Goal: Task Accomplishment & Management: Manage account settings

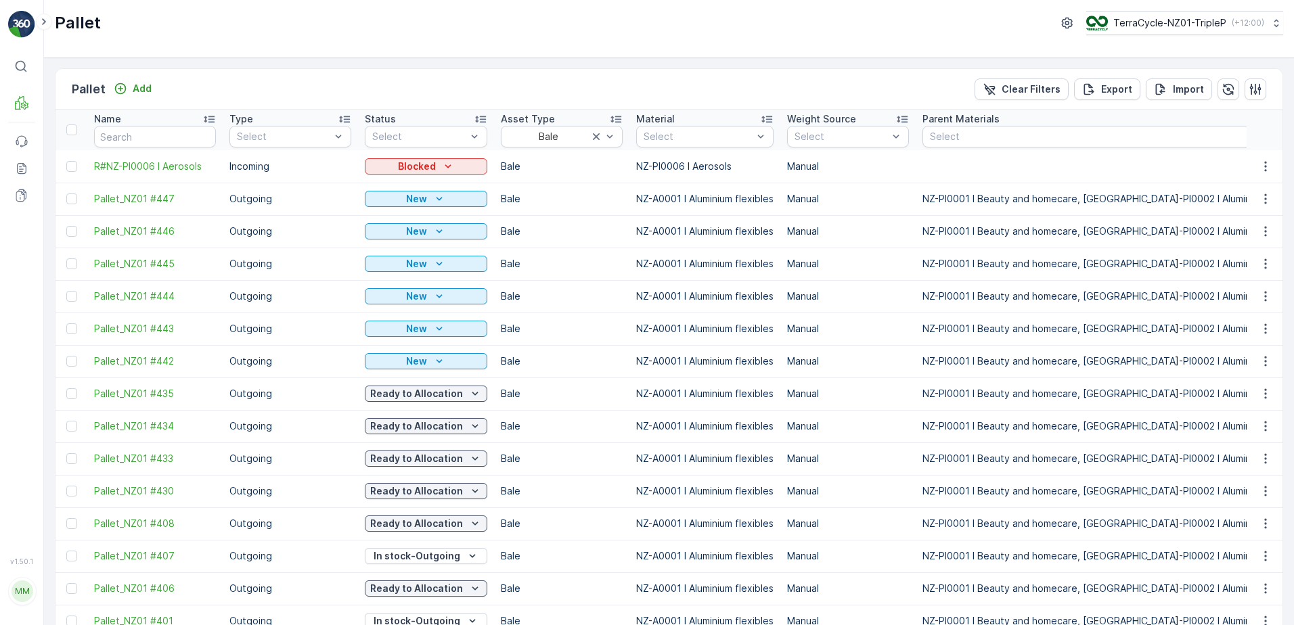
scroll to position [1205, 0]
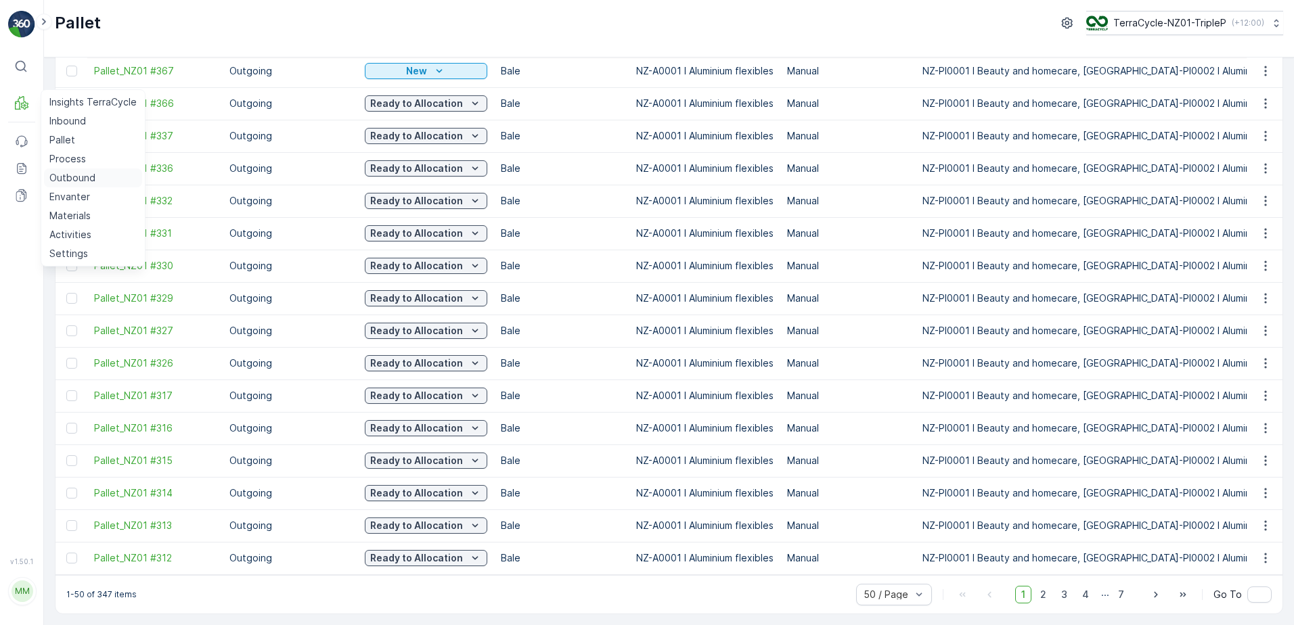
click at [72, 173] on p "Outbound" at bounding box center [72, 178] width 46 height 14
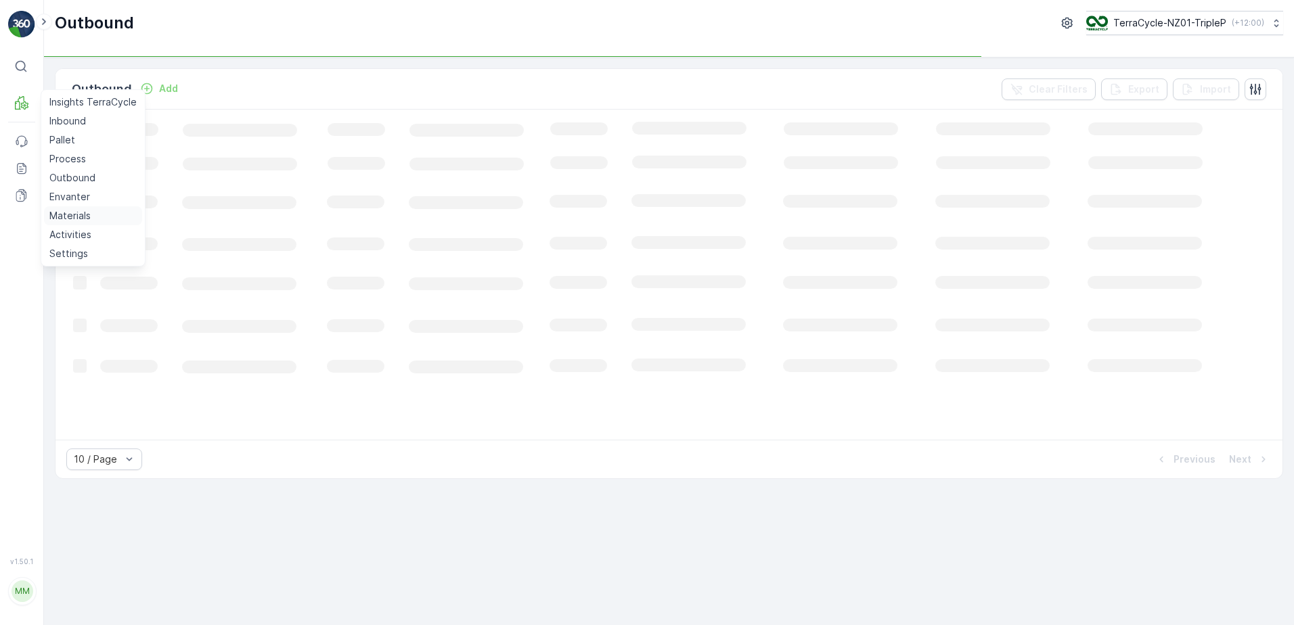
click at [72, 213] on p "Materials" at bounding box center [69, 216] width 41 height 14
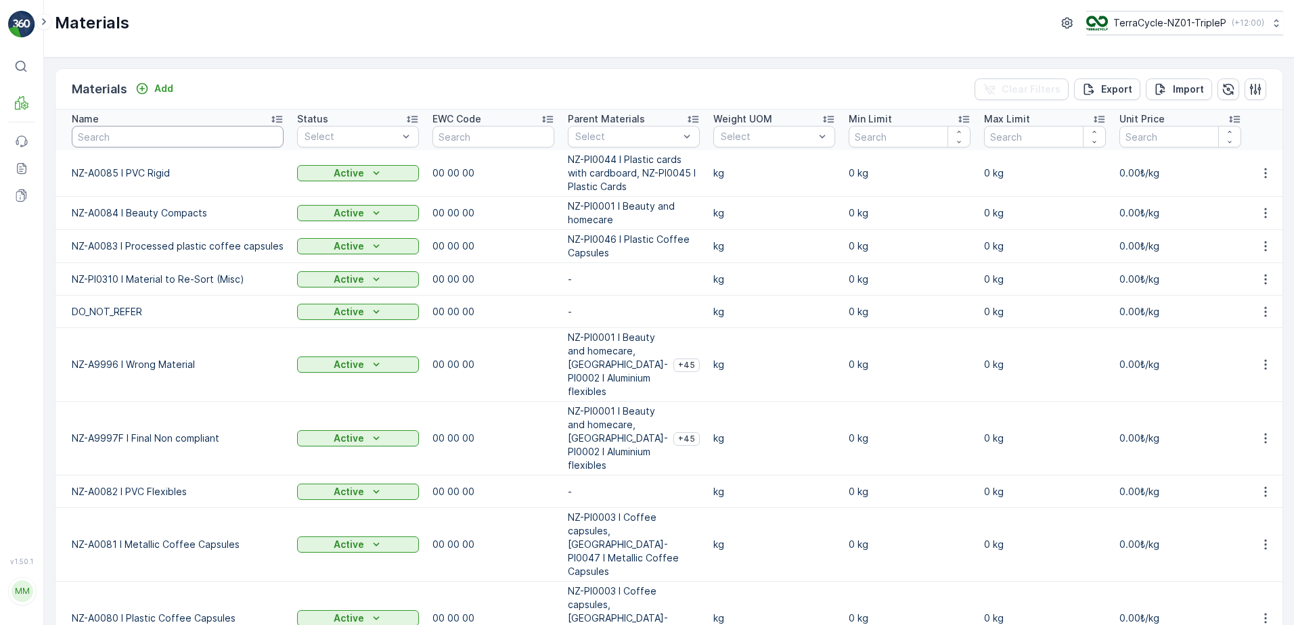
click at [249, 144] on input "text" at bounding box center [178, 137] width 212 height 22
type input "N"
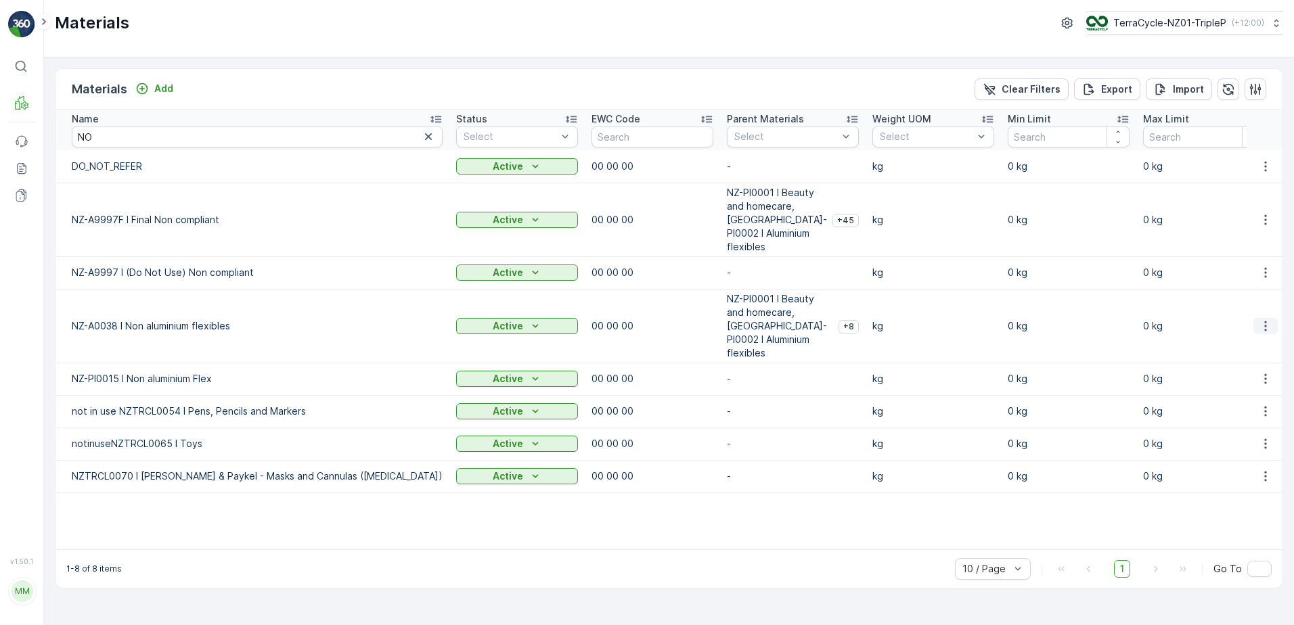
click at [1259, 319] on icon "button" at bounding box center [1266, 326] width 14 height 14
click at [1237, 322] on span "Edit Material" at bounding box center [1218, 326] width 57 height 14
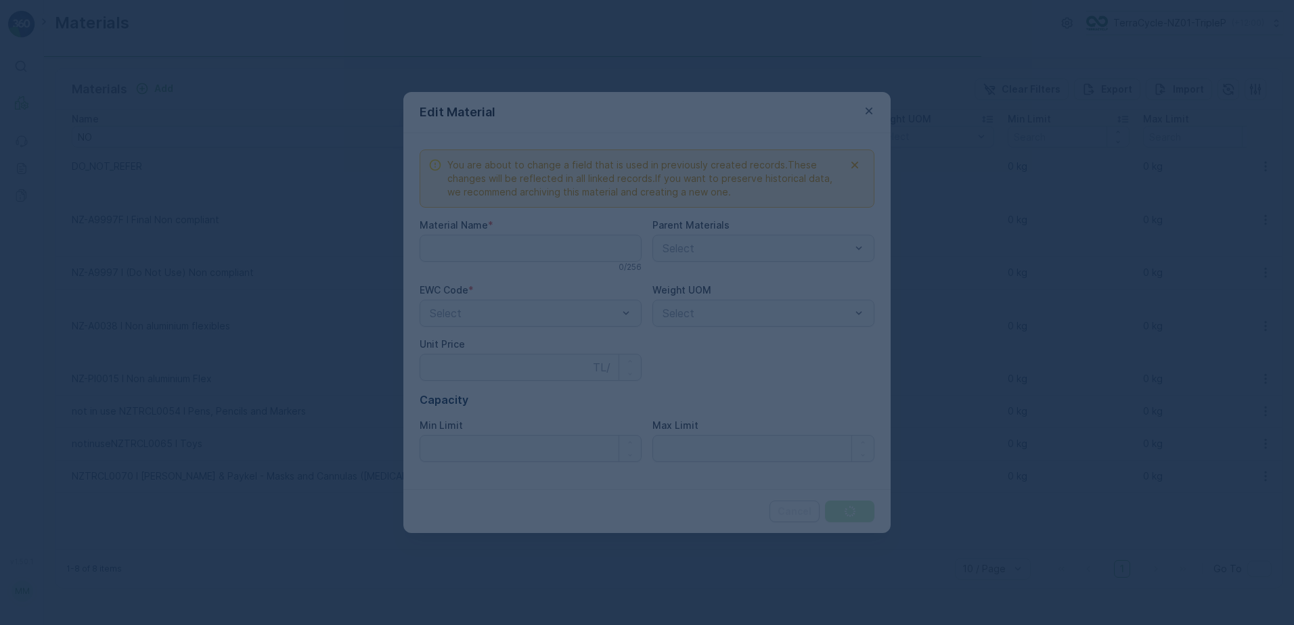
type Name "NZ-A0038 I Non aluminium flexibles"
type Price "0"
type Limit "0"
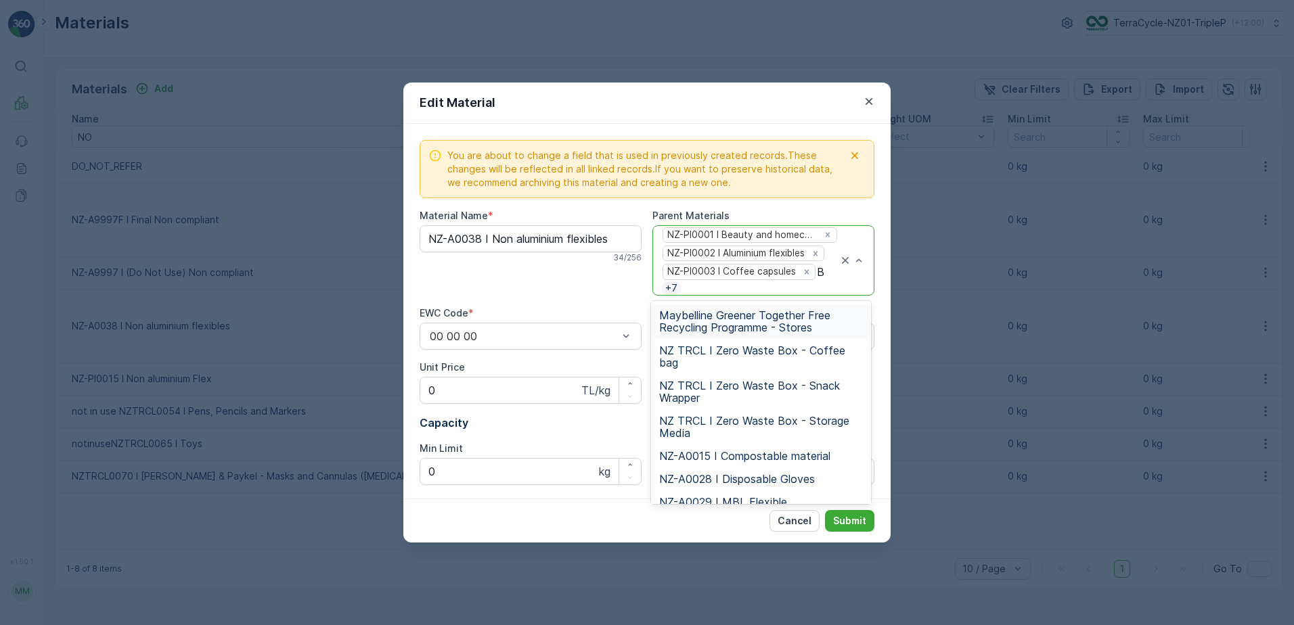
click at [820, 268] on input "B" at bounding box center [822, 272] width 11 height 12
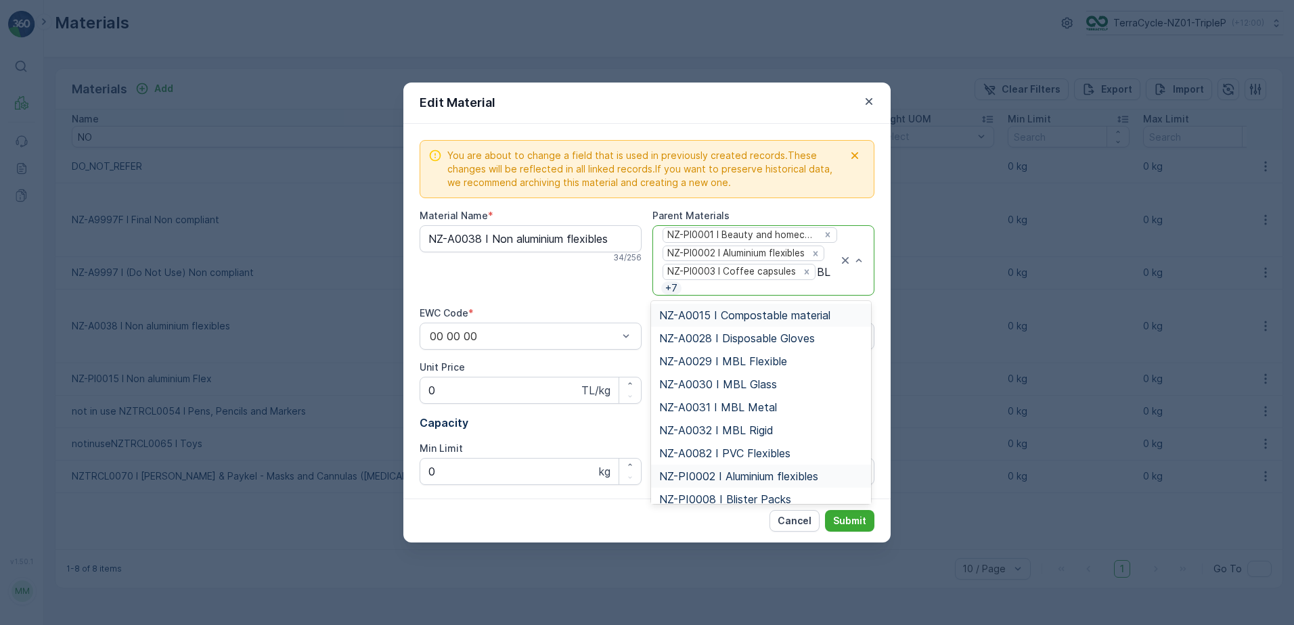
type input "BLI"
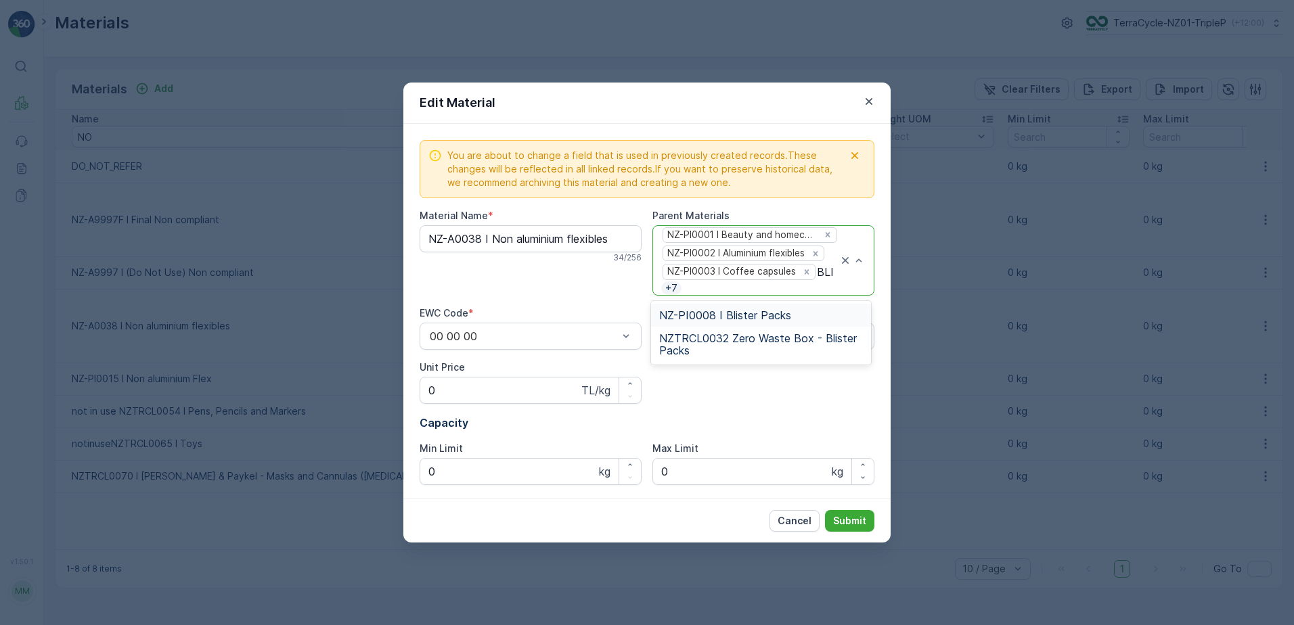
click at [795, 311] on div "NZ-PI0008 I Blister Packs" at bounding box center [761, 315] width 204 height 12
click at [851, 516] on p "Submit" at bounding box center [849, 521] width 33 height 14
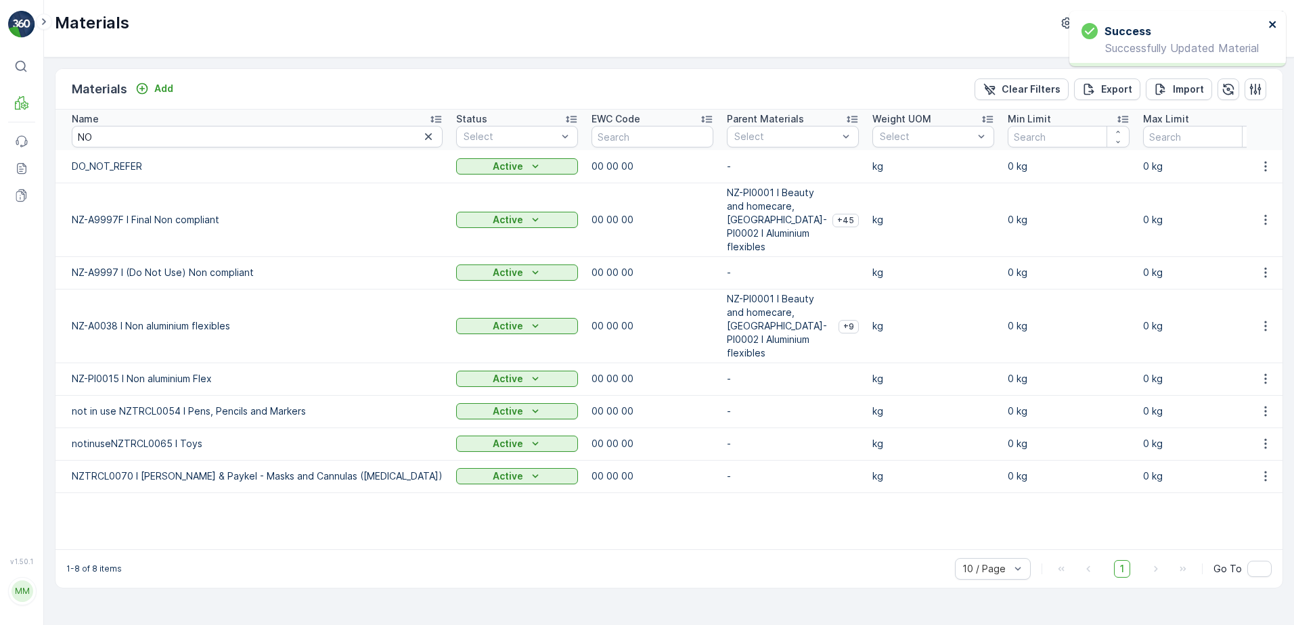
click at [1273, 23] on icon "close" at bounding box center [1272, 24] width 7 height 7
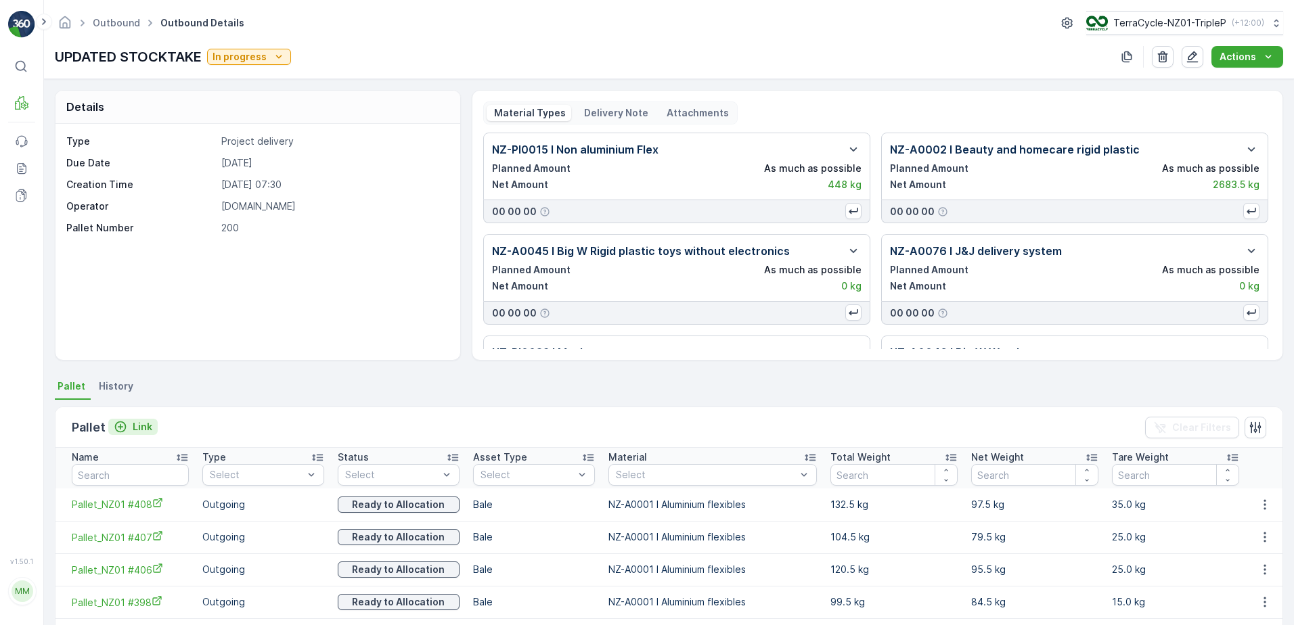
click at [134, 428] on p "Link" at bounding box center [143, 427] width 20 height 14
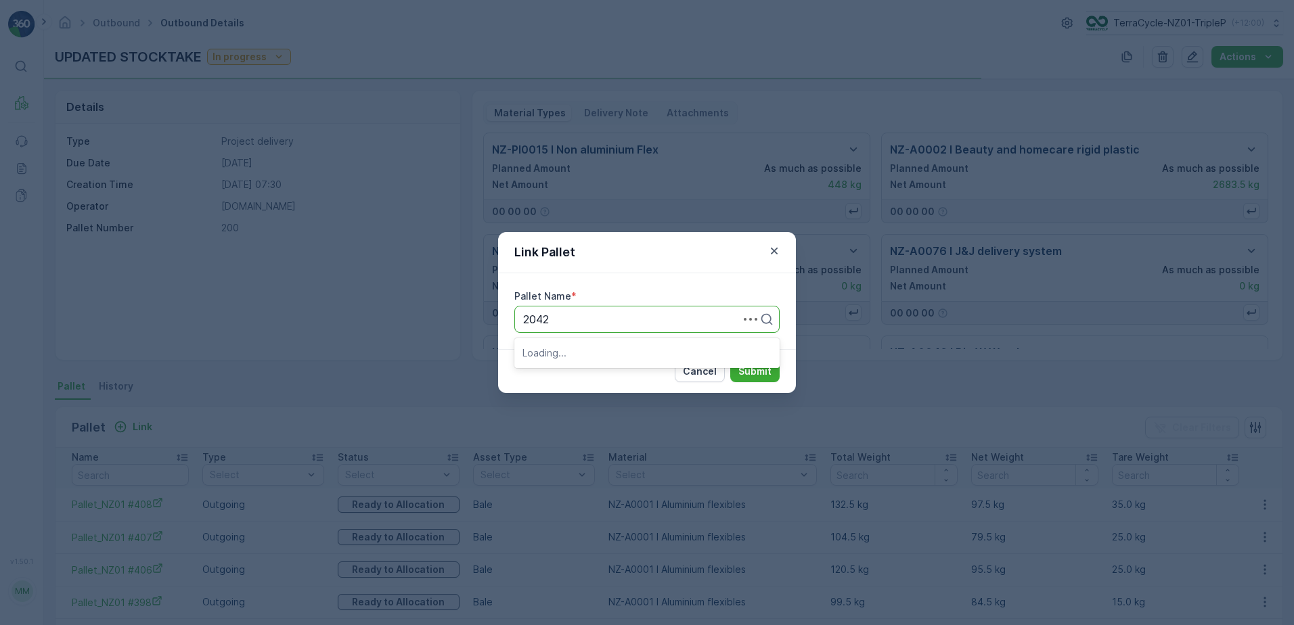
type input "20420"
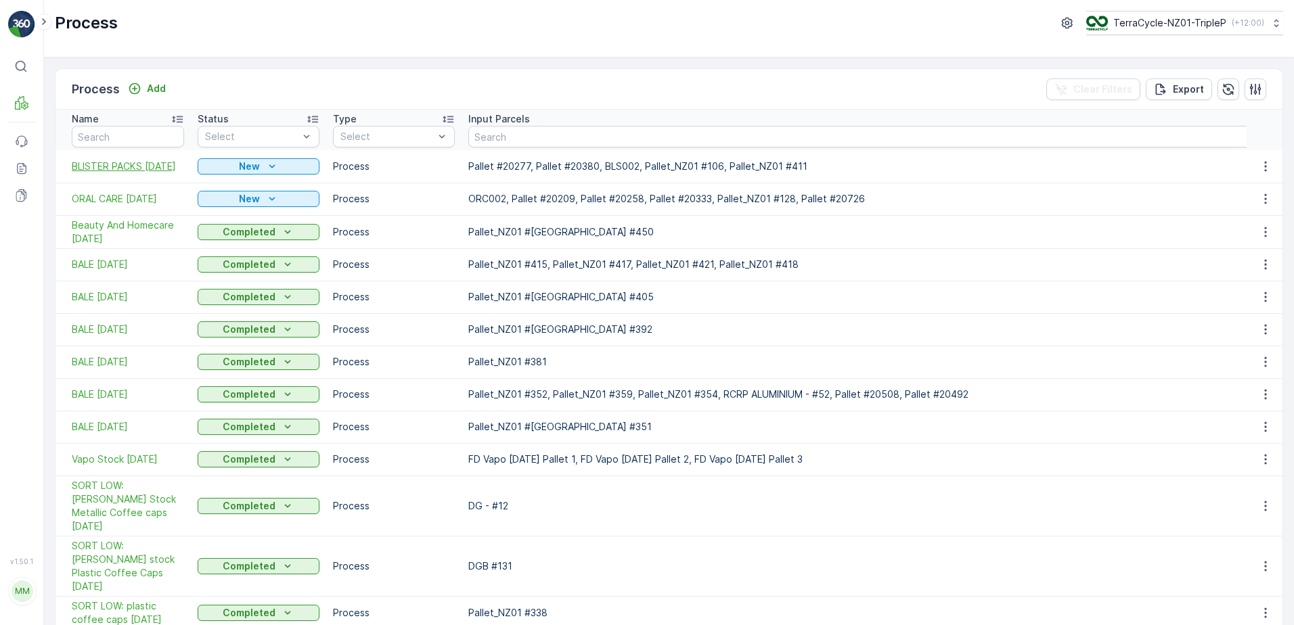
click at [152, 166] on span "BLISTER PACKS 8/09/2025" at bounding box center [128, 167] width 112 height 14
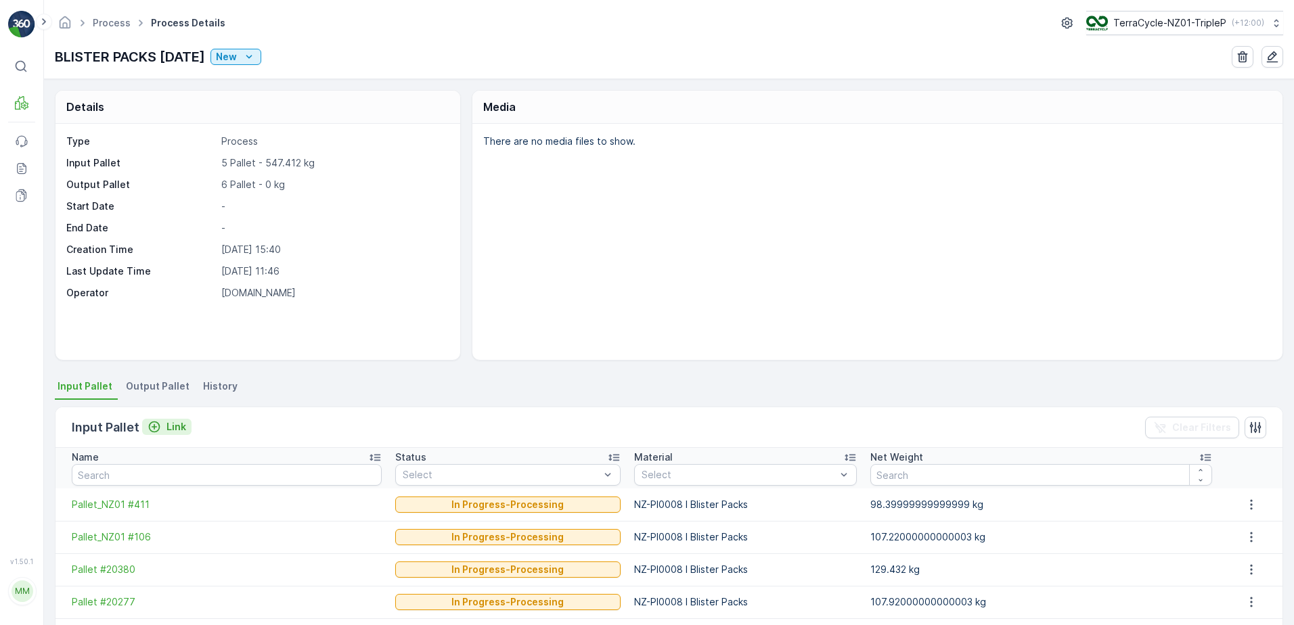
click at [160, 425] on icon "Link" at bounding box center [155, 427] width 14 height 14
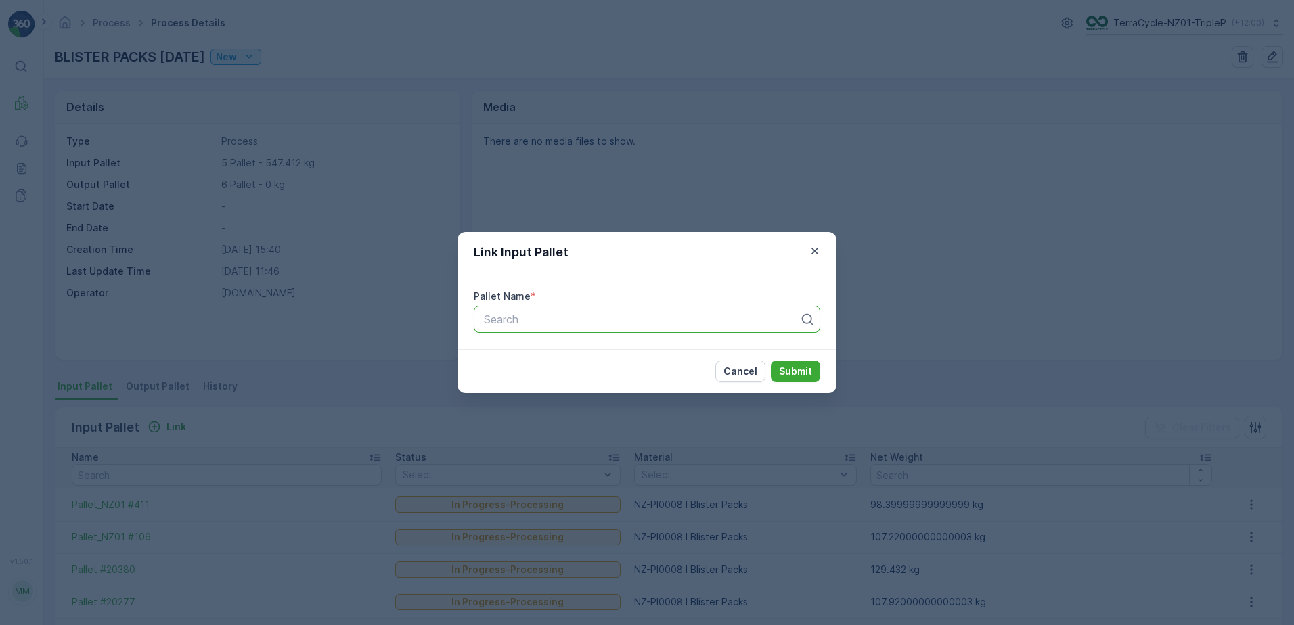
click at [568, 321] on div at bounding box center [641, 319] width 318 height 12
type input "460"
click at [665, 380] on div "Pallet_NZ01 #460" at bounding box center [647, 375] width 330 height 12
click at [796, 376] on button "Submit" at bounding box center [795, 372] width 49 height 22
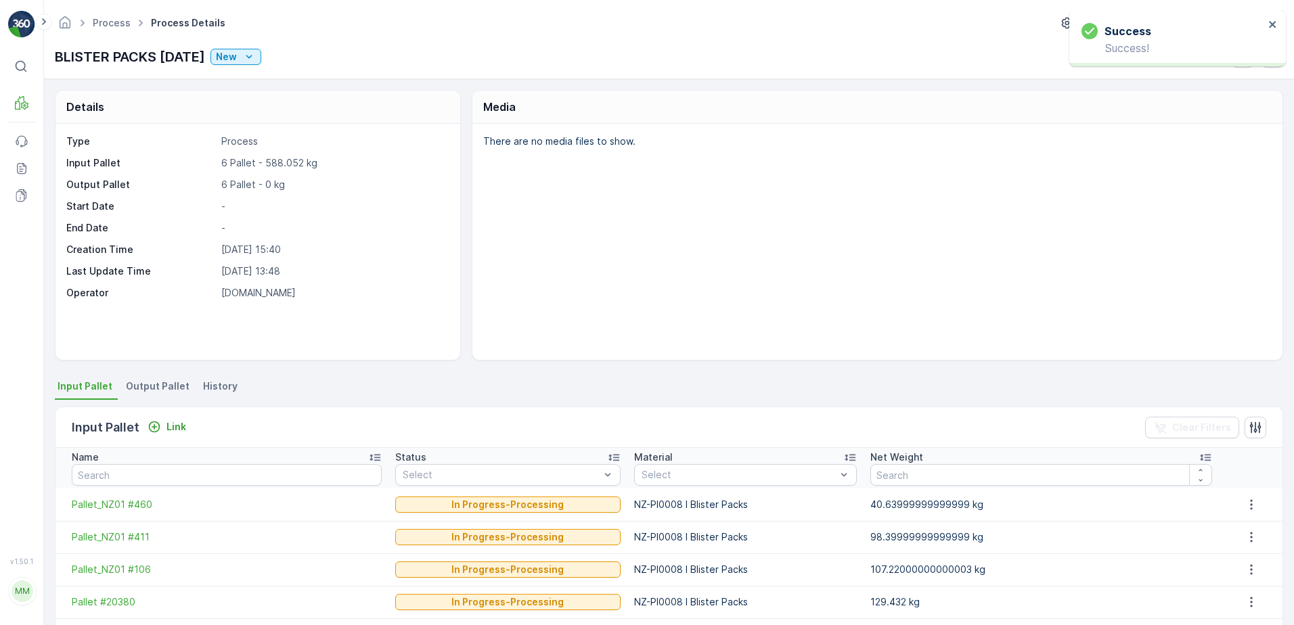
click at [154, 382] on span "Output Pallet" at bounding box center [158, 387] width 64 height 14
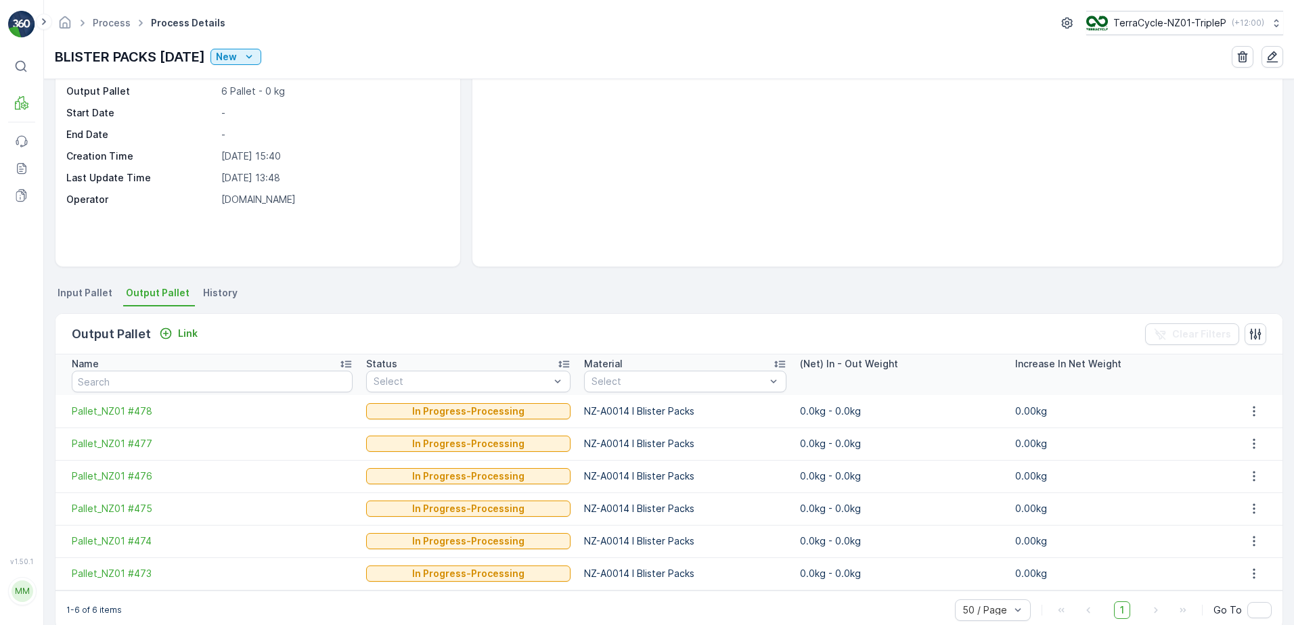
scroll to position [116, 0]
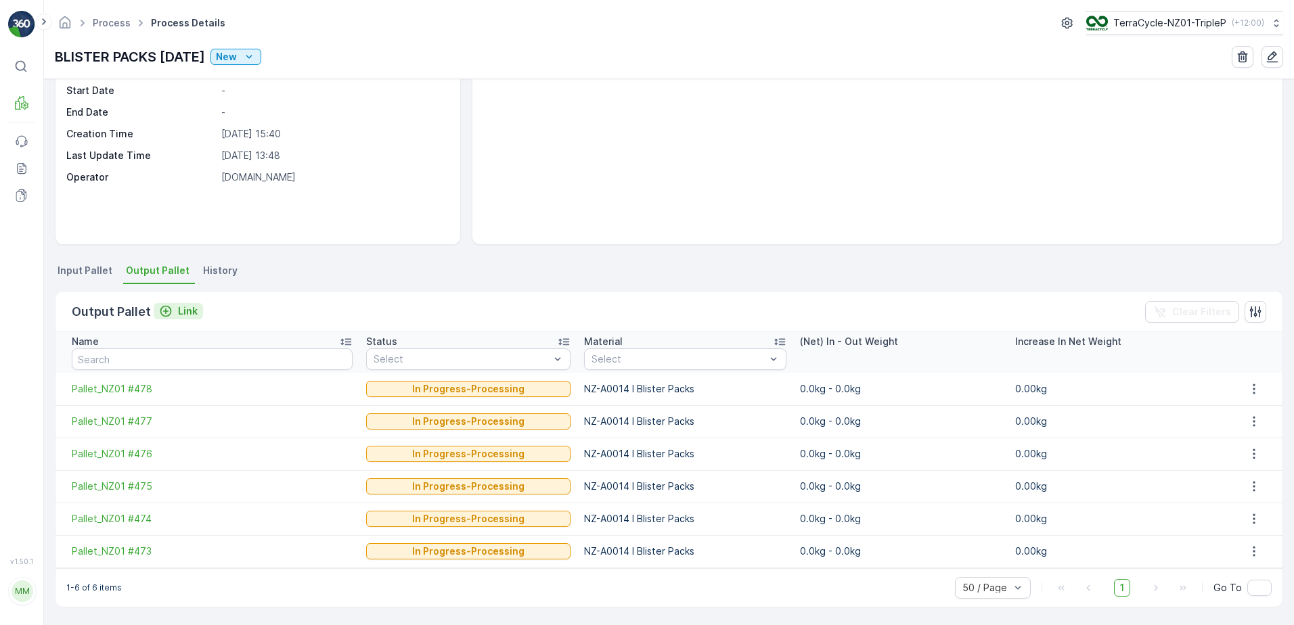
click at [183, 317] on p "Link" at bounding box center [188, 312] width 20 height 14
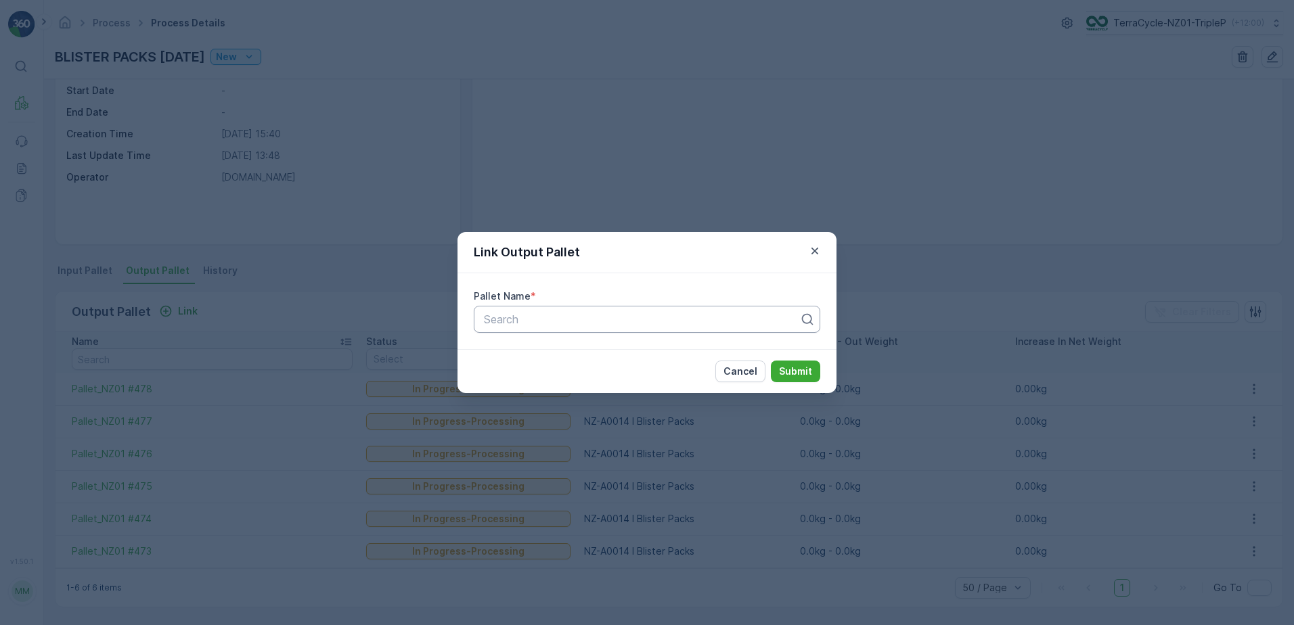
click at [517, 317] on div at bounding box center [641, 319] width 318 height 12
type input "479"
click at [592, 348] on div "Pallet_NZ01 #479" at bounding box center [647, 352] width 330 height 12
click at [779, 364] on button "Submit" at bounding box center [795, 372] width 49 height 22
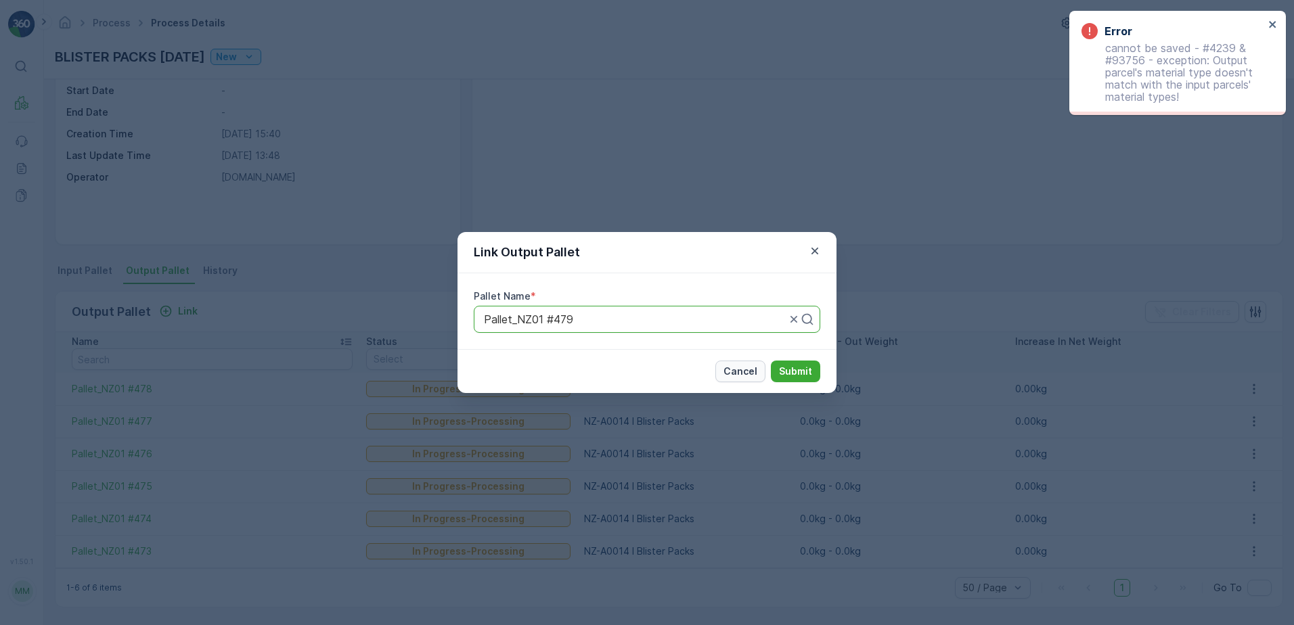
click at [755, 372] on p "Cancel" at bounding box center [740, 372] width 34 height 14
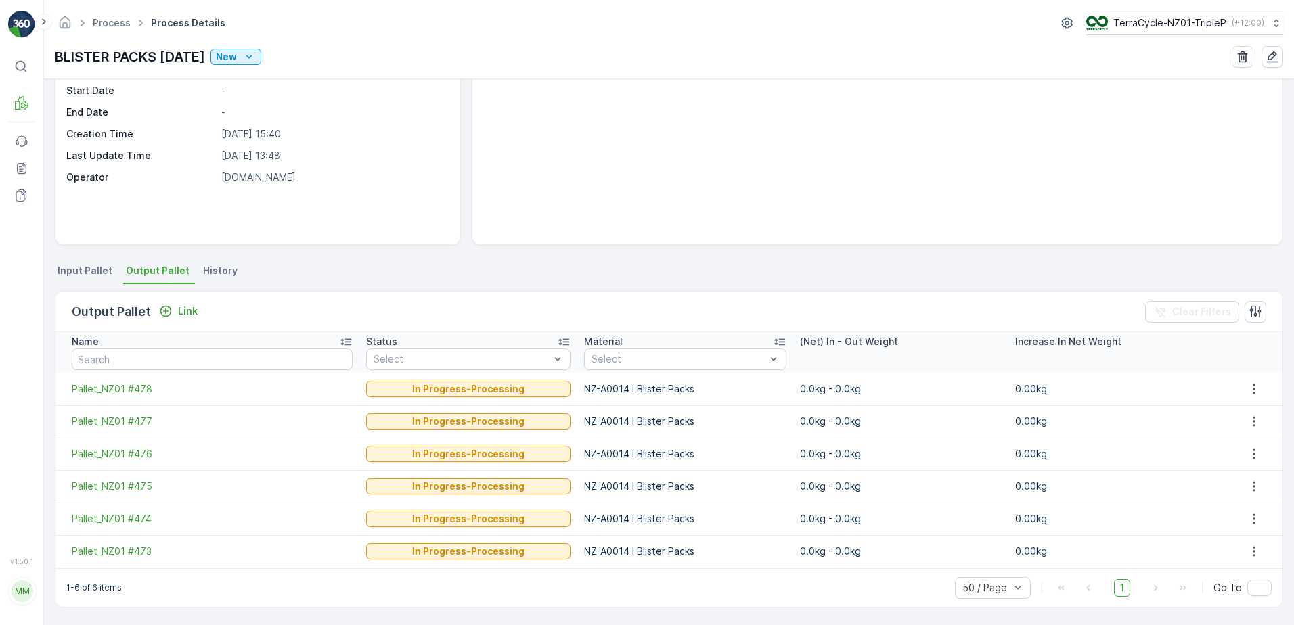
scroll to position [0, 0]
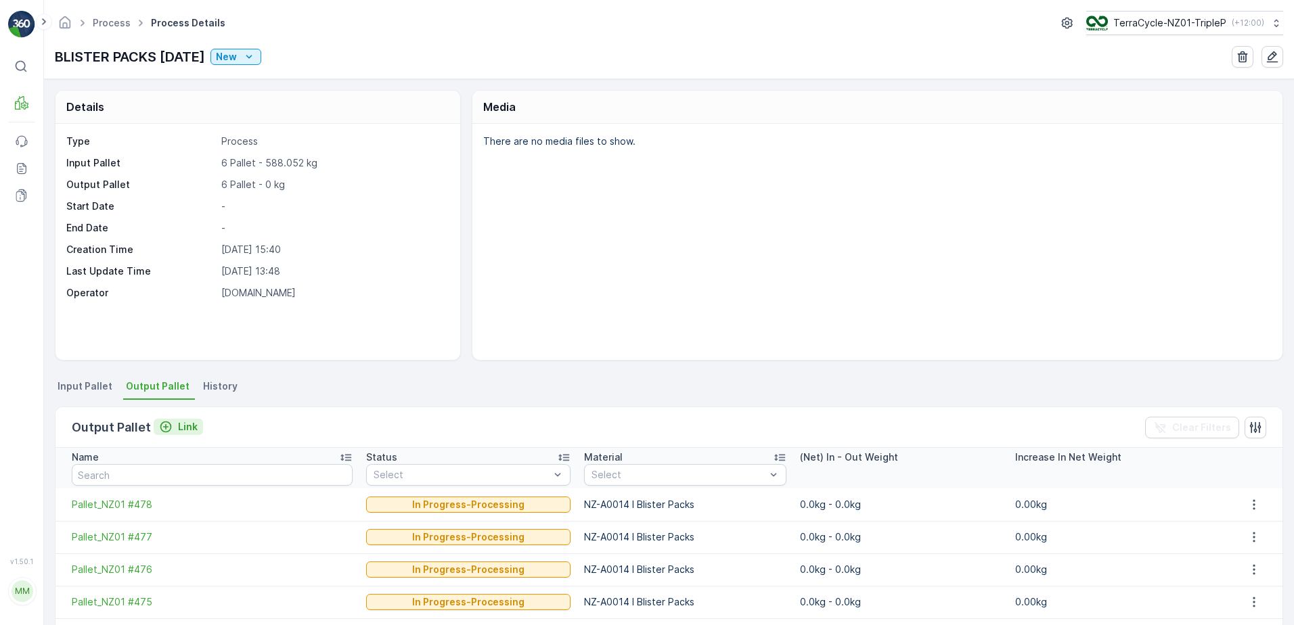
click at [178, 430] on p "Link" at bounding box center [188, 427] width 20 height 14
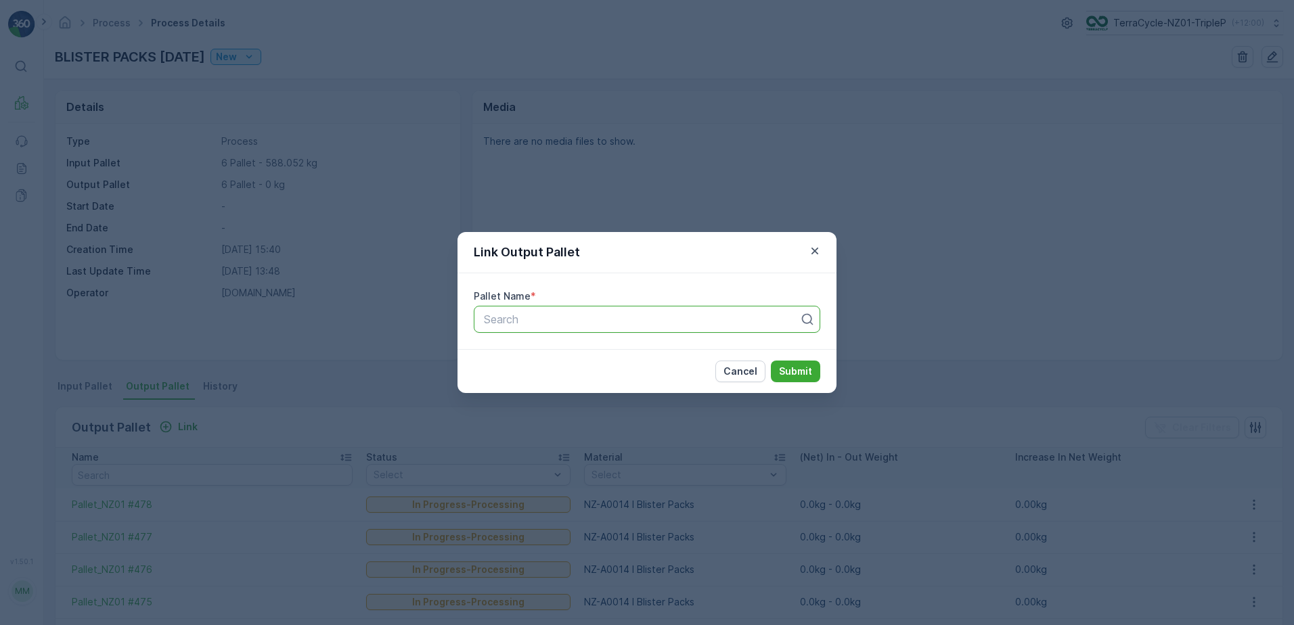
click at [598, 315] on div at bounding box center [641, 319] width 318 height 12
type input "479"
click at [627, 357] on div "Pallet_NZ01 #479" at bounding box center [647, 352] width 330 height 12
click at [782, 366] on p "Submit" at bounding box center [795, 372] width 33 height 14
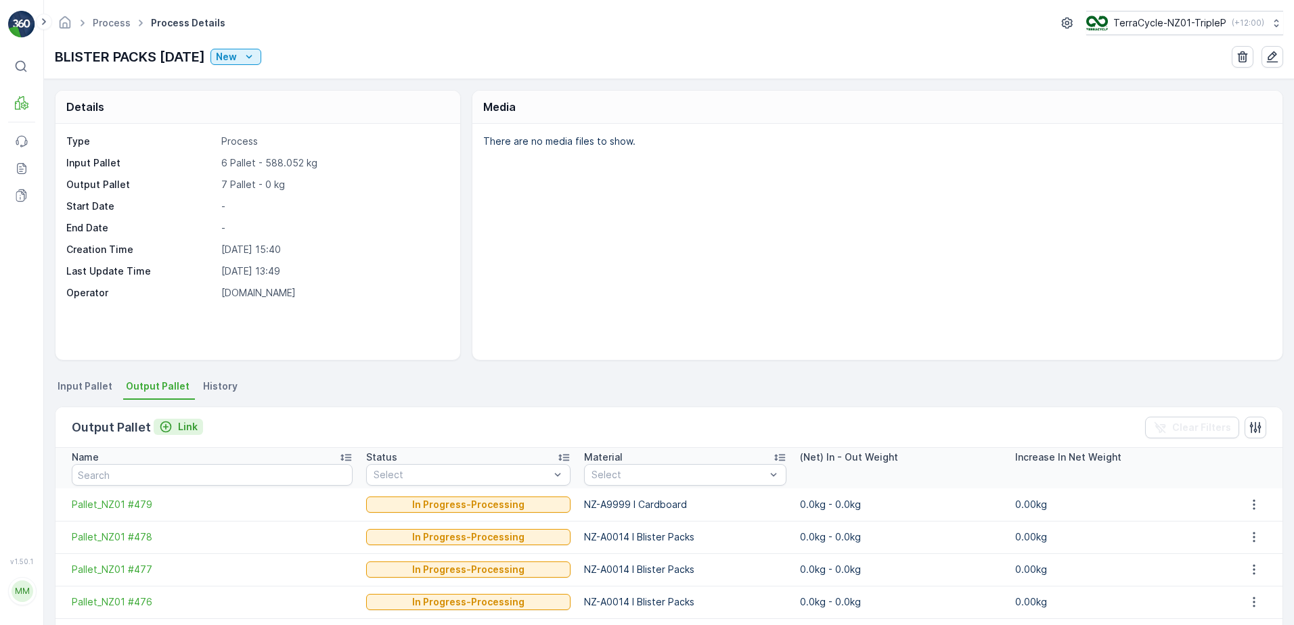
click at [190, 421] on p "Link" at bounding box center [188, 427] width 20 height 14
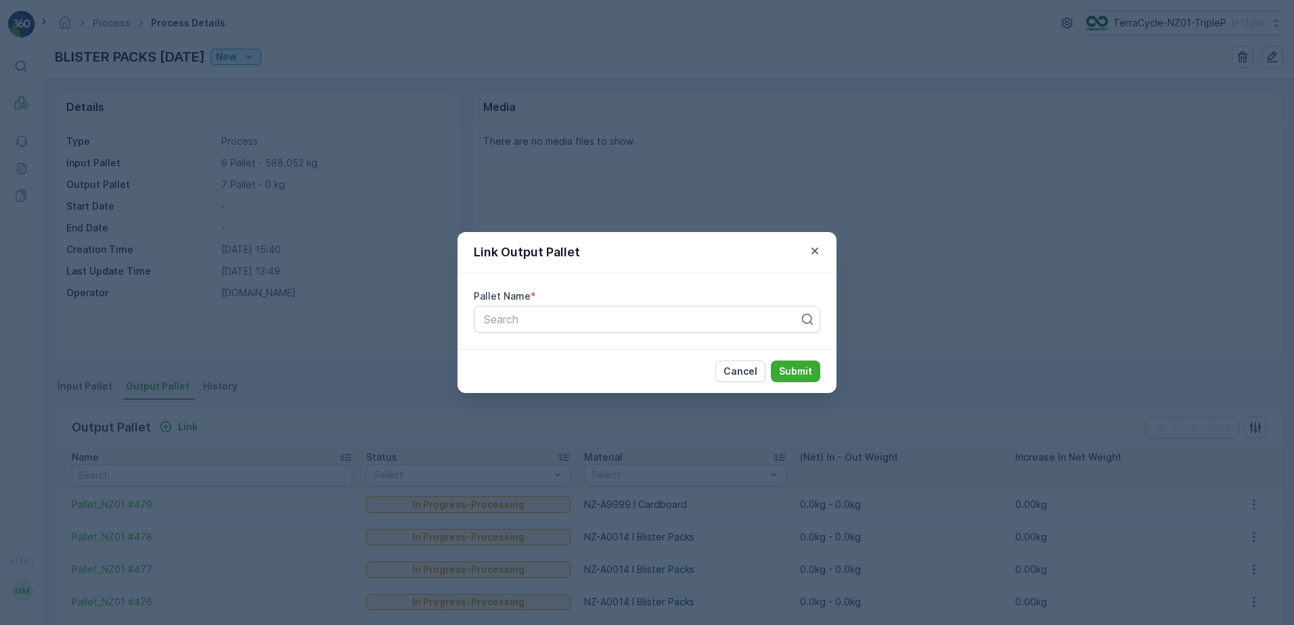
drag, startPoint x: 604, startPoint y: 295, endPoint x: 610, endPoint y: 305, distance: 11.6
click at [608, 299] on div "Pallet Name *" at bounding box center [647, 297] width 346 height 14
type input "428"
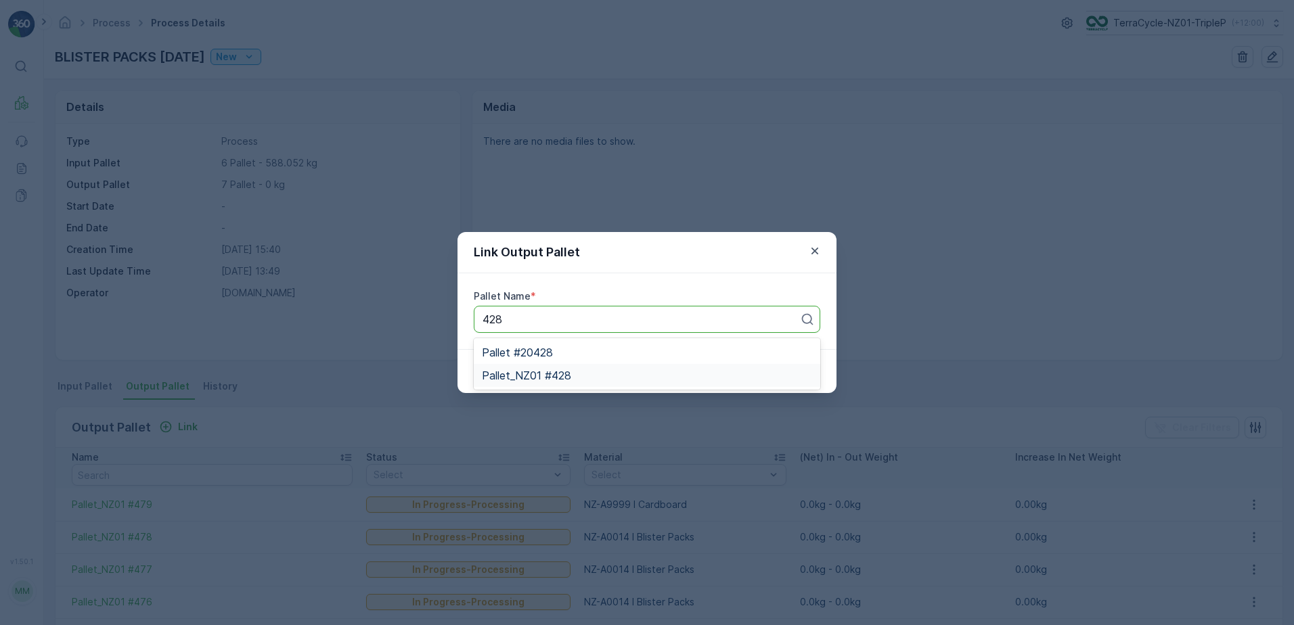
click at [614, 370] on div "Pallet_NZ01 #428" at bounding box center [647, 375] width 330 height 12
click at [775, 368] on button "Submit" at bounding box center [795, 372] width 49 height 22
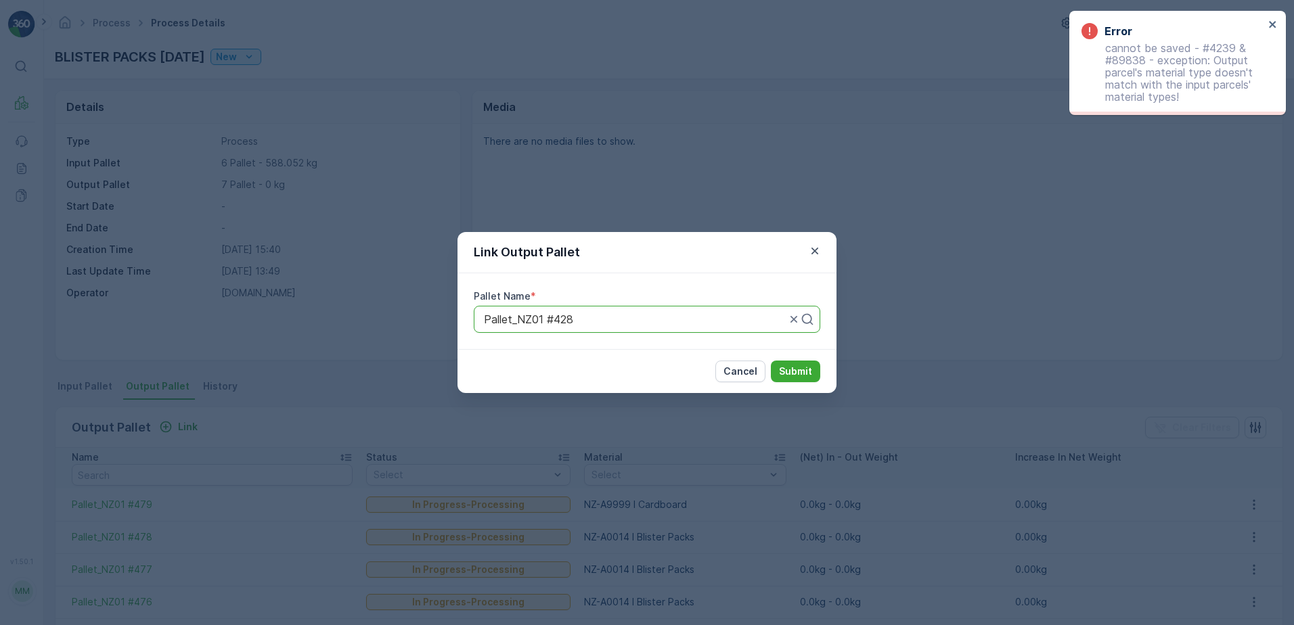
click at [570, 147] on div "Link Output Pallet Pallet Name * Pallet_NZ01 #428 Cancel Submit" at bounding box center [647, 312] width 1294 height 625
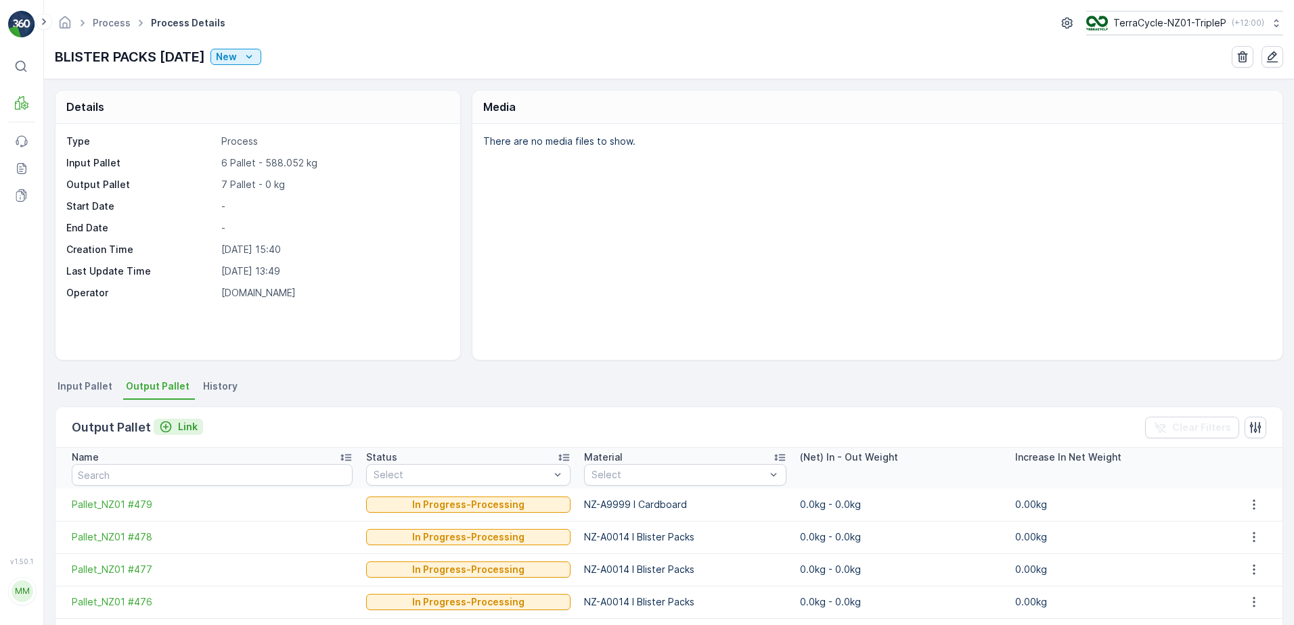
click at [180, 428] on p "Link" at bounding box center [188, 427] width 20 height 14
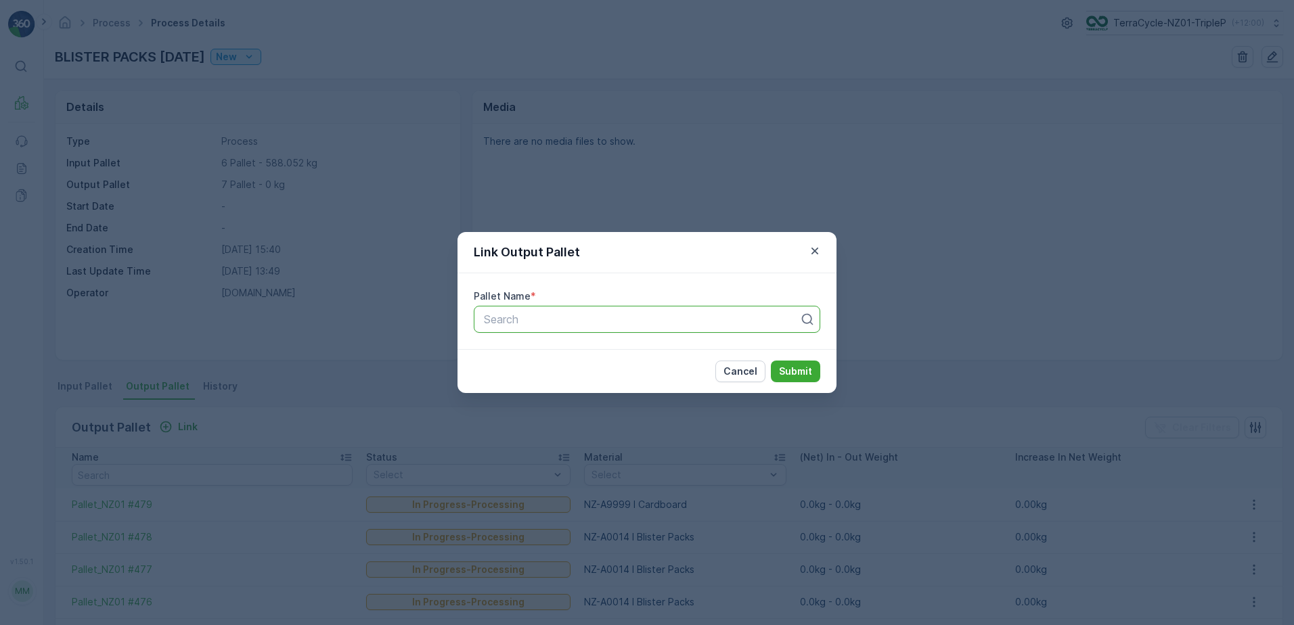
click at [671, 322] on div at bounding box center [641, 319] width 318 height 12
type input "428"
click at [706, 374] on div "Pallet_NZ01 #428" at bounding box center [647, 375] width 330 height 12
click at [786, 369] on p "Submit" at bounding box center [795, 372] width 33 height 14
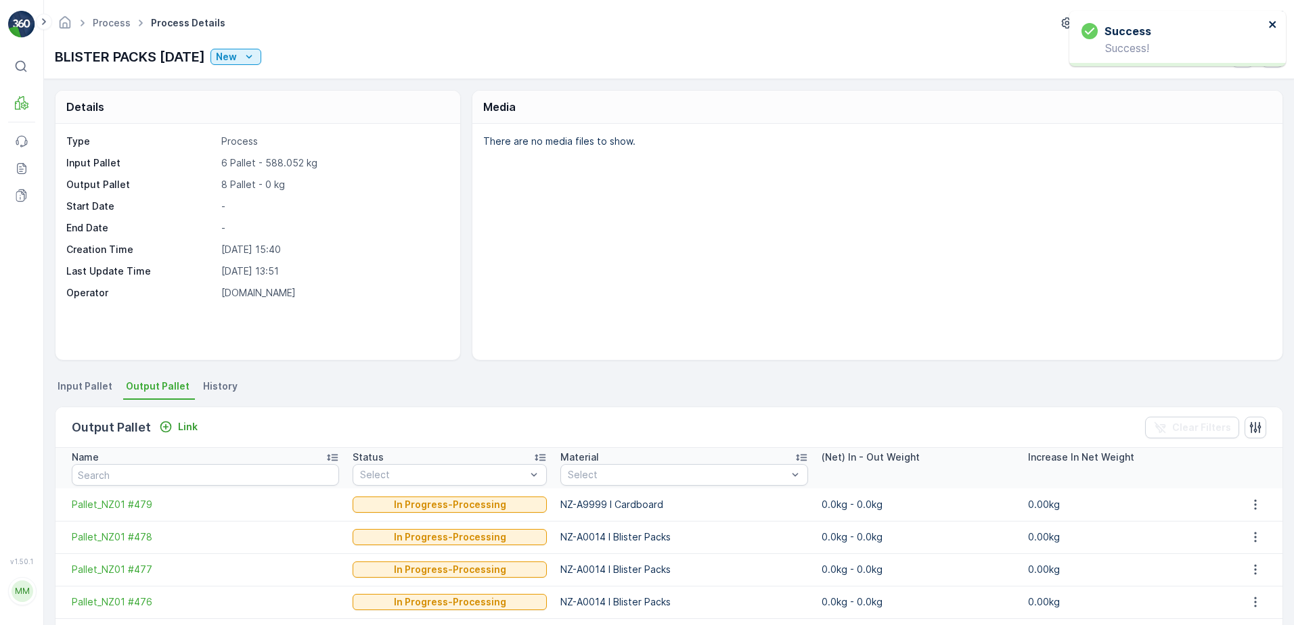
click at [1273, 24] on icon "close" at bounding box center [1272, 24] width 7 height 7
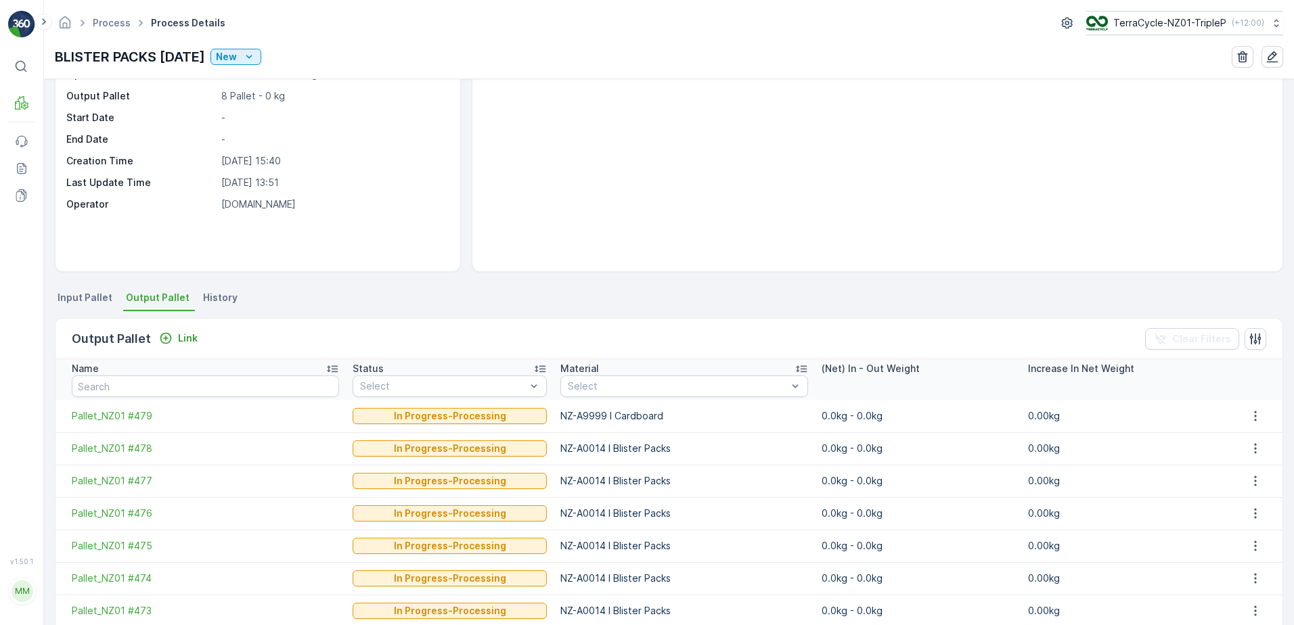
scroll to position [181, 0]
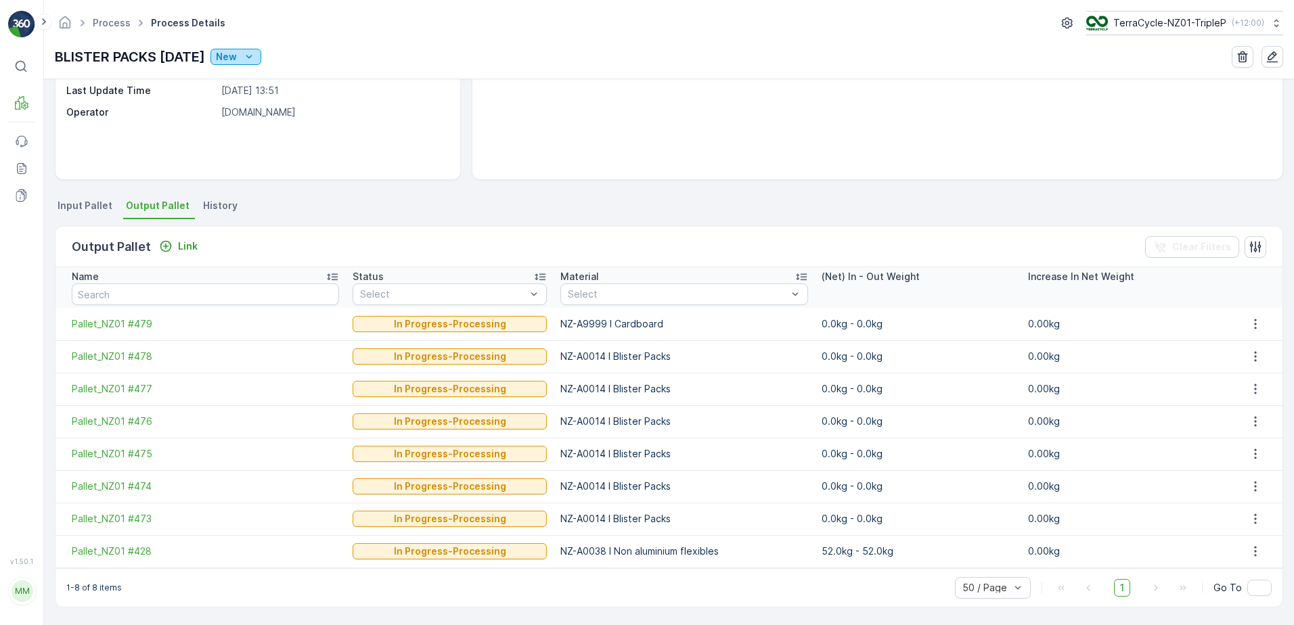
click at [250, 64] on button "New" at bounding box center [235, 57] width 51 height 16
drag, startPoint x: 265, startPoint y: 99, endPoint x: 265, endPoint y: 82, distance: 16.9
click at [264, 95] on span "Ready" at bounding box center [260, 96] width 29 height 14
click at [237, 58] on p "New" at bounding box center [226, 57] width 21 height 14
click at [277, 113] on span "In progress" at bounding box center [271, 115] width 51 height 14
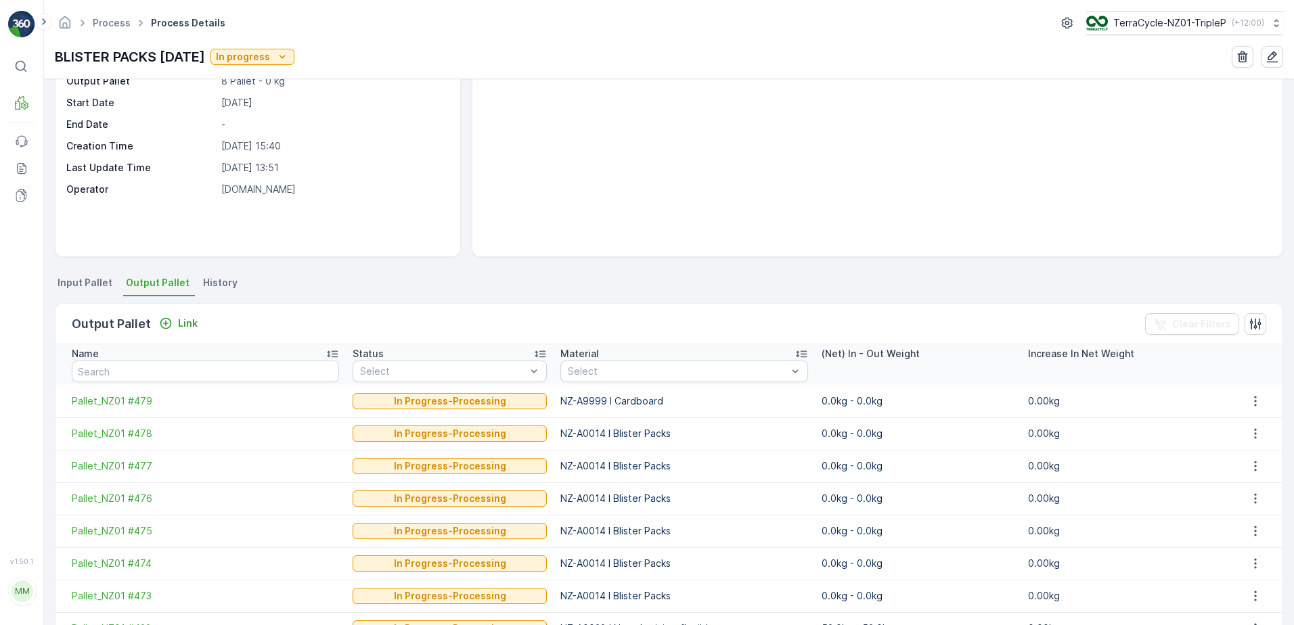
scroll to position [0, 0]
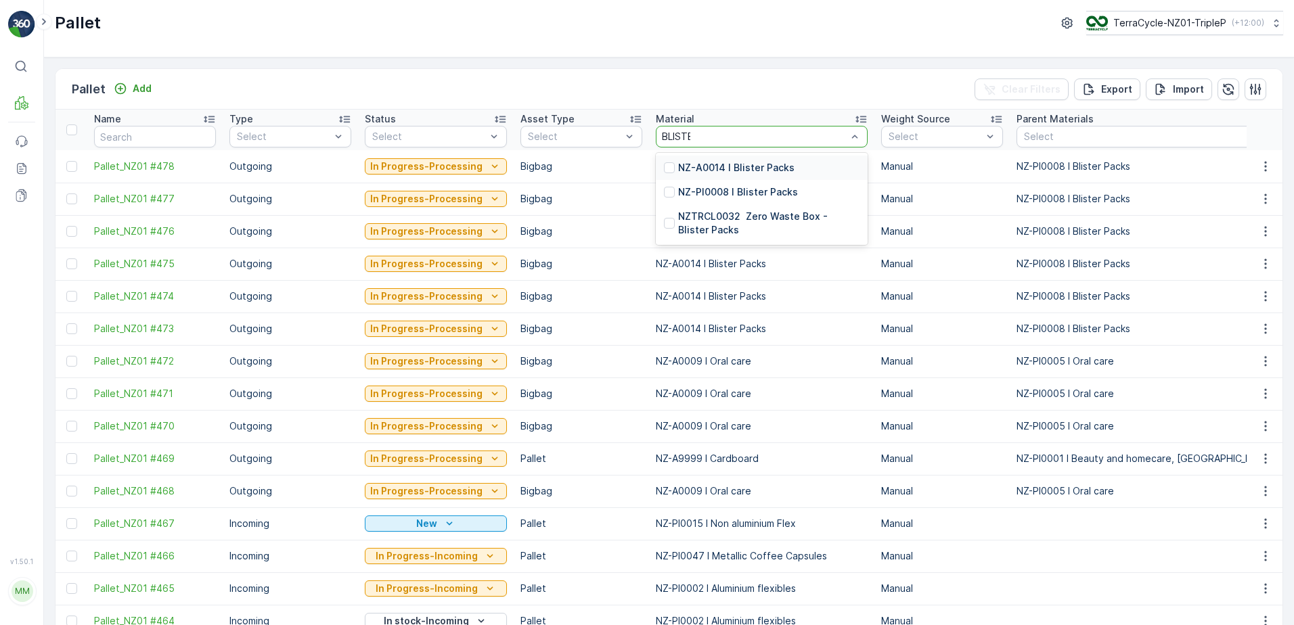
type input "BLISTER"
click at [775, 191] on p "NZ-PI0008 I Blister Packs" at bounding box center [738, 192] width 120 height 14
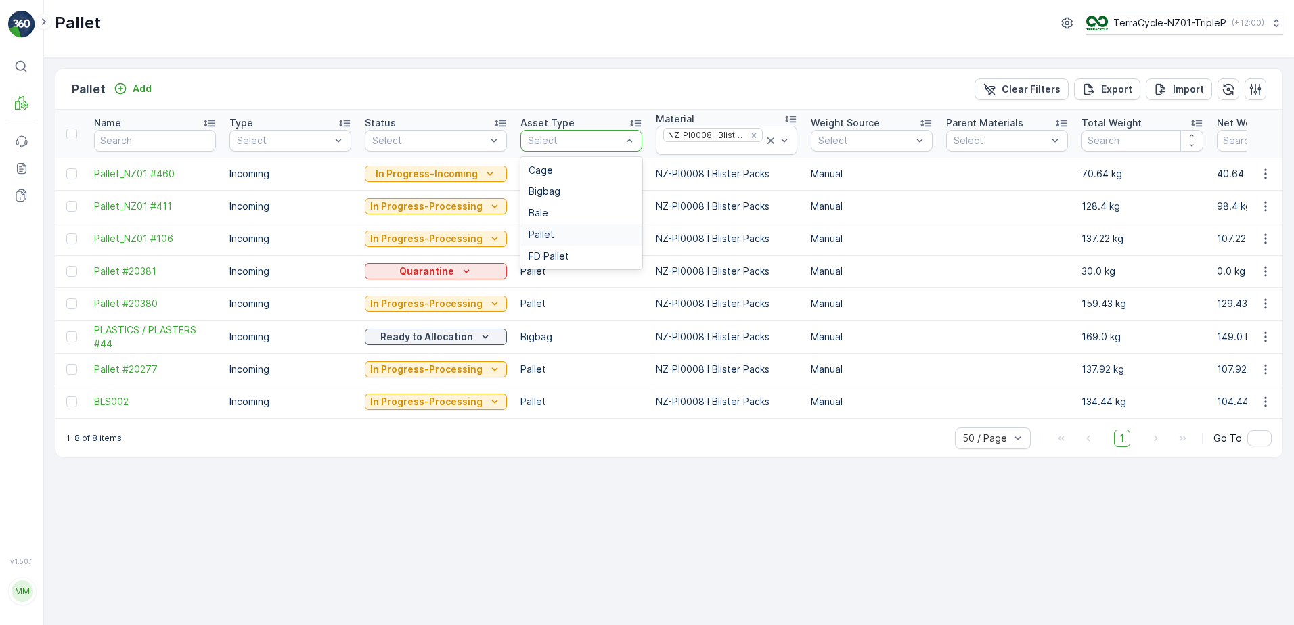
click at [557, 228] on div "Pallet" at bounding box center [581, 235] width 122 height 22
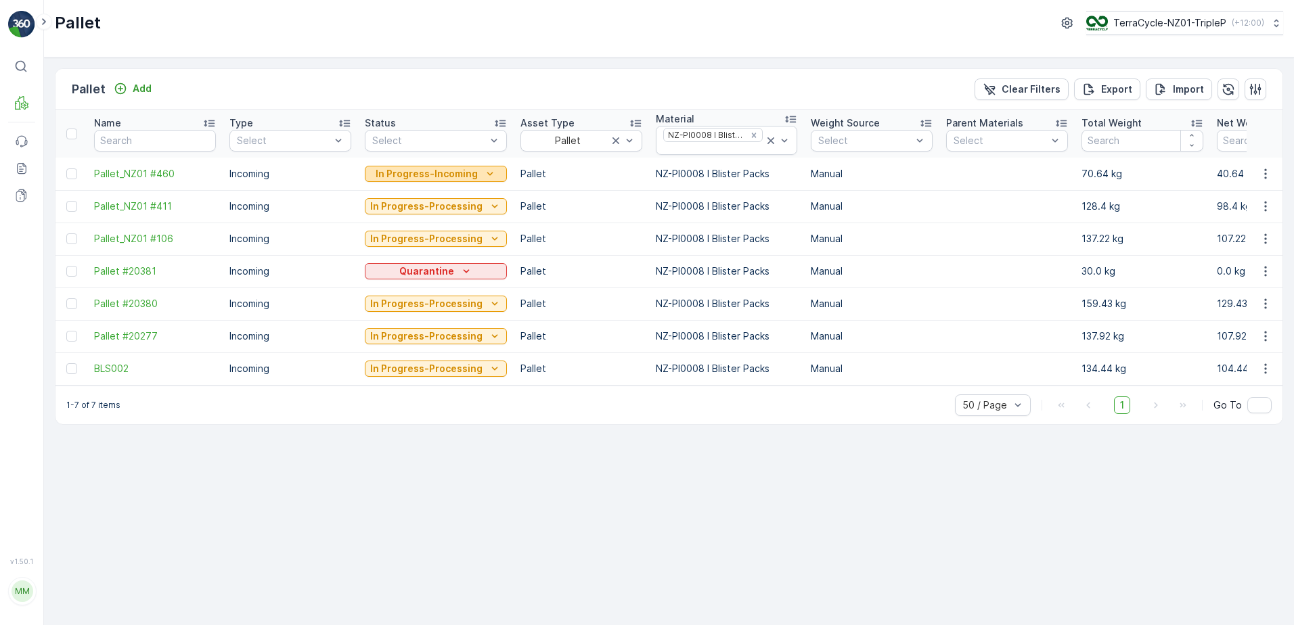
click at [428, 177] on p "In Progress-Incoming" at bounding box center [427, 174] width 102 height 14
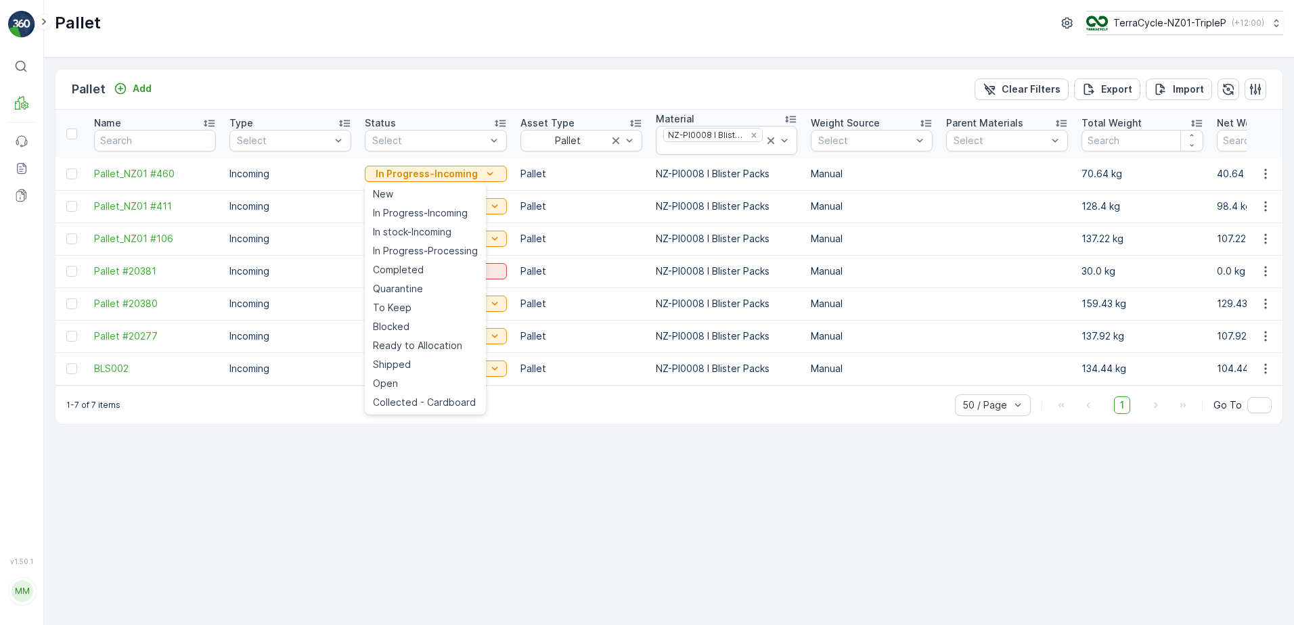
click at [420, 89] on div "Pallet Add Clear Filters Export Import" at bounding box center [668, 89] width 1227 height 41
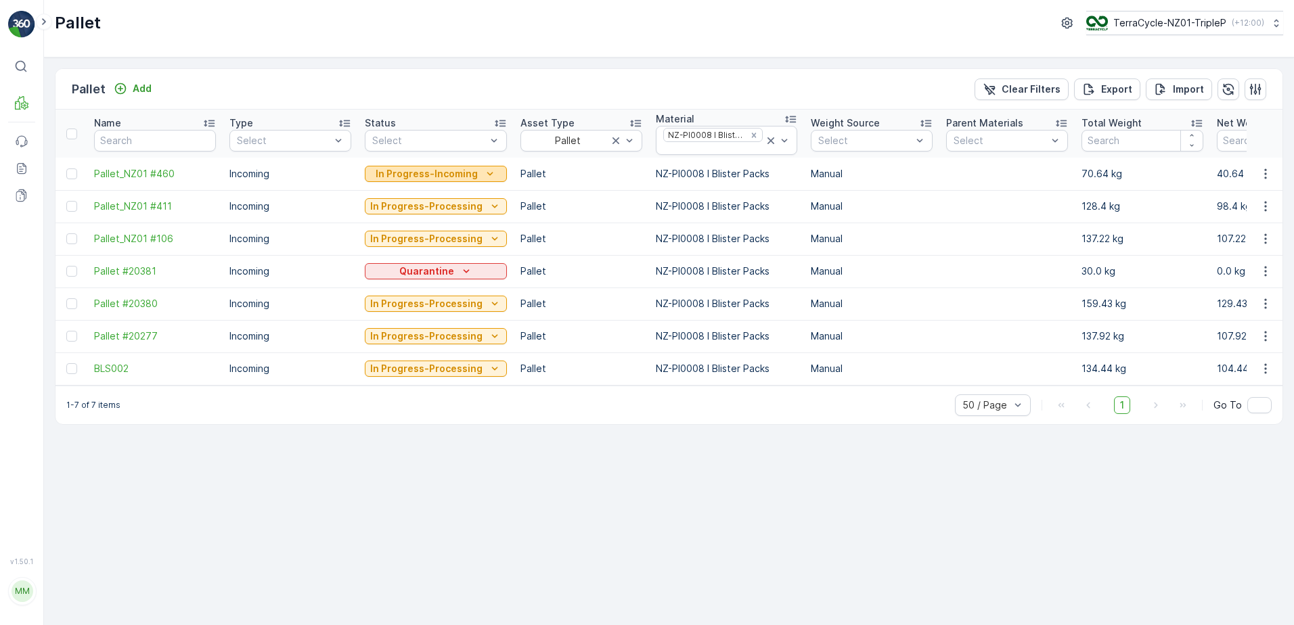
click at [440, 175] on p "In Progress-Incoming" at bounding box center [427, 174] width 102 height 14
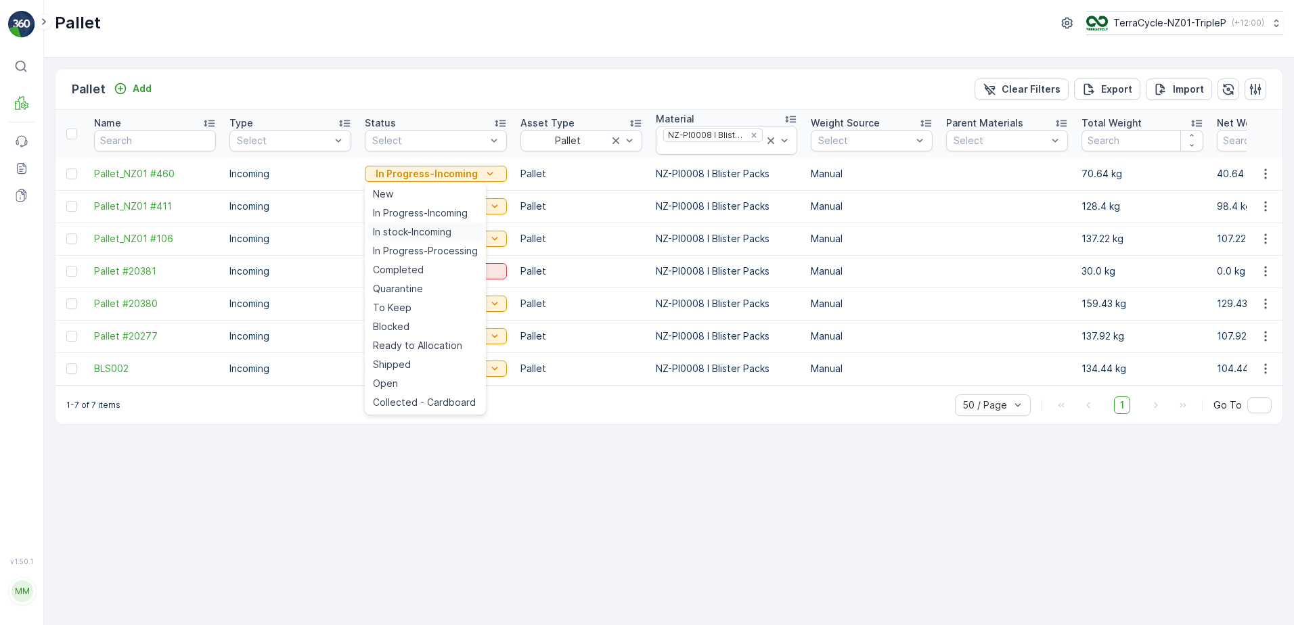
click at [426, 231] on span "In stock-Incoming" at bounding box center [412, 232] width 78 height 14
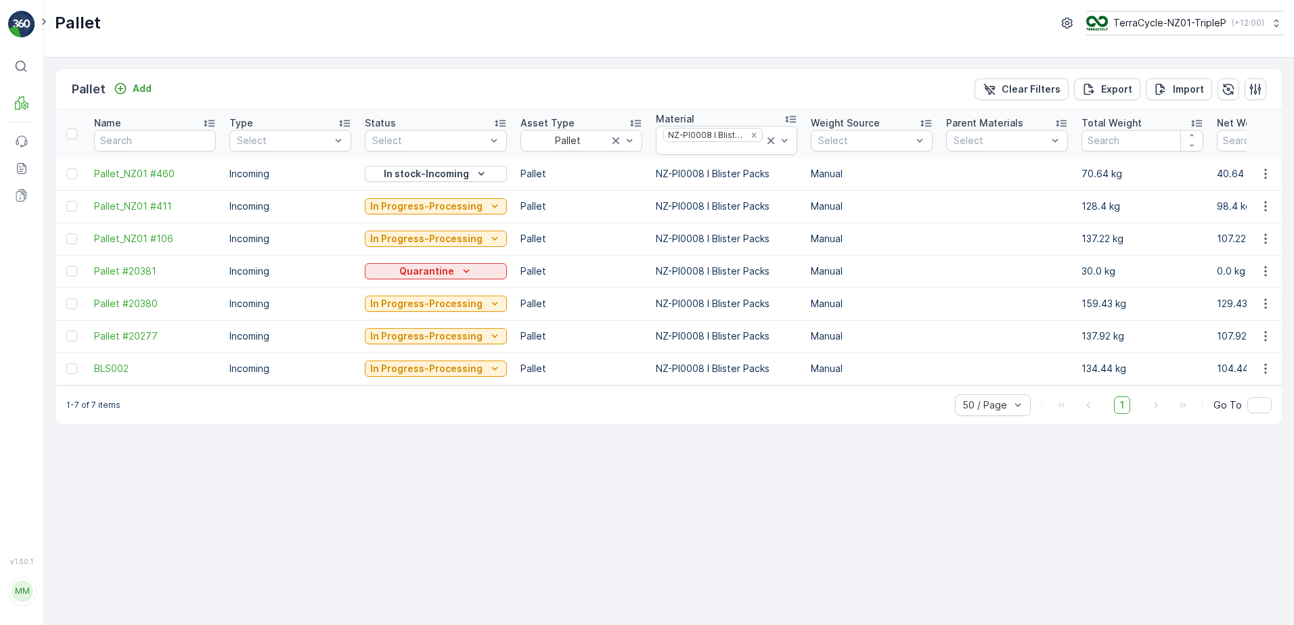
click at [74, 23] on p "Pallet" at bounding box center [78, 23] width 46 height 22
click at [95, 95] on p "Pallet" at bounding box center [89, 89] width 34 height 19
click at [78, 141] on link "Pallet" at bounding box center [93, 140] width 98 height 19
drag, startPoint x: 1046, startPoint y: 93, endPoint x: 679, endPoint y: 53, distance: 369.0
click at [1045, 93] on p "Clear Filters" at bounding box center [1030, 90] width 59 height 14
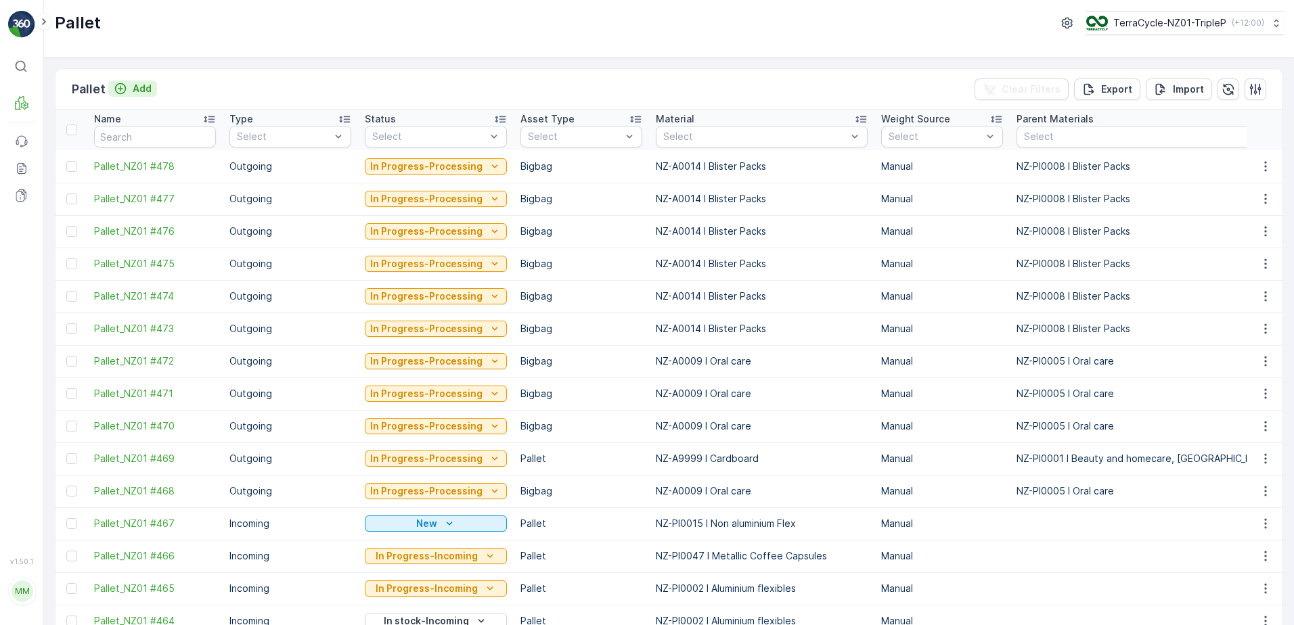
click at [135, 88] on p "Add" at bounding box center [142, 89] width 19 height 14
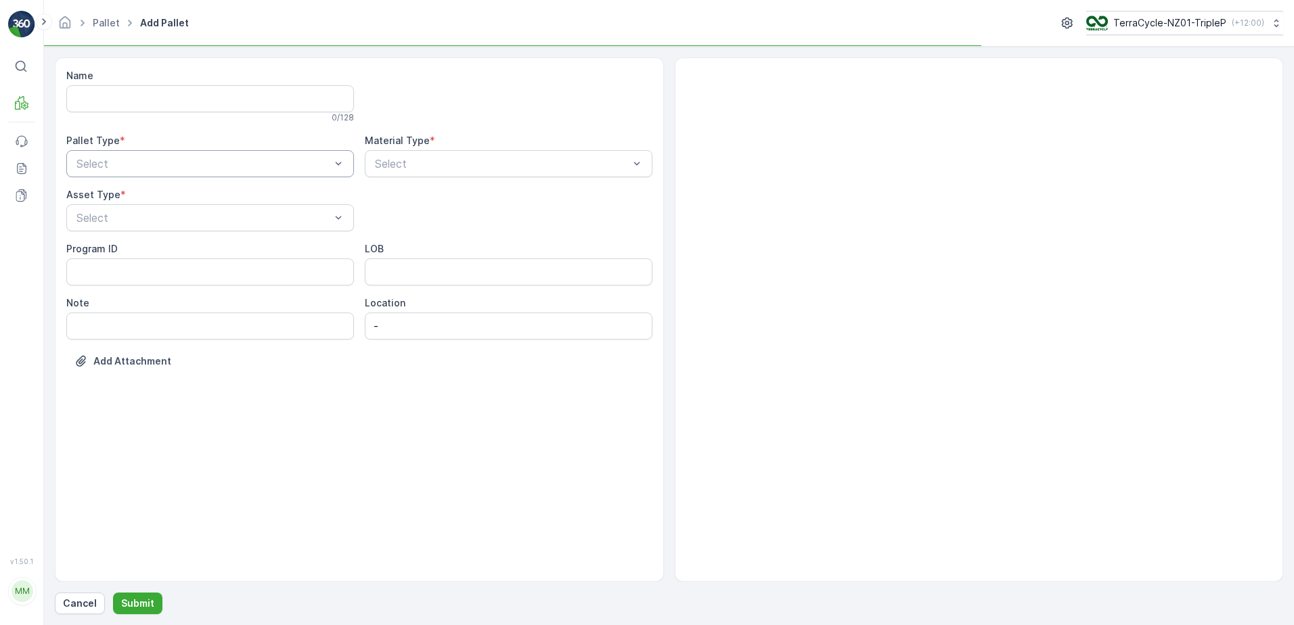
click at [281, 154] on div "Select" at bounding box center [210, 163] width 288 height 27
click at [244, 210] on div "Outgoing" at bounding box center [210, 219] width 288 height 23
click at [184, 316] on div "Pallet" at bounding box center [209, 320] width 271 height 12
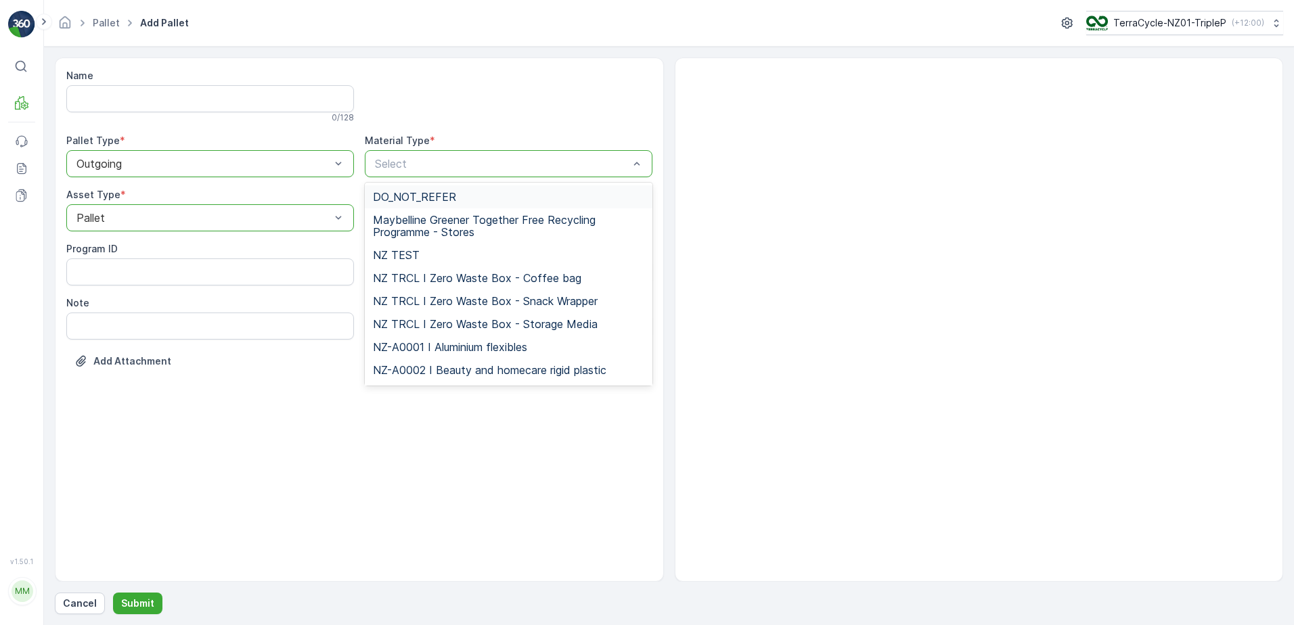
click at [401, 175] on div "Select" at bounding box center [509, 163] width 288 height 27
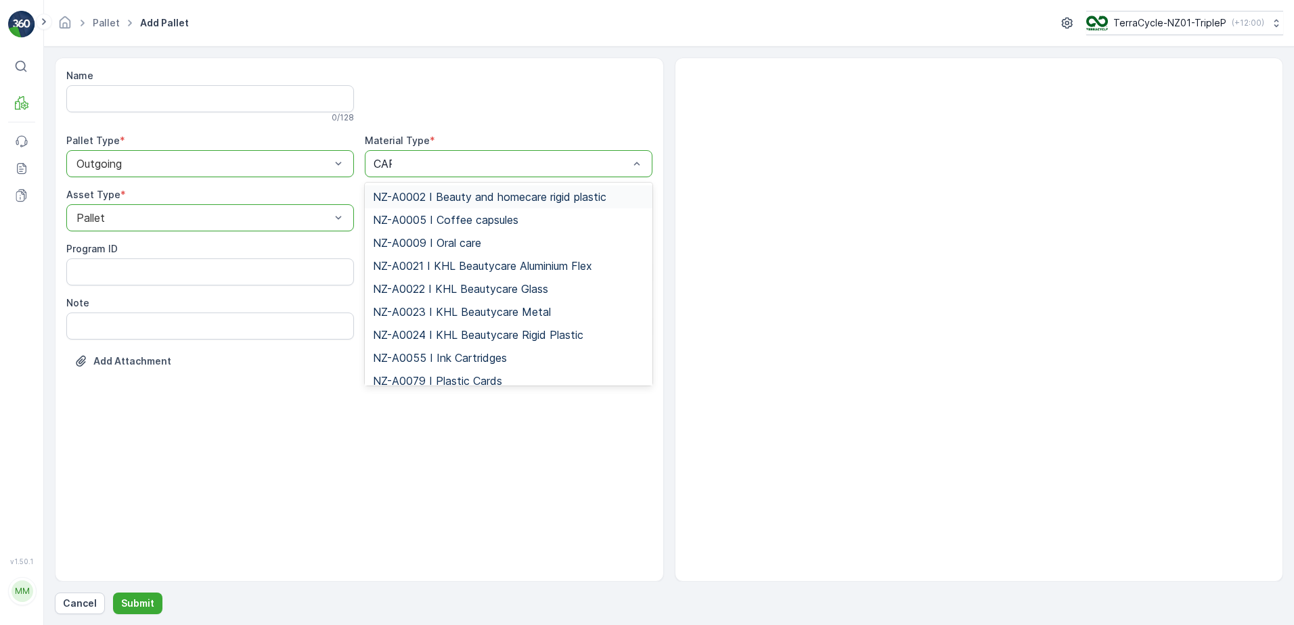
type input "CARD"
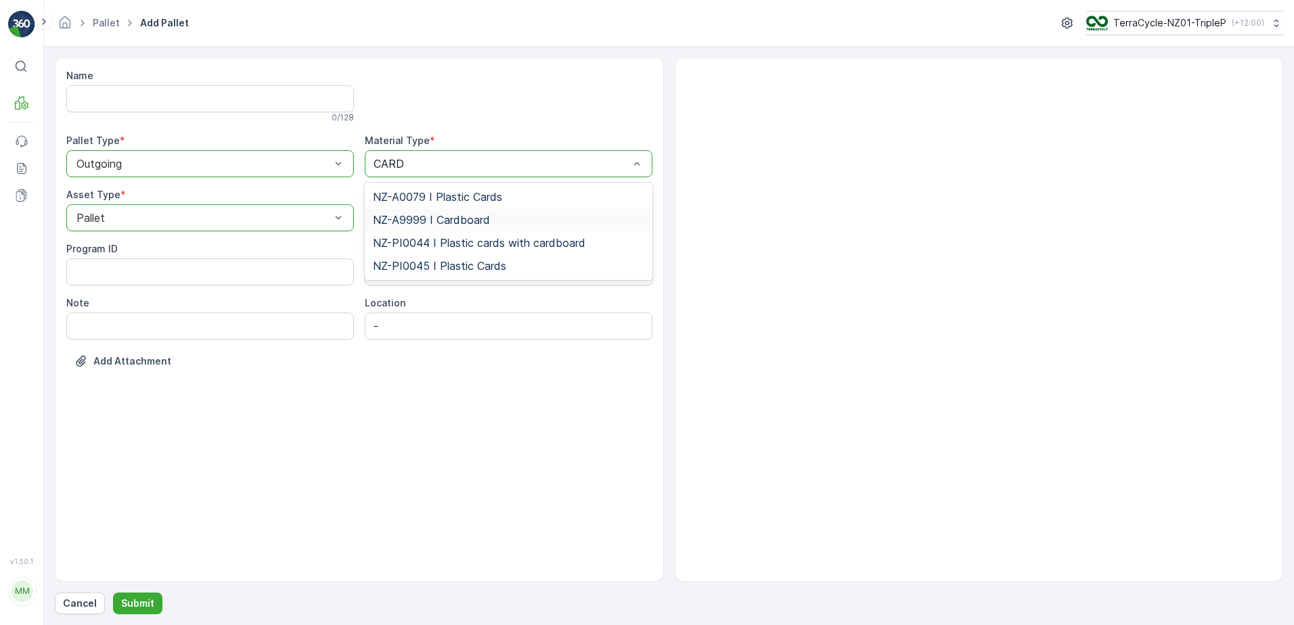
click at [427, 219] on span "NZ-A9999 I Cardboard" at bounding box center [431, 220] width 117 height 12
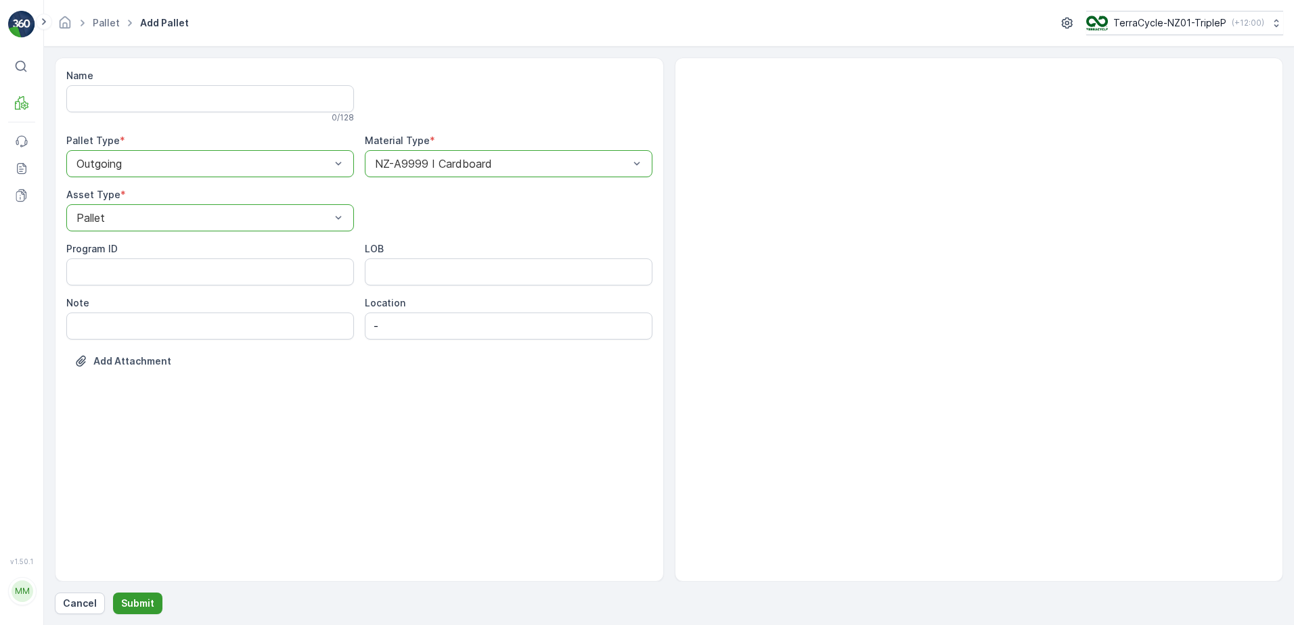
click at [139, 613] on button "Submit" at bounding box center [137, 604] width 49 height 22
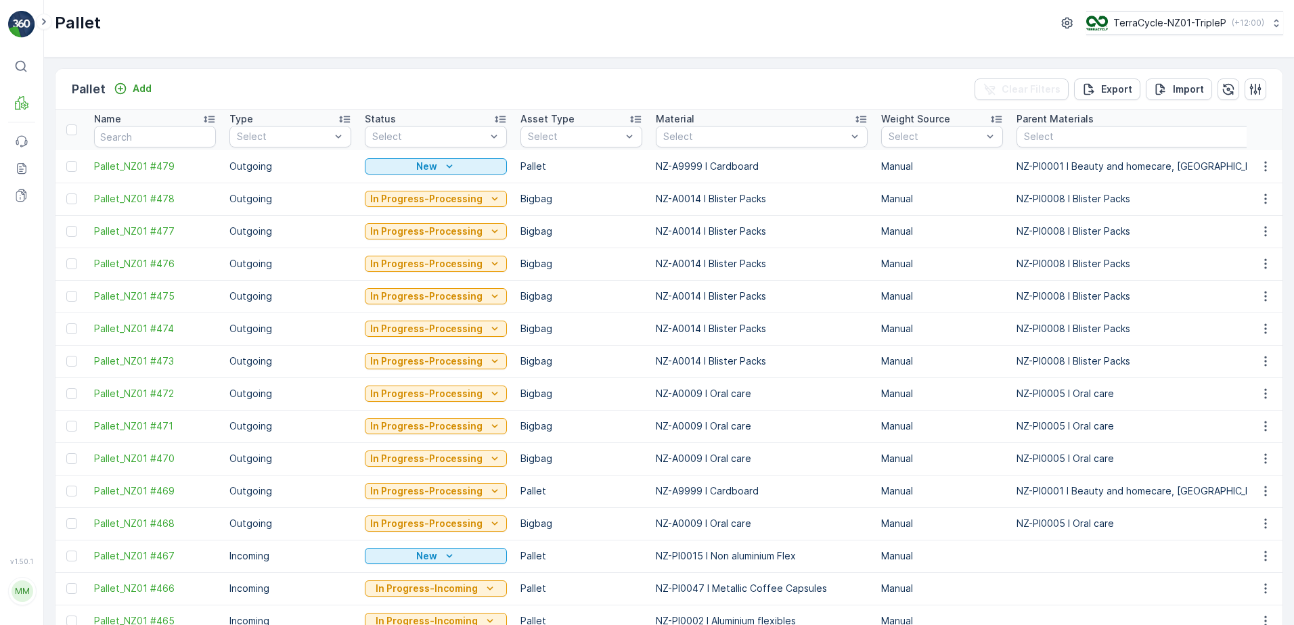
drag, startPoint x: 76, startPoint y: 200, endPoint x: 80, endPoint y: 234, distance: 34.0
click at [76, 200] on div at bounding box center [71, 199] width 11 height 11
click at [66, 194] on input "checkbox" at bounding box center [66, 194] width 0 height 0
drag, startPoint x: 80, startPoint y: 234, endPoint x: 76, endPoint y: 243, distance: 9.4
click at [79, 233] on div at bounding box center [73, 231] width 14 height 11
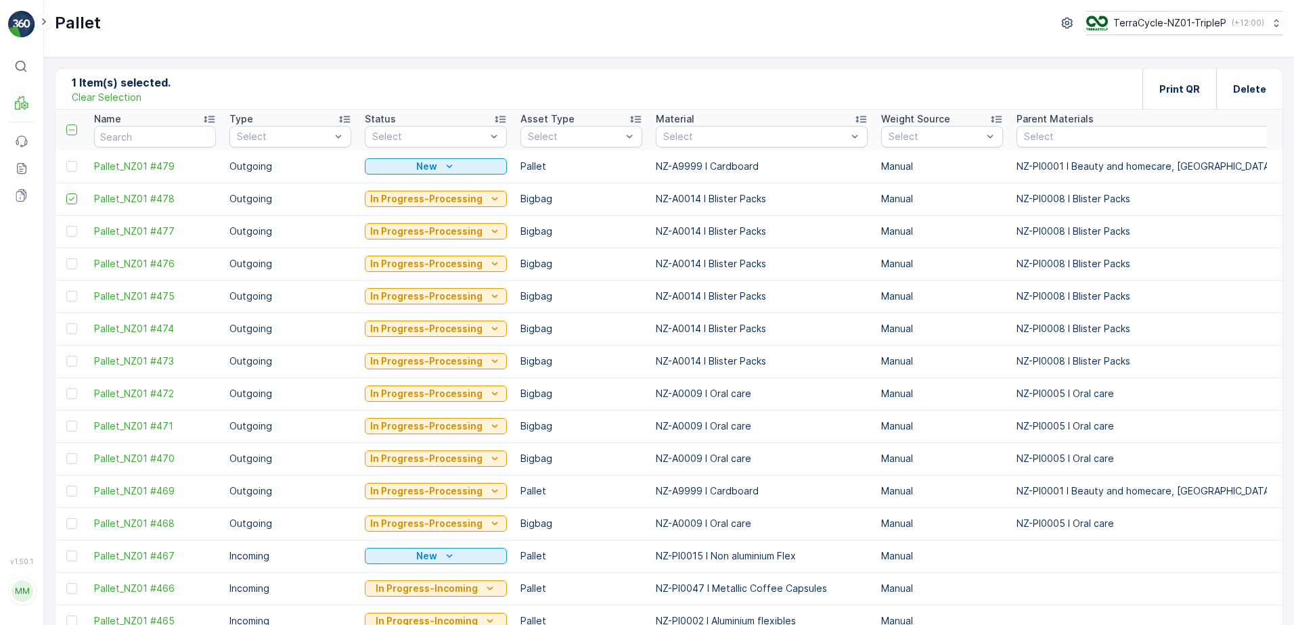
click at [66, 226] on input "checkbox" at bounding box center [66, 226] width 0 height 0
click at [76, 262] on div at bounding box center [71, 263] width 11 height 11
click at [66, 258] on input "checkbox" at bounding box center [66, 258] width 0 height 0
drag, startPoint x: 72, startPoint y: 297, endPoint x: 73, endPoint y: 338, distance: 41.3
click at [71, 298] on div at bounding box center [71, 296] width 11 height 11
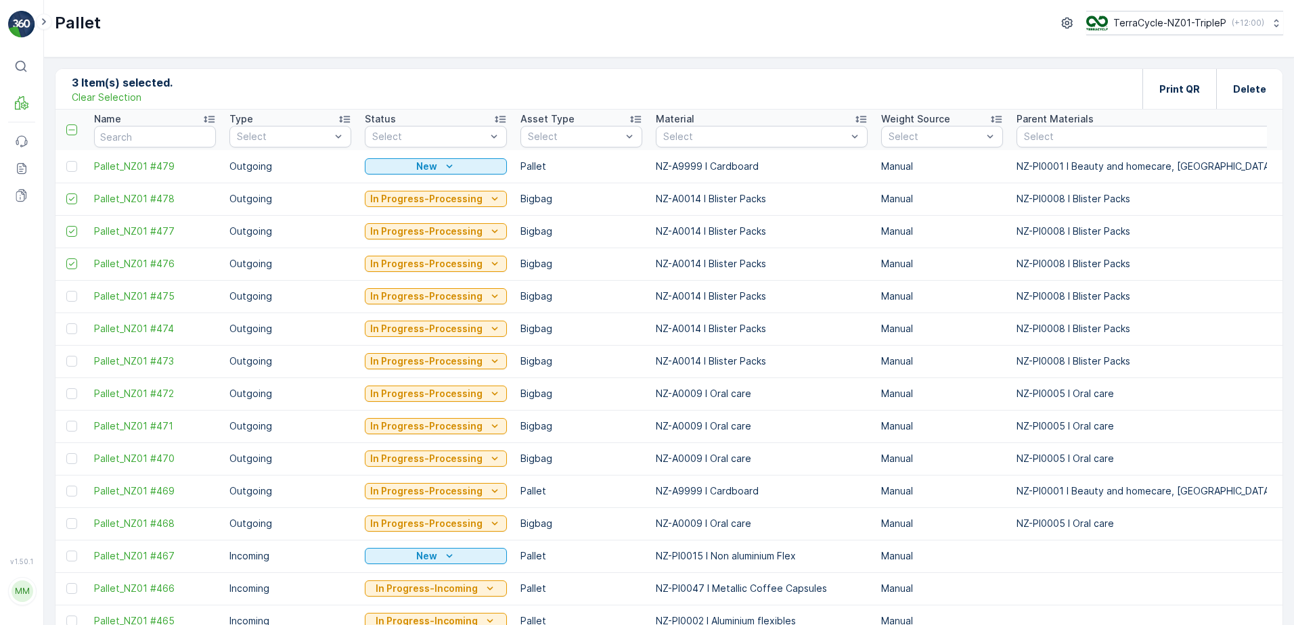
click at [66, 291] on input "checkbox" at bounding box center [66, 291] width 0 height 0
click at [73, 338] on td at bounding box center [71, 329] width 32 height 32
drag, startPoint x: 72, startPoint y: 328, endPoint x: 68, endPoint y: 372, distance: 43.5
click at [71, 329] on div at bounding box center [71, 328] width 11 height 11
click at [66, 323] on input "checkbox" at bounding box center [66, 323] width 0 height 0
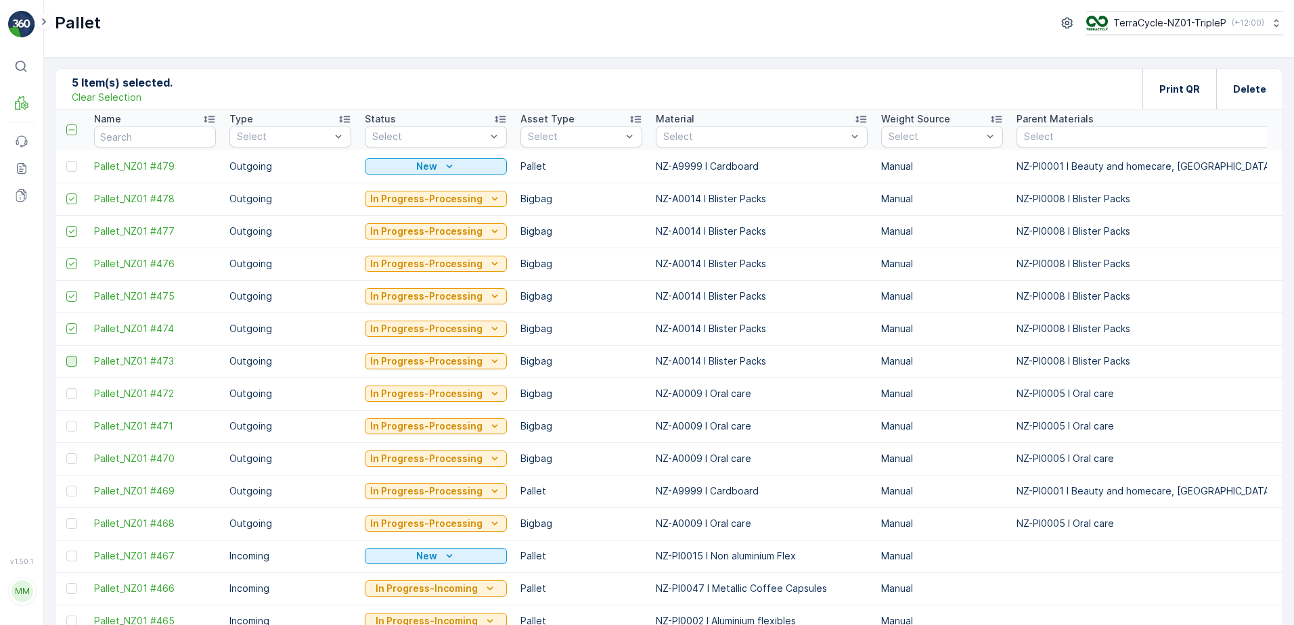
click at [74, 357] on div at bounding box center [71, 361] width 11 height 11
click at [66, 356] on input "checkbox" at bounding box center [66, 356] width 0 height 0
click at [1198, 95] on div "Print QR" at bounding box center [1179, 89] width 74 height 40
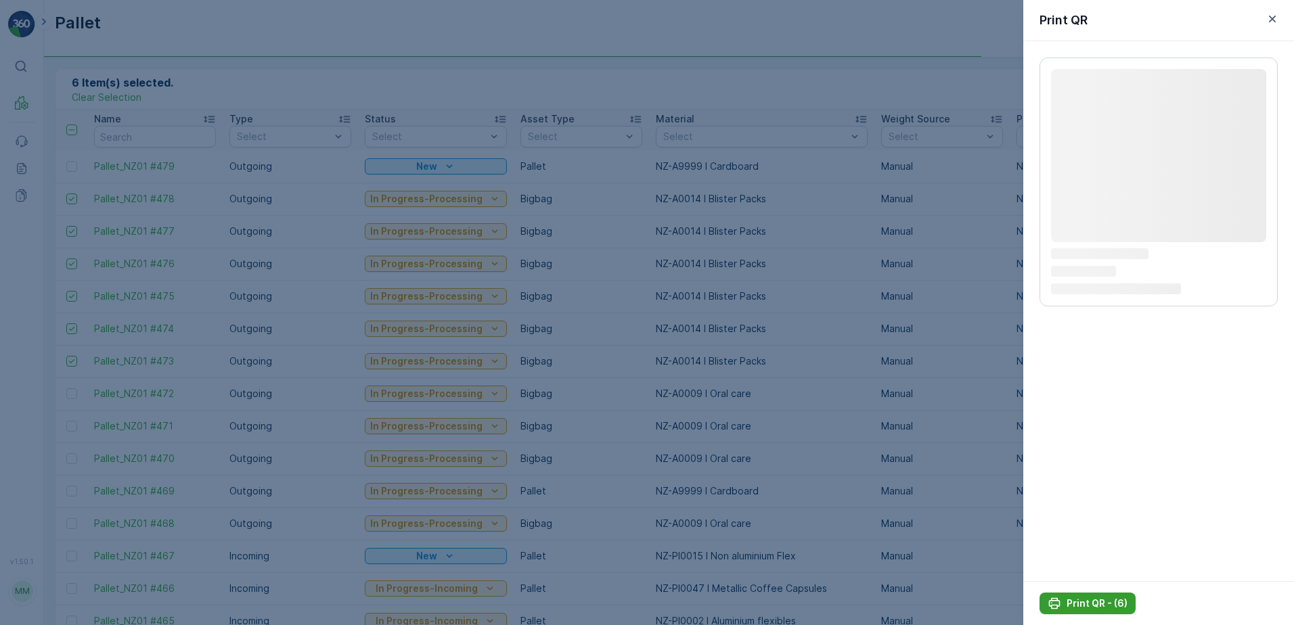
click at [1060, 602] on icon "Print QR - (6)" at bounding box center [1055, 604] width 14 height 14
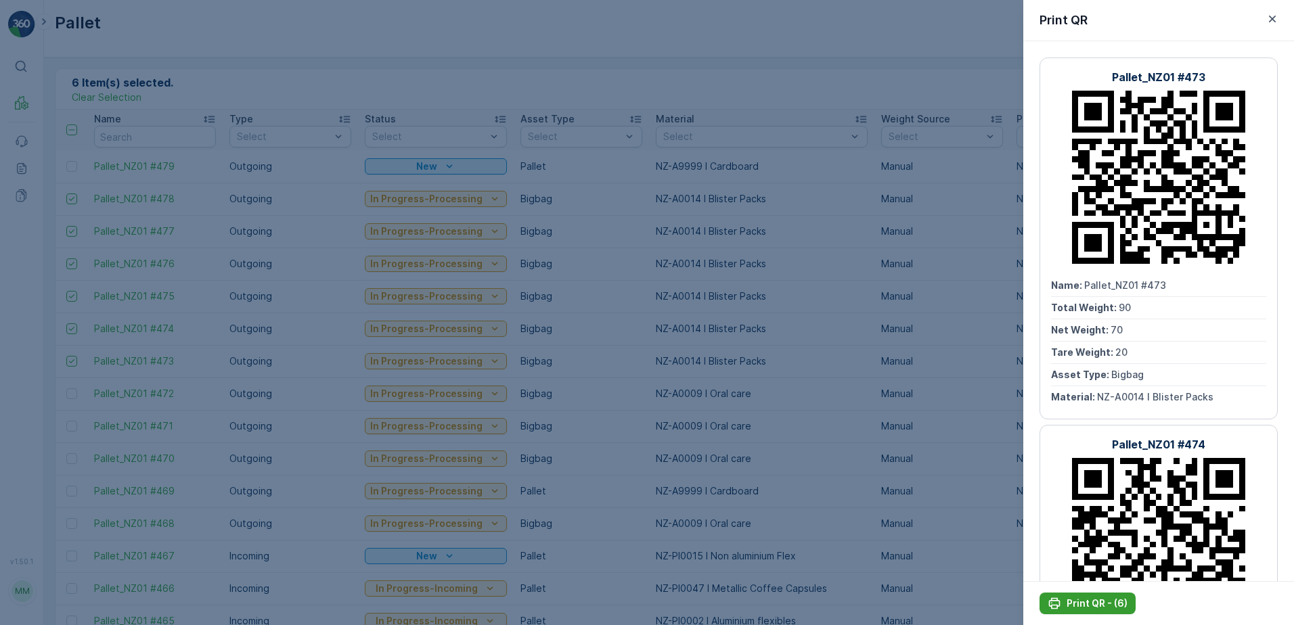
click at [1060, 602] on icon "Print QR - (6)" at bounding box center [1055, 604] width 14 height 14
click at [1107, 610] on button "Print QR - (6)" at bounding box center [1087, 604] width 96 height 22
click at [533, 363] on div at bounding box center [647, 312] width 1294 height 625
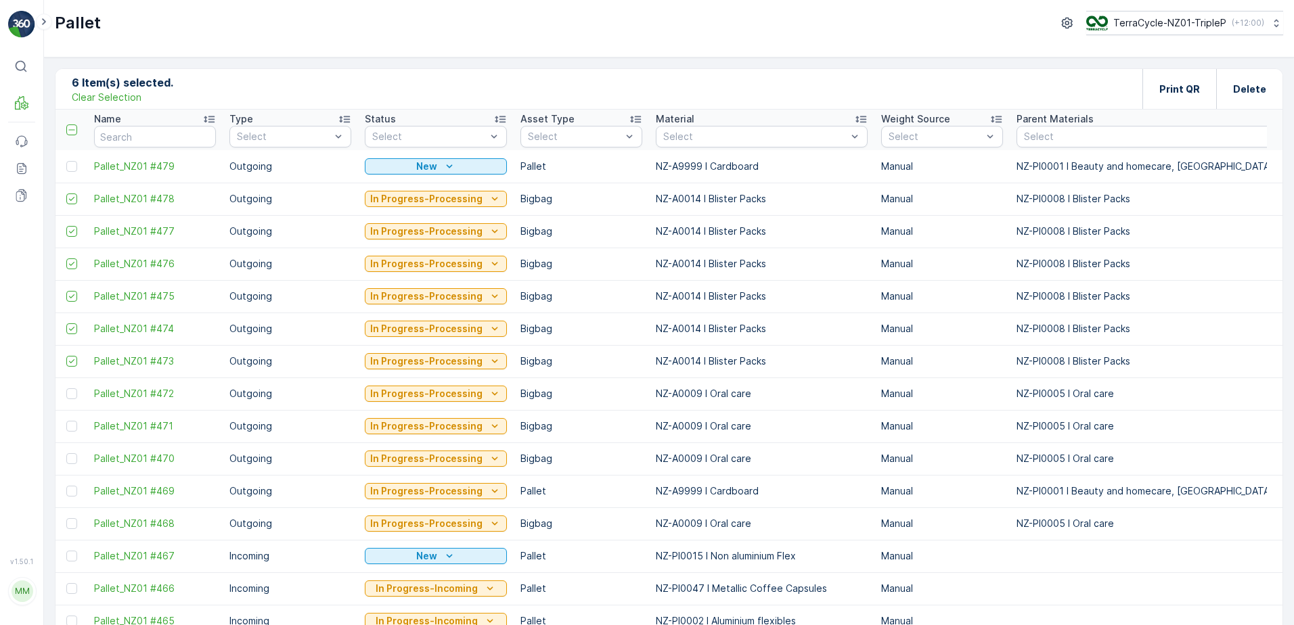
drag, startPoint x: 83, startPoint y: 195, endPoint x: 1161, endPoint y: 357, distance: 1090.1
click at [960, 79] on div "6 Item(s) selected. Clear Selection Print QR Delete" at bounding box center [668, 89] width 1227 height 41
click at [93, 202] on td "Pallet_NZ01 #478" at bounding box center [154, 199] width 135 height 32
click at [1159, 96] on div "Print QR" at bounding box center [1179, 89] width 41 height 40
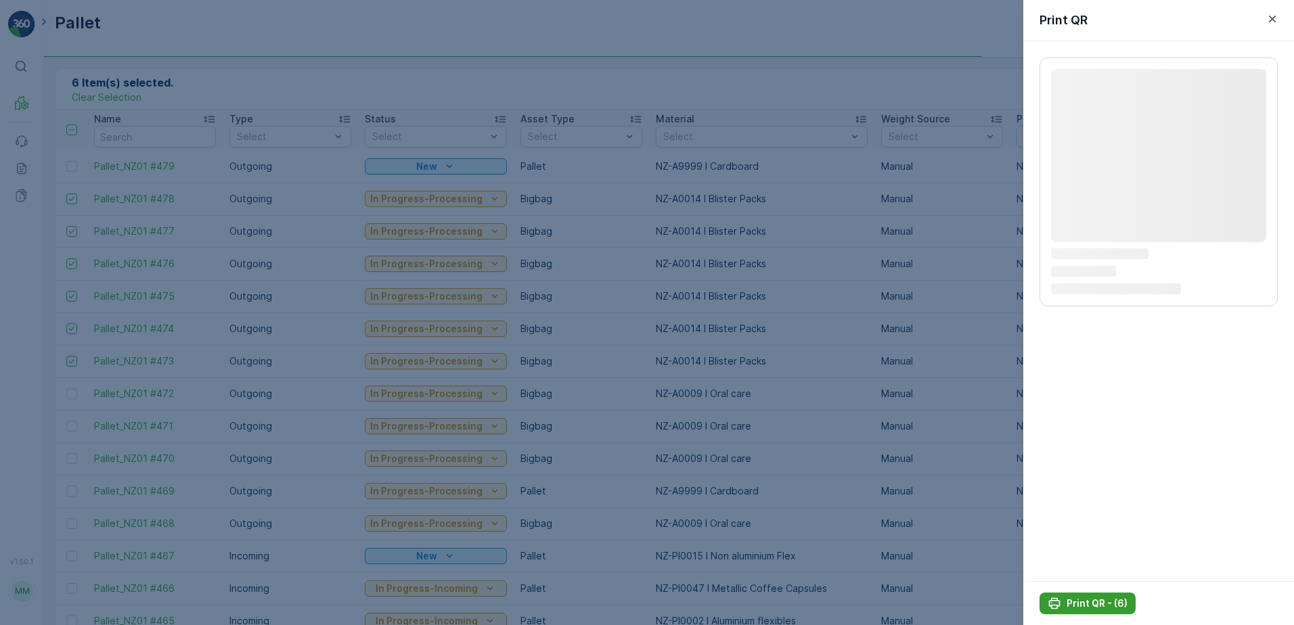
click at [1114, 603] on p "Print QR - (6)" at bounding box center [1096, 604] width 61 height 14
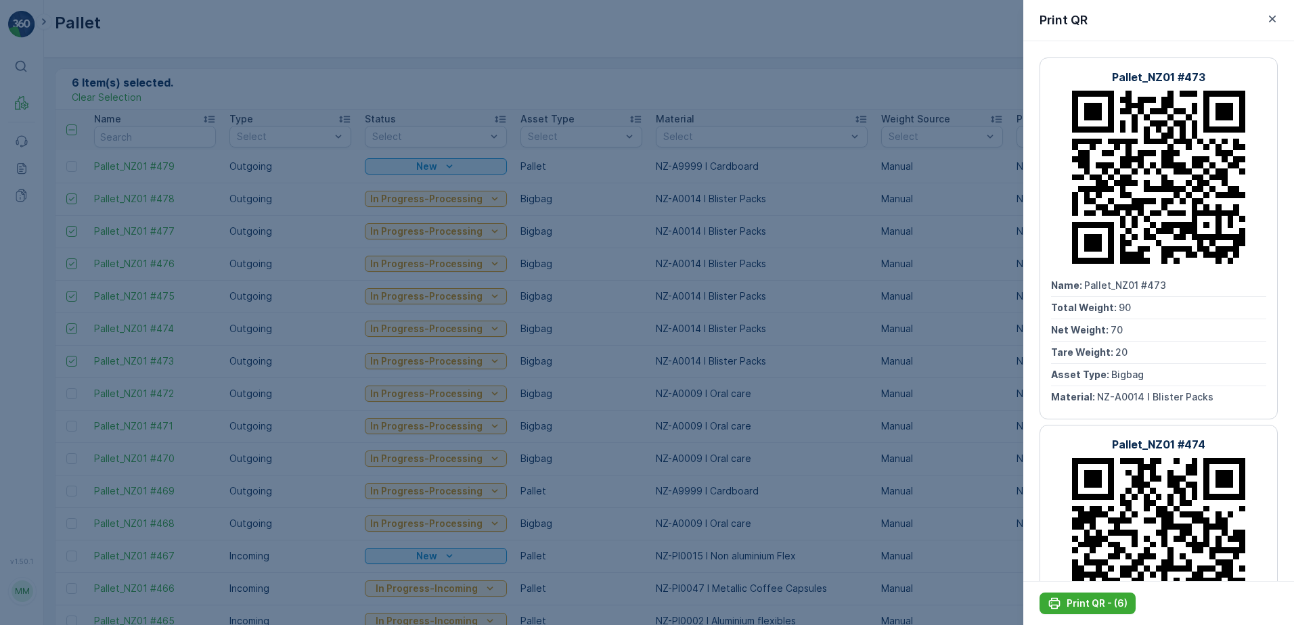
click at [438, 136] on div at bounding box center [647, 312] width 1294 height 625
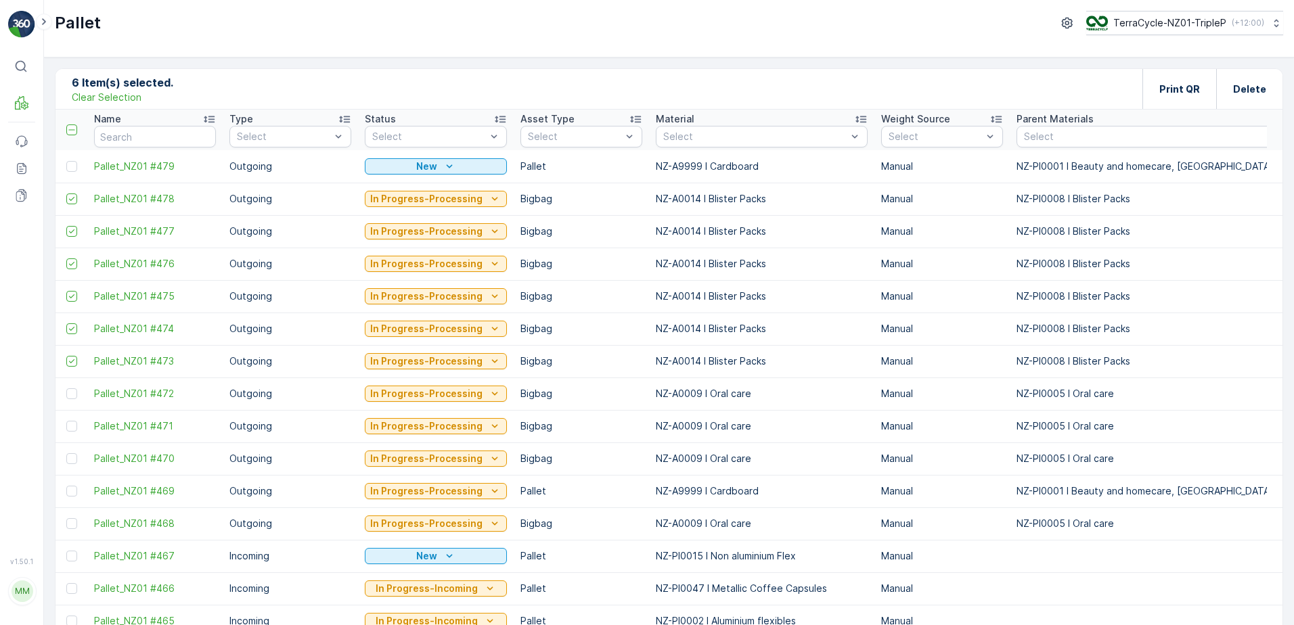
click at [100, 92] on p "Clear Selection" at bounding box center [107, 98] width 70 height 14
click at [142, 147] on input "text" at bounding box center [155, 137] width 122 height 22
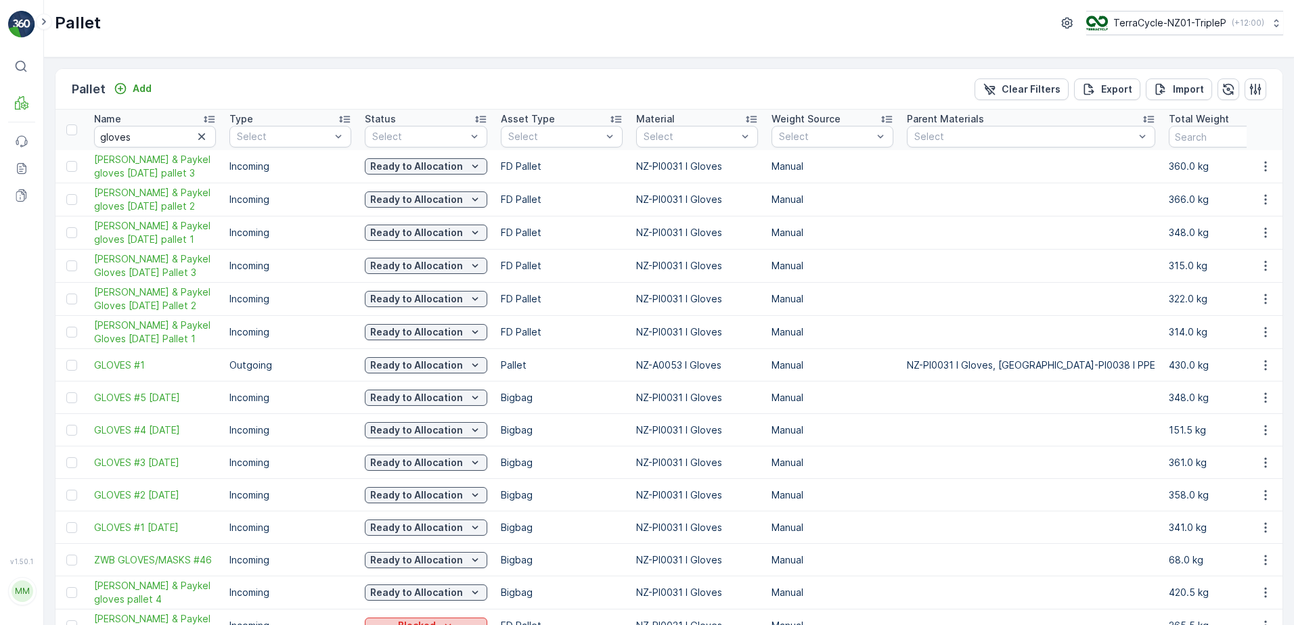
click at [427, 619] on p "Blocked" at bounding box center [417, 626] width 38 height 14
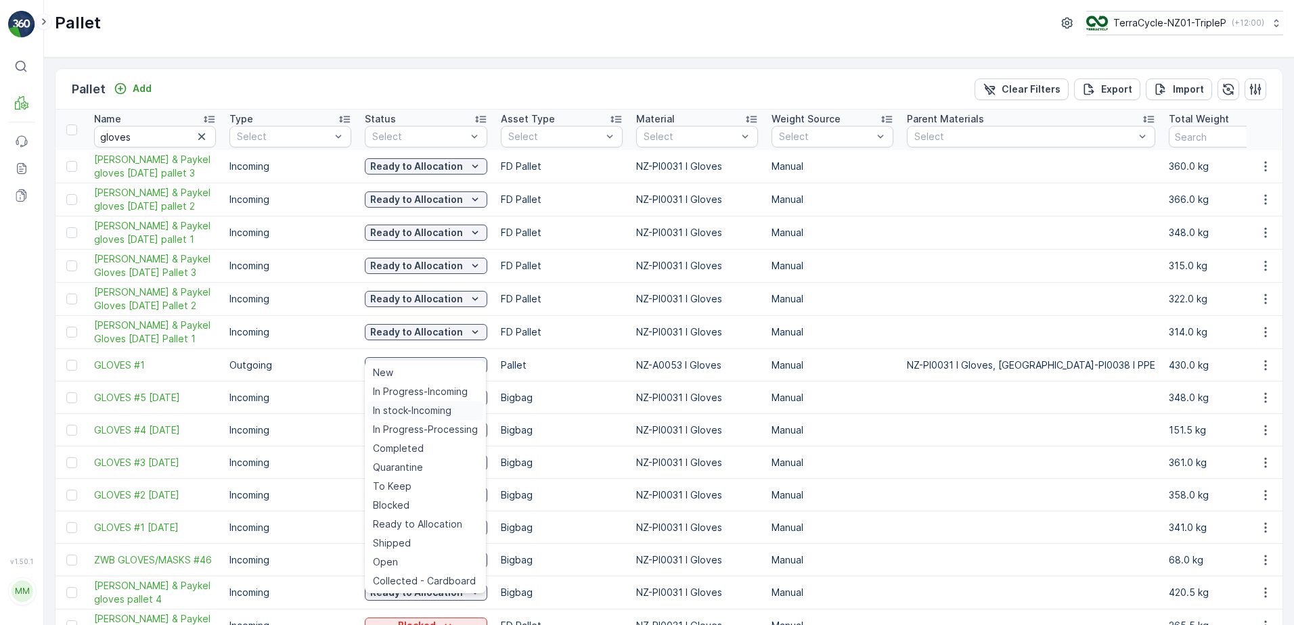
click at [425, 409] on span "In stock-Incoming" at bounding box center [412, 411] width 78 height 14
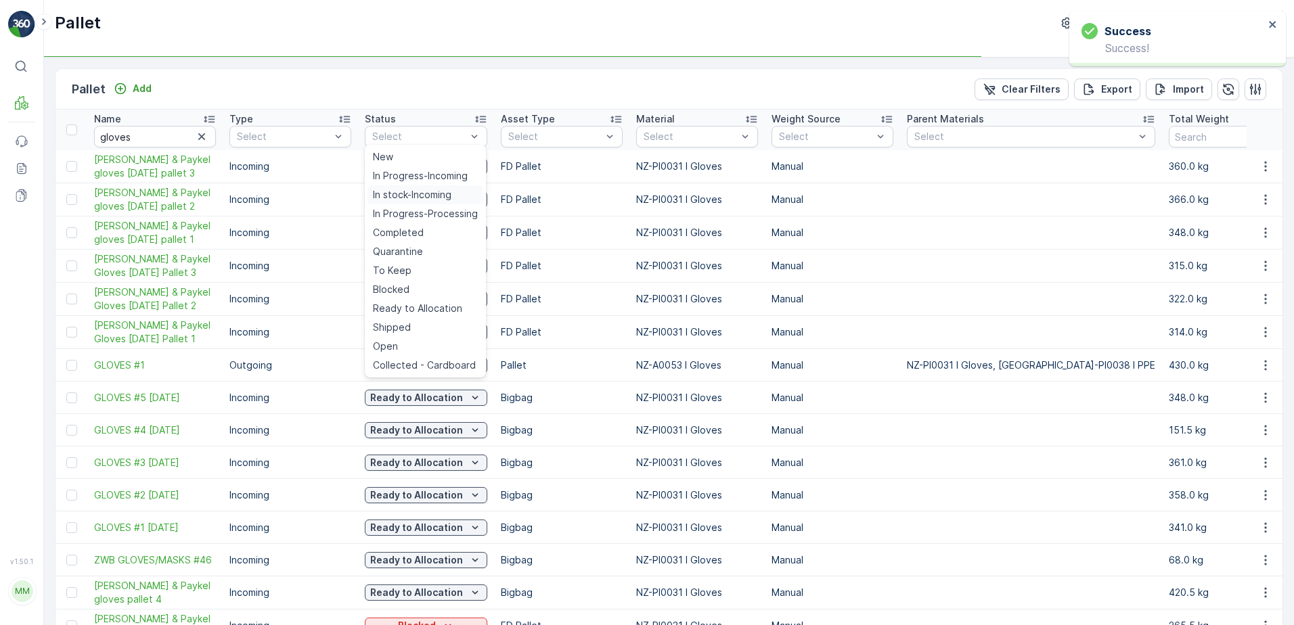
click at [430, 190] on span "In stock-Incoming" at bounding box center [412, 195] width 78 height 14
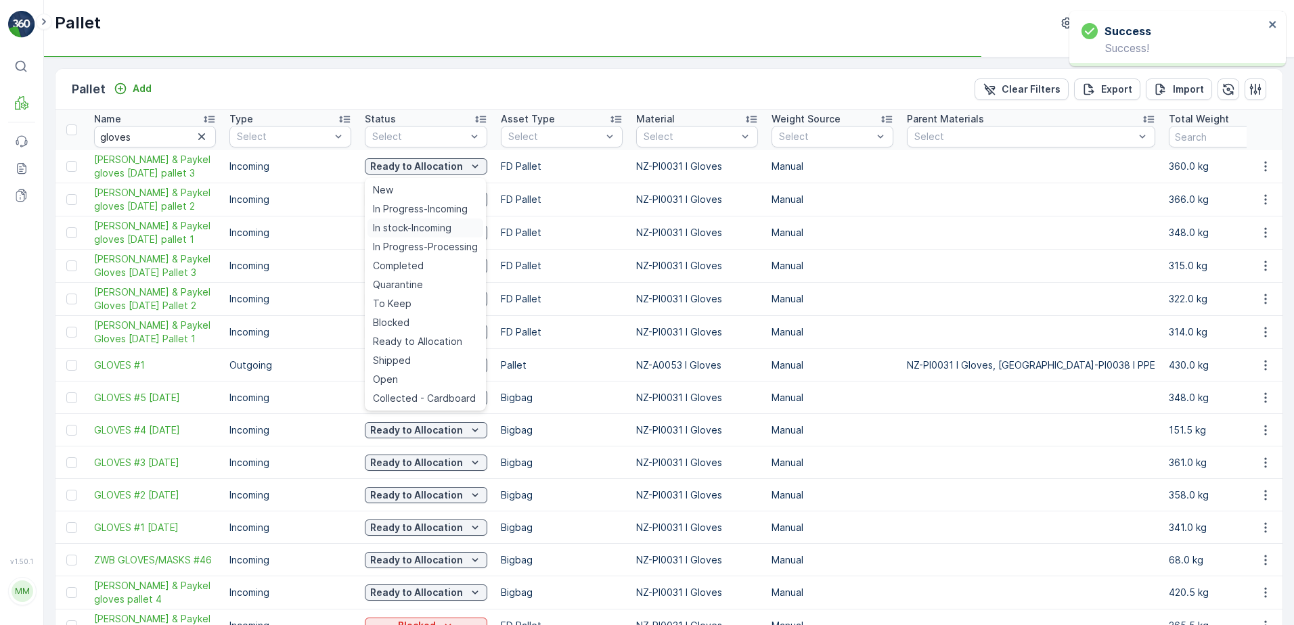
click at [442, 225] on span "In stock-Incoming" at bounding box center [412, 228] width 78 height 14
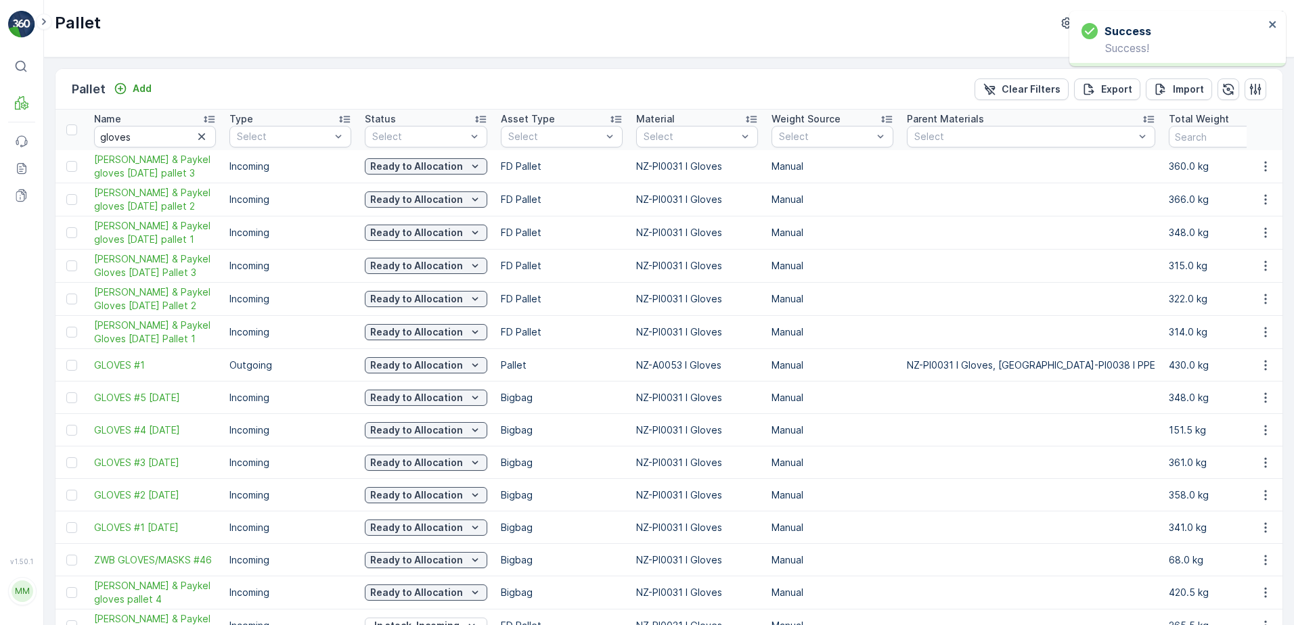
click at [432, 619] on p "In stock-Incoming" at bounding box center [416, 626] width 85 height 14
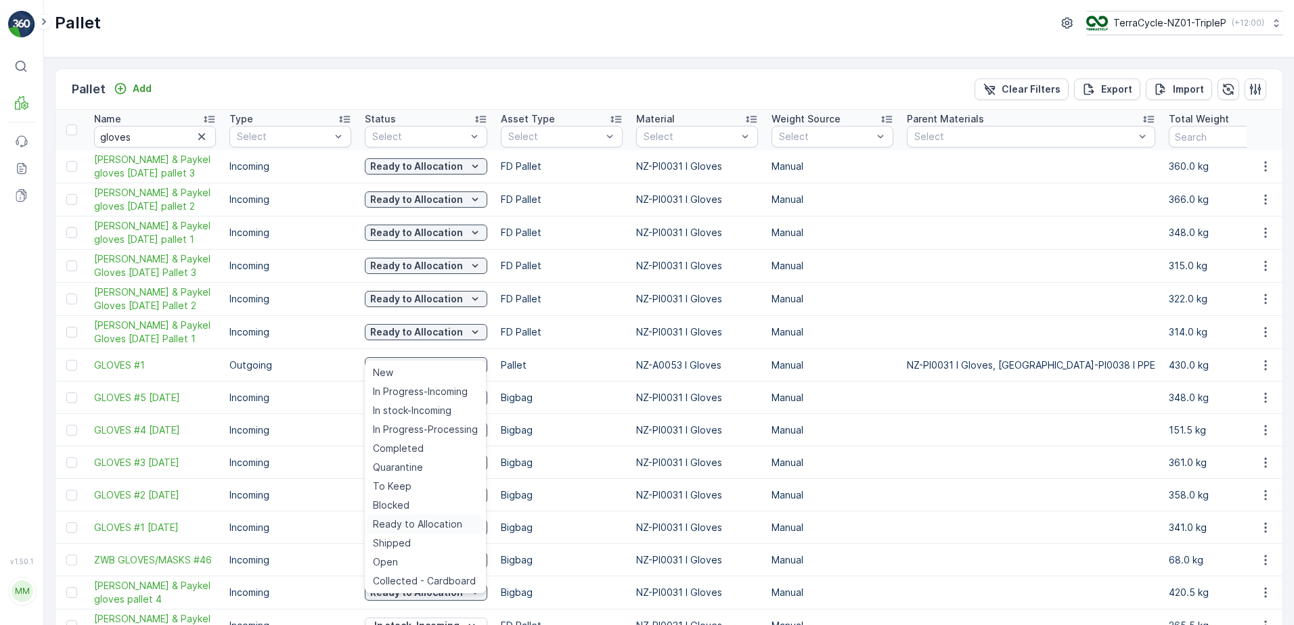
click at [403, 520] on span "Ready to Allocation" at bounding box center [417, 525] width 89 height 14
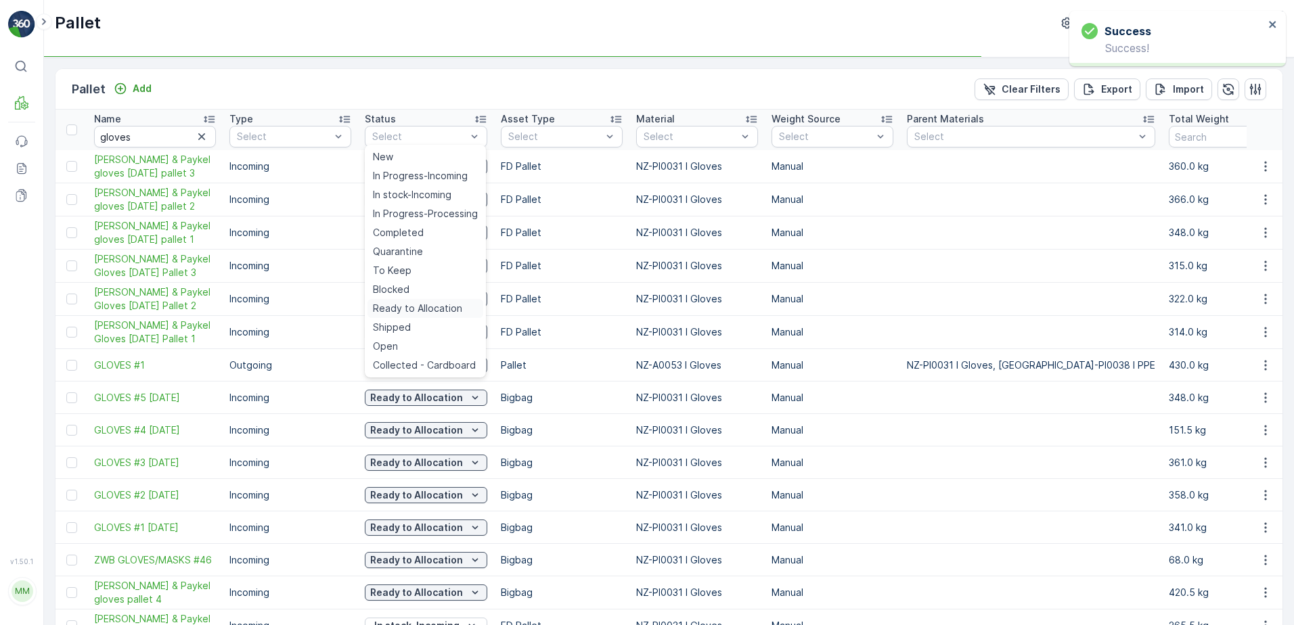
click at [445, 309] on span "Ready to Allocation" at bounding box center [417, 309] width 89 height 14
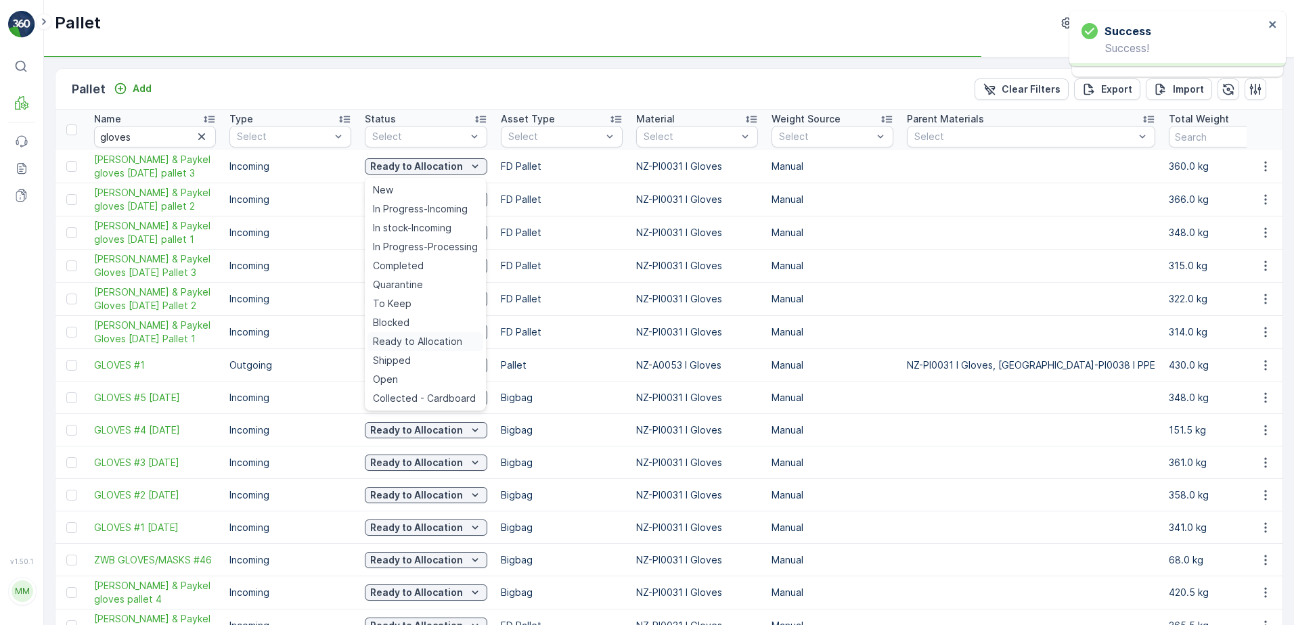
click at [434, 340] on span "Ready to Allocation" at bounding box center [417, 342] width 89 height 14
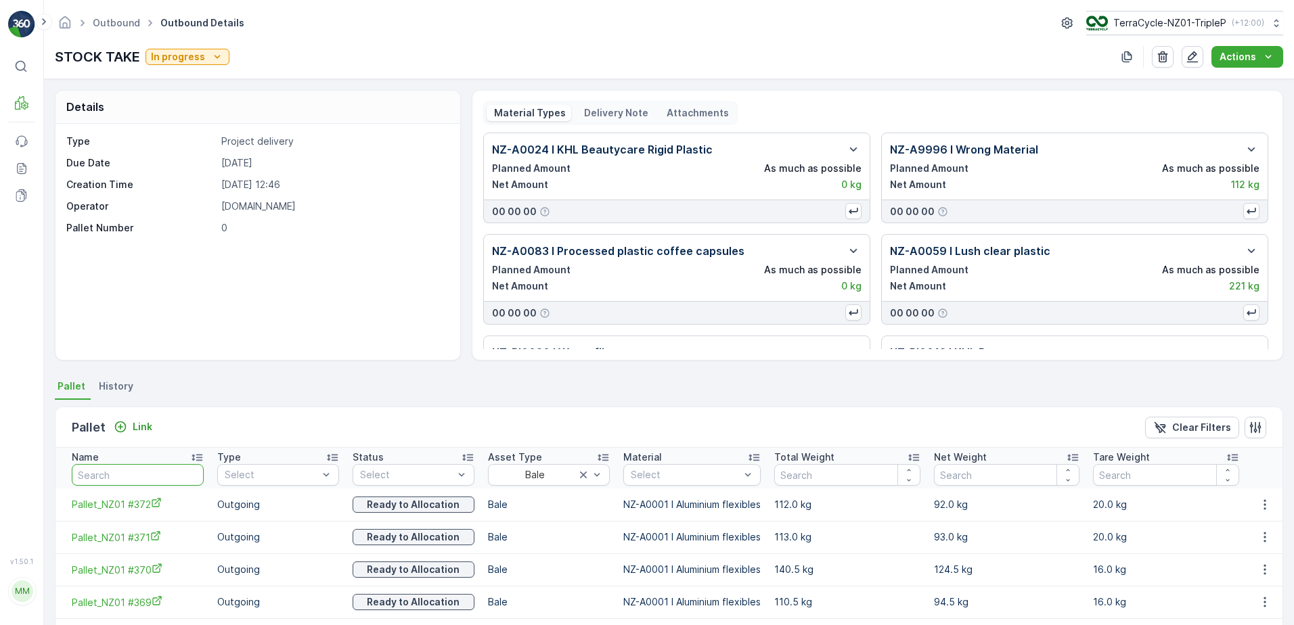
scroll to position [338, 0]
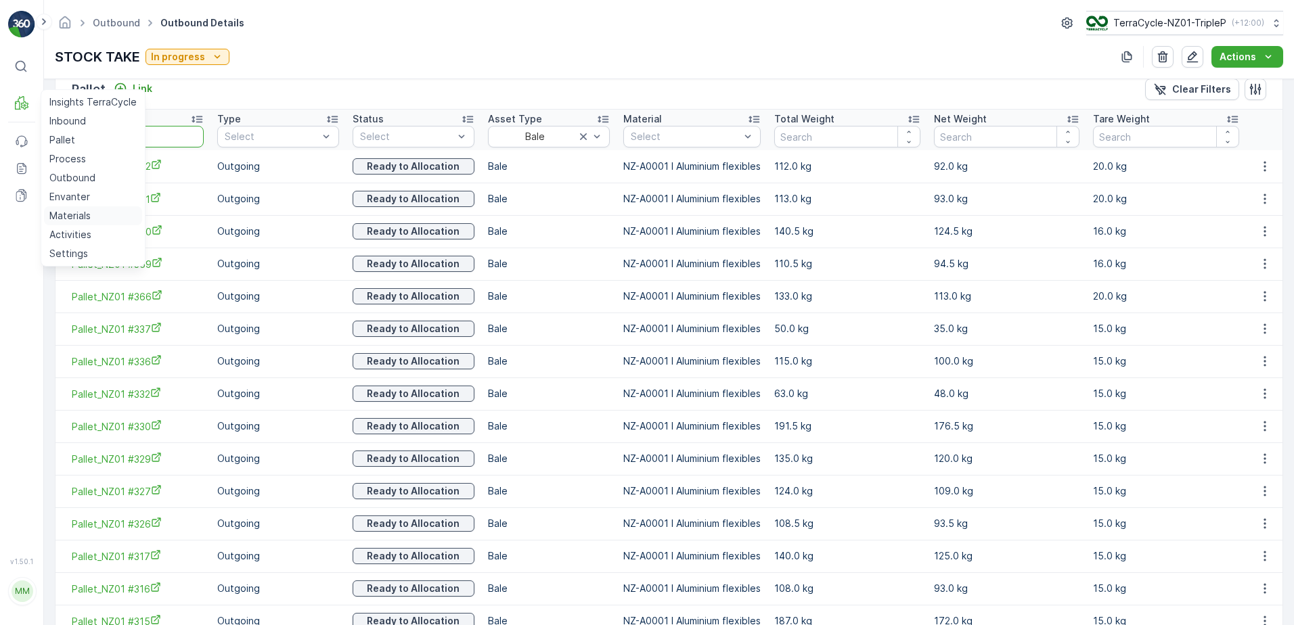
click at [76, 208] on link "Materials" at bounding box center [93, 215] width 98 height 19
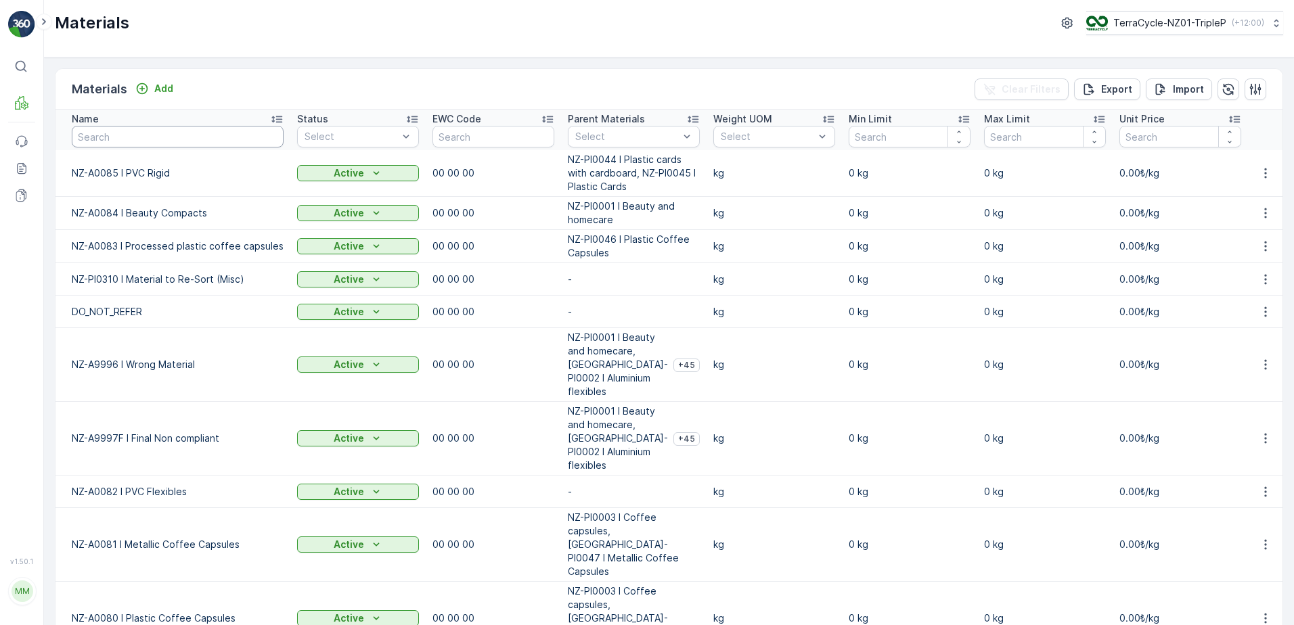
click at [179, 135] on input "text" at bounding box center [178, 137] width 212 height 22
type input "CARD"
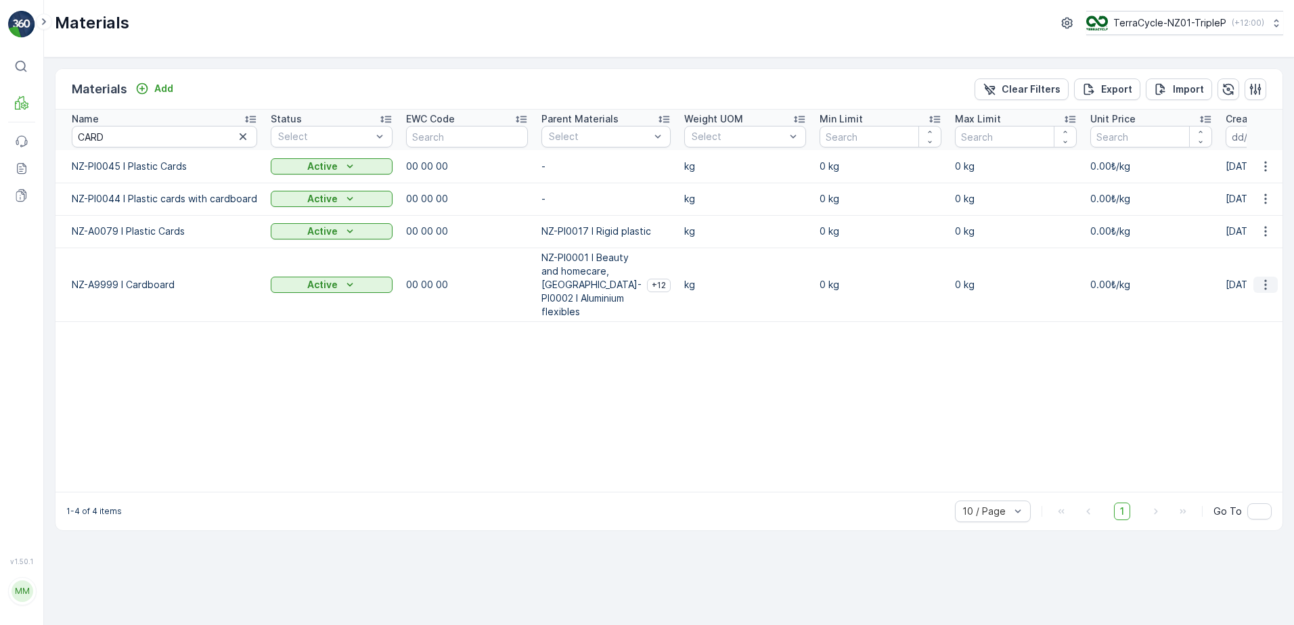
click at [1263, 278] on icon "button" at bounding box center [1266, 285] width 14 height 14
click at [1241, 298] on span "Edit Material" at bounding box center [1218, 299] width 57 height 14
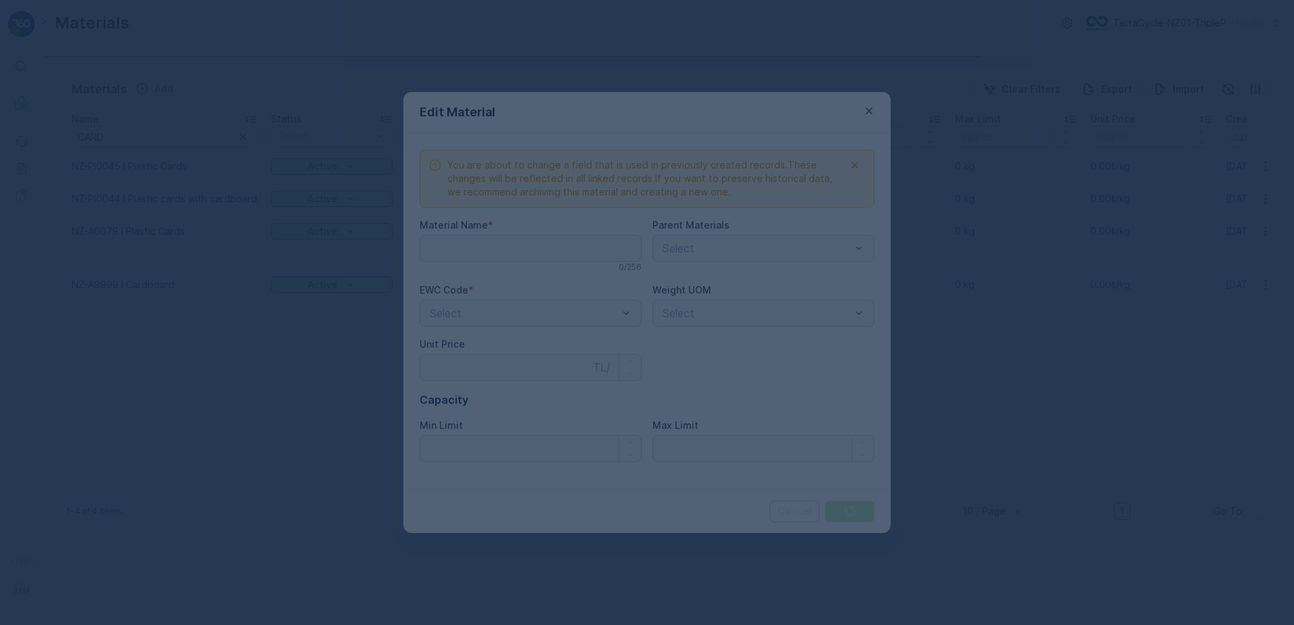
type Name "NZ-A9999 I Cardboard"
type Price "0"
type Limit "0"
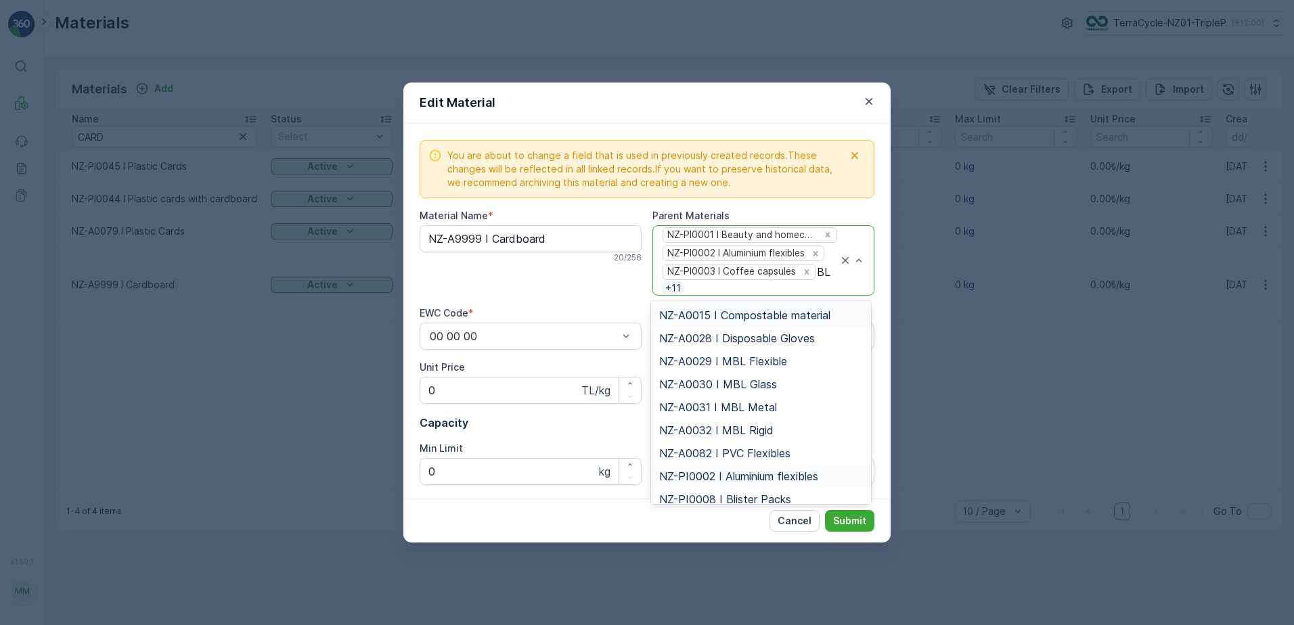
type input "BLI"
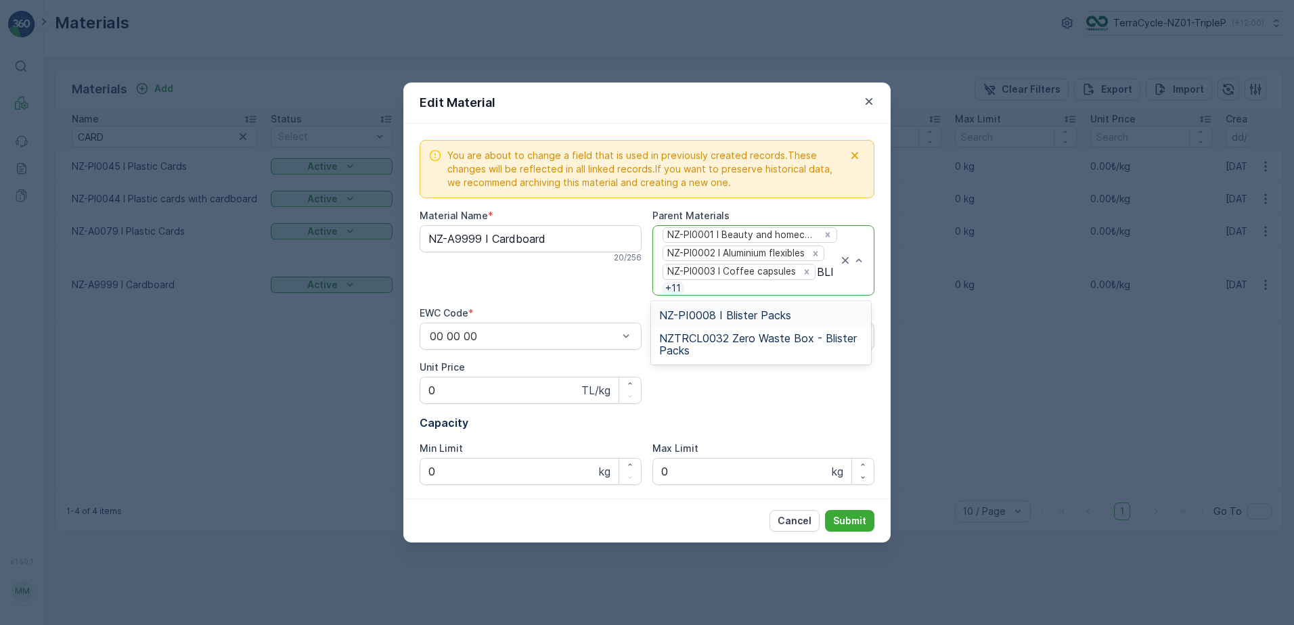
click at [732, 316] on span "NZ-PI0008 I Blister Packs" at bounding box center [725, 315] width 132 height 12
click at [845, 518] on p "Submit" at bounding box center [849, 521] width 33 height 14
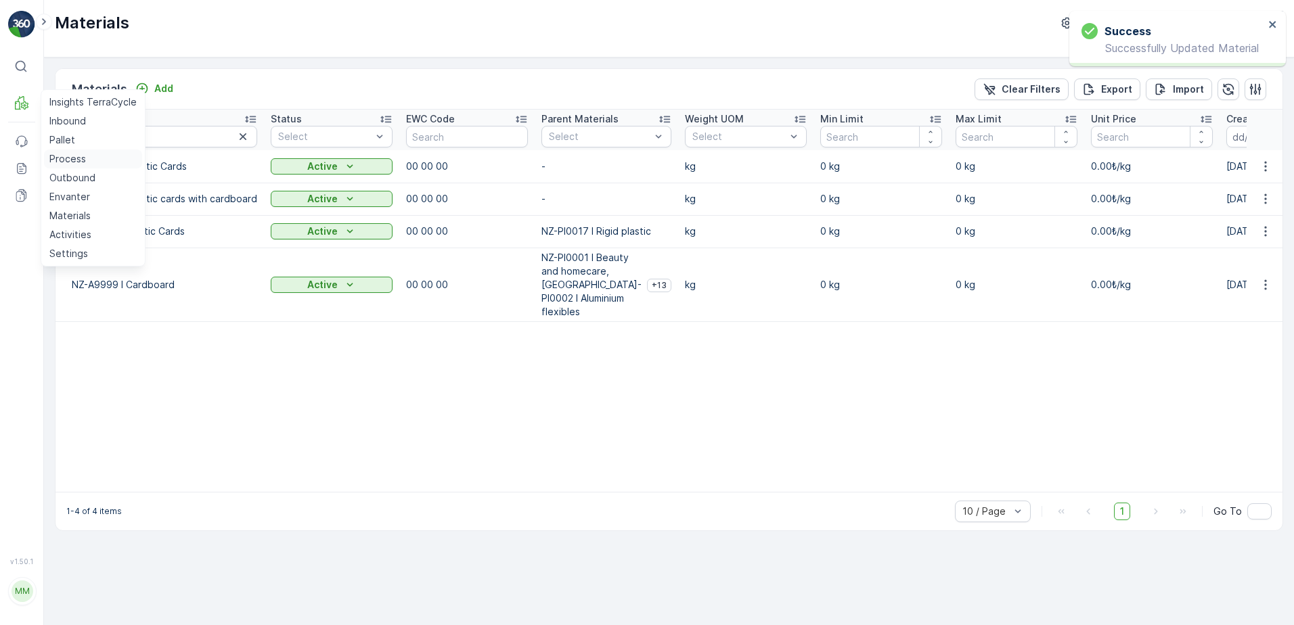
click at [79, 158] on p "Process" at bounding box center [67, 159] width 37 height 14
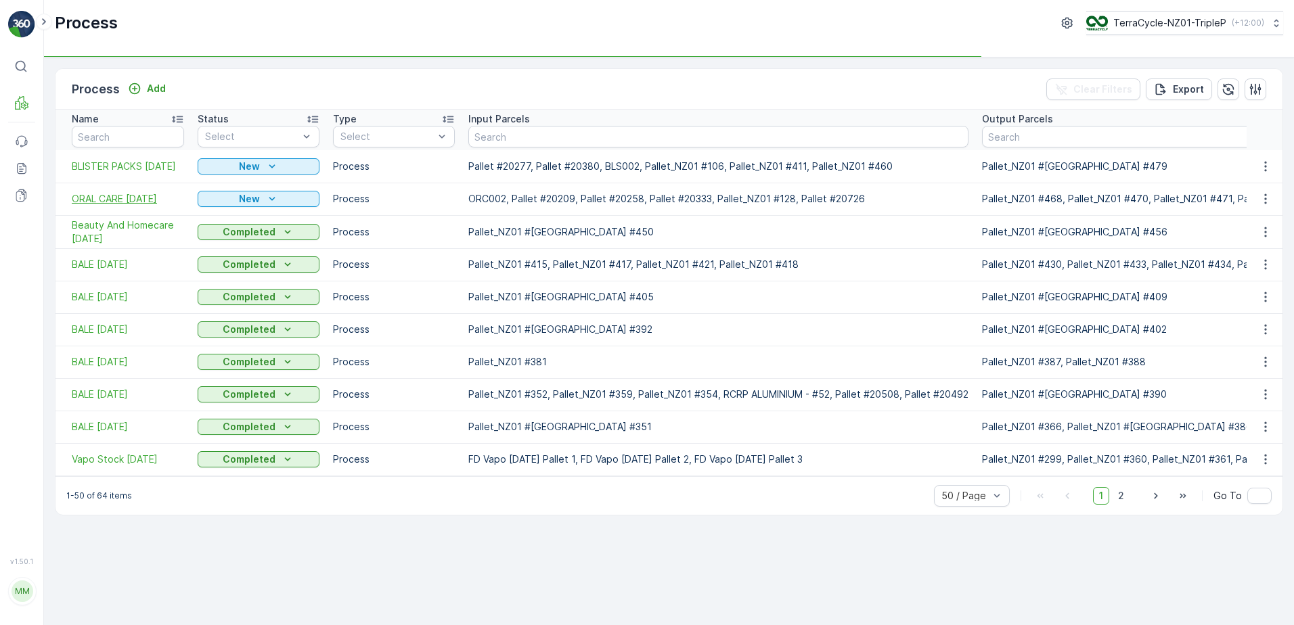
click at [152, 201] on span "ORAL CARE 8/09/2025" at bounding box center [128, 199] width 112 height 14
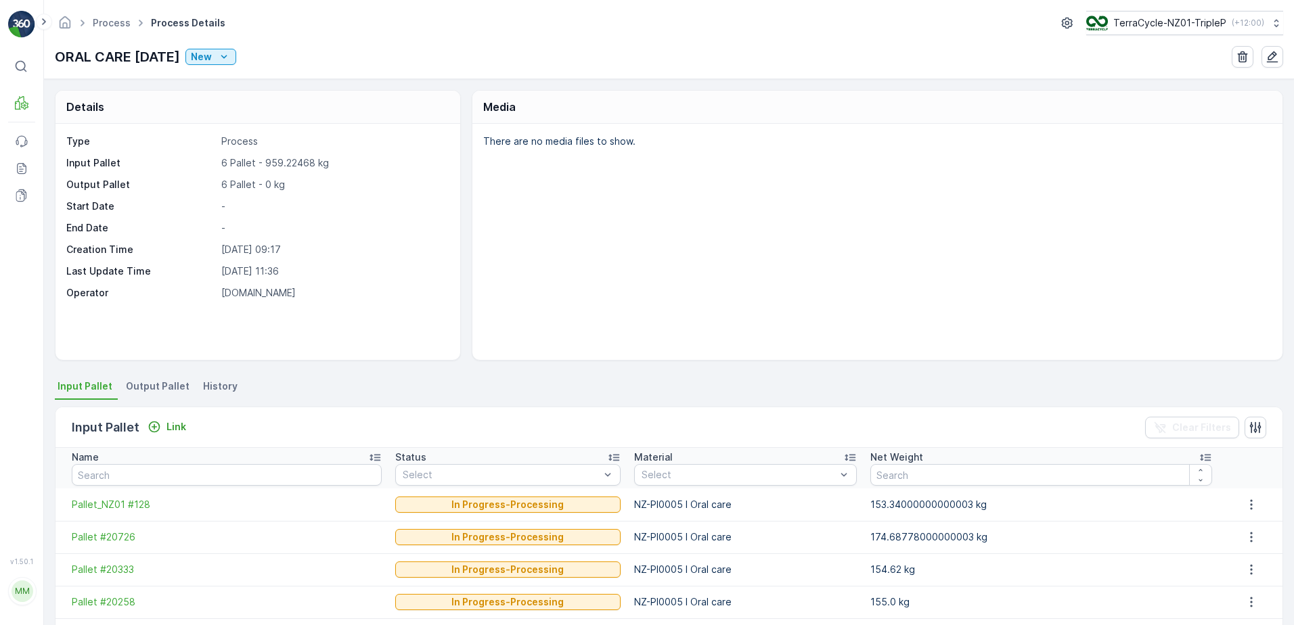
scroll to position [135, 0]
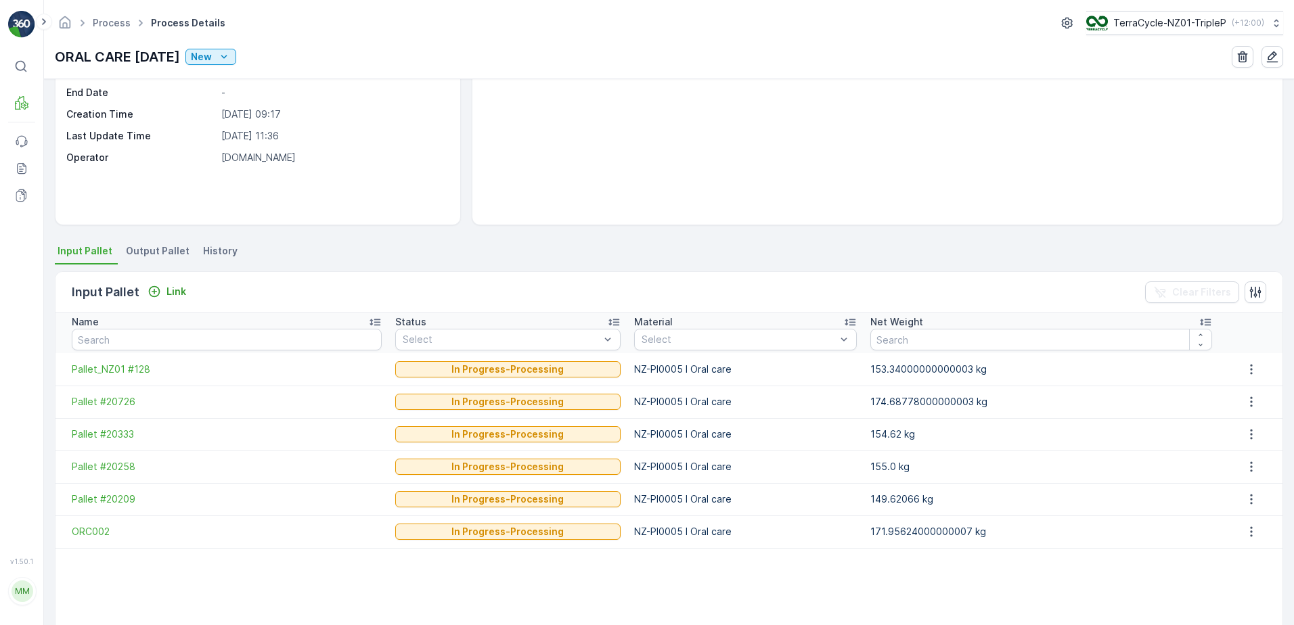
click at [137, 254] on span "Output Pallet" at bounding box center [158, 251] width 64 height 14
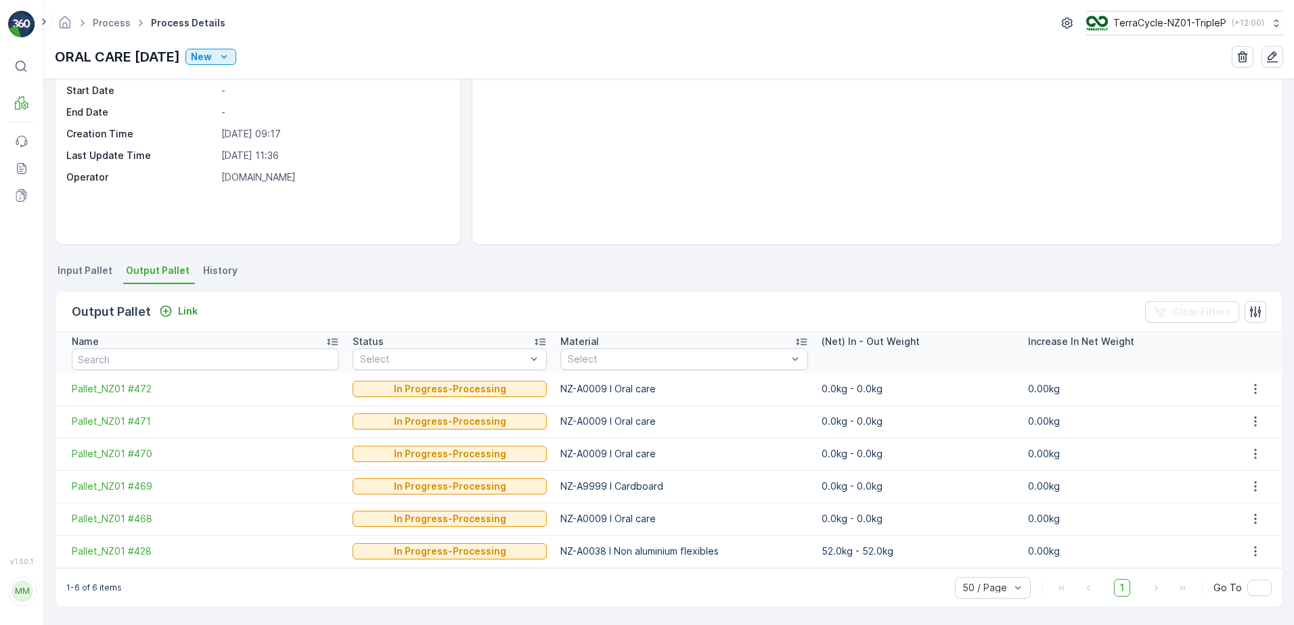
scroll to position [116, 0]
click at [68, 176] on p "Outbound" at bounding box center [72, 178] width 46 height 14
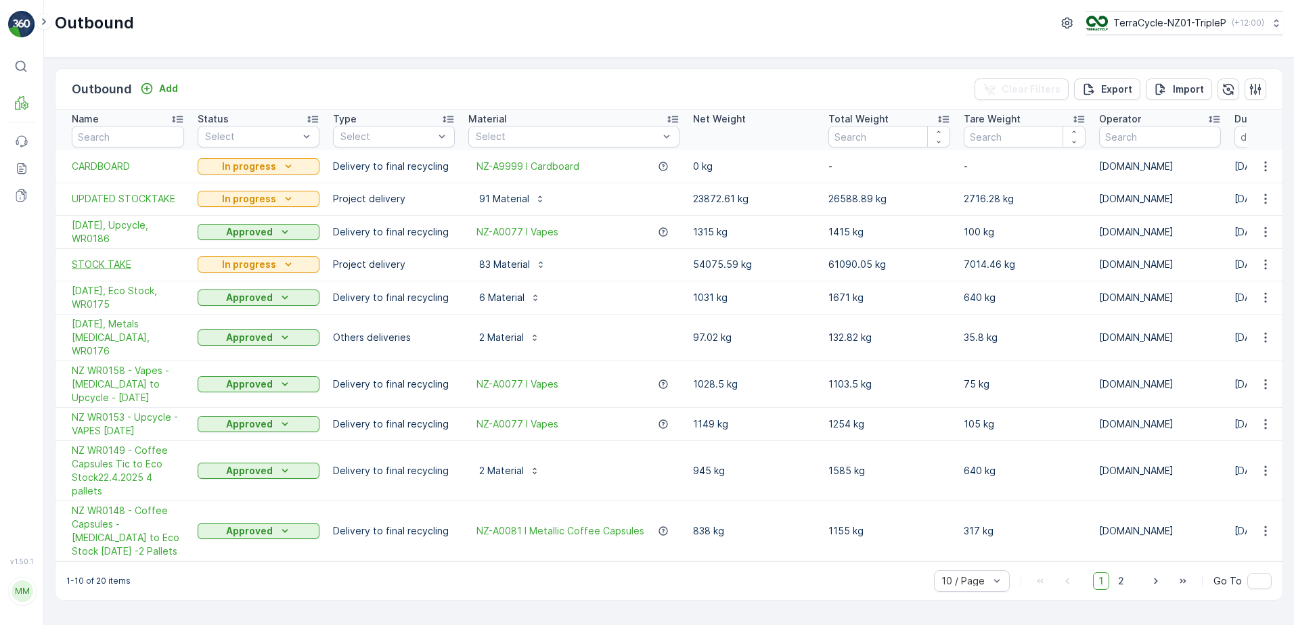
click at [158, 265] on span "STOCK TAKE" at bounding box center [128, 265] width 112 height 14
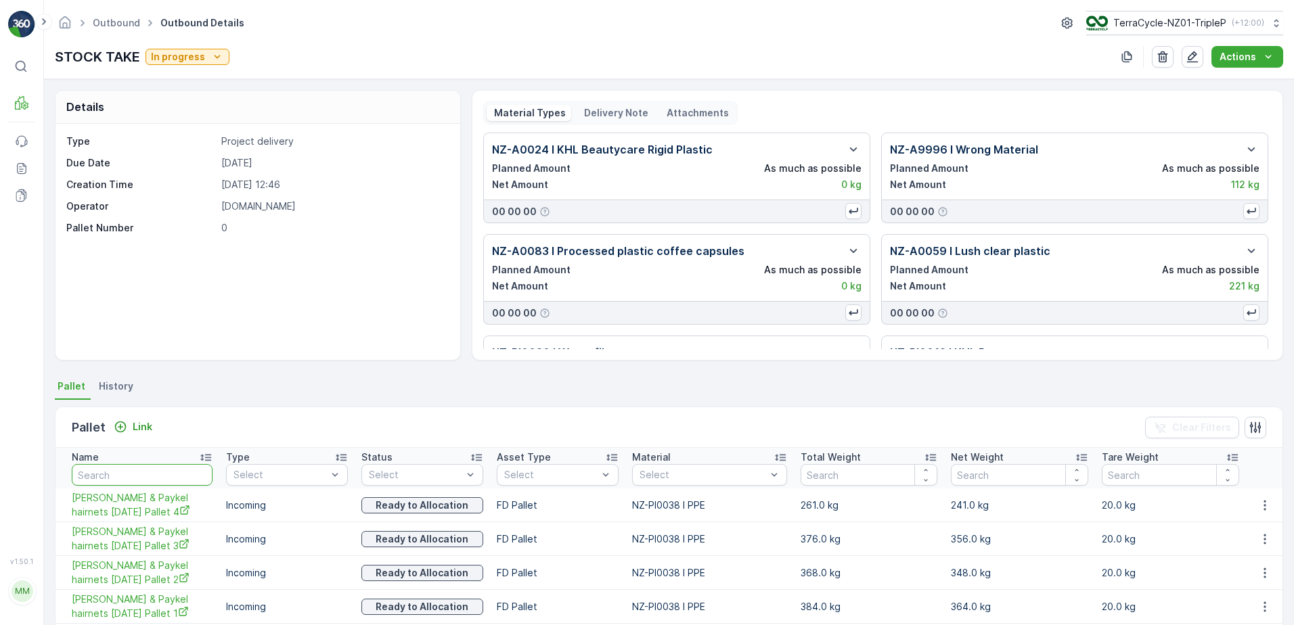
click at [149, 473] on input "text" at bounding box center [142, 475] width 141 height 22
type input "fd"
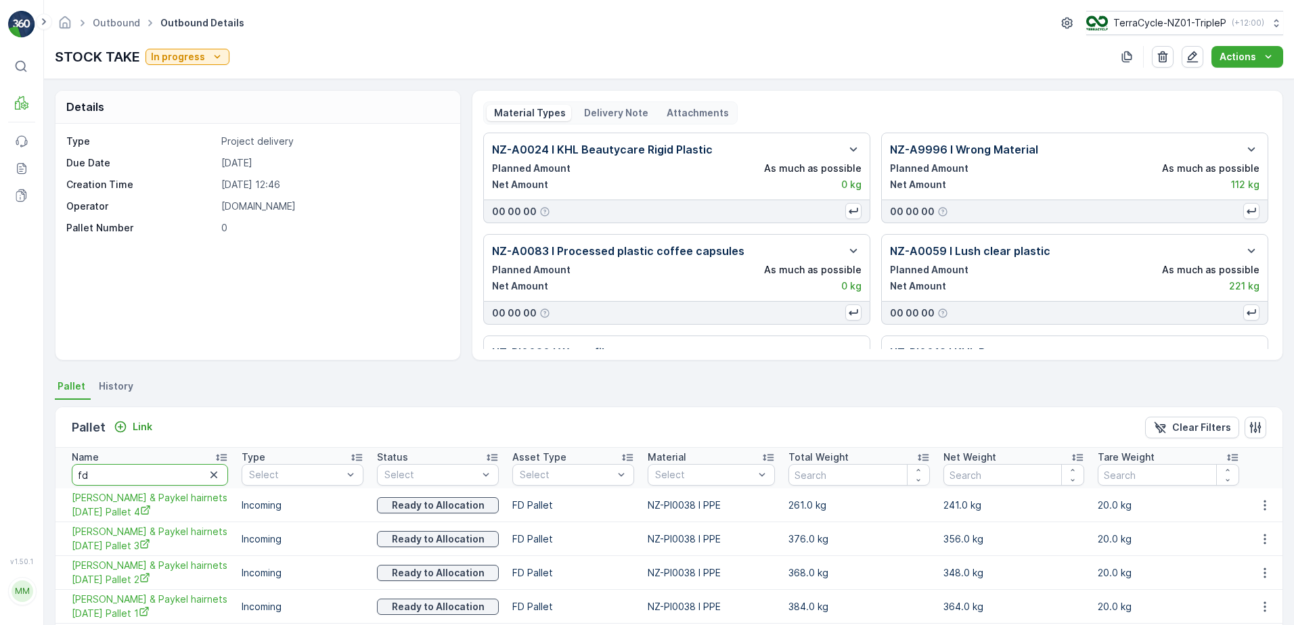
click at [152, 475] on input "fd" at bounding box center [150, 475] width 156 height 22
drag, startPoint x: 133, startPoint y: 477, endPoint x: 61, endPoint y: 468, distance: 72.9
click at [61, 468] on th "Name fd" at bounding box center [144, 468] width 179 height 41
type input "gloves"
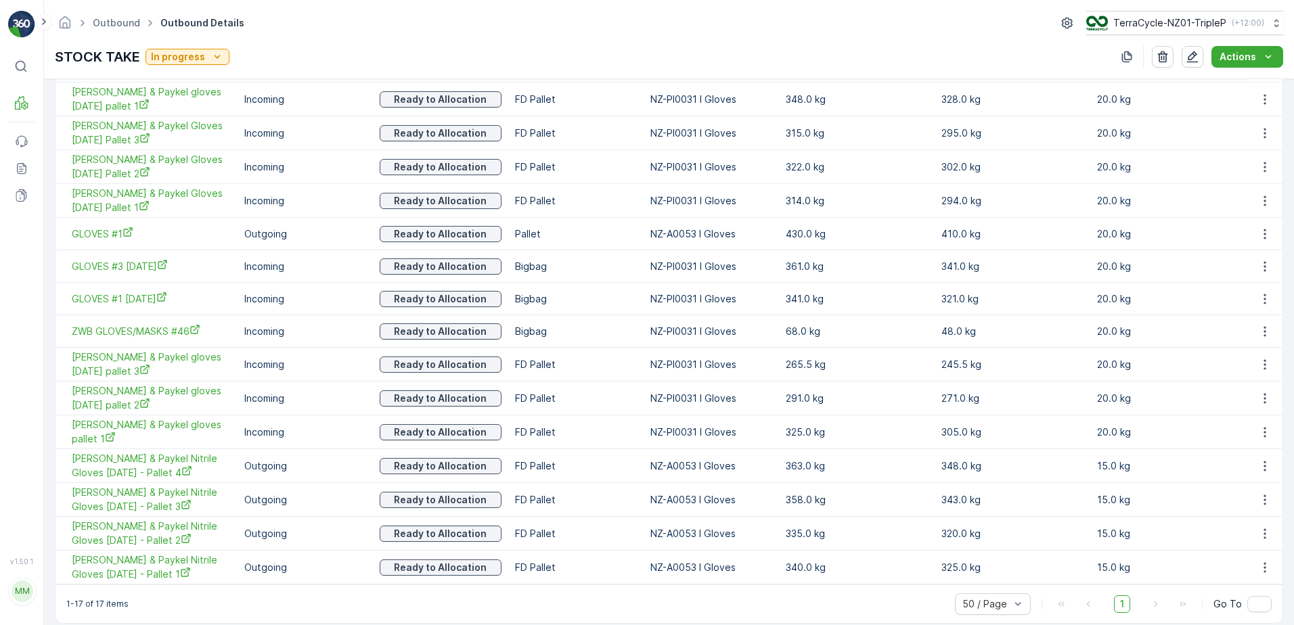
scroll to position [490, 0]
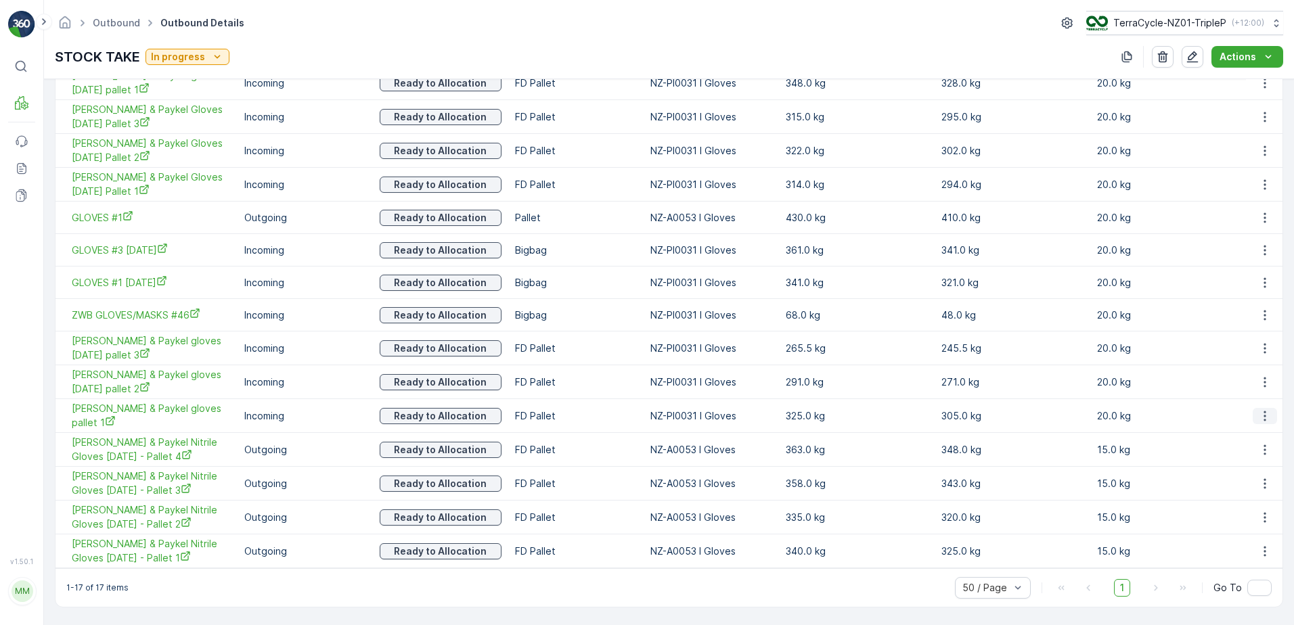
click at [1262, 414] on icon "button" at bounding box center [1265, 416] width 14 height 14
click at [1242, 464] on span "Unlink Pallet" at bounding box center [1237, 462] width 55 height 14
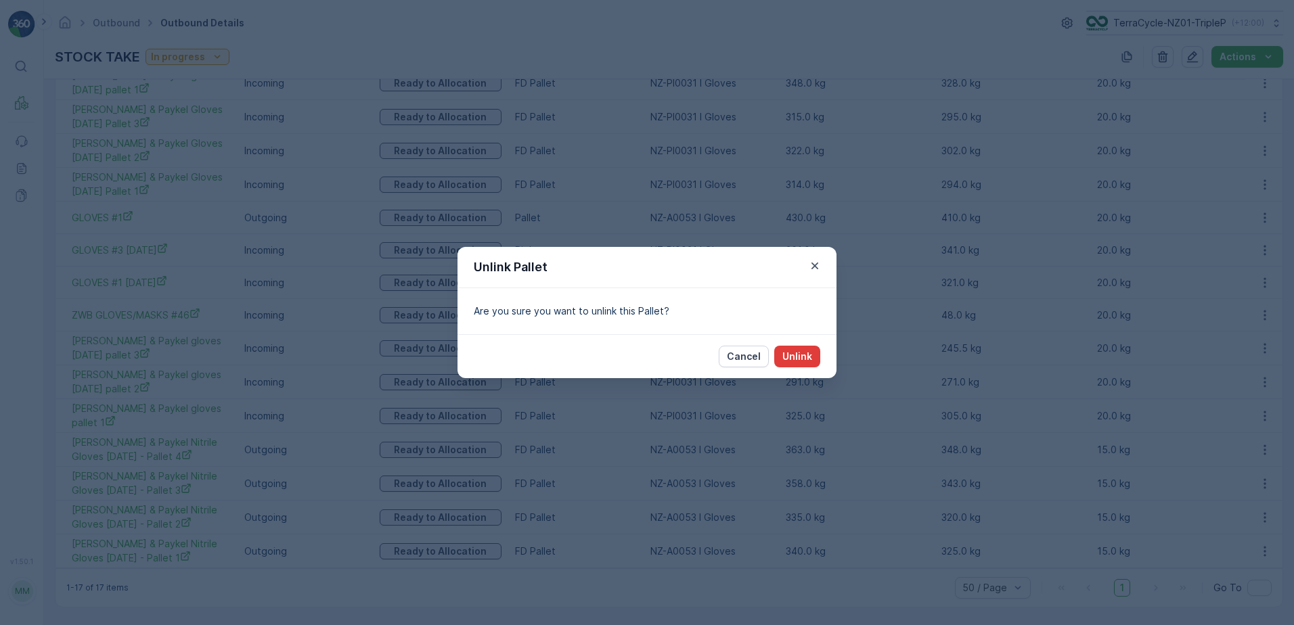
click at [783, 355] on p "Unlink" at bounding box center [797, 357] width 30 height 14
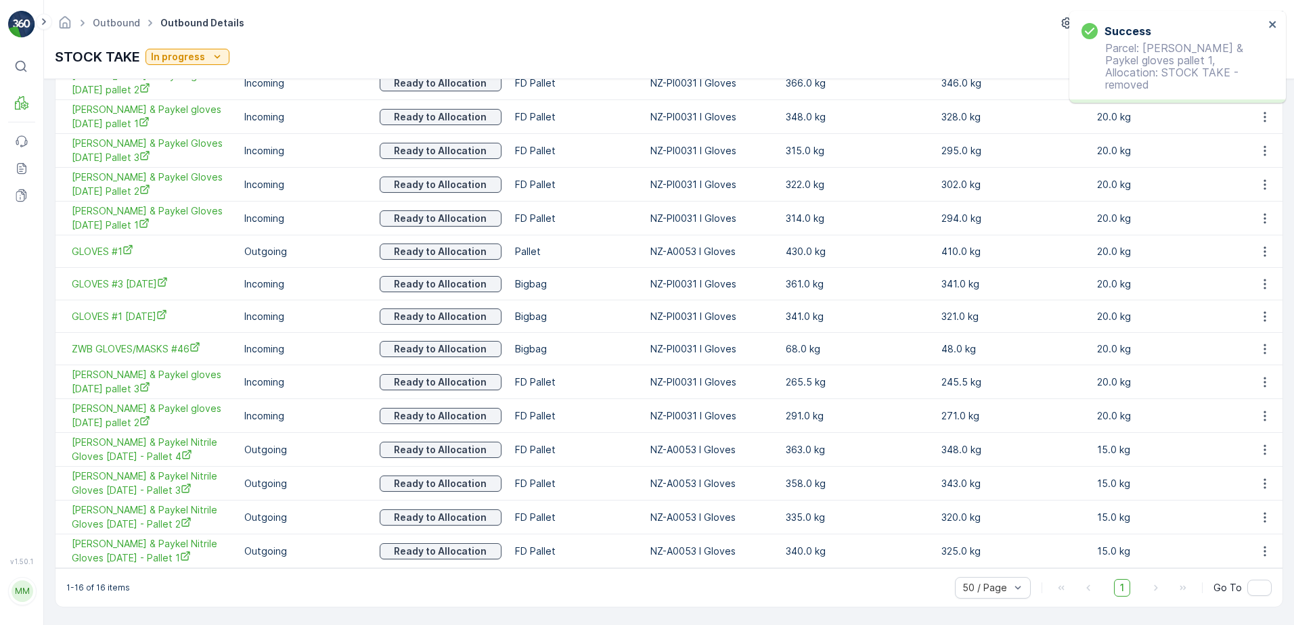
scroll to position [456, 0]
click at [1263, 414] on icon "button" at bounding box center [1265, 416] width 14 height 14
click at [1244, 449] on ul "See More Details Unlink Pallet" at bounding box center [1249, 448] width 95 height 49
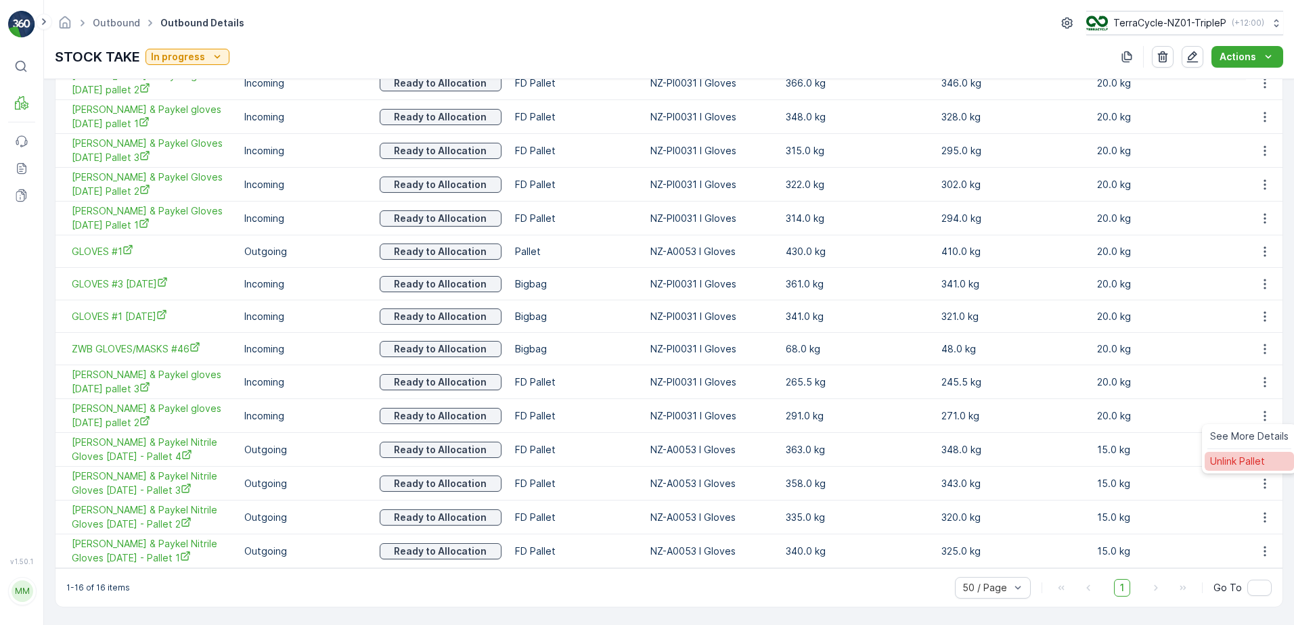
click at [1246, 458] on span "Unlink Pallet" at bounding box center [1237, 462] width 55 height 14
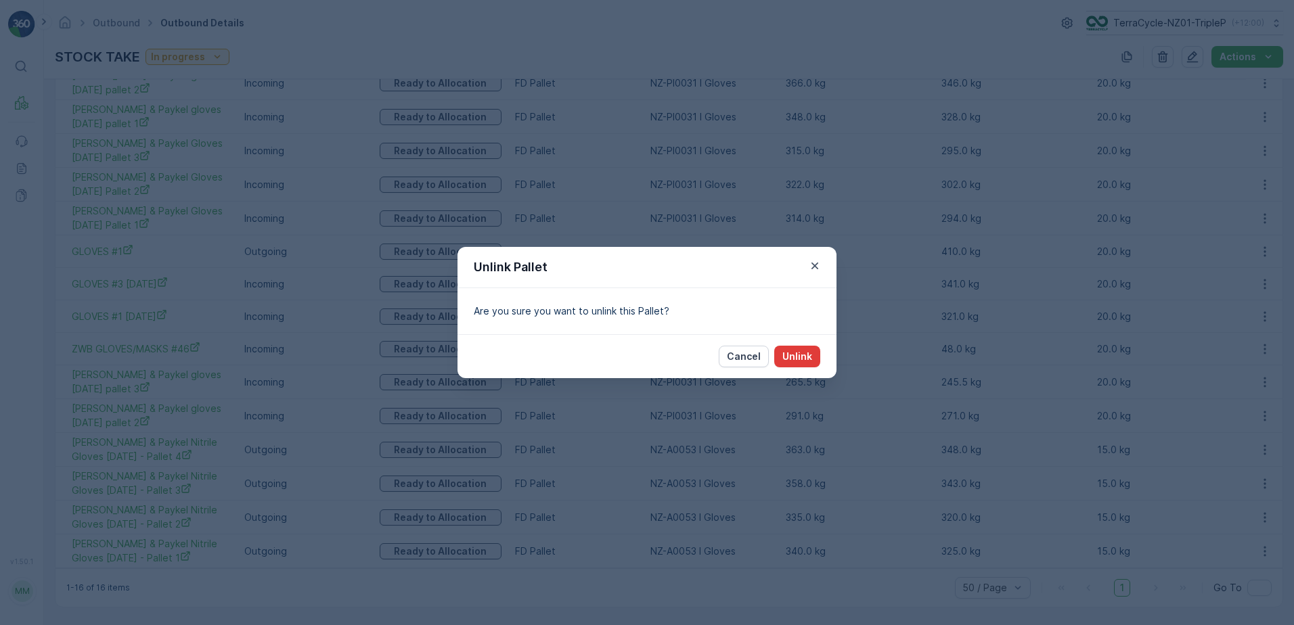
click at [800, 354] on p "Unlink" at bounding box center [797, 357] width 30 height 14
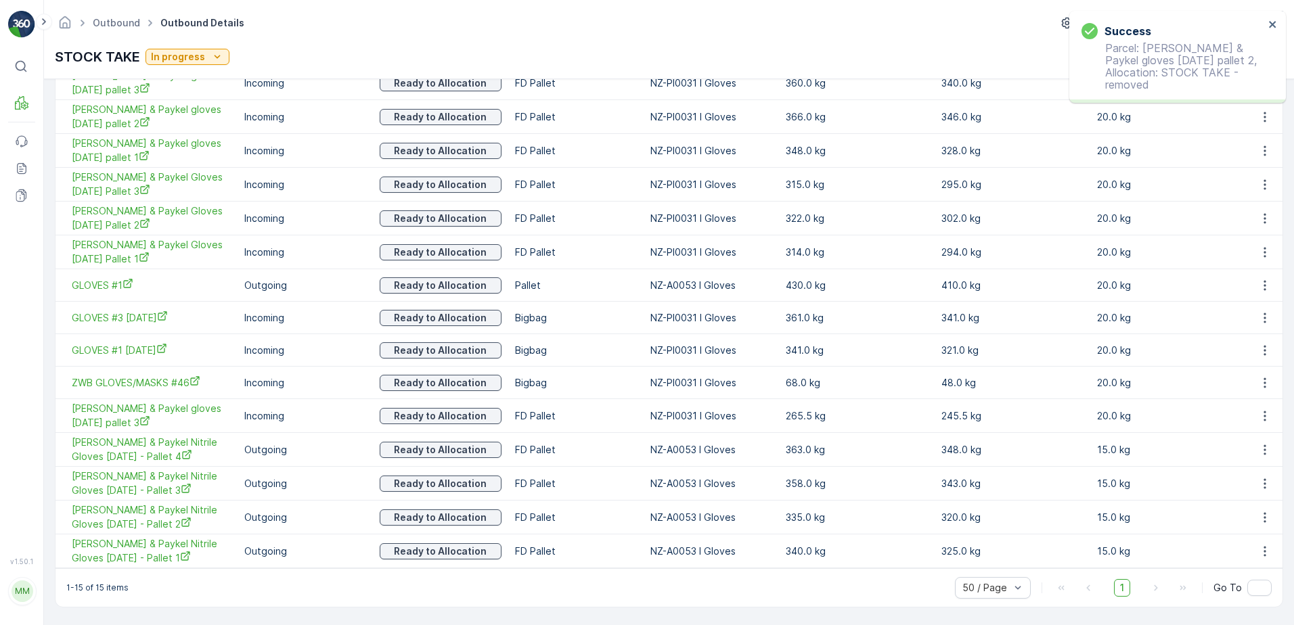
scroll to position [422, 0]
click at [1260, 415] on icon "button" at bounding box center [1265, 416] width 14 height 14
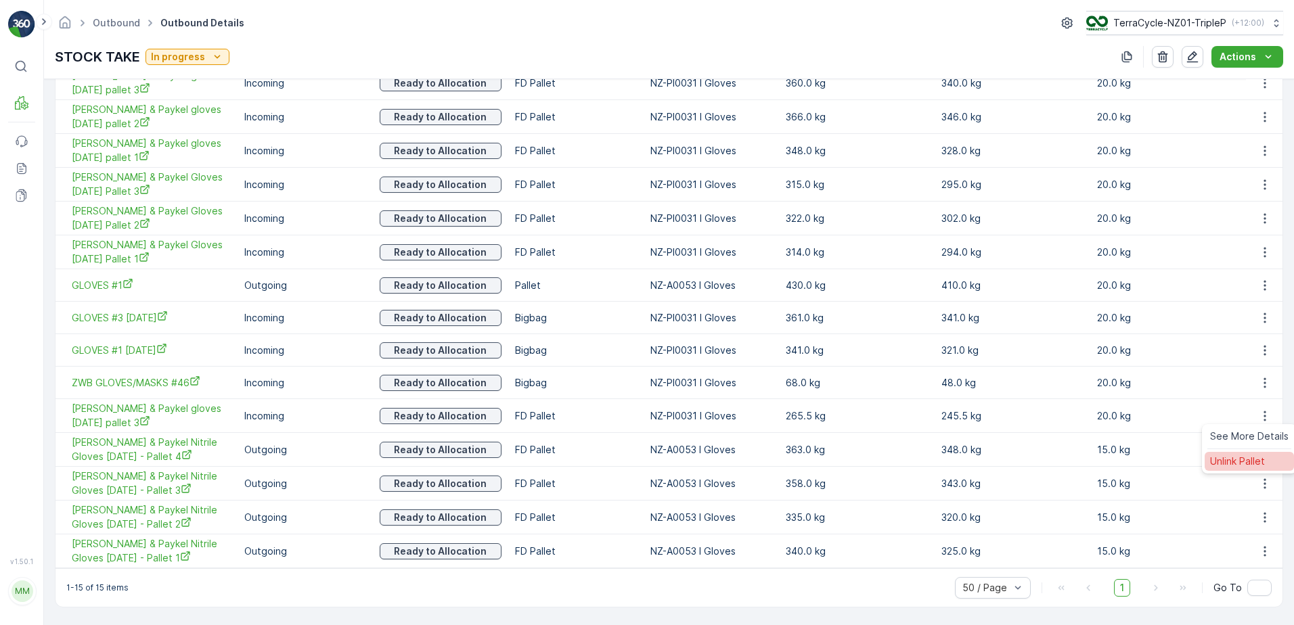
click at [1252, 457] on span "Unlink Pallet" at bounding box center [1237, 462] width 55 height 14
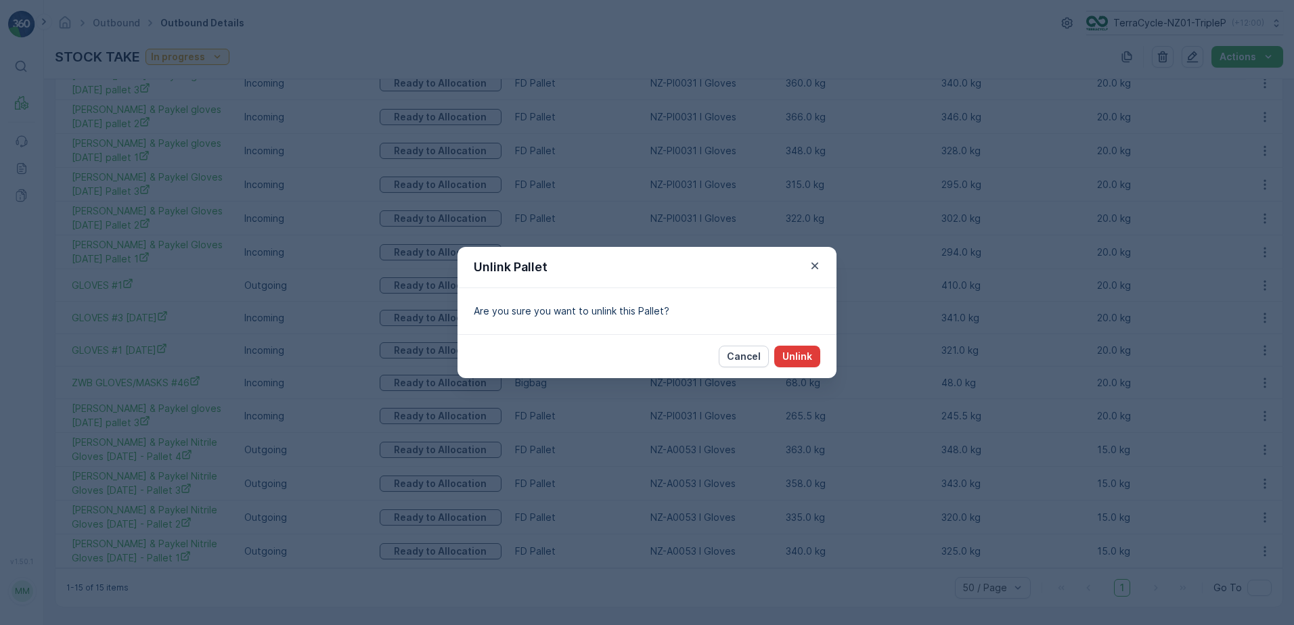
click at [796, 361] on p "Unlink" at bounding box center [797, 357] width 30 height 14
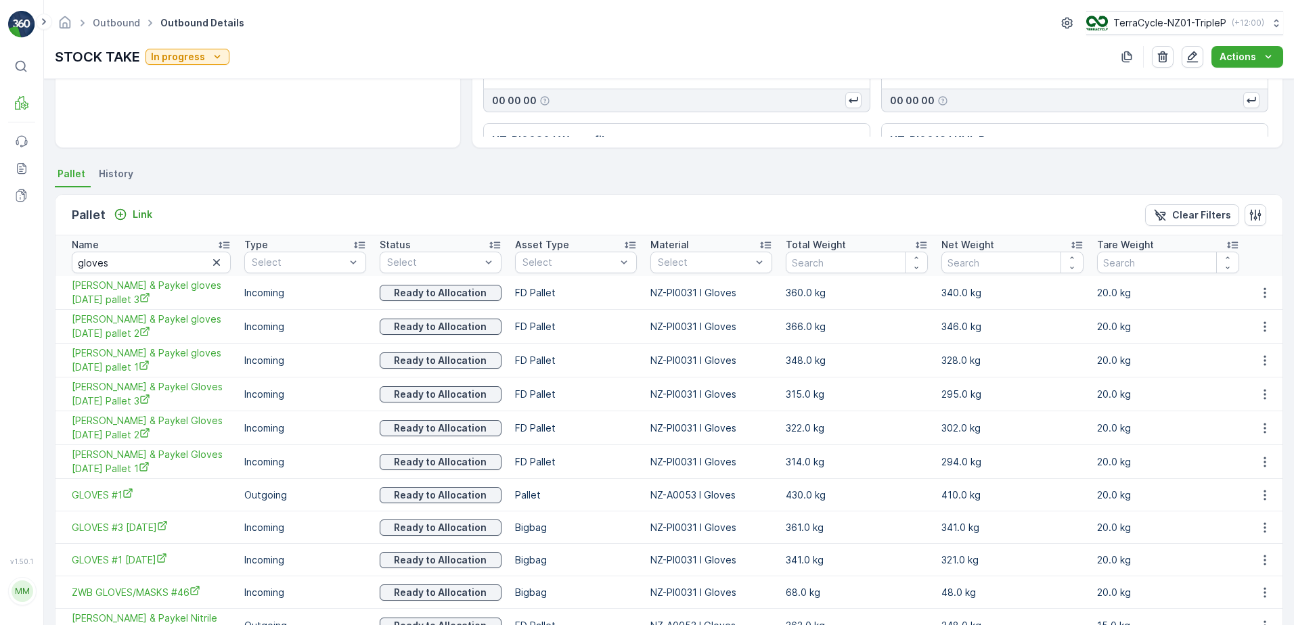
scroll to position [0, 0]
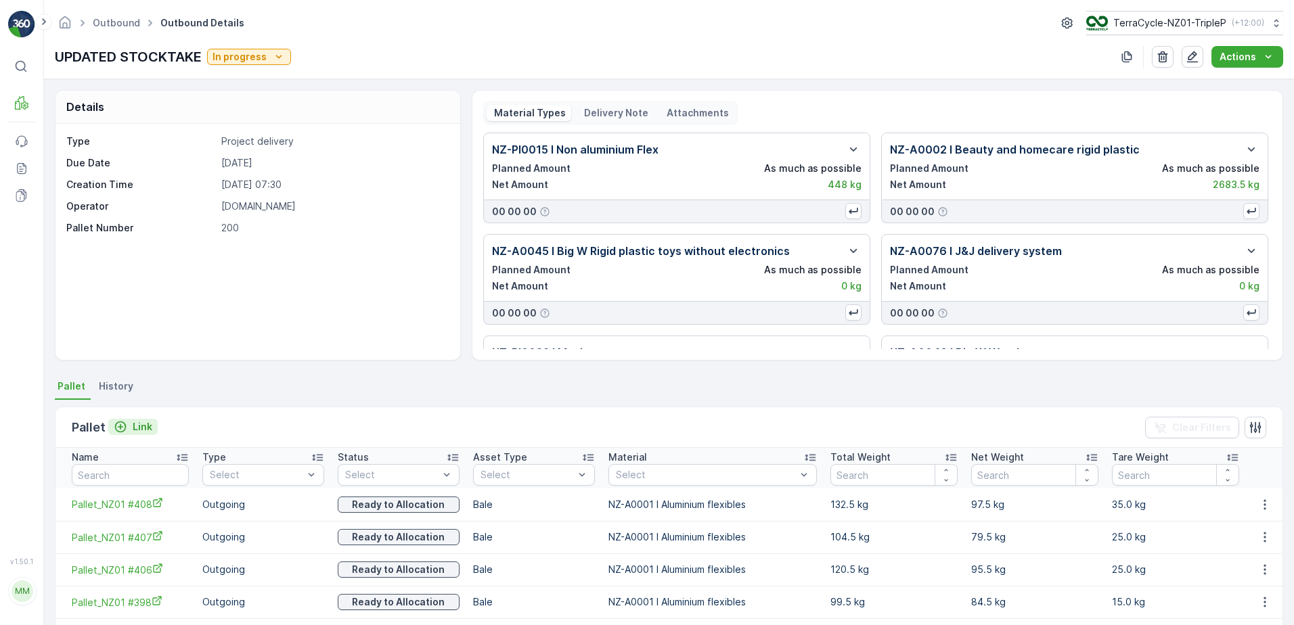
click at [137, 429] on p "Link" at bounding box center [143, 427] width 20 height 14
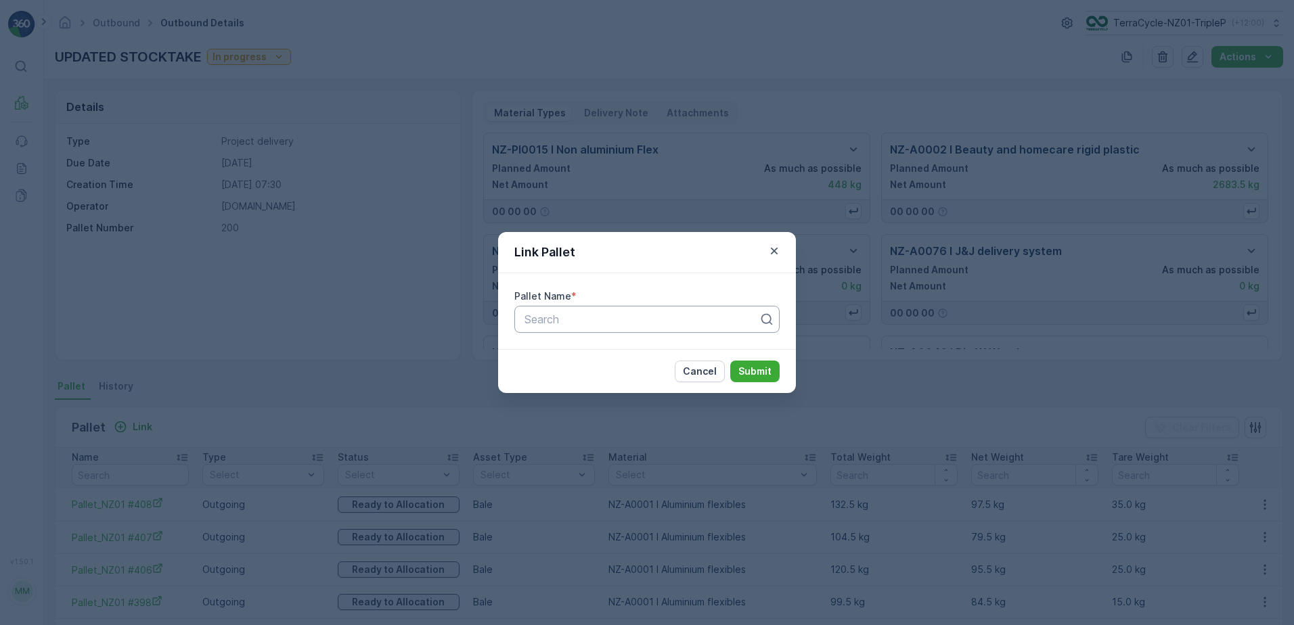
click at [676, 328] on div "Search" at bounding box center [646, 319] width 265 height 27
type input "gloves"
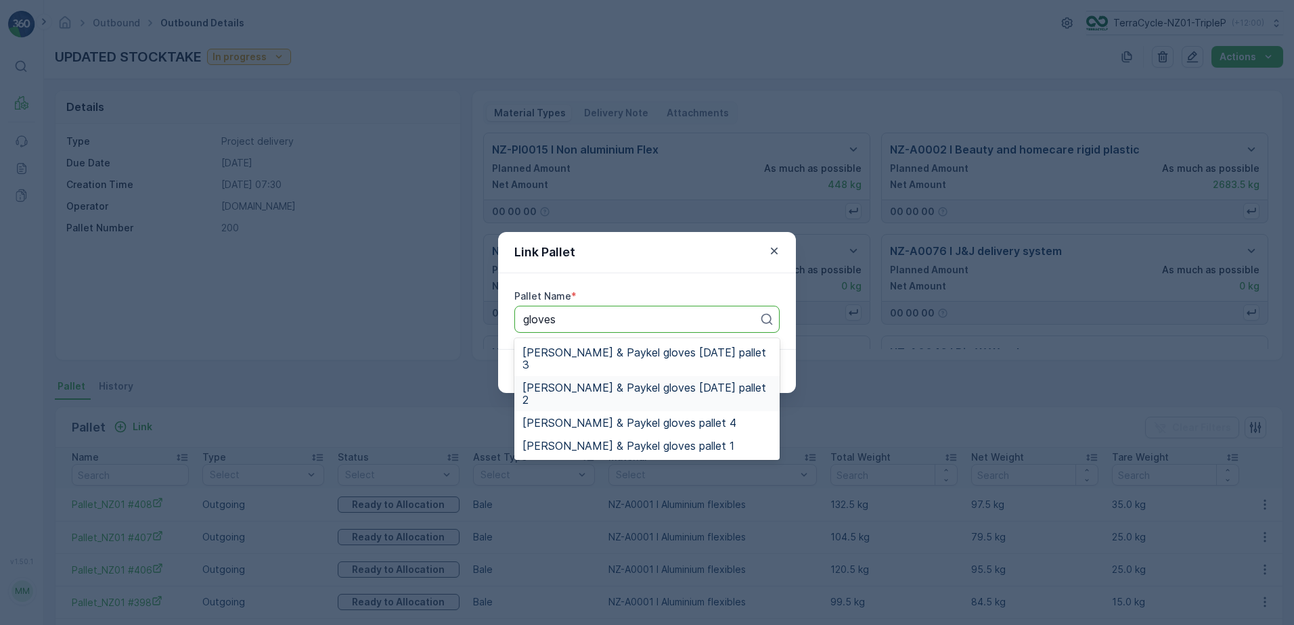
click at [660, 382] on span "FD Fisher & Paykel gloves 18.4.24 pallet 2" at bounding box center [646, 394] width 249 height 24
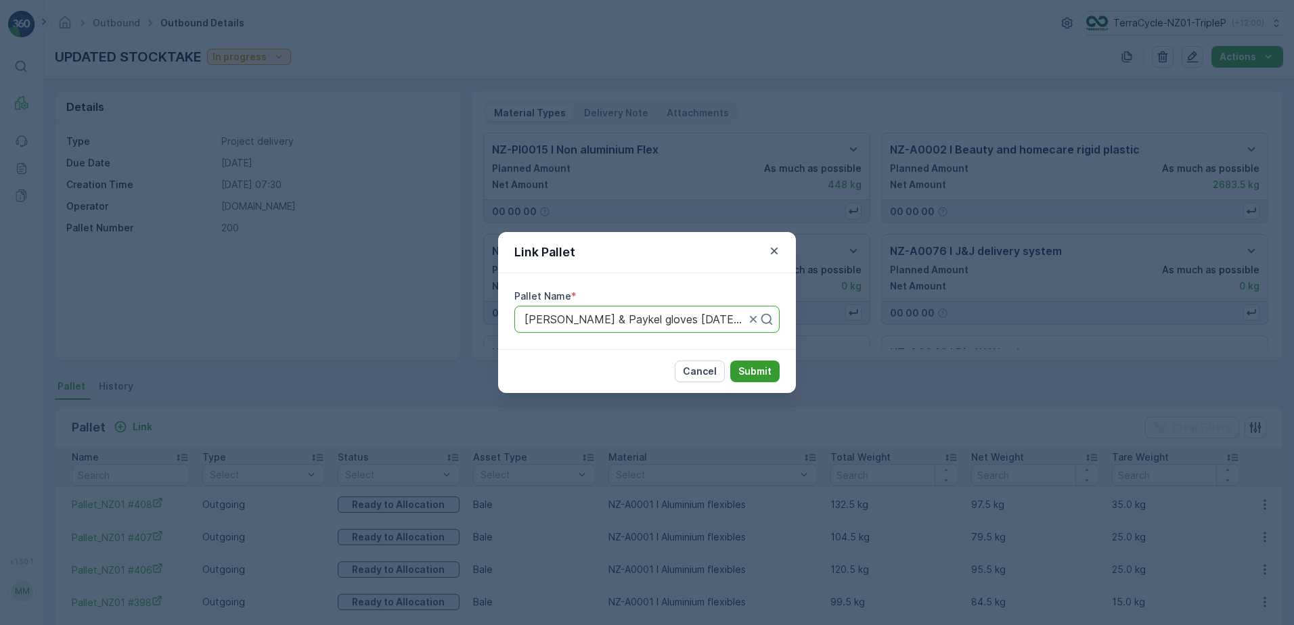
click at [759, 368] on p "Submit" at bounding box center [754, 372] width 33 height 14
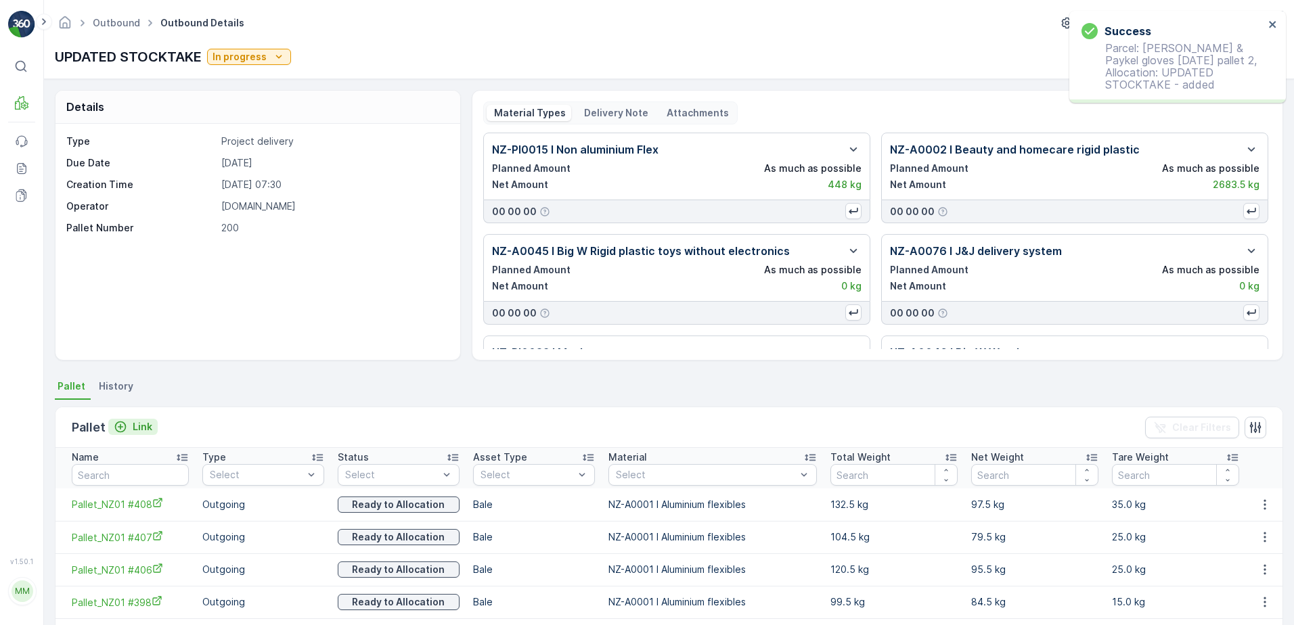
click at [145, 420] on p "Link" at bounding box center [143, 427] width 20 height 14
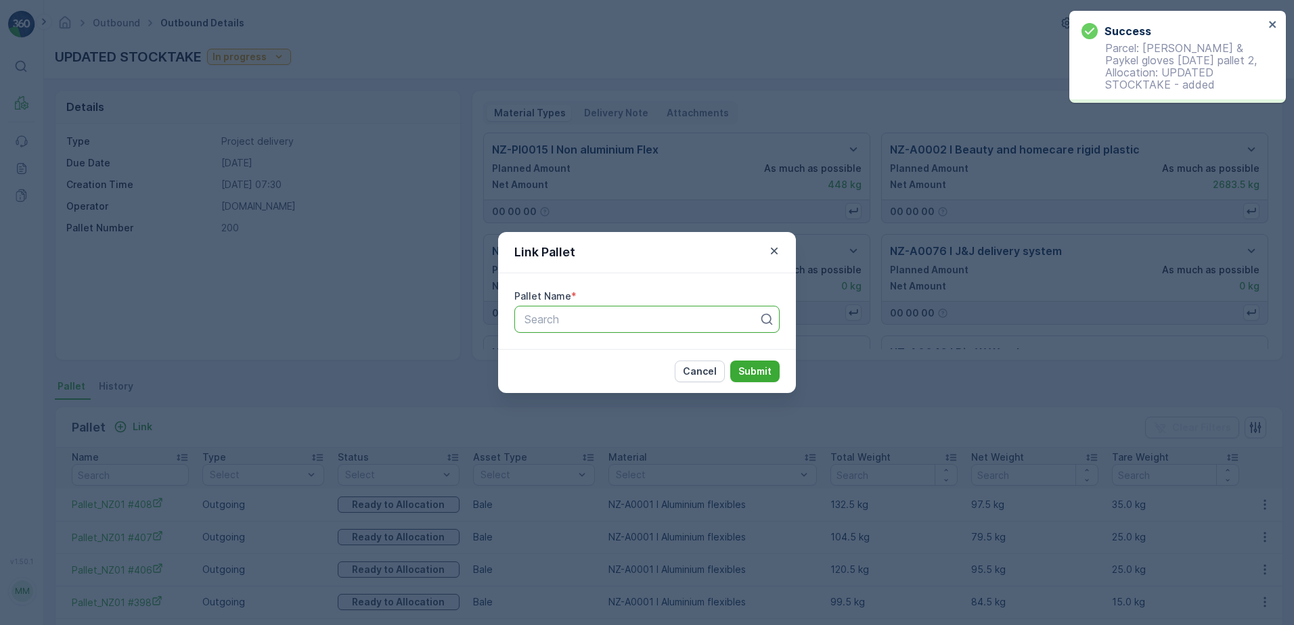
click at [574, 316] on div at bounding box center [641, 319] width 237 height 12
type input "gloves"
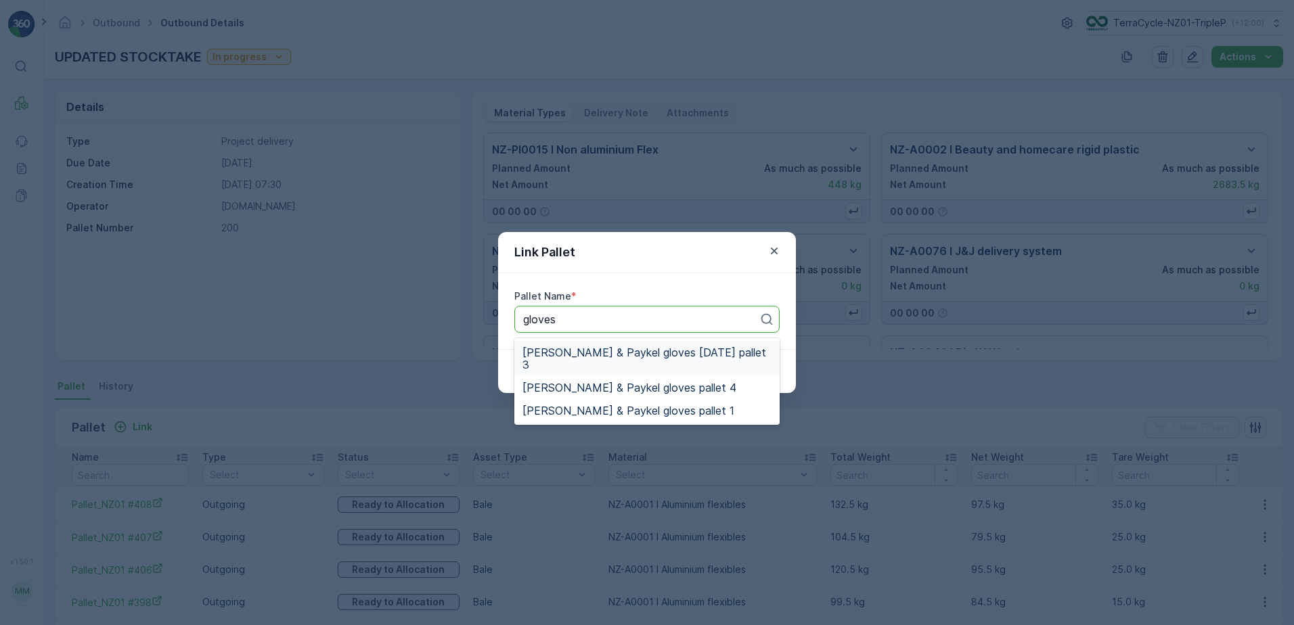
click at [621, 354] on span "FD Fisher & Paykel gloves 18.4.24 pallet 3" at bounding box center [646, 358] width 249 height 24
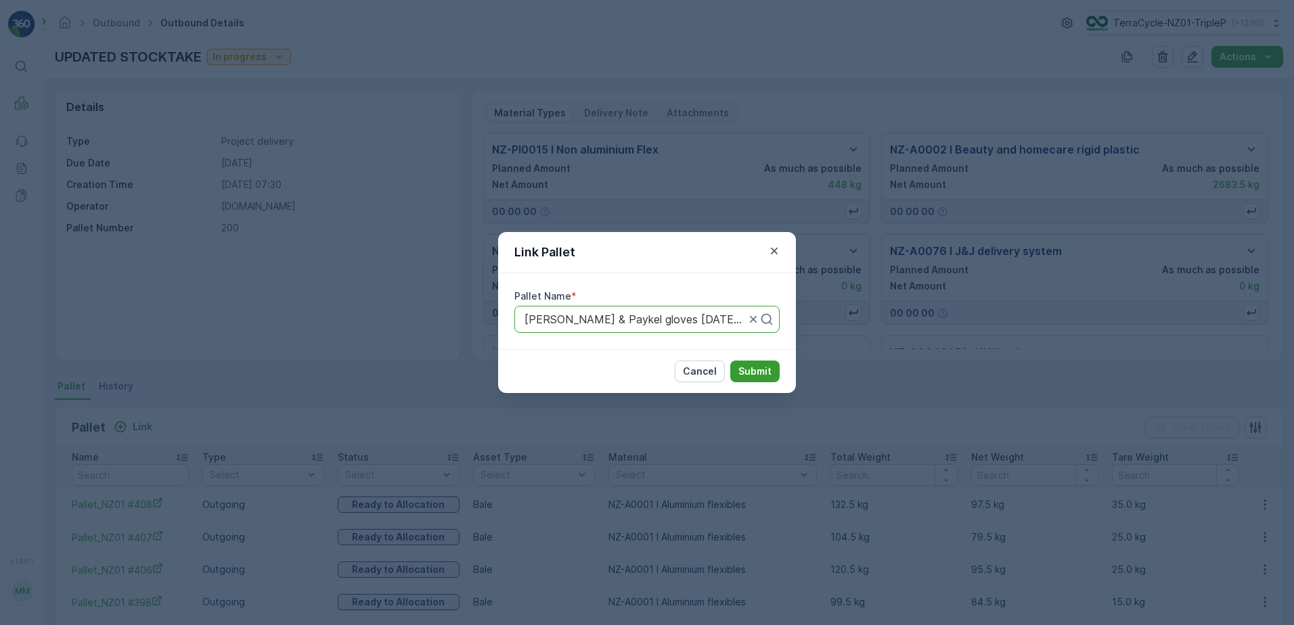
click at [746, 362] on button "Submit" at bounding box center [754, 372] width 49 height 22
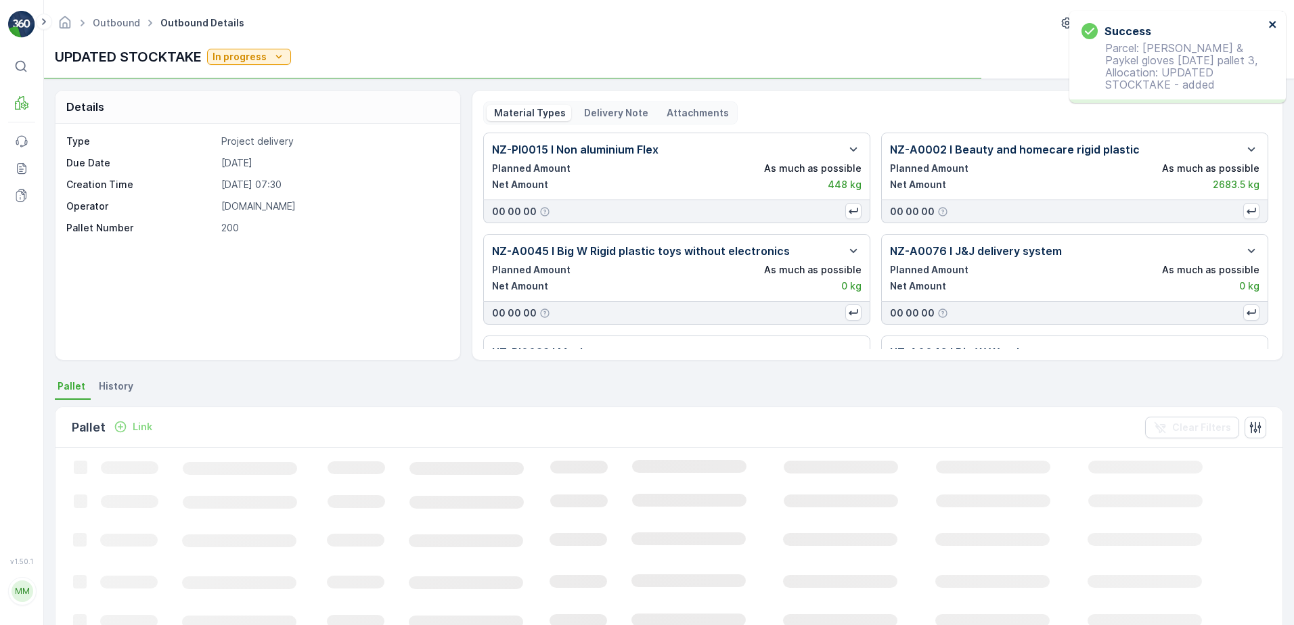
click at [1270, 21] on icon "close" at bounding box center [1272, 24] width 9 height 11
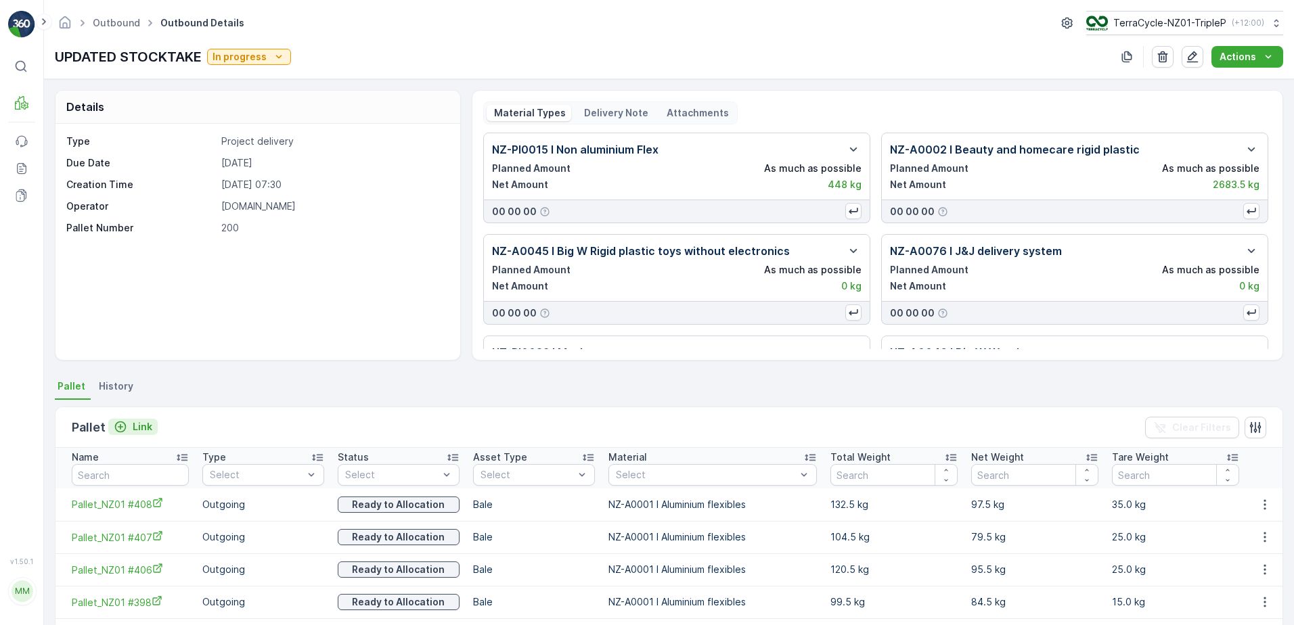
click at [143, 421] on p "Link" at bounding box center [143, 427] width 20 height 14
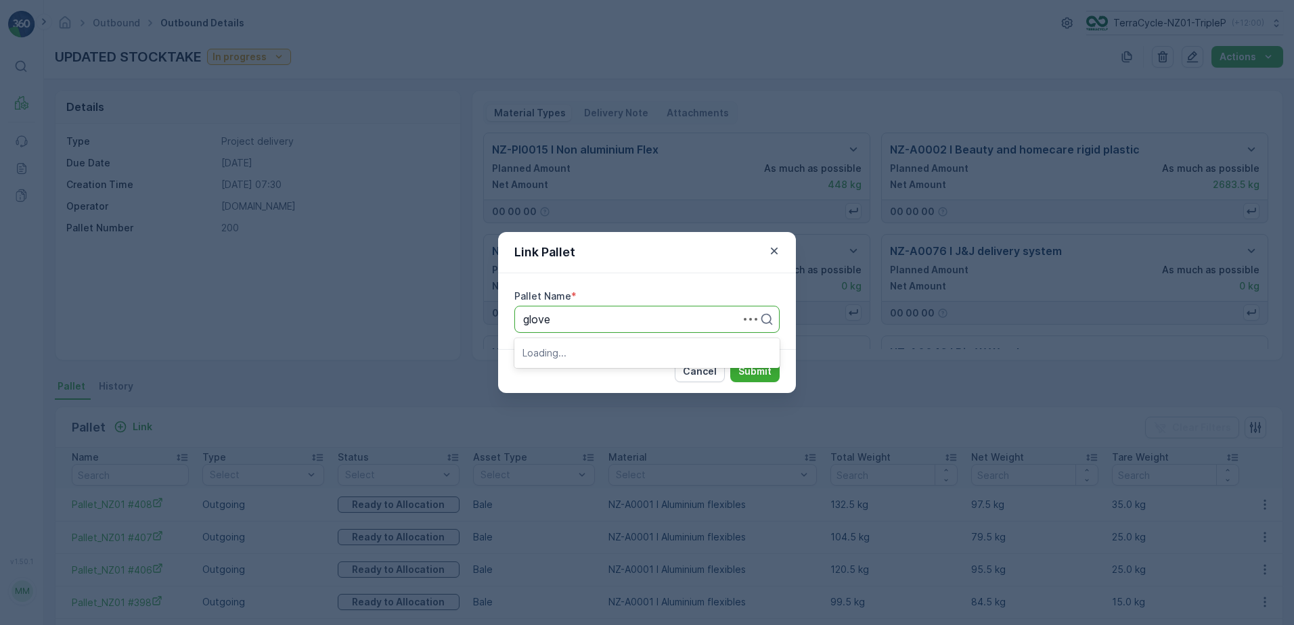
type input "gloves"
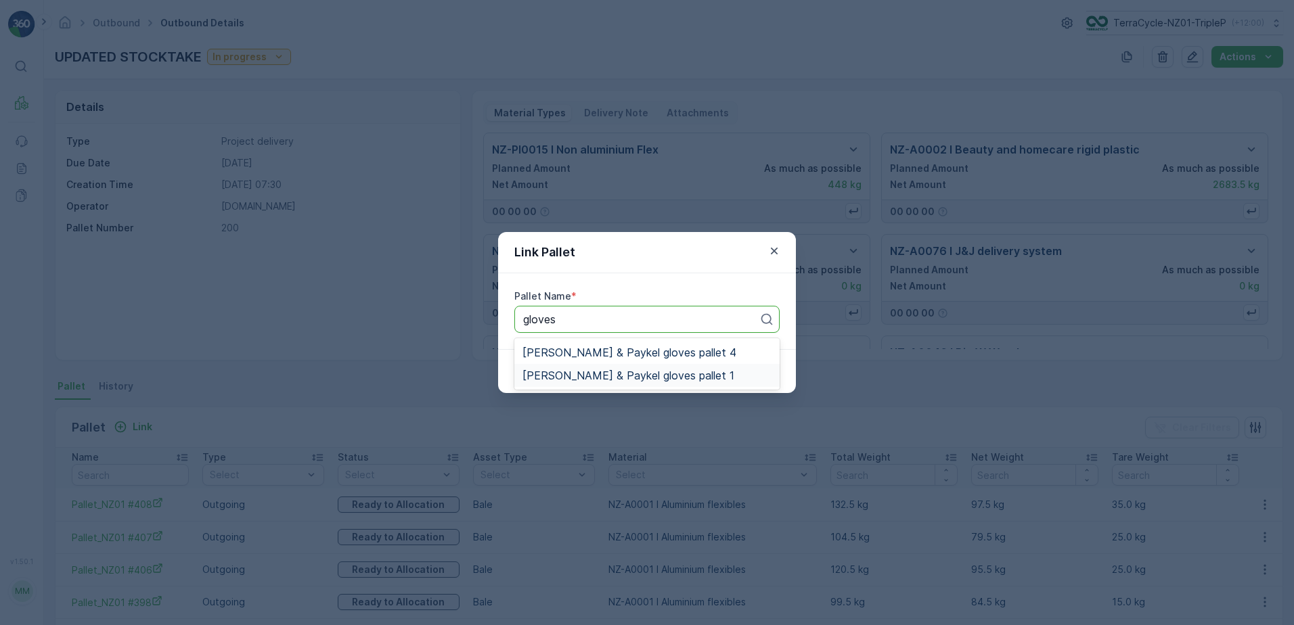
click at [587, 372] on span "FD Fisher & Paykel gloves pallet 1" at bounding box center [628, 375] width 212 height 12
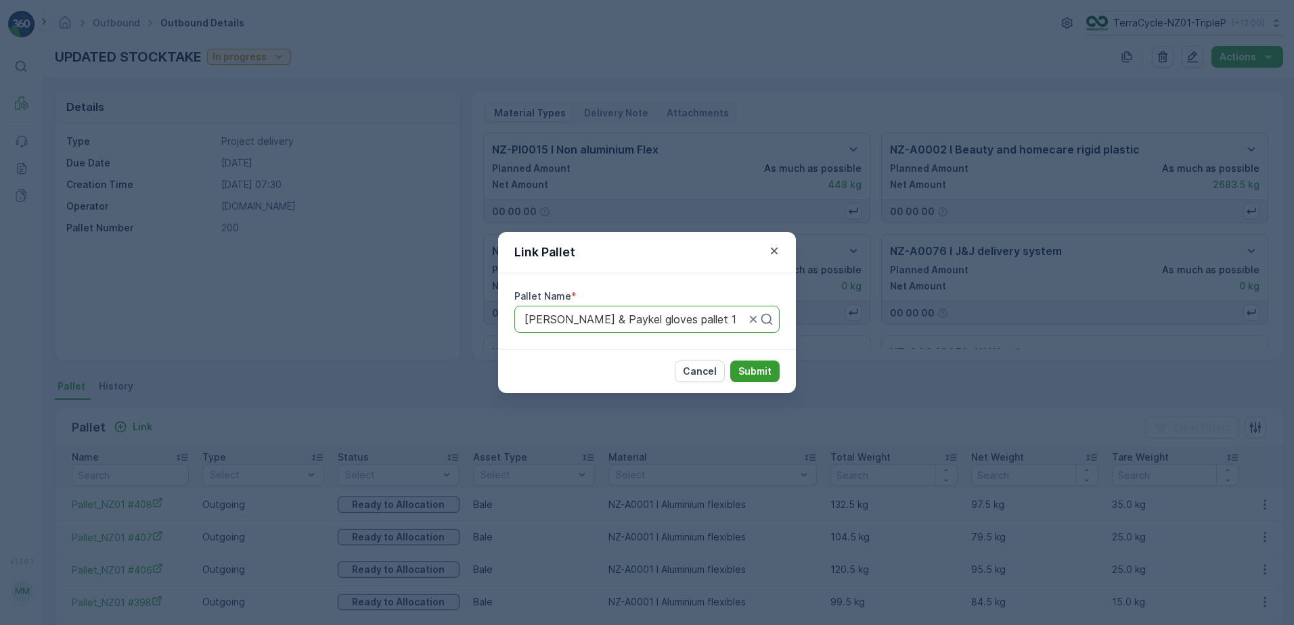
click at [767, 366] on p "Submit" at bounding box center [754, 372] width 33 height 14
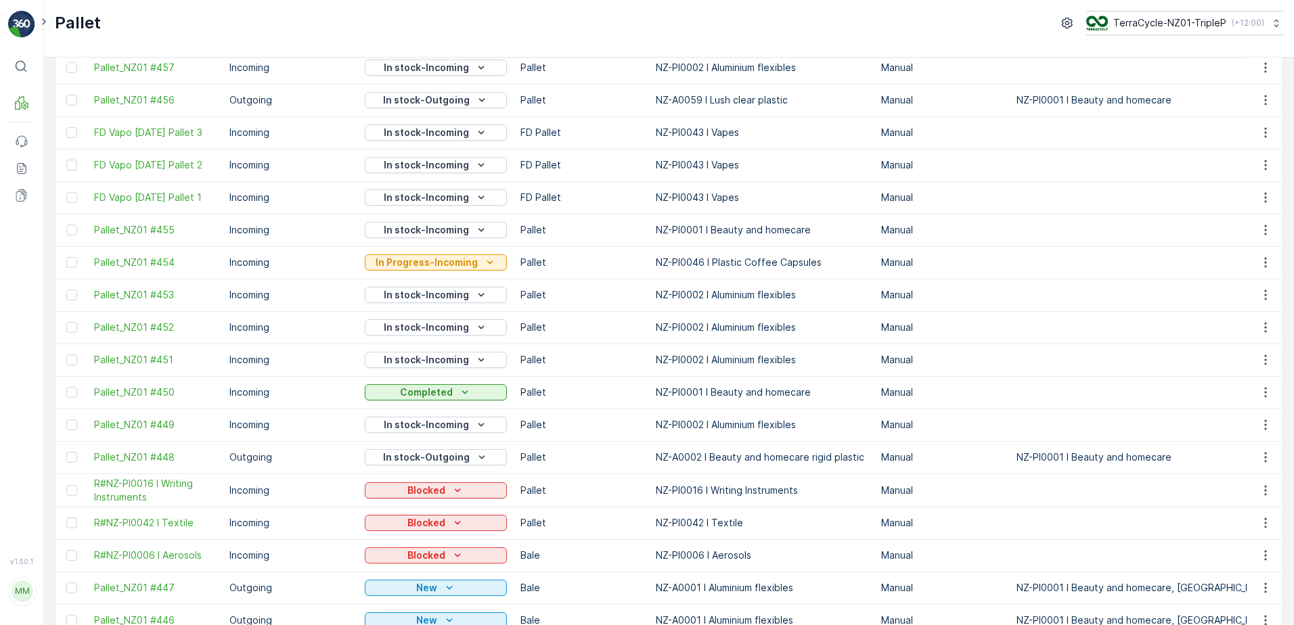
scroll to position [1211, 0]
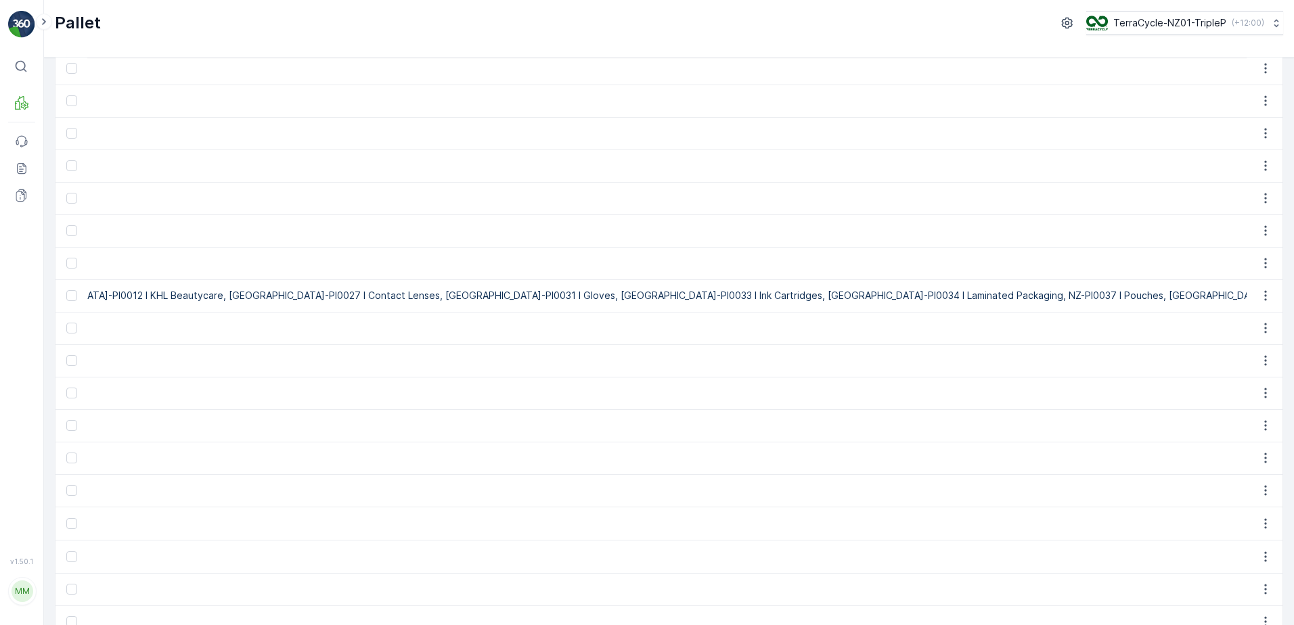
scroll to position [0, 0]
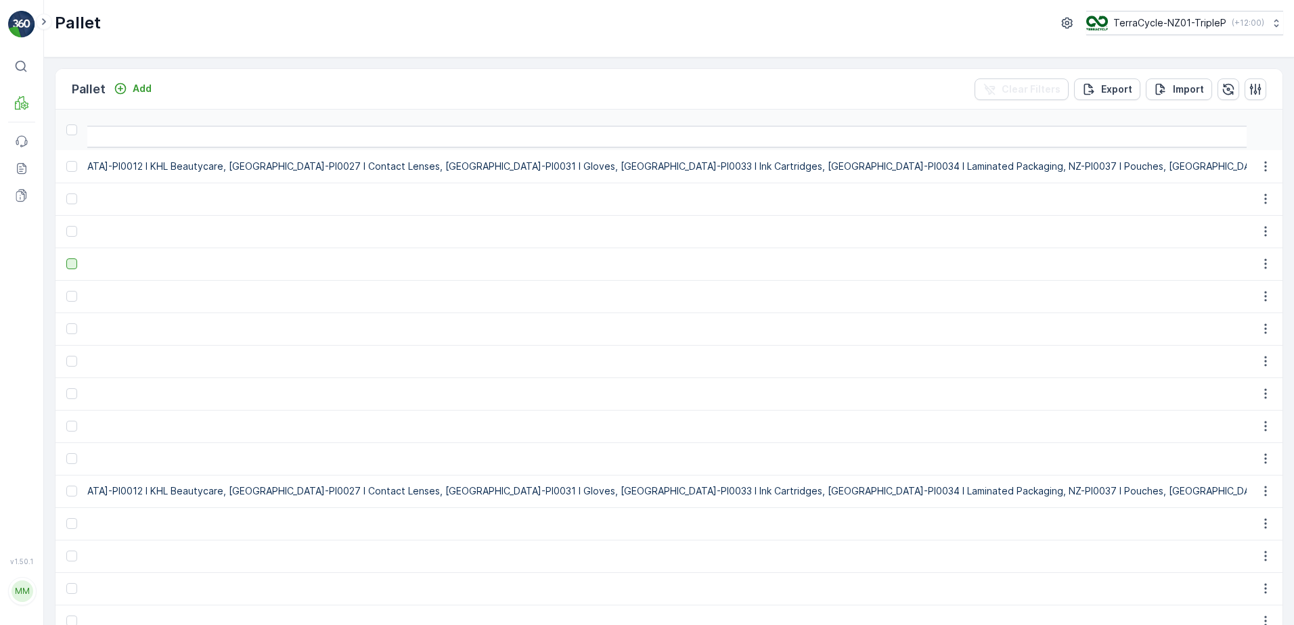
click at [76, 265] on div at bounding box center [71, 263] width 11 height 11
click at [66, 258] on input "checkbox" at bounding box center [66, 258] width 0 height 0
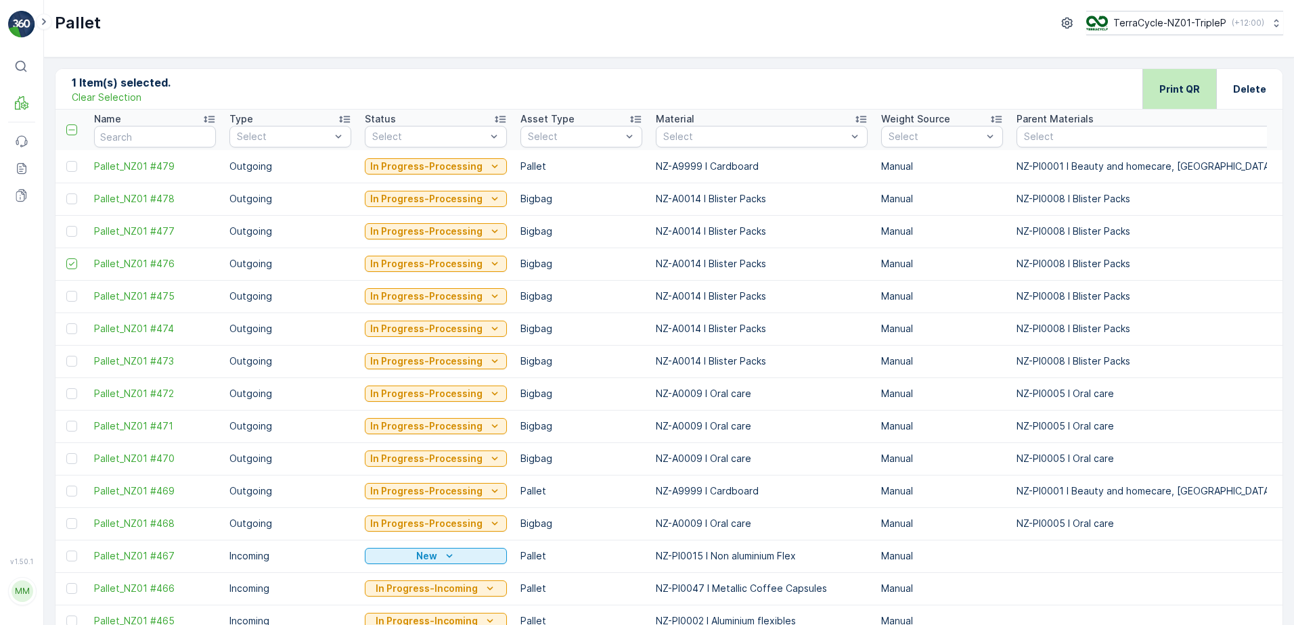
click at [1202, 91] on div "Print QR" at bounding box center [1179, 89] width 74 height 40
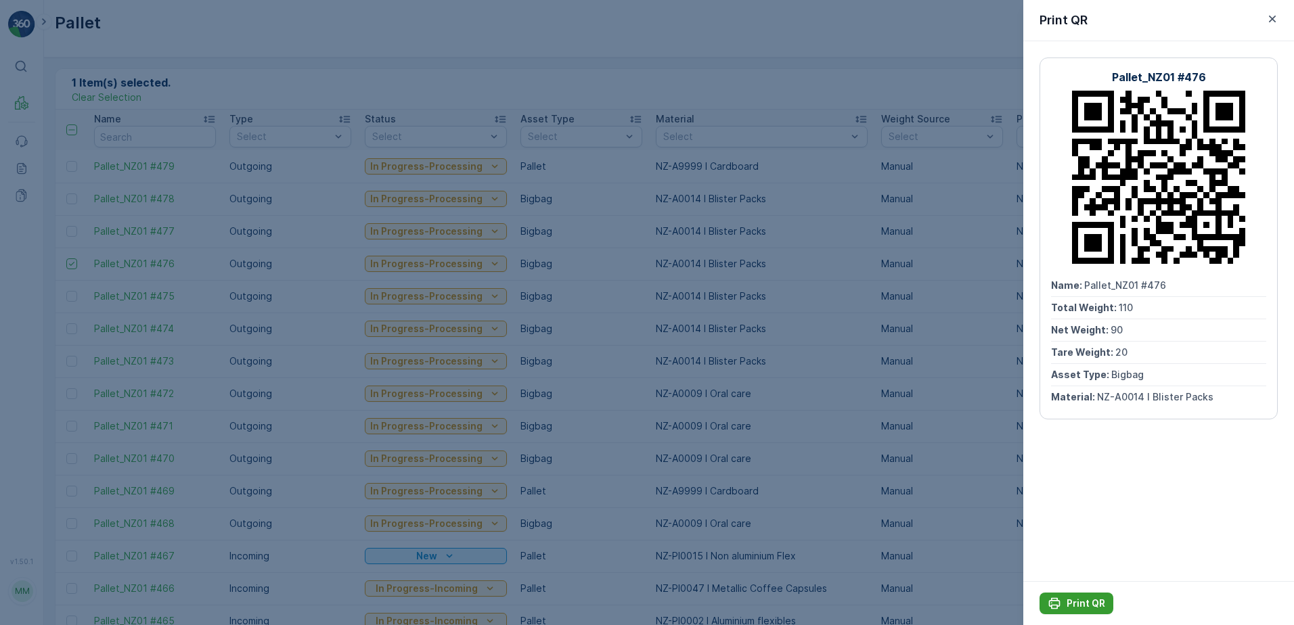
click at [1051, 601] on icon "Print QR" at bounding box center [1055, 604] width 14 height 14
click at [450, 420] on div at bounding box center [647, 312] width 1294 height 625
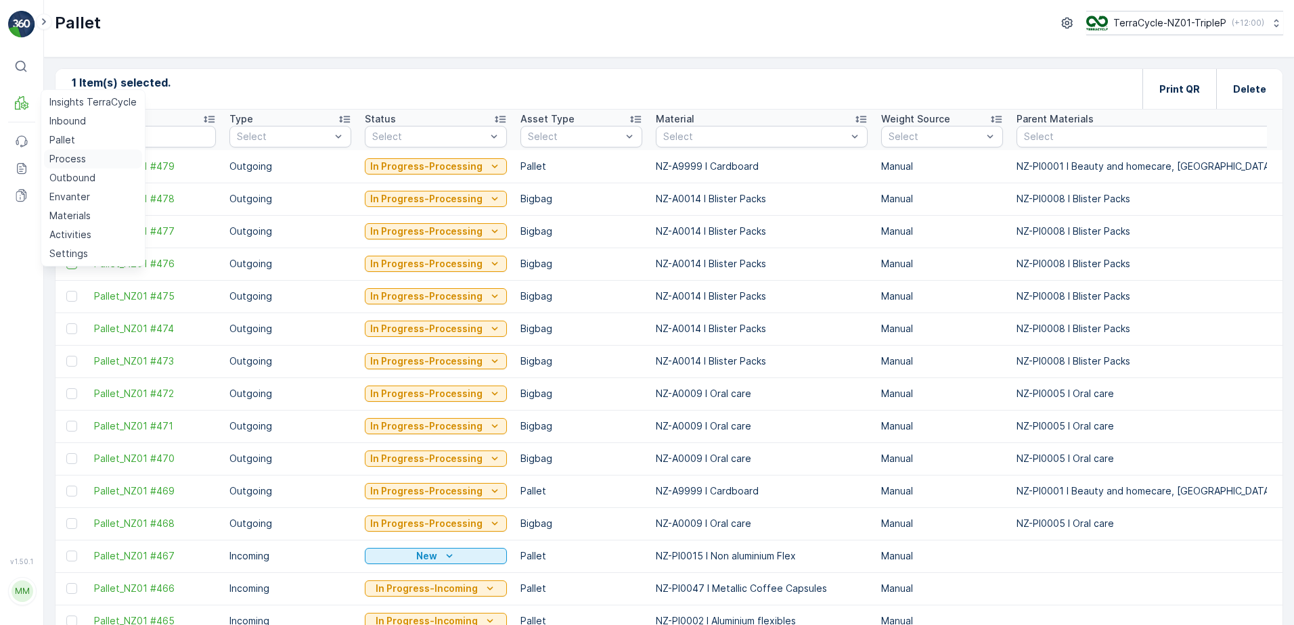
click at [73, 162] on p "Process" at bounding box center [67, 159] width 37 height 14
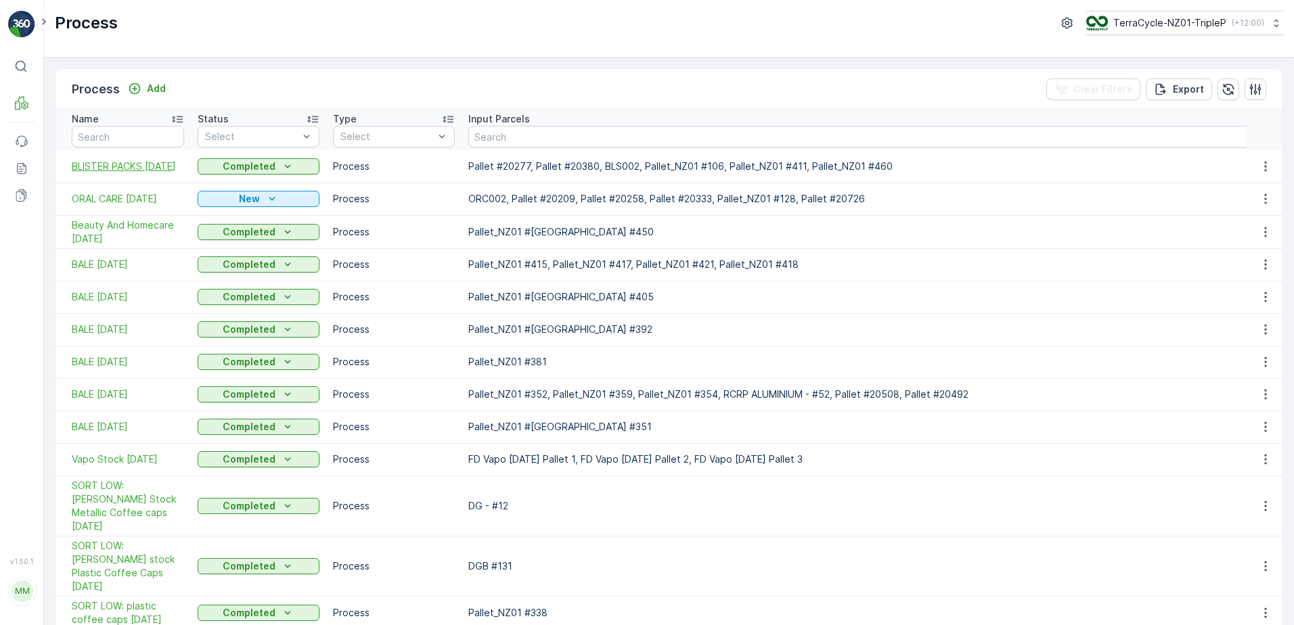
click at [140, 163] on span "BLISTER PACKS [DATE]" at bounding box center [128, 167] width 112 height 14
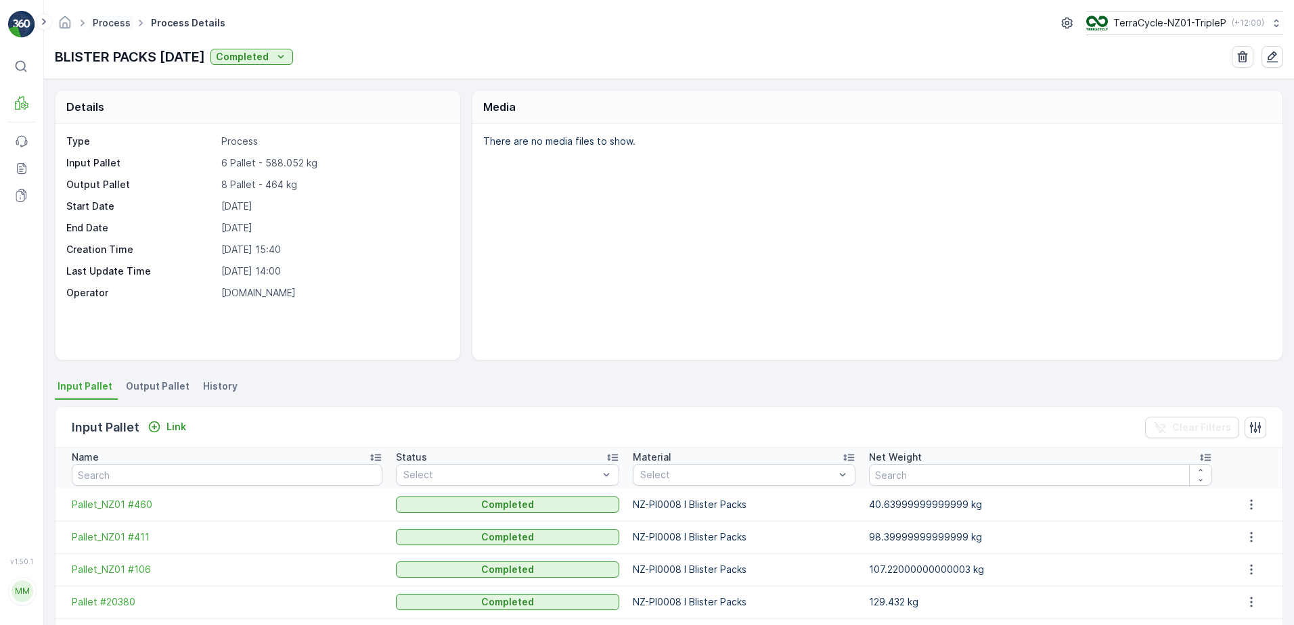
click at [94, 23] on link "Process" at bounding box center [112, 23] width 38 height 12
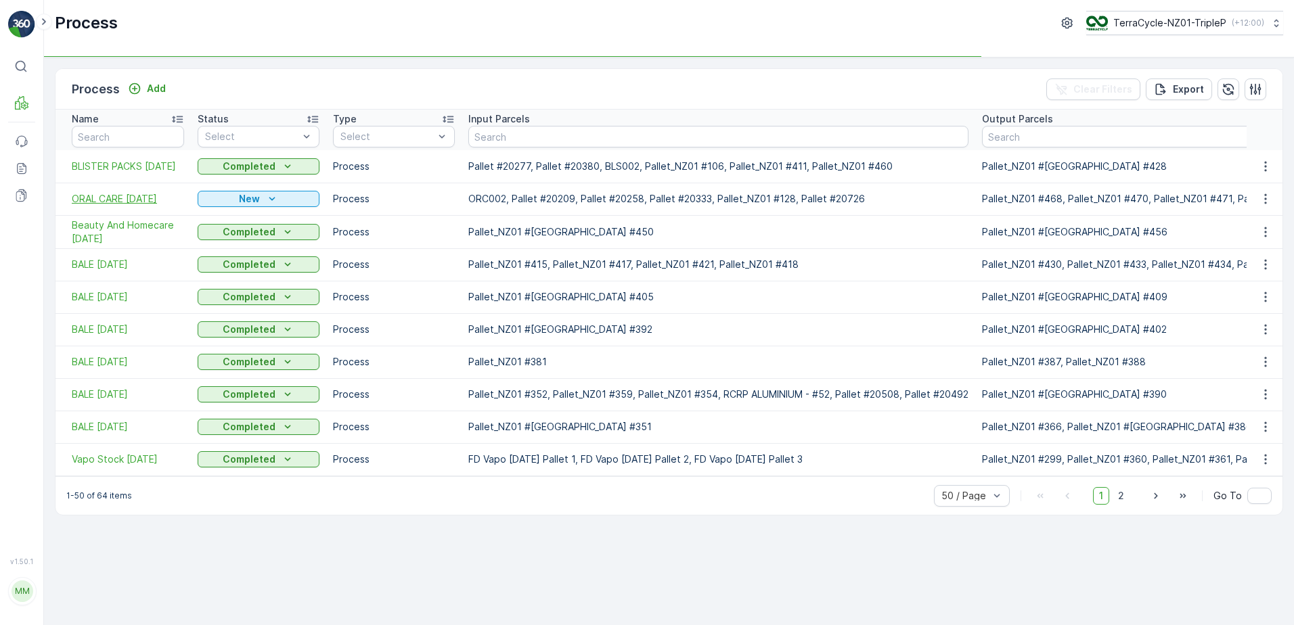
click at [125, 200] on span "ORAL CARE [DATE]" at bounding box center [128, 199] width 112 height 14
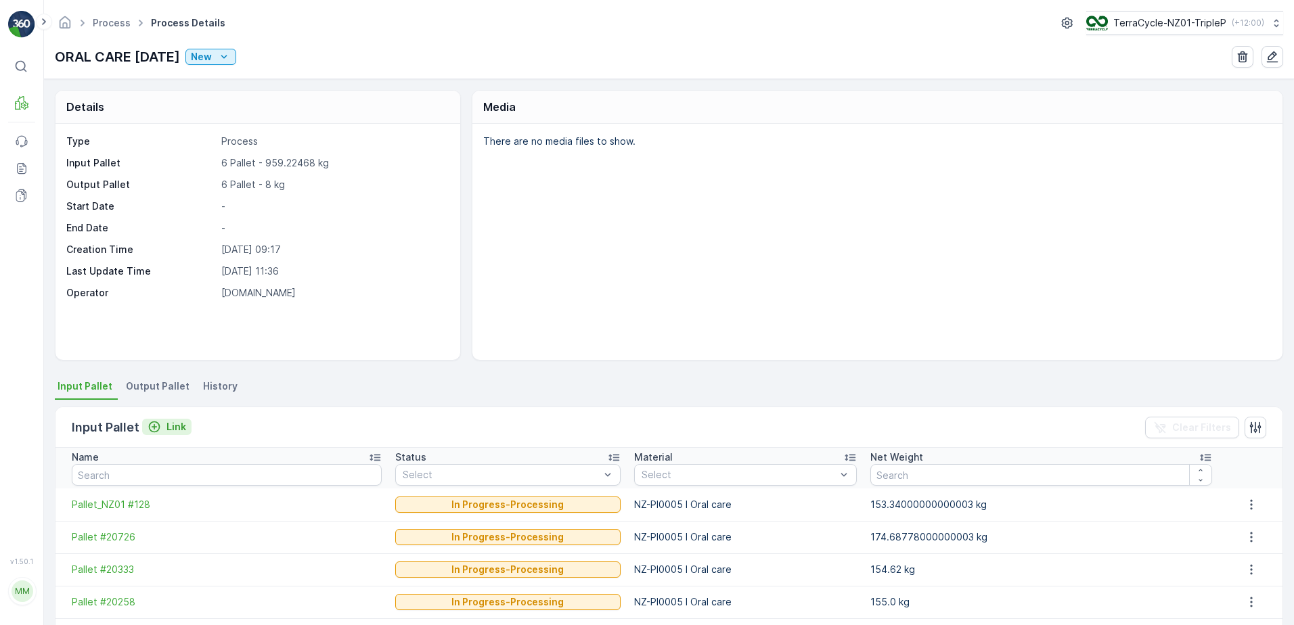
click at [154, 426] on icon "Link" at bounding box center [155, 427] width 14 height 14
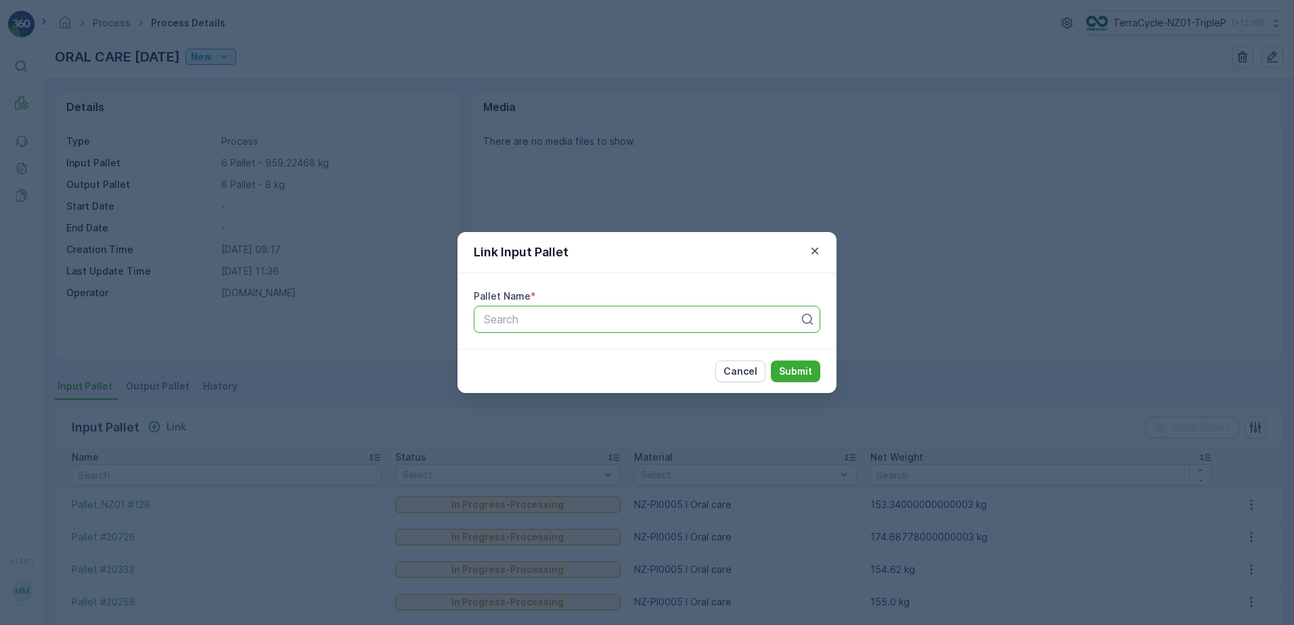
click at [584, 328] on div "Search" at bounding box center [647, 319] width 346 height 27
type input "20580"
click at [681, 359] on div "Pallet #20580" at bounding box center [647, 352] width 346 height 23
click at [815, 369] on button "Submit" at bounding box center [795, 372] width 49 height 22
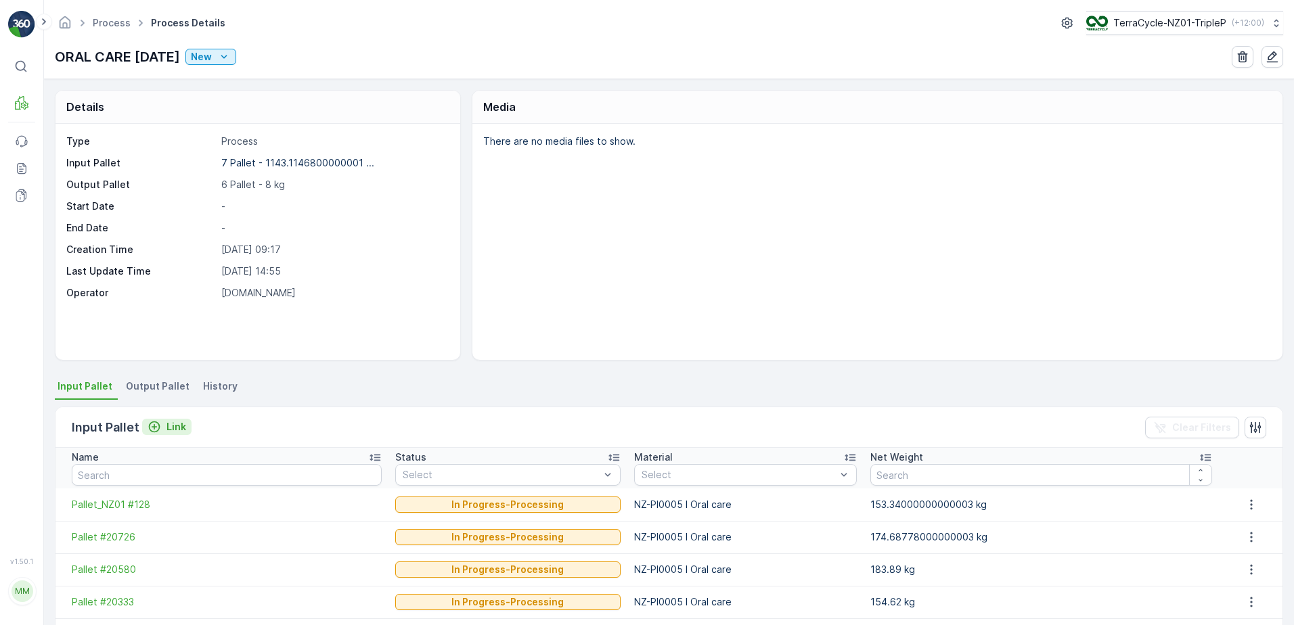
click at [175, 428] on p "Link" at bounding box center [176, 427] width 20 height 14
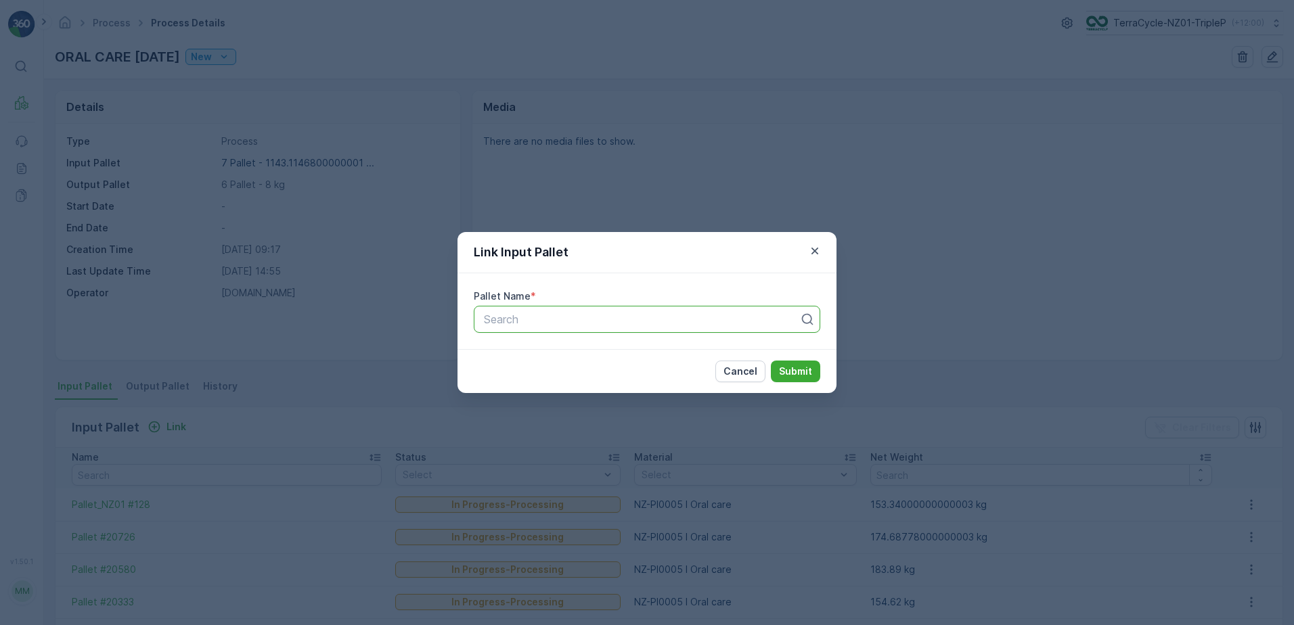
click at [552, 330] on div "Search" at bounding box center [647, 319] width 346 height 27
type input "295"
click at [631, 348] on div "Pallet_NZ01 #295" at bounding box center [647, 352] width 330 height 12
click at [780, 376] on p "Submit" at bounding box center [795, 372] width 33 height 14
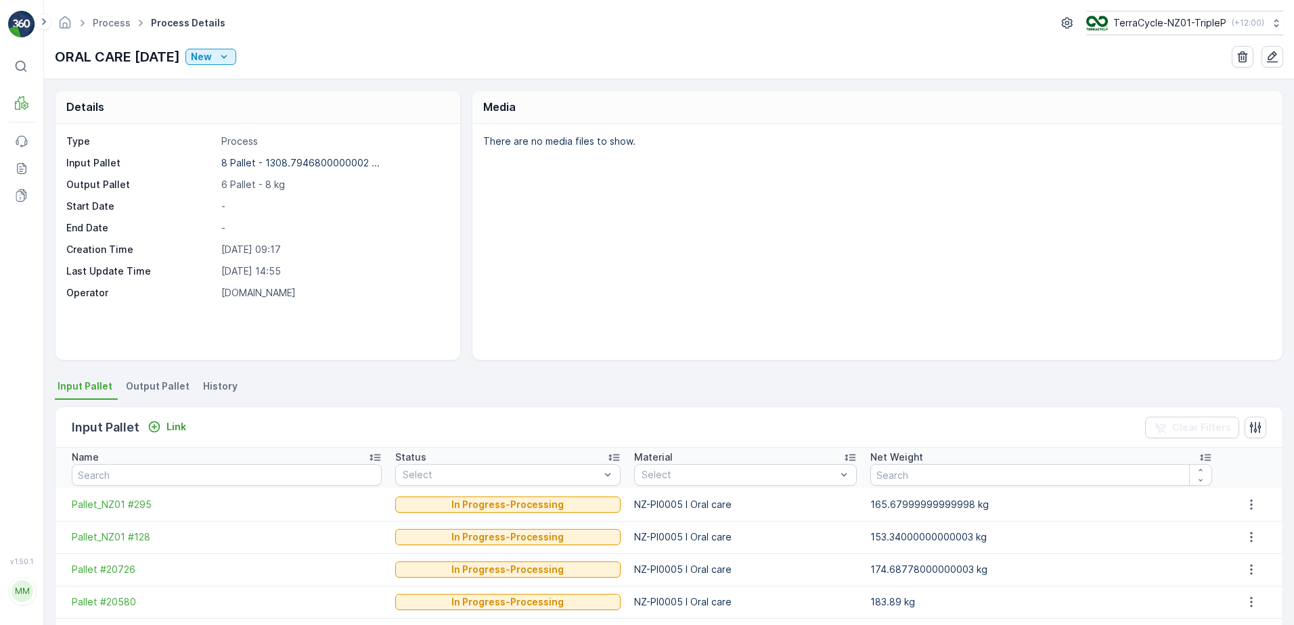
click at [171, 380] on li "Output Pallet" at bounding box center [159, 388] width 72 height 23
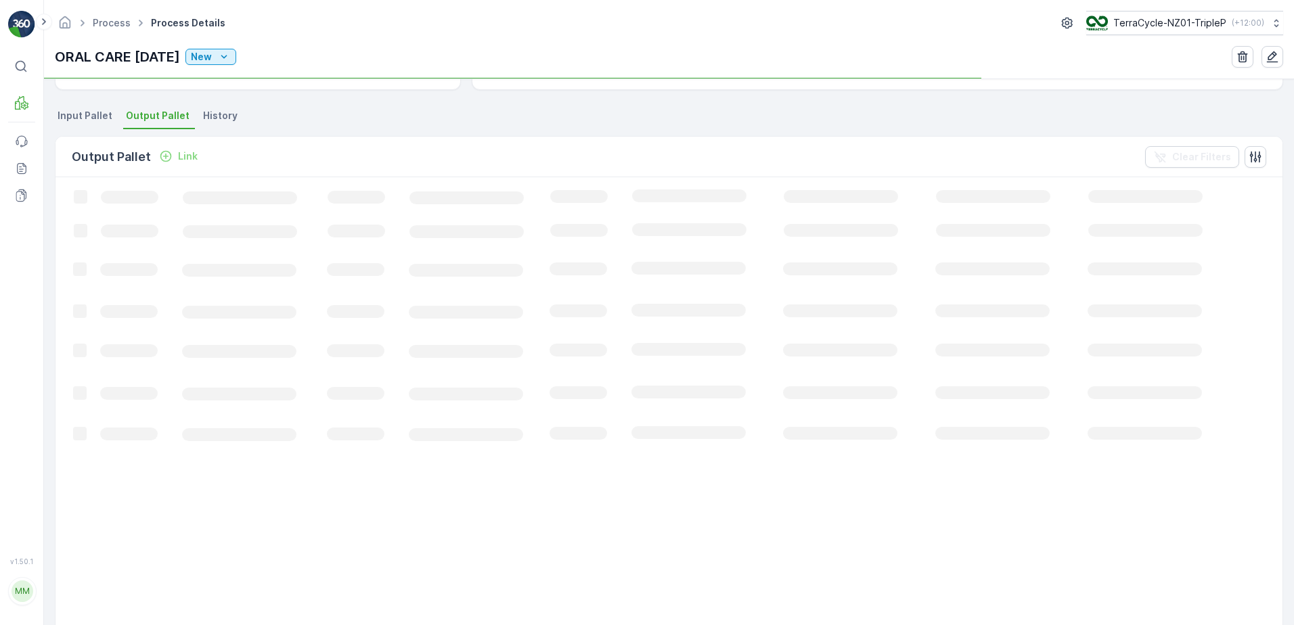
scroll to position [116, 0]
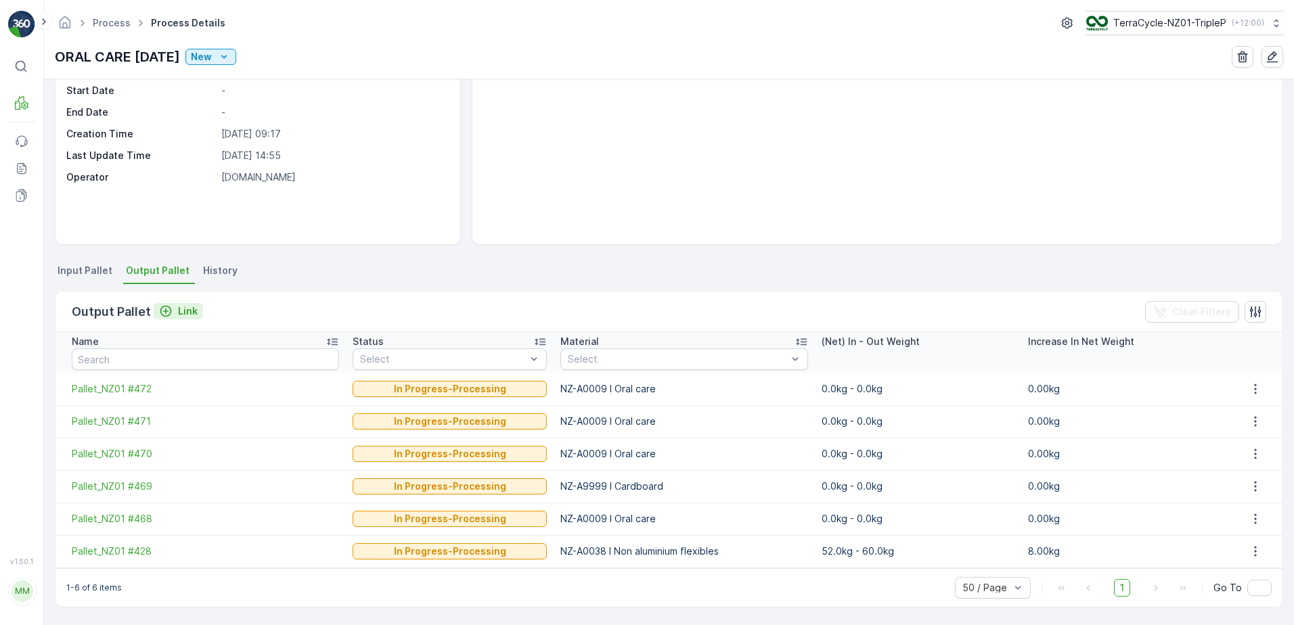
click at [161, 311] on icon "Link" at bounding box center [166, 312] width 12 height 12
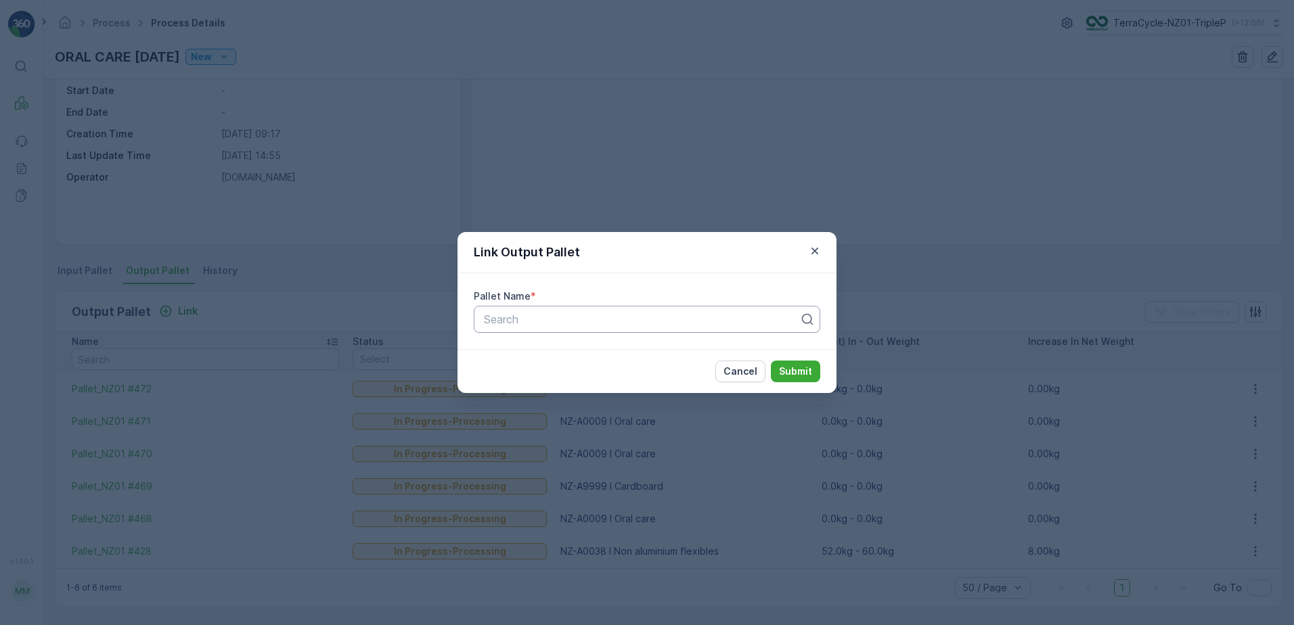
click at [545, 317] on div at bounding box center [641, 319] width 318 height 12
type input "480"
drag, startPoint x: 633, startPoint y: 351, endPoint x: 811, endPoint y: 365, distance: 179.2
click at [634, 351] on div "Pallet_NZ01 #480" at bounding box center [647, 352] width 330 height 12
click at [813, 366] on button "Submit" at bounding box center [795, 372] width 49 height 22
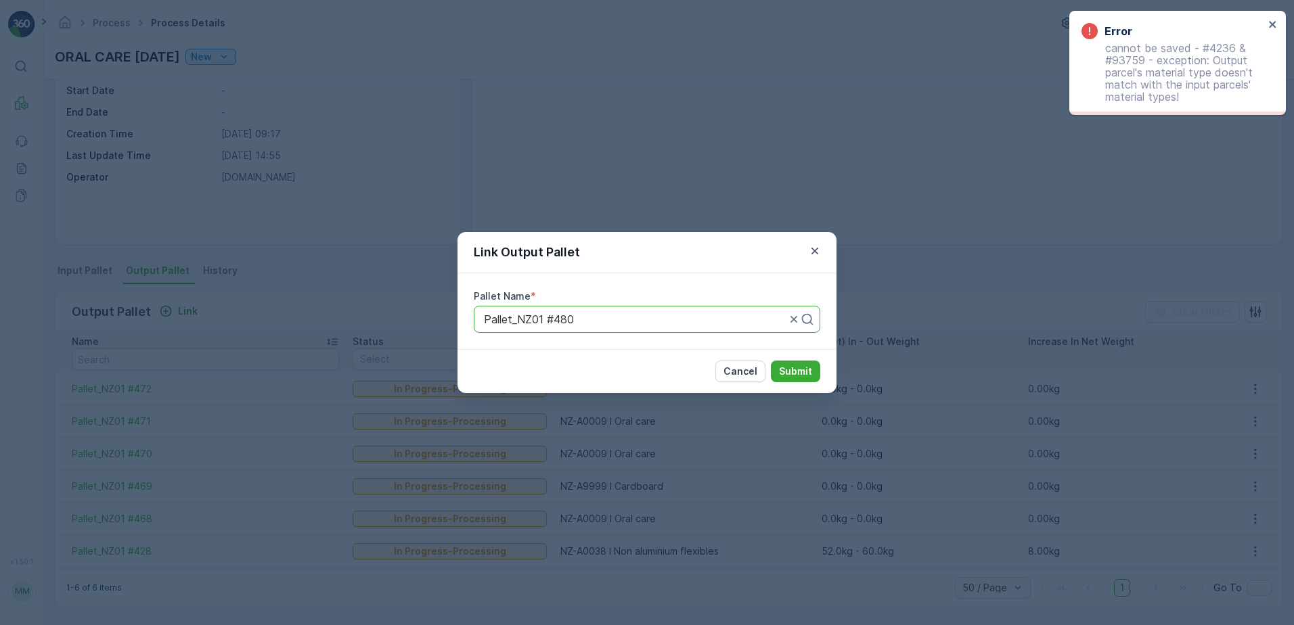
click at [637, 319] on div at bounding box center [634, 319] width 305 height 12
type input "481"
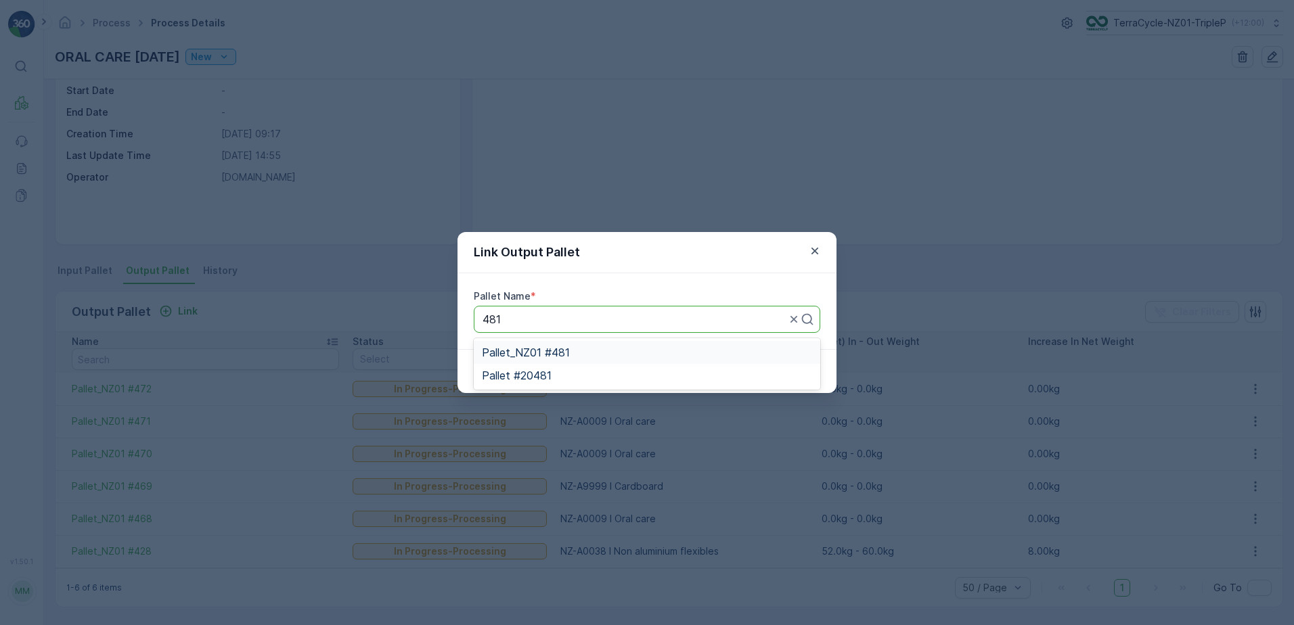
click at [606, 351] on div "Pallet_NZ01 #481" at bounding box center [647, 352] width 330 height 12
click at [803, 379] on button "Submit" at bounding box center [795, 372] width 49 height 22
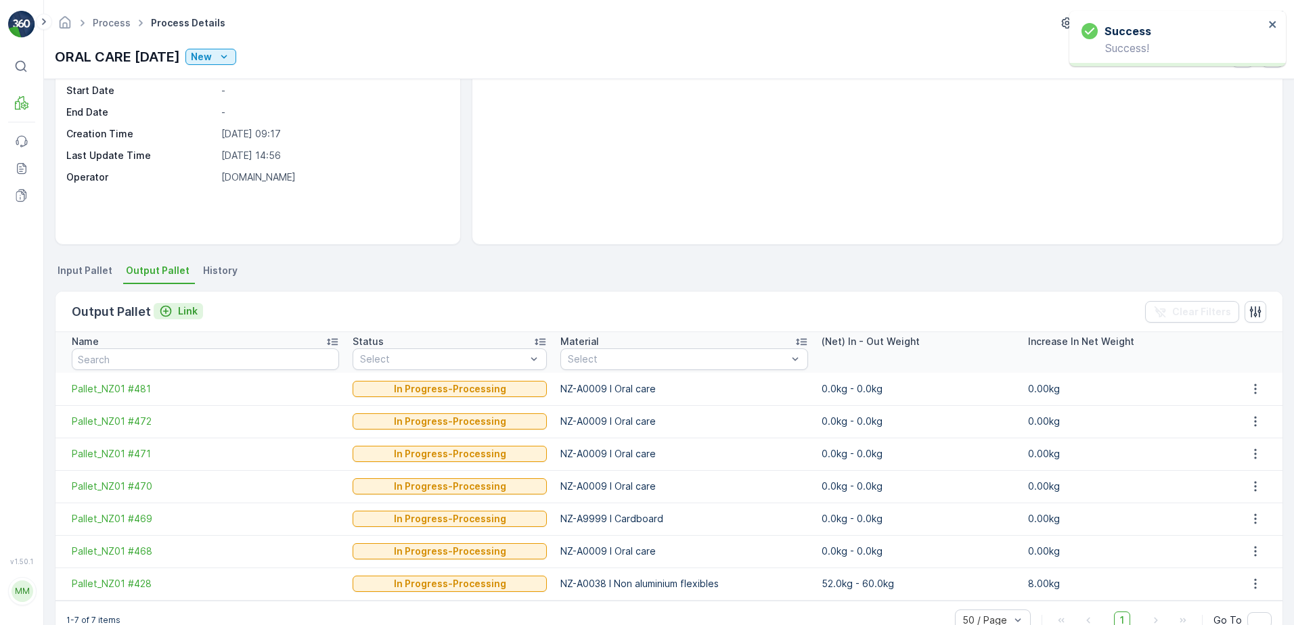
click at [171, 311] on div "Link" at bounding box center [178, 312] width 39 height 14
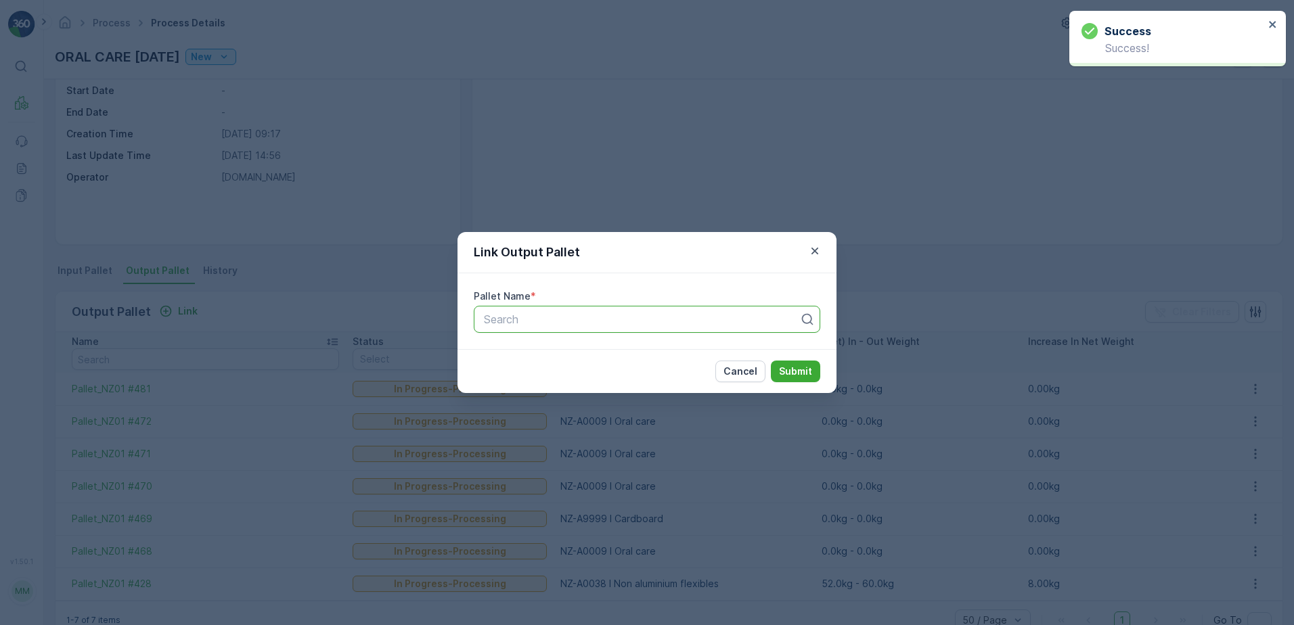
click at [698, 311] on div "Search" at bounding box center [647, 319] width 346 height 27
type input "483"
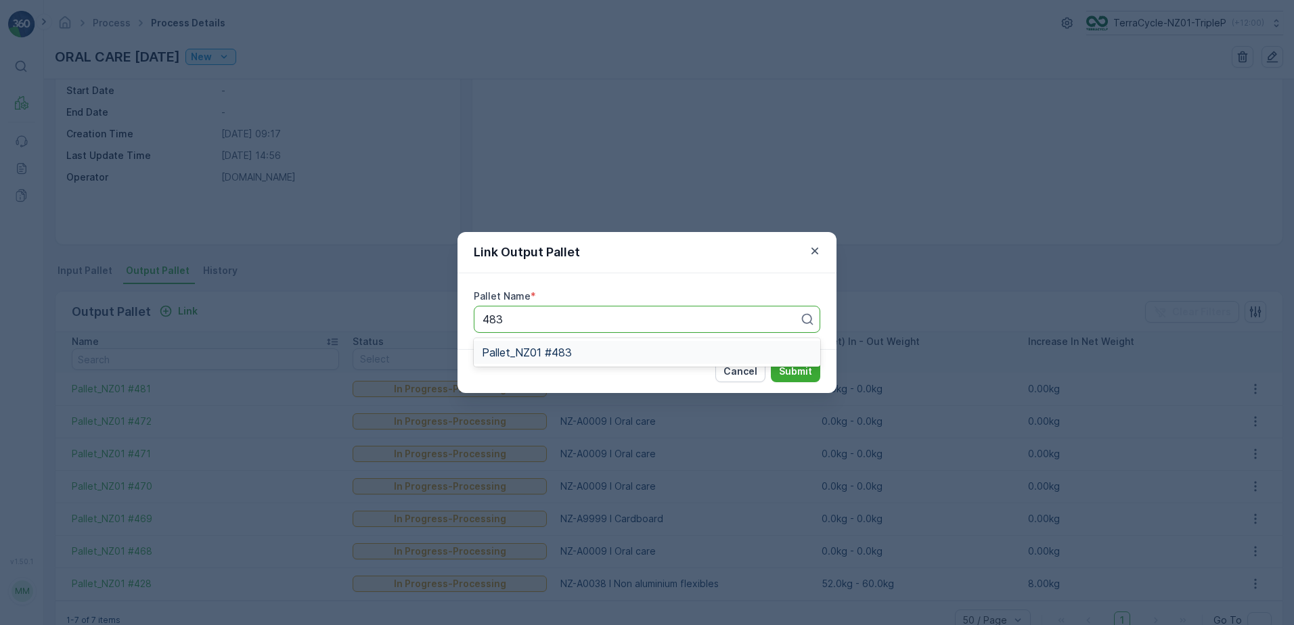
click at [564, 356] on span "Pallet_NZ01 #483" at bounding box center [527, 352] width 90 height 12
click at [777, 372] on button "Submit" at bounding box center [795, 372] width 49 height 22
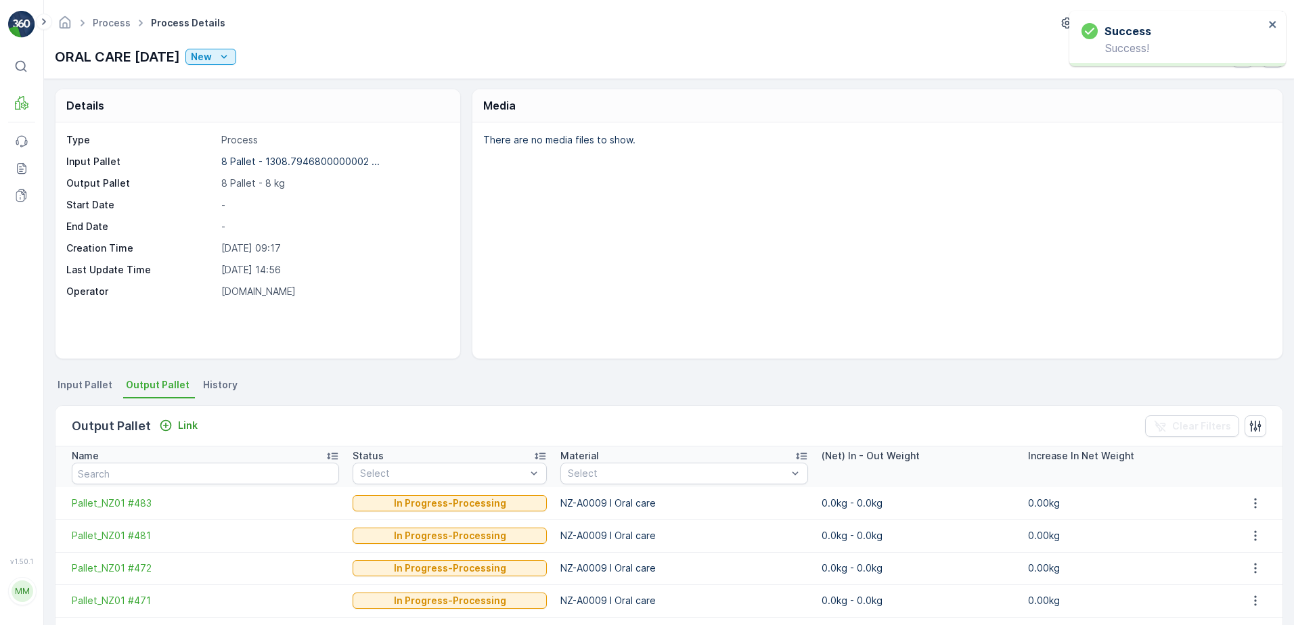
scroll to position [0, 0]
click at [231, 52] on icon "New" at bounding box center [224, 57] width 14 height 14
click at [244, 98] on span "Ready" at bounding box center [234, 96] width 29 height 14
click at [231, 56] on div "New" at bounding box center [211, 57] width 40 height 14
click at [234, 116] on span "In progress" at bounding box center [245, 115] width 51 height 14
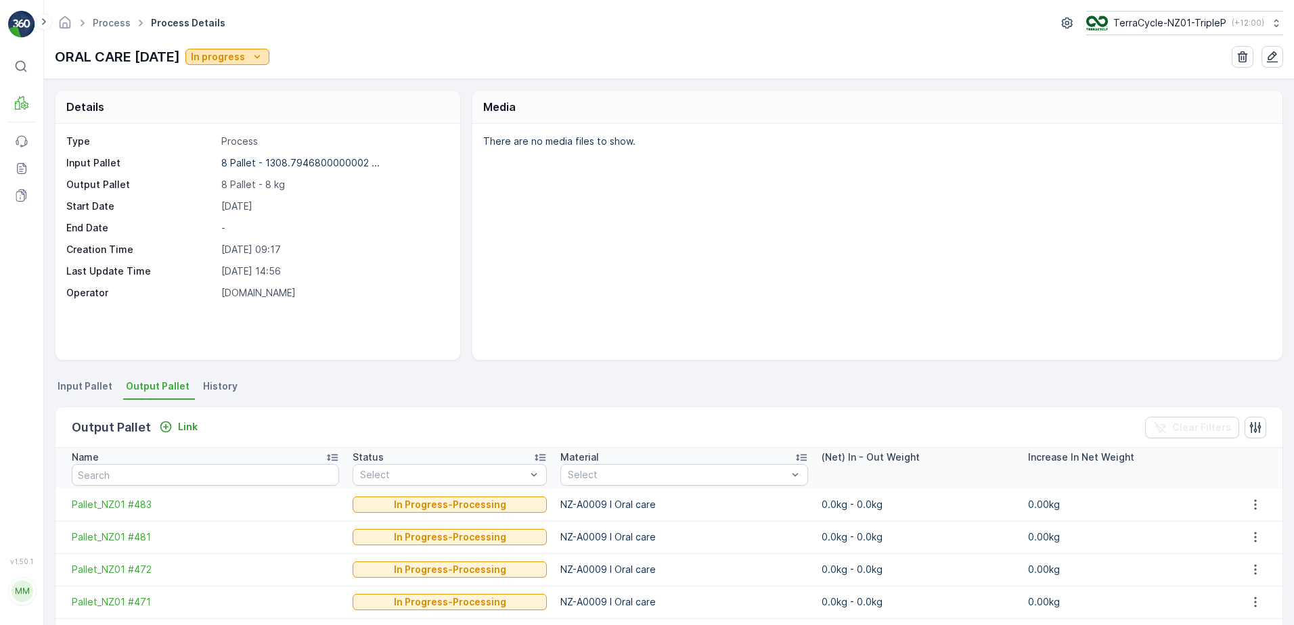
click at [226, 61] on p "In progress" at bounding box center [218, 57] width 54 height 14
click at [170, 100] on div "Details" at bounding box center [257, 107] width 405 height 33
click at [104, 21] on link "Process" at bounding box center [112, 23] width 38 height 12
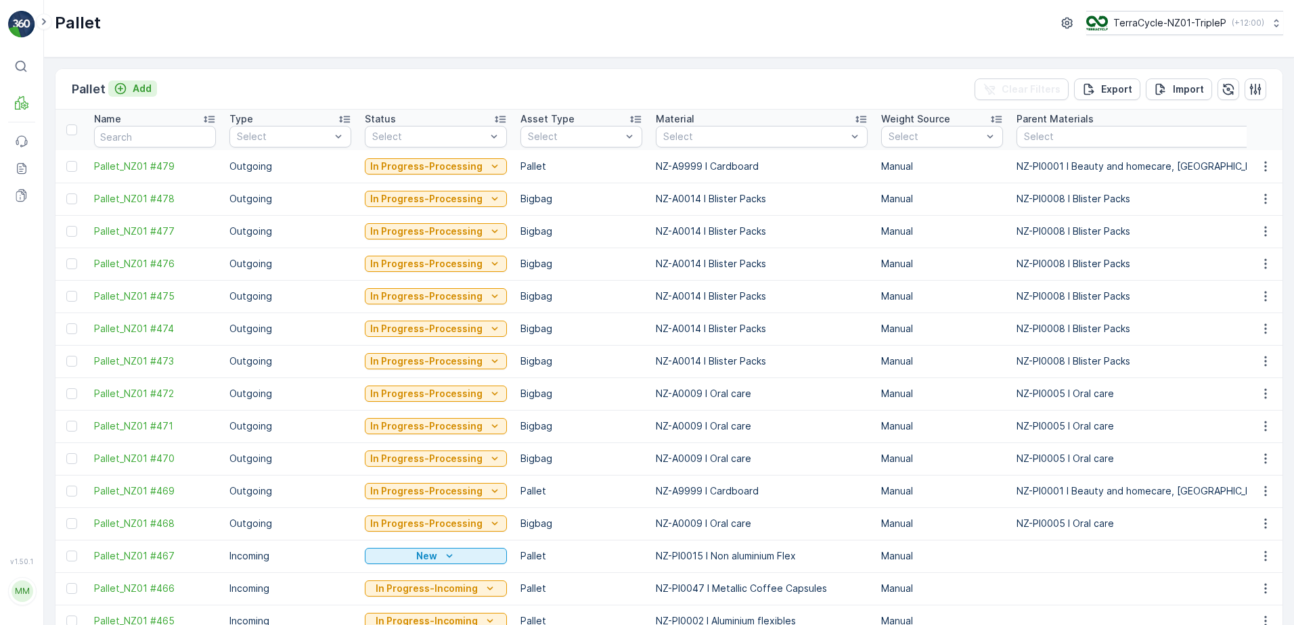
click at [127, 89] on div "Add" at bounding box center [133, 89] width 38 height 14
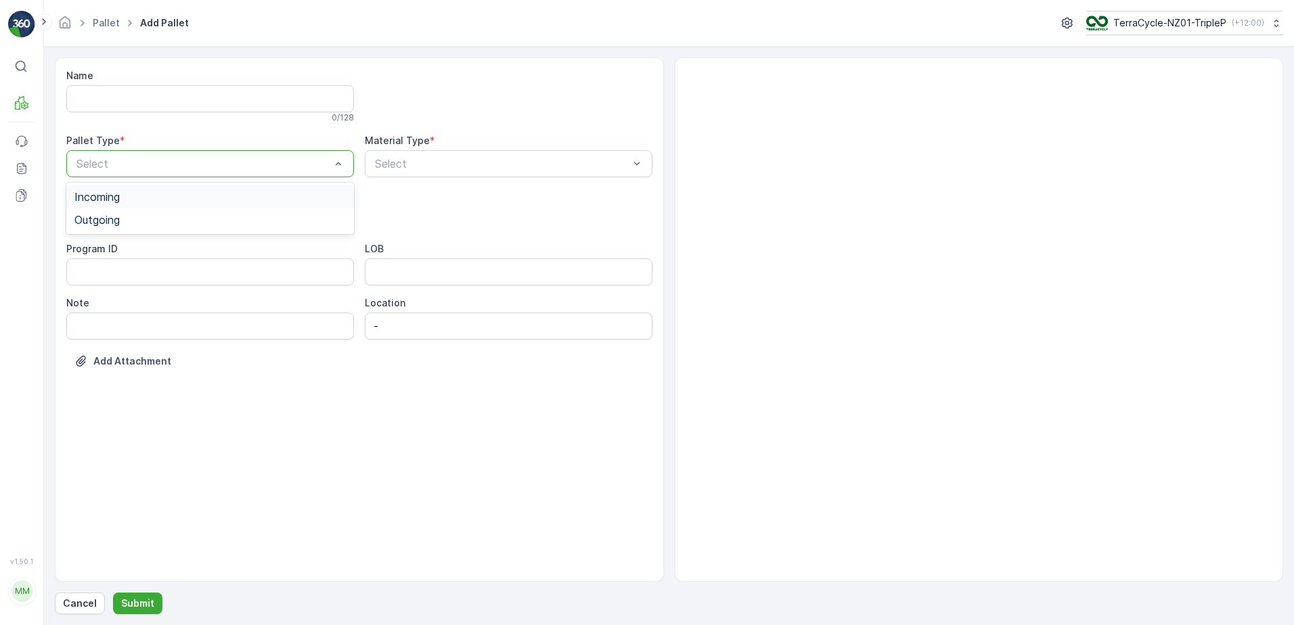
click at [107, 174] on div "Select" at bounding box center [210, 163] width 288 height 27
click at [112, 215] on span "Outgoing" at bounding box center [96, 220] width 45 height 12
click at [131, 277] on div "Bigbag" at bounding box center [209, 274] width 271 height 12
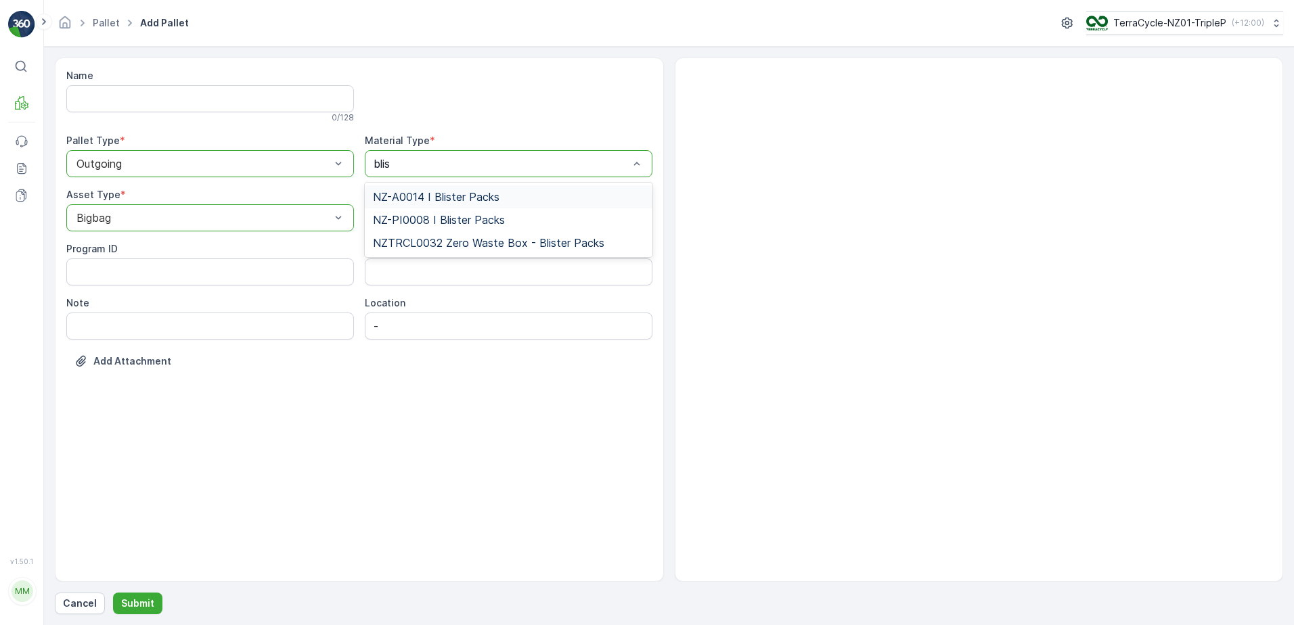
type input "blist"
click at [458, 199] on span "NZ-A0014 I Blister Packs" at bounding box center [436, 197] width 127 height 12
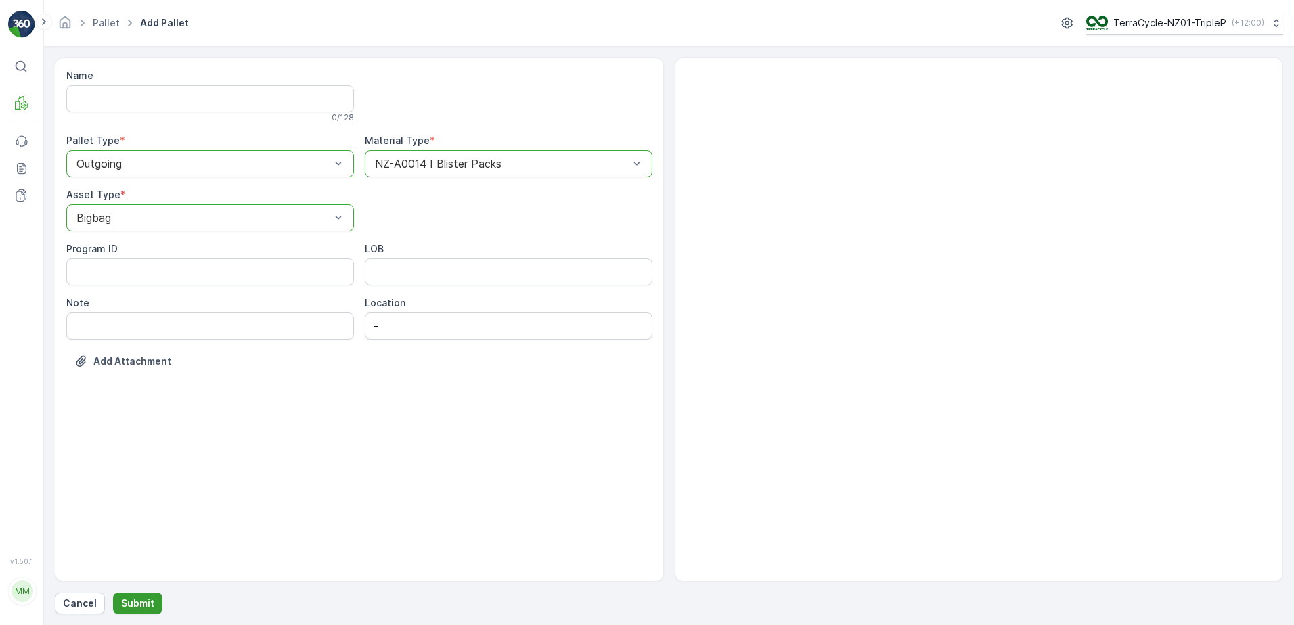
click at [143, 603] on p "Submit" at bounding box center [137, 604] width 33 height 14
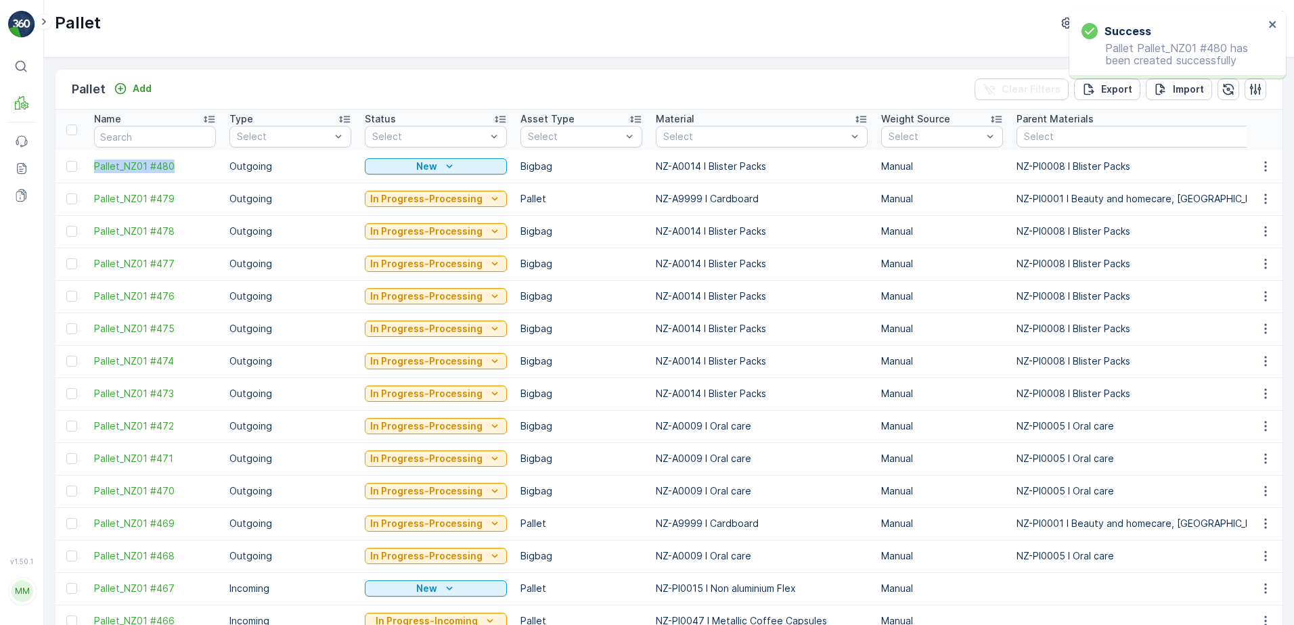
drag, startPoint x: 85, startPoint y: 160, endPoint x: 211, endPoint y: 179, distance: 127.3
copy span "Pallet_NZ01 #480"
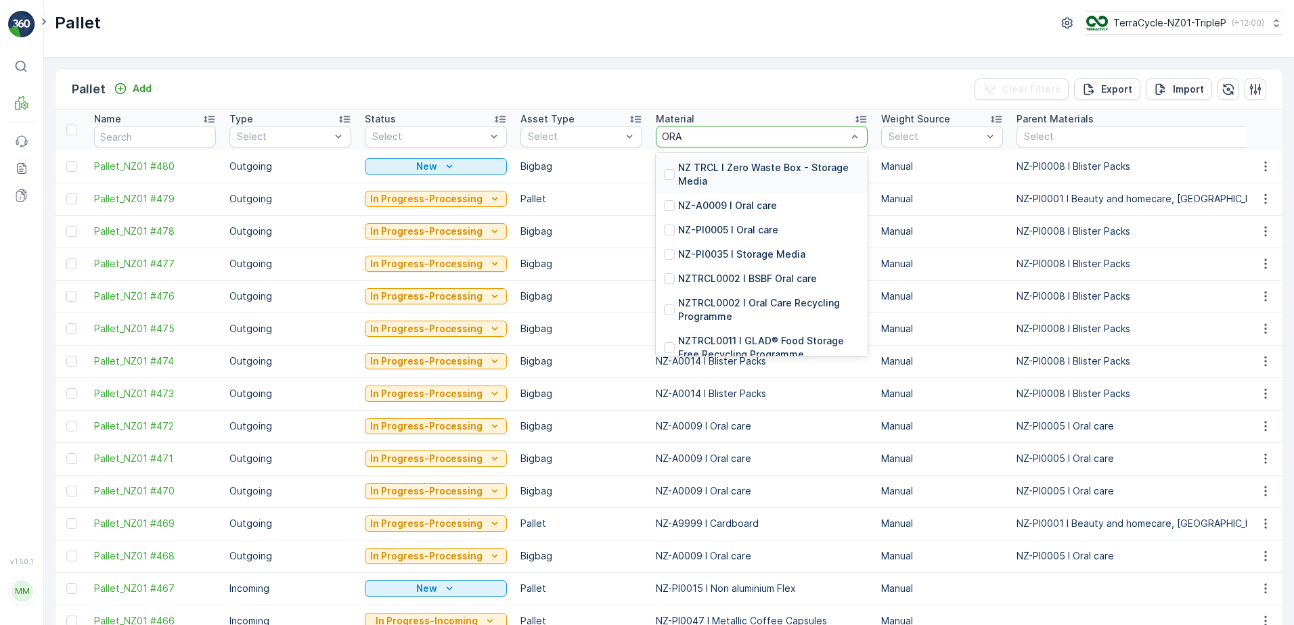
type input "ORAL"
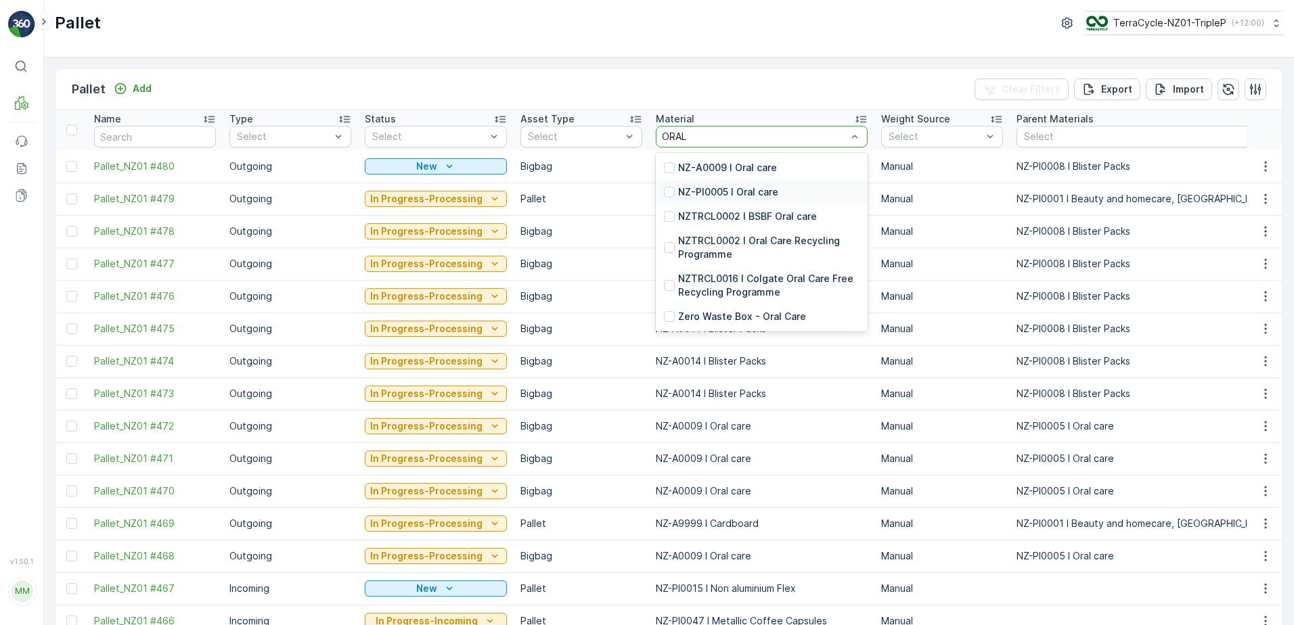
click at [769, 192] on p "NZ-PI0005 I Oral care" at bounding box center [728, 192] width 100 height 14
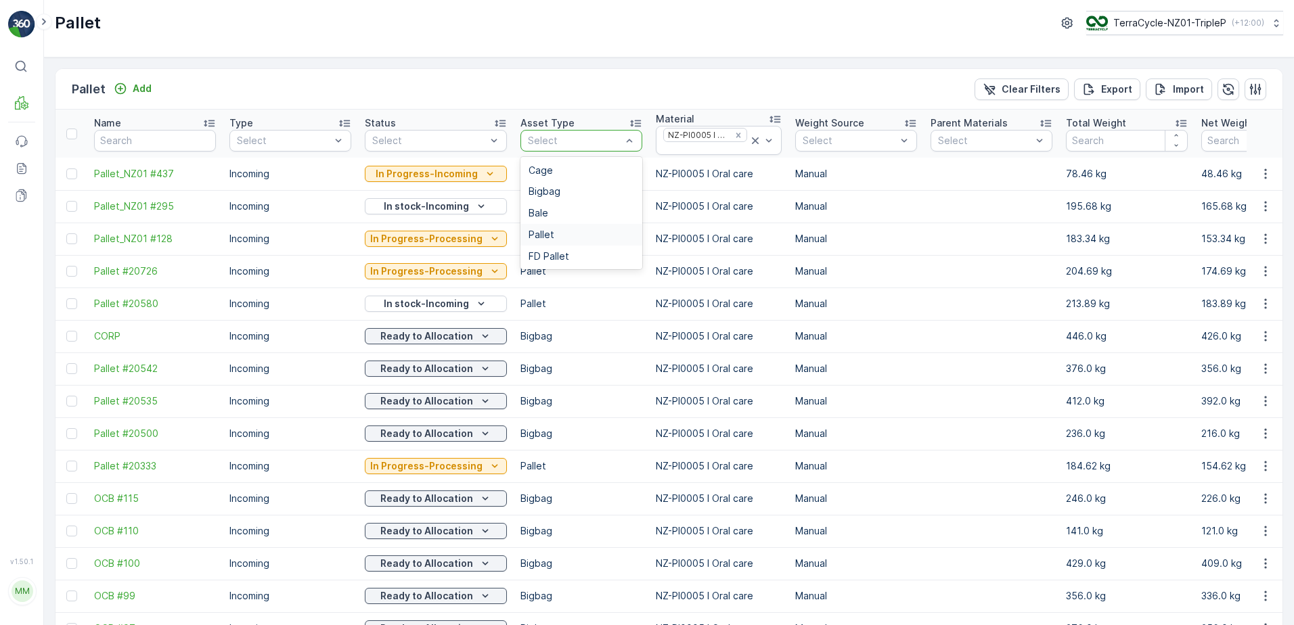
click at [544, 233] on span "Pallet" at bounding box center [541, 234] width 26 height 11
click at [296, 170] on p "Incoming" at bounding box center [290, 174] width 122 height 14
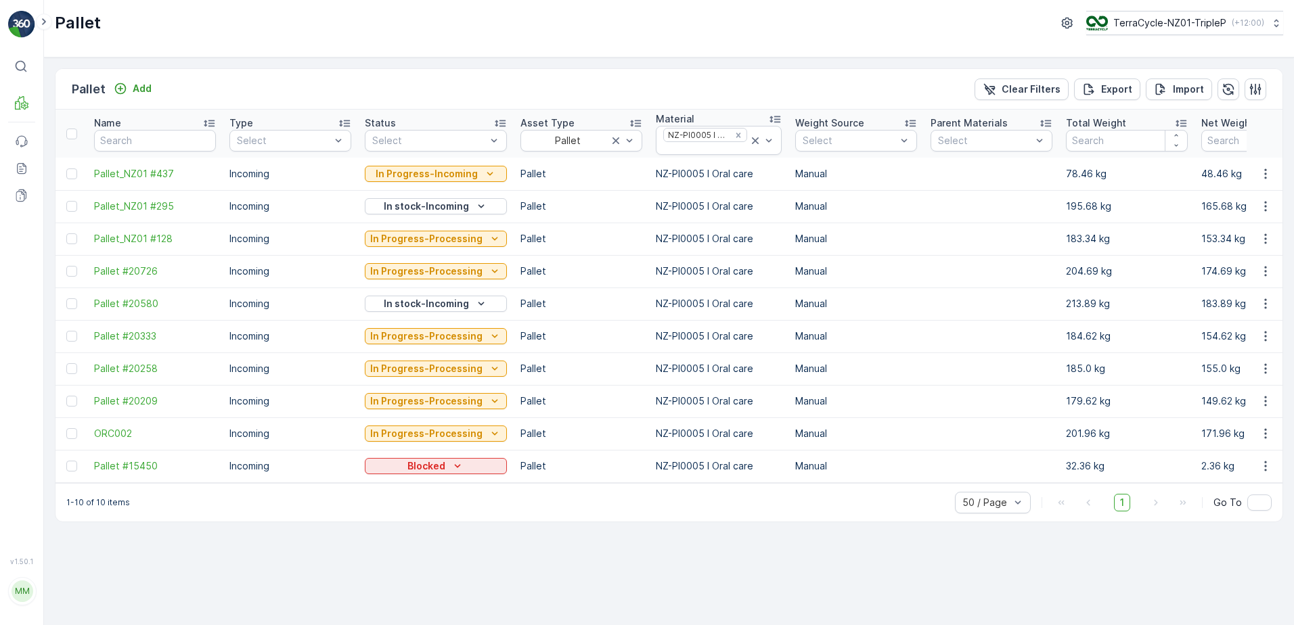
drag, startPoint x: 269, startPoint y: 135, endPoint x: 272, endPoint y: 176, distance: 40.7
click at [271, 168] on p "Incoming" at bounding box center [290, 174] width 122 height 14
click at [284, 168] on div "Incoming" at bounding box center [291, 170] width 106 height 11
click at [133, 89] on p "Add" at bounding box center [142, 89] width 19 height 14
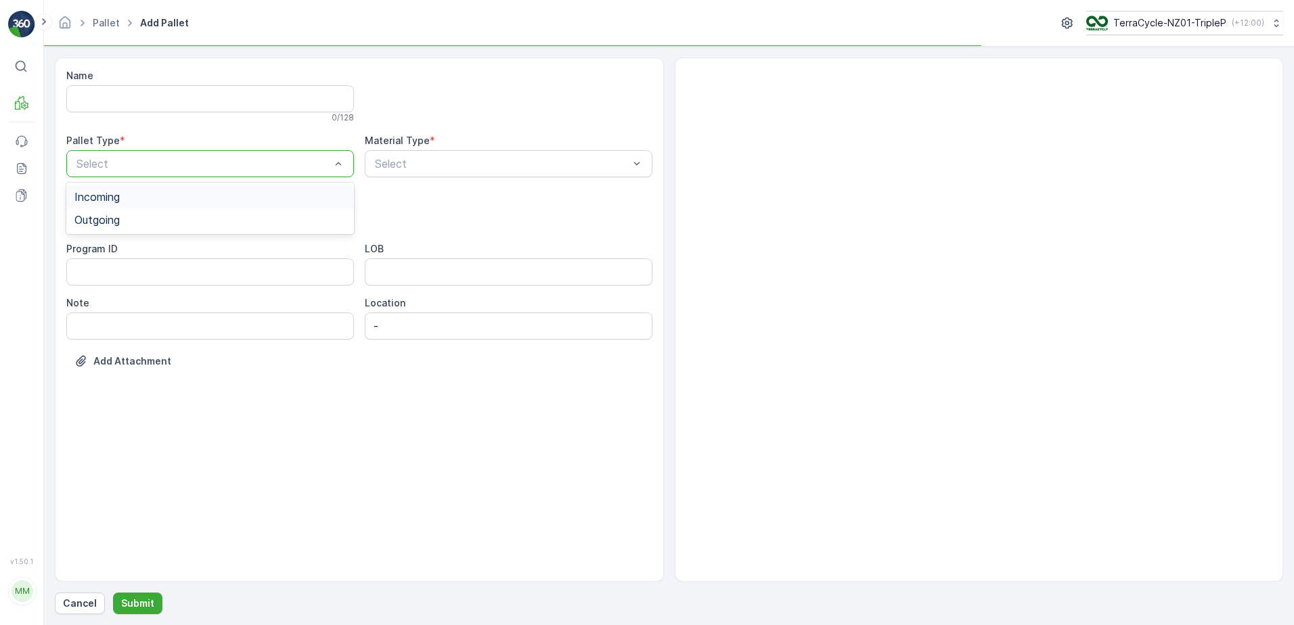
drag, startPoint x: 192, startPoint y: 159, endPoint x: 174, endPoint y: 194, distance: 39.3
click at [145, 220] on div "Outgoing" at bounding box center [209, 220] width 271 height 12
click at [119, 274] on div "Bigbag" at bounding box center [209, 274] width 271 height 12
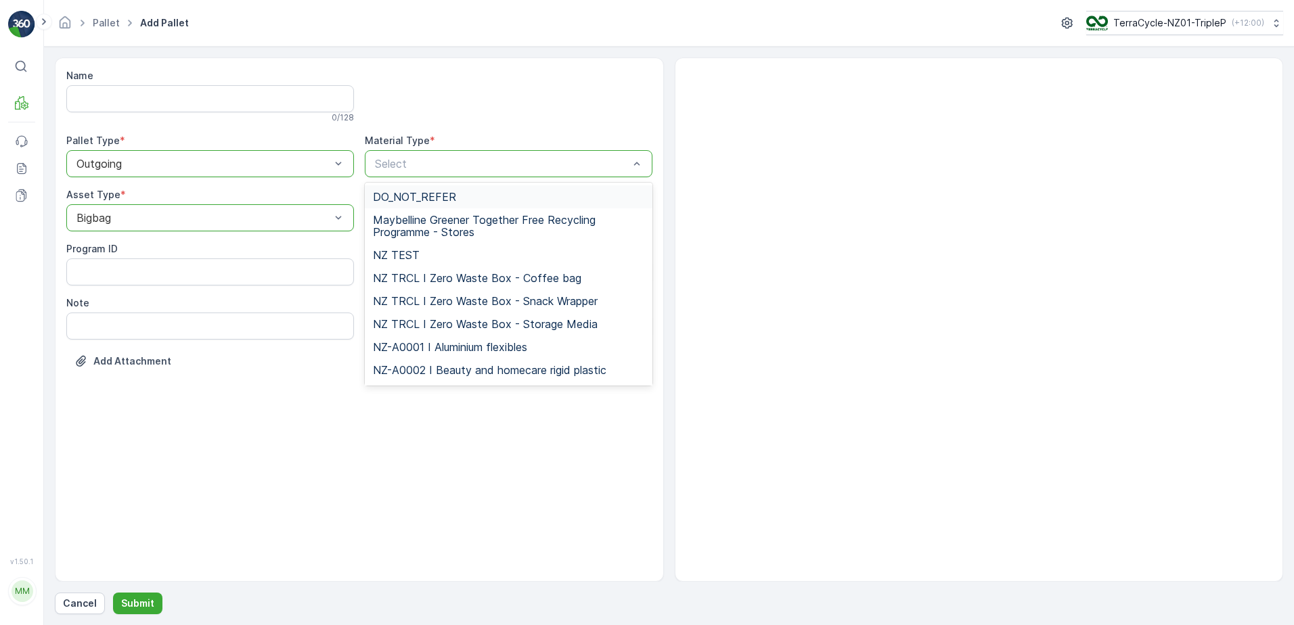
click at [378, 160] on div at bounding box center [502, 164] width 256 height 12
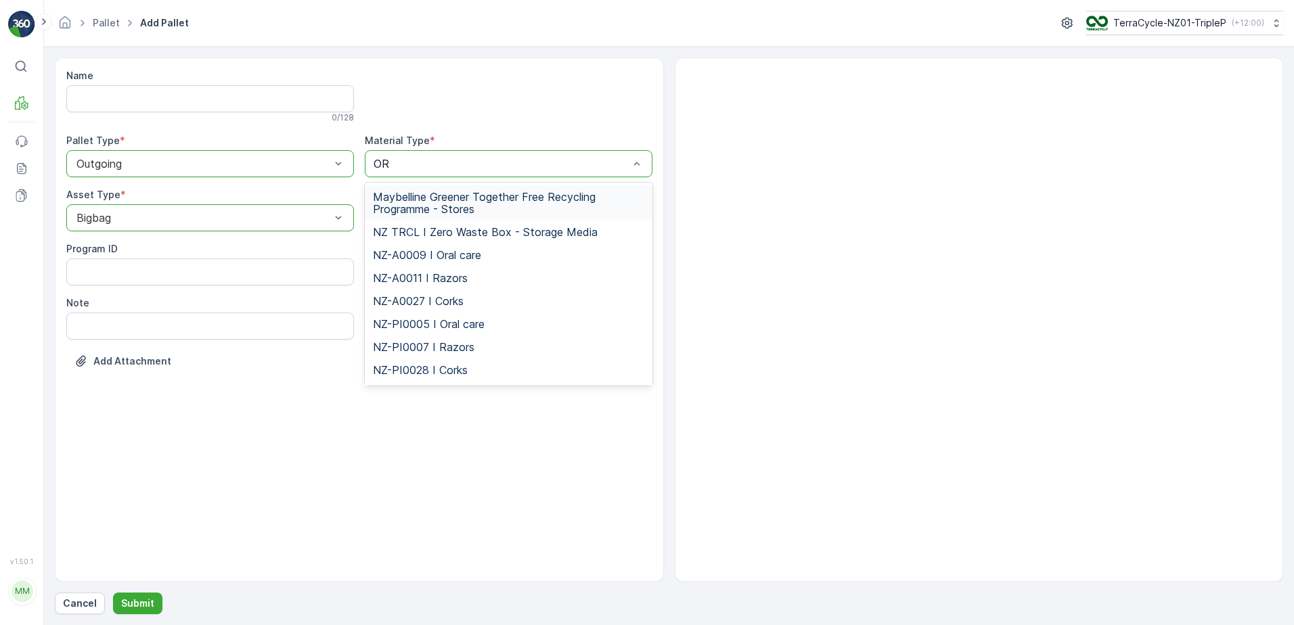
type input "ORA"
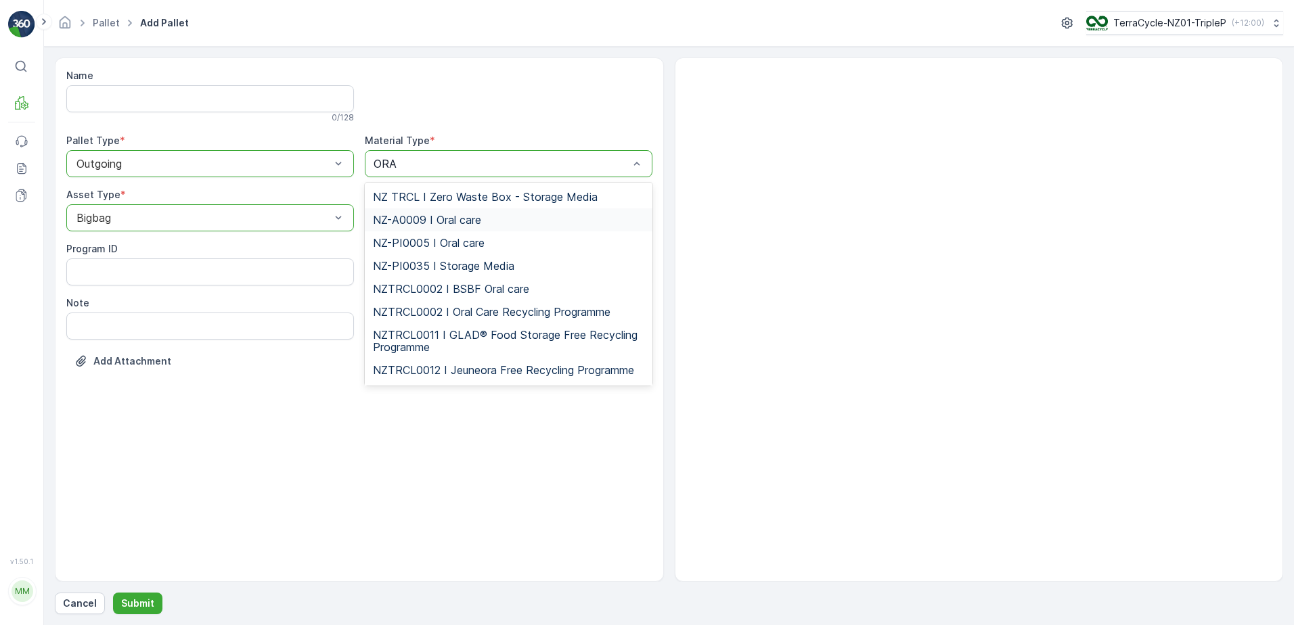
click at [424, 216] on span "NZ-A0009 I Oral care" at bounding box center [427, 220] width 108 height 12
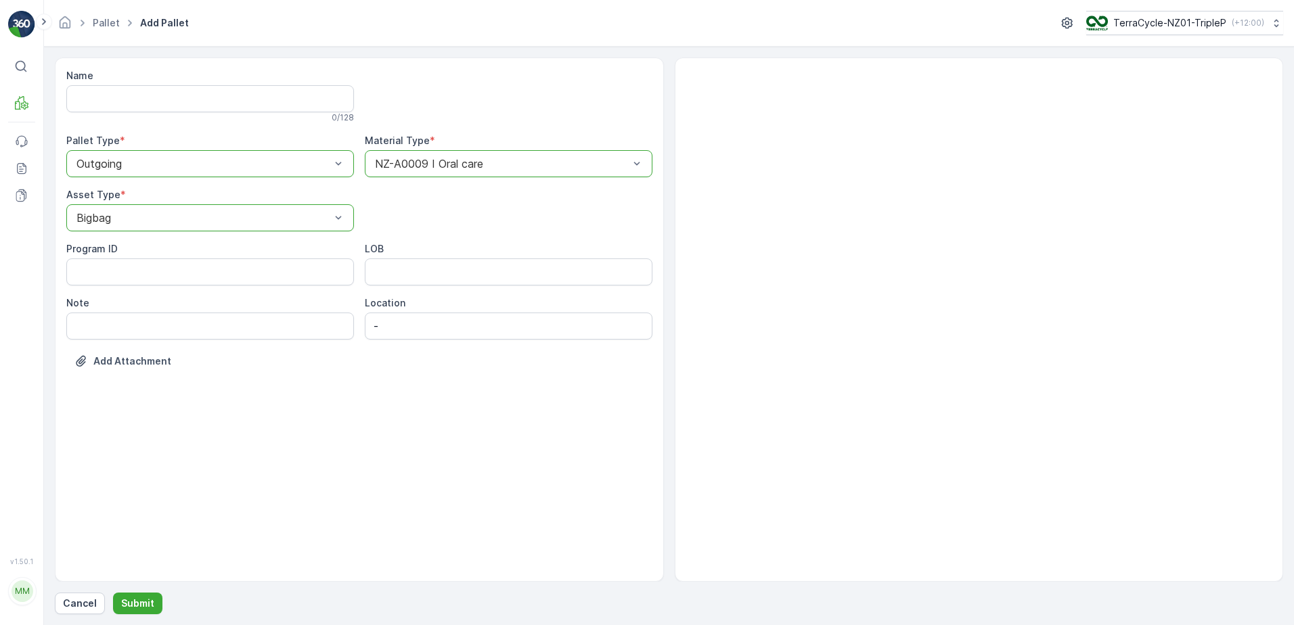
click at [160, 602] on div "Cancel Submit" at bounding box center [669, 604] width 1228 height 22
click at [157, 604] on button "Submit" at bounding box center [137, 604] width 49 height 22
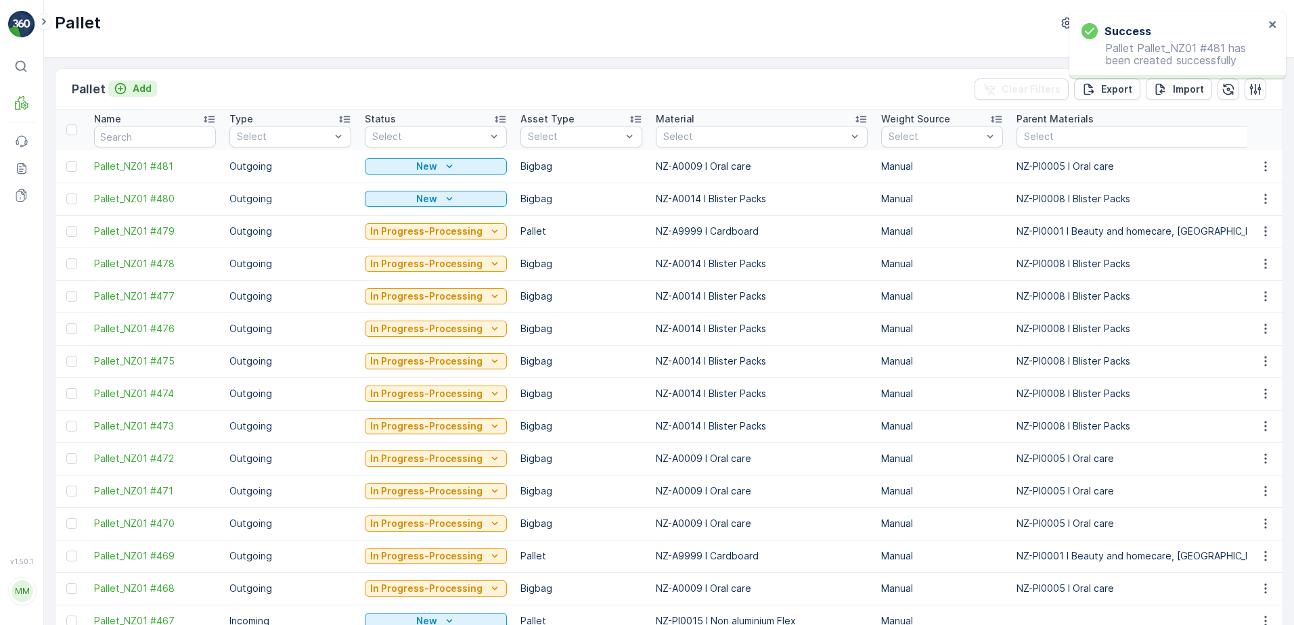
click at [139, 94] on p "Add" at bounding box center [142, 89] width 19 height 14
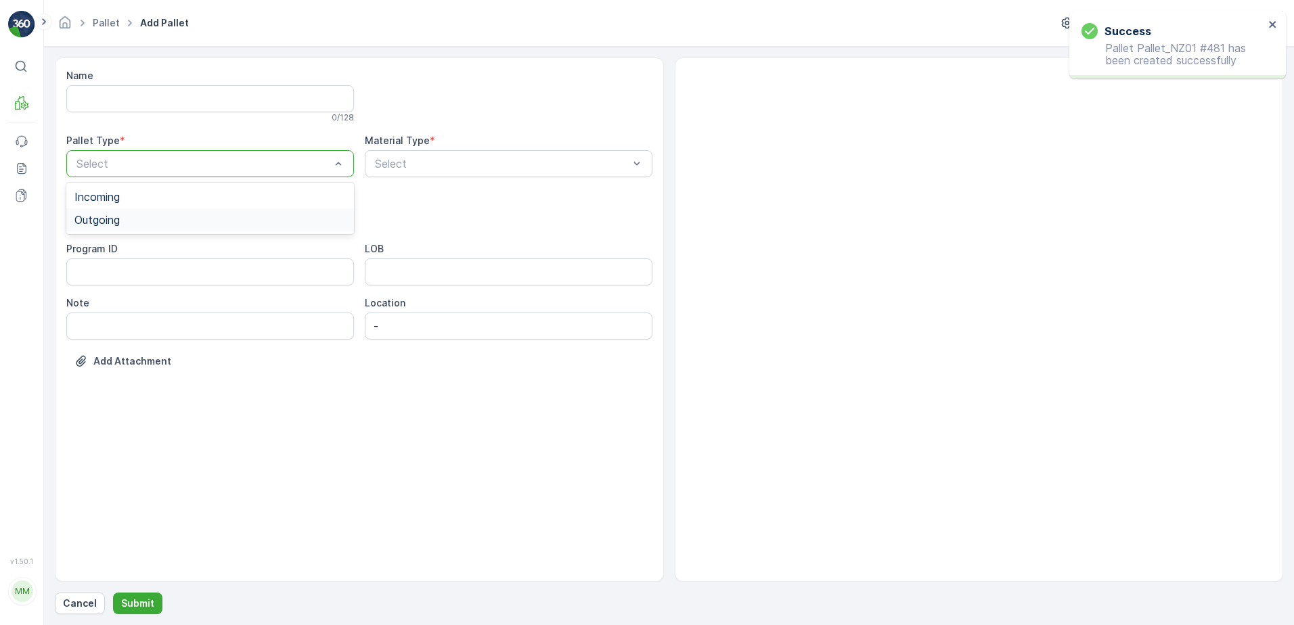
click at [203, 221] on div "Outgoing" at bounding box center [209, 220] width 271 height 12
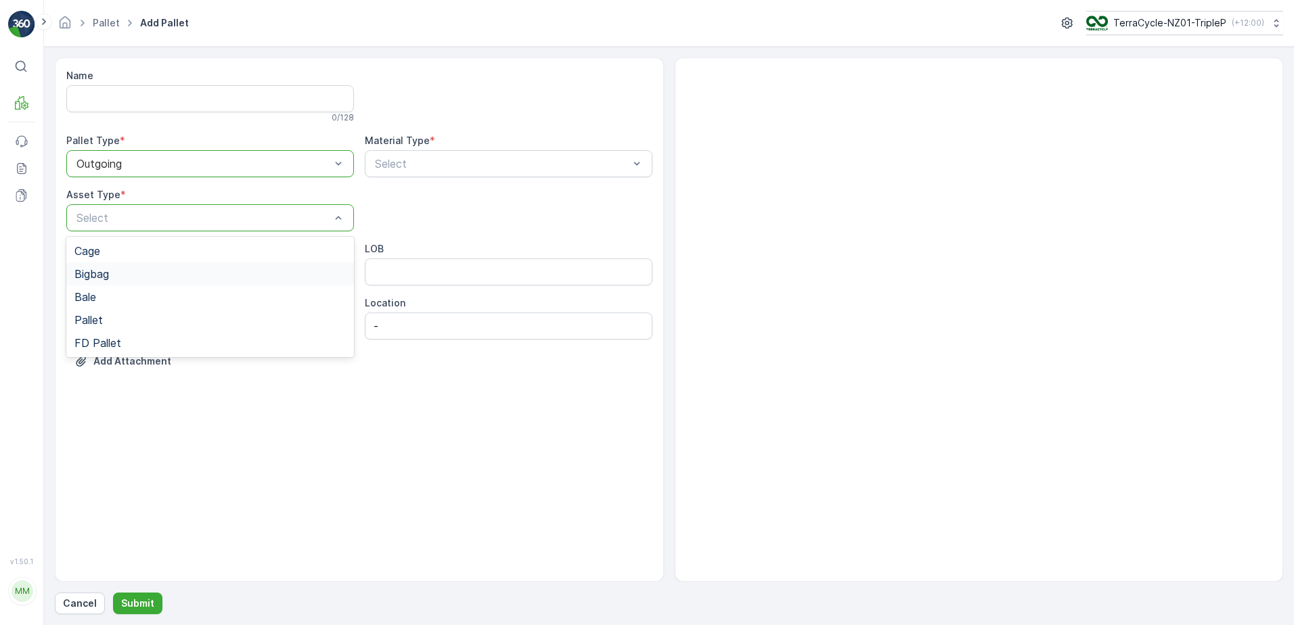
drag, startPoint x: 130, startPoint y: 269, endPoint x: 137, endPoint y: 265, distance: 8.5
click at [130, 268] on div "Bigbag" at bounding box center [209, 274] width 271 height 12
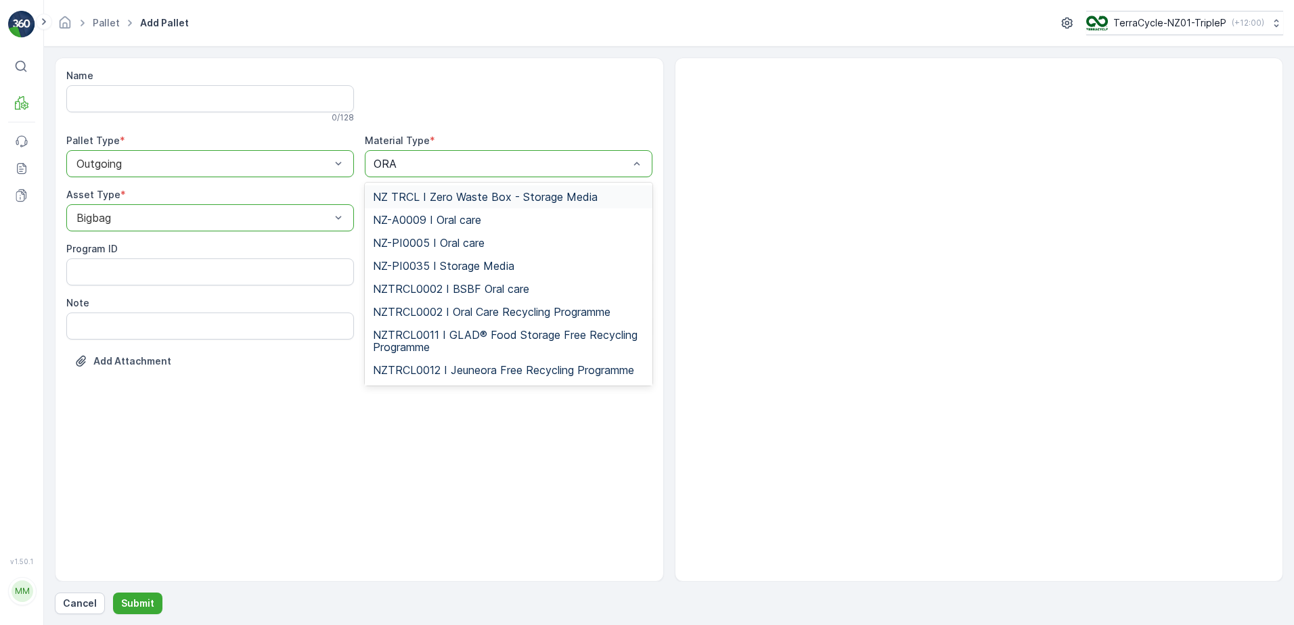
type input "ORAL"
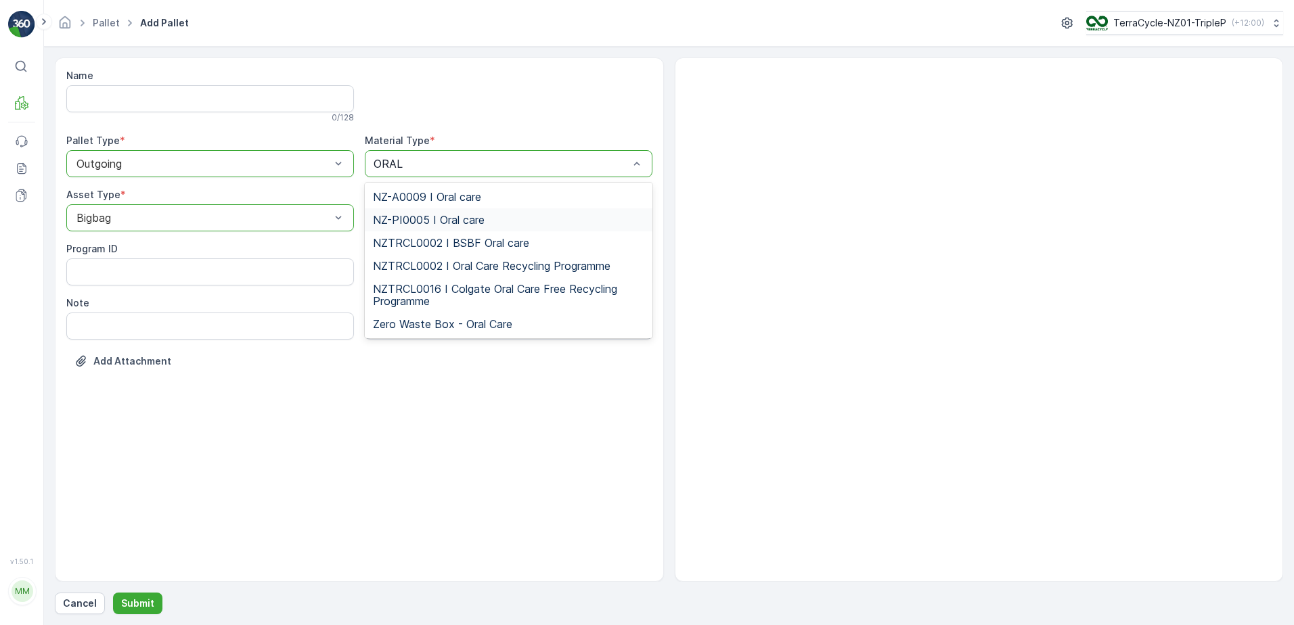
drag, startPoint x: 436, startPoint y: 217, endPoint x: 388, endPoint y: 224, distance: 49.2
click at [436, 217] on span "NZ-PI0005 I Oral care" at bounding box center [429, 220] width 112 height 12
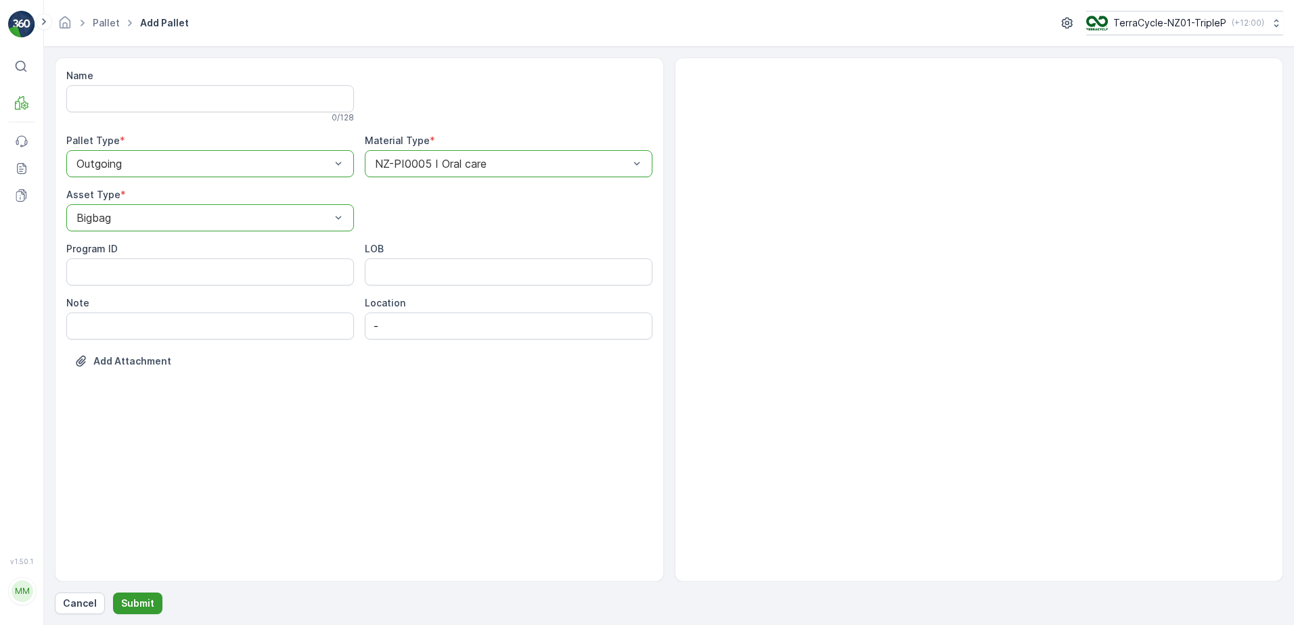
click at [123, 598] on p "Submit" at bounding box center [137, 604] width 33 height 14
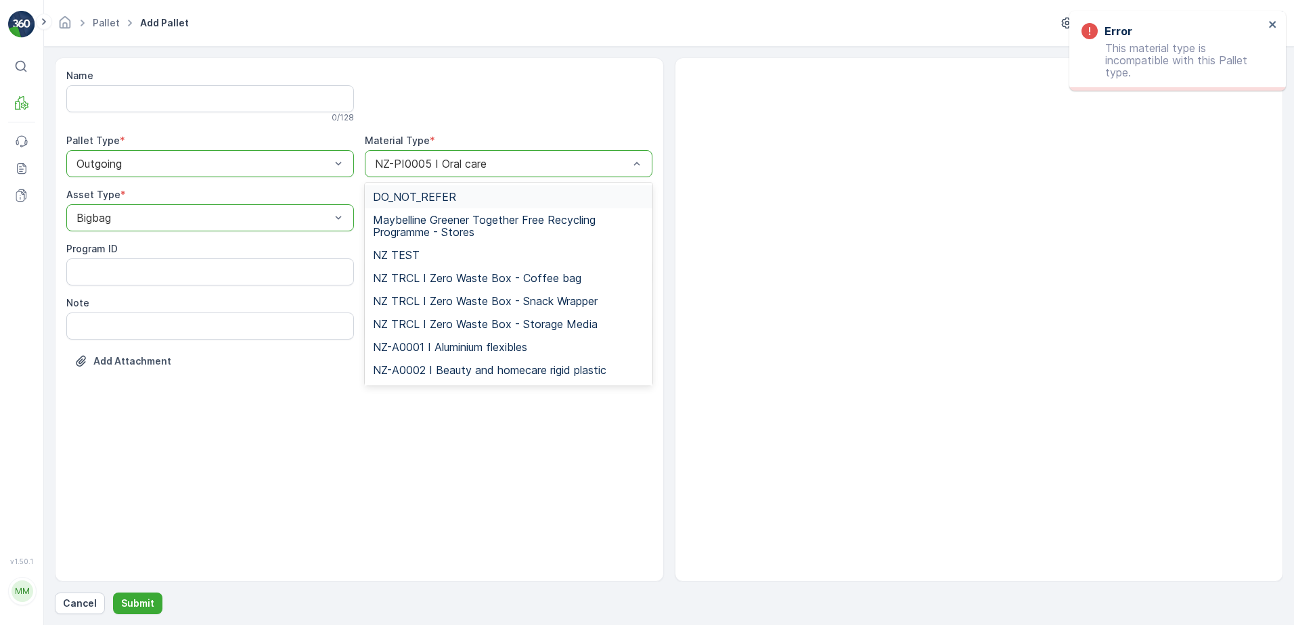
click at [487, 166] on div at bounding box center [502, 164] width 256 height 12
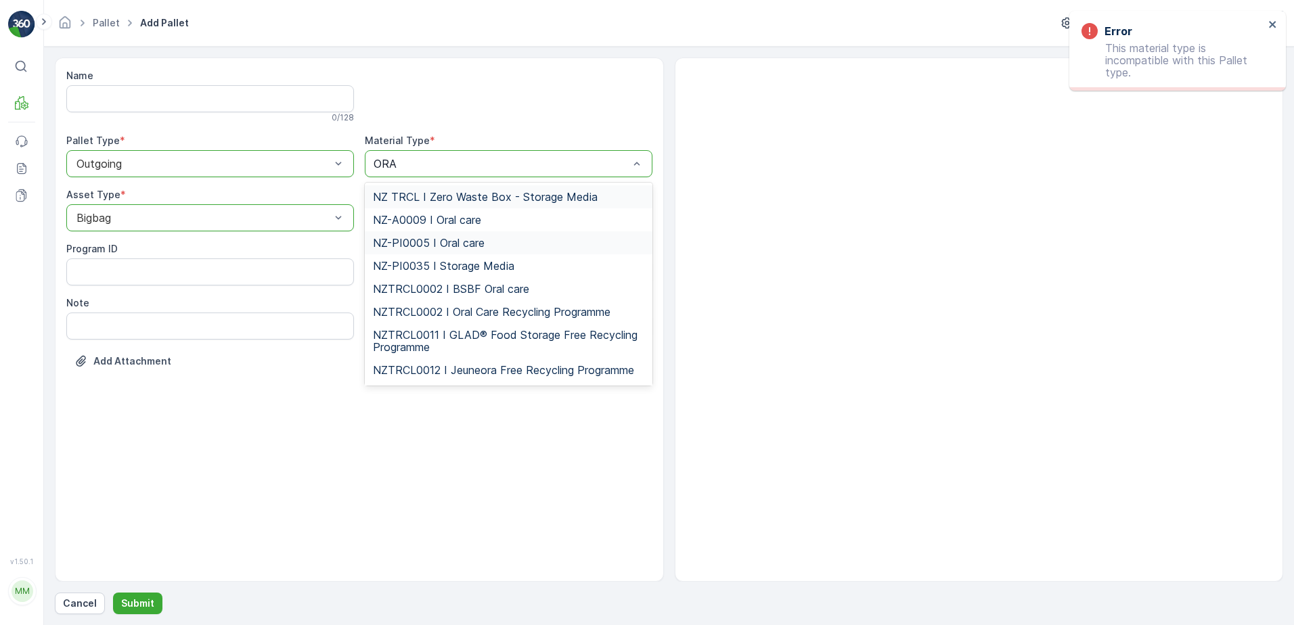
type input "ORAL"
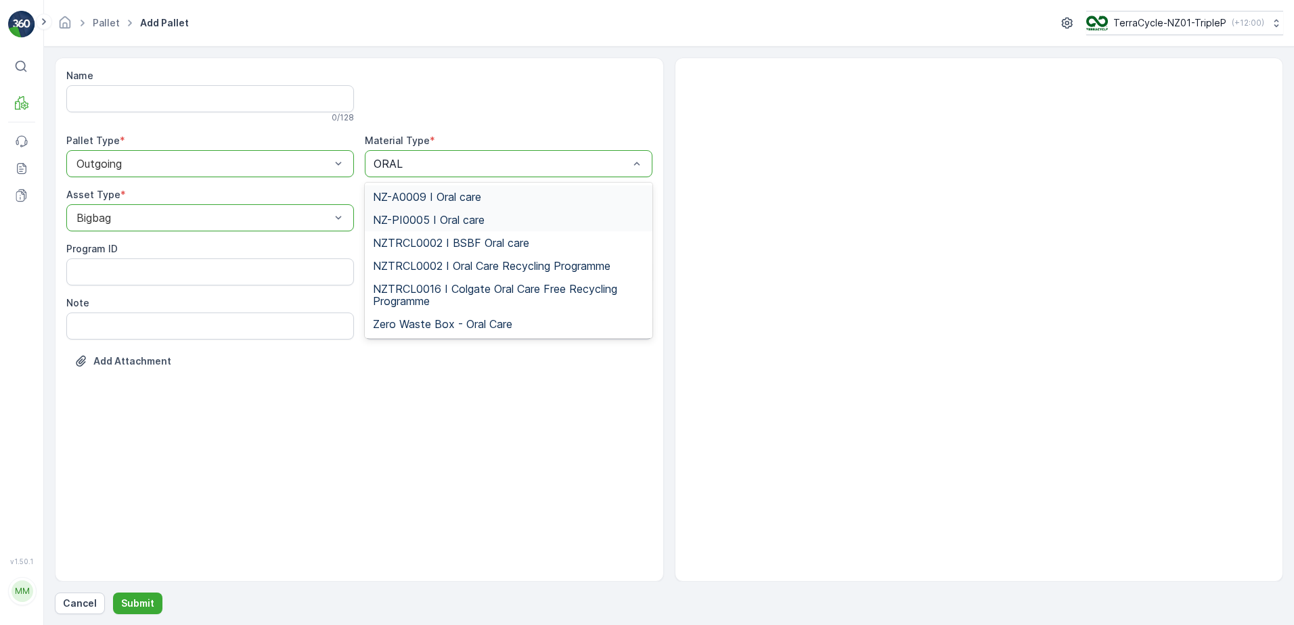
click at [433, 192] on span "NZ-A0009 I Oral care" at bounding box center [427, 197] width 108 height 12
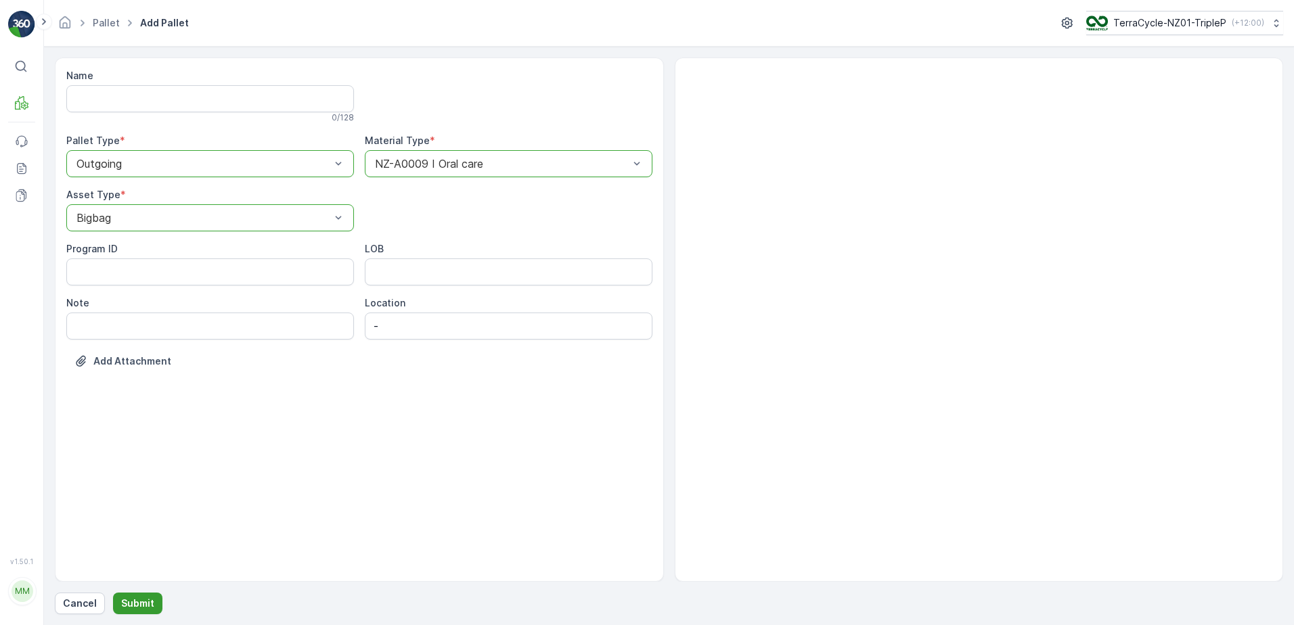
click at [137, 596] on button "Submit" at bounding box center [137, 604] width 49 height 22
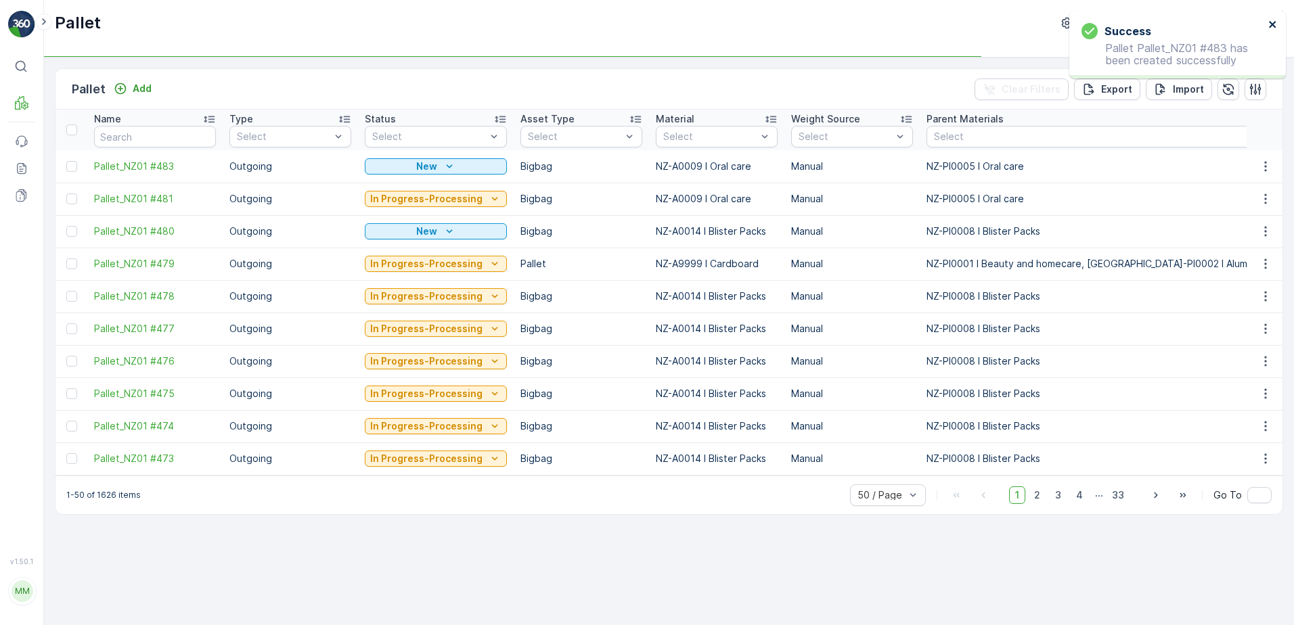
click at [1271, 21] on icon "close" at bounding box center [1272, 24] width 9 height 11
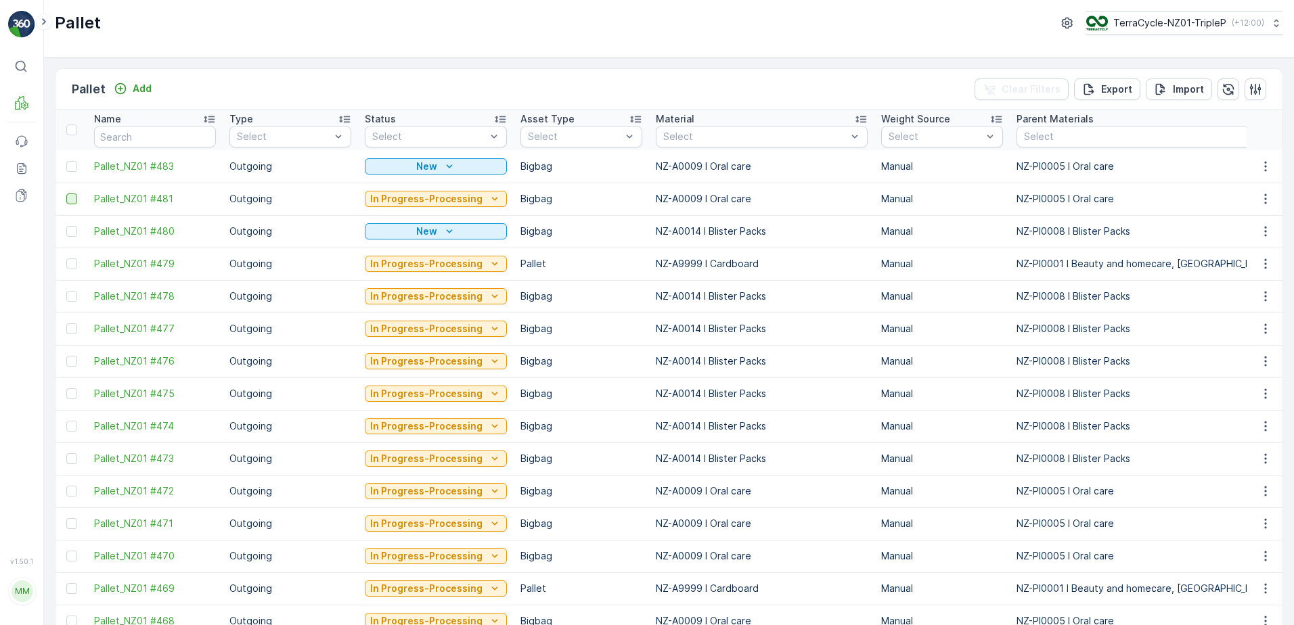
drag, startPoint x: 72, startPoint y: 162, endPoint x: 72, endPoint y: 196, distance: 33.2
click at [72, 162] on div at bounding box center [71, 166] width 11 height 11
click at [66, 161] on input "checkbox" at bounding box center [66, 161] width 0 height 0
click at [73, 196] on div at bounding box center [71, 199] width 11 height 11
click at [66, 194] on input "checkbox" at bounding box center [66, 194] width 0 height 0
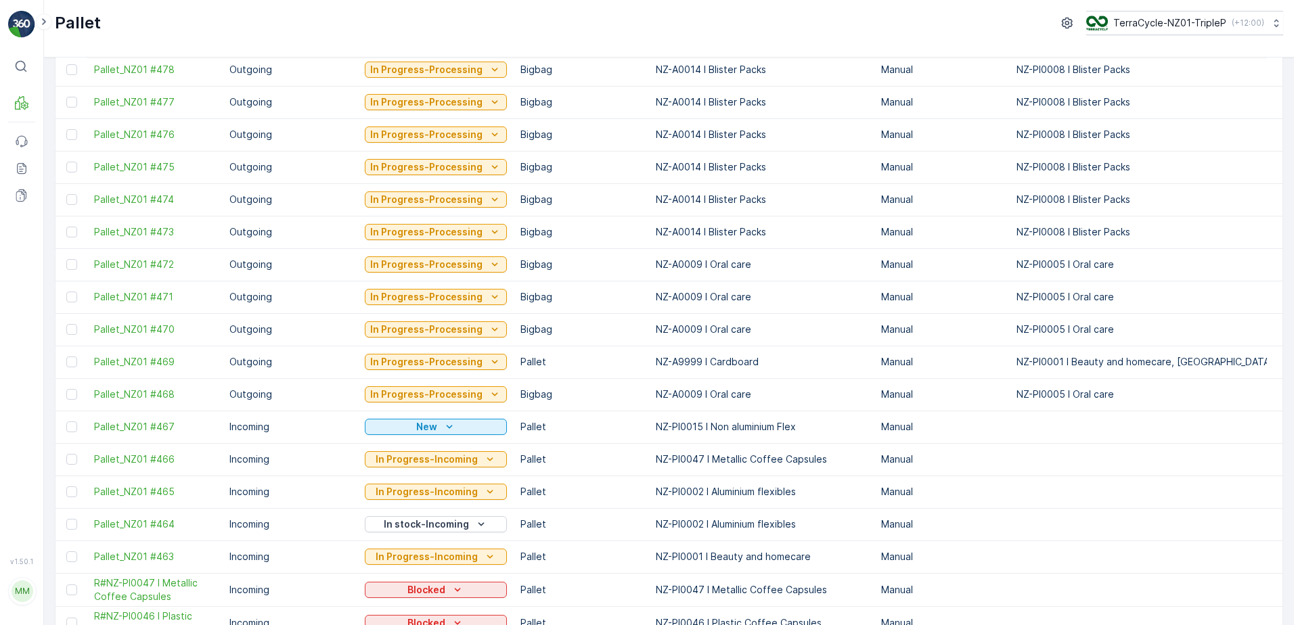
scroll to position [338, 0]
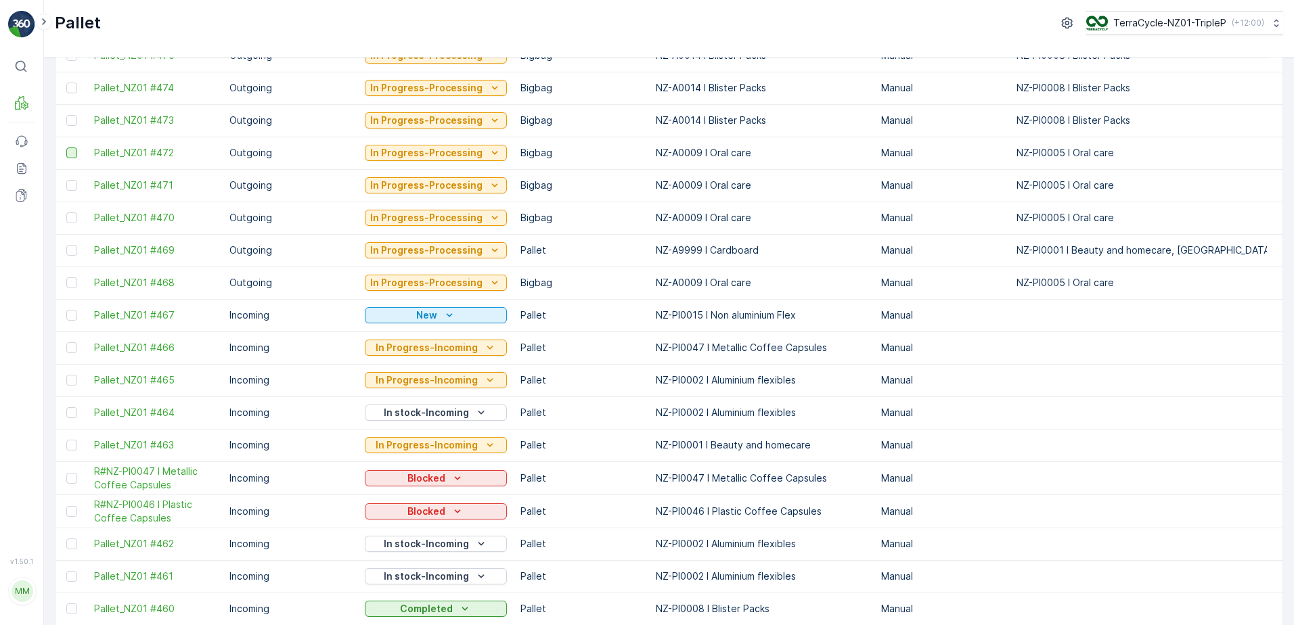
drag, startPoint x: 68, startPoint y: 151, endPoint x: 81, endPoint y: 195, distance: 45.8
click at [68, 151] on div at bounding box center [71, 153] width 11 height 11
click at [66, 148] on input "checkbox" at bounding box center [66, 148] width 0 height 0
drag, startPoint x: 75, startPoint y: 187, endPoint x: 66, endPoint y: 224, distance: 37.7
click at [74, 187] on div at bounding box center [71, 185] width 11 height 11
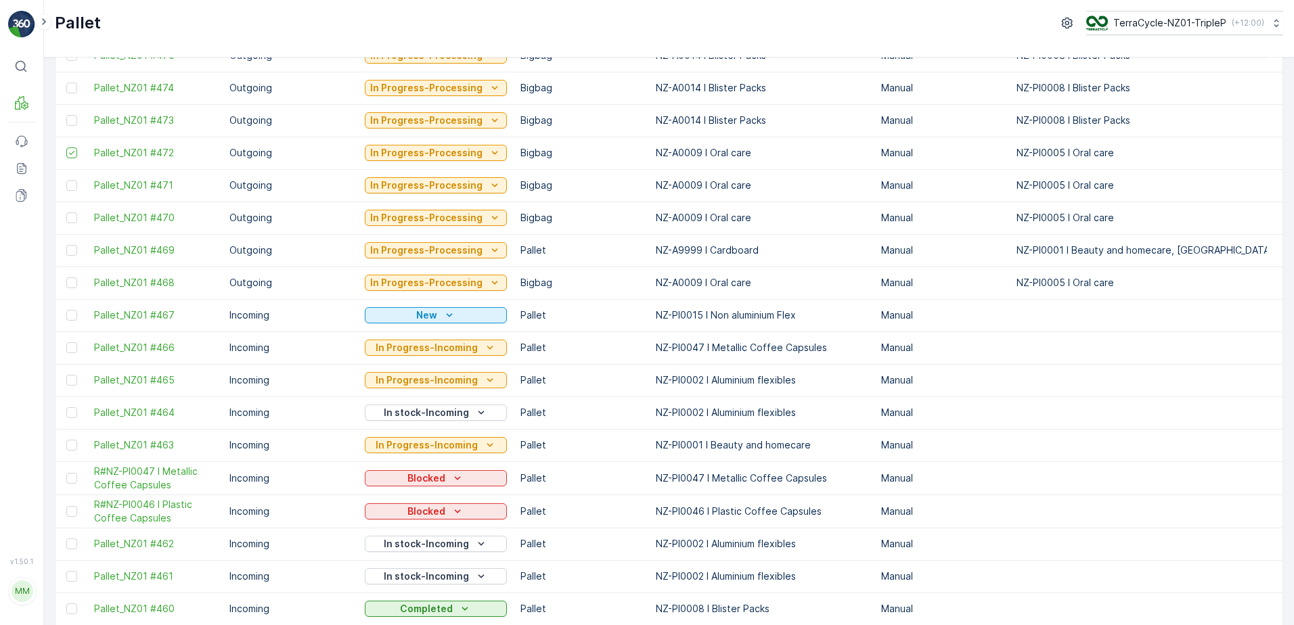
click at [66, 180] on input "checkbox" at bounding box center [66, 180] width 0 height 0
click at [66, 224] on td at bounding box center [71, 218] width 32 height 32
click at [68, 221] on div at bounding box center [71, 217] width 11 height 11
click at [66, 212] on input "checkbox" at bounding box center [66, 212] width 0 height 0
click at [74, 280] on div at bounding box center [71, 282] width 11 height 11
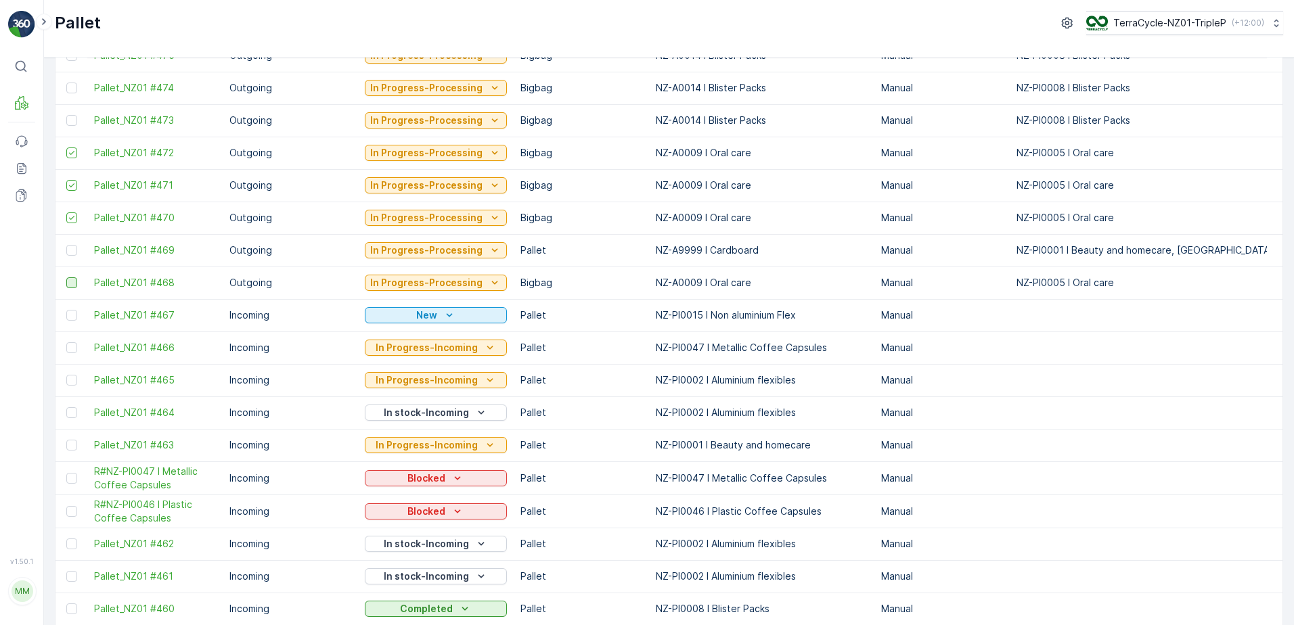
click at [66, 277] on input "checkbox" at bounding box center [66, 277] width 0 height 0
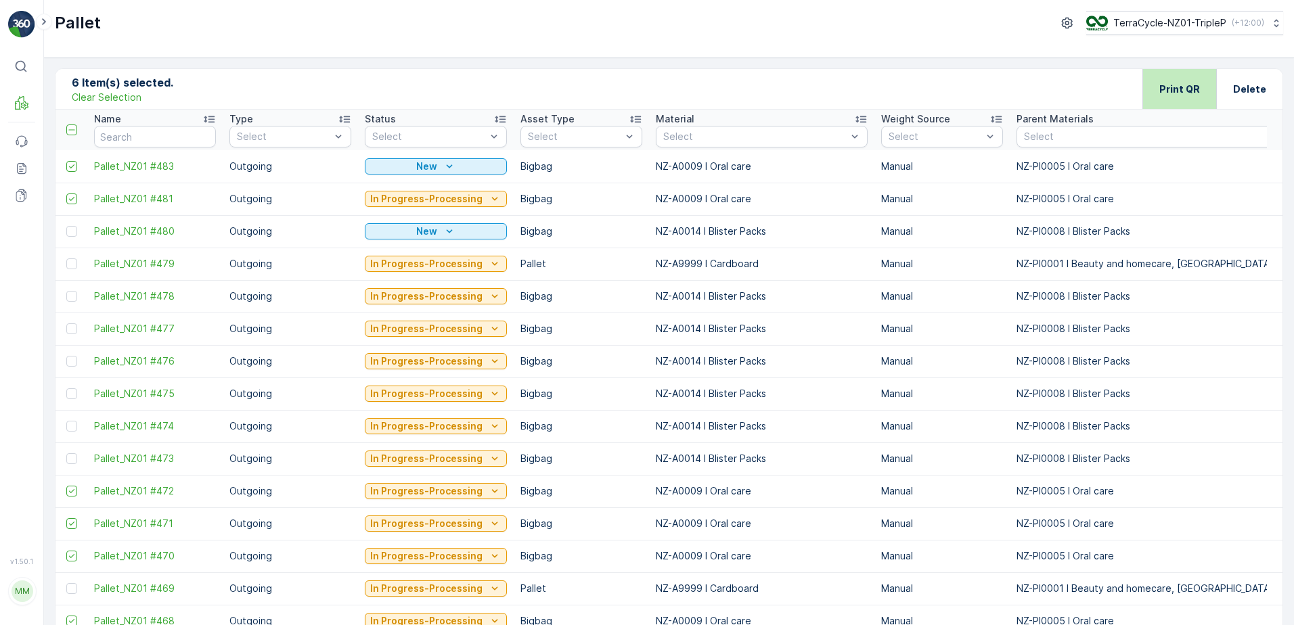
click at [1152, 90] on div "Print QR" at bounding box center [1179, 89] width 74 height 40
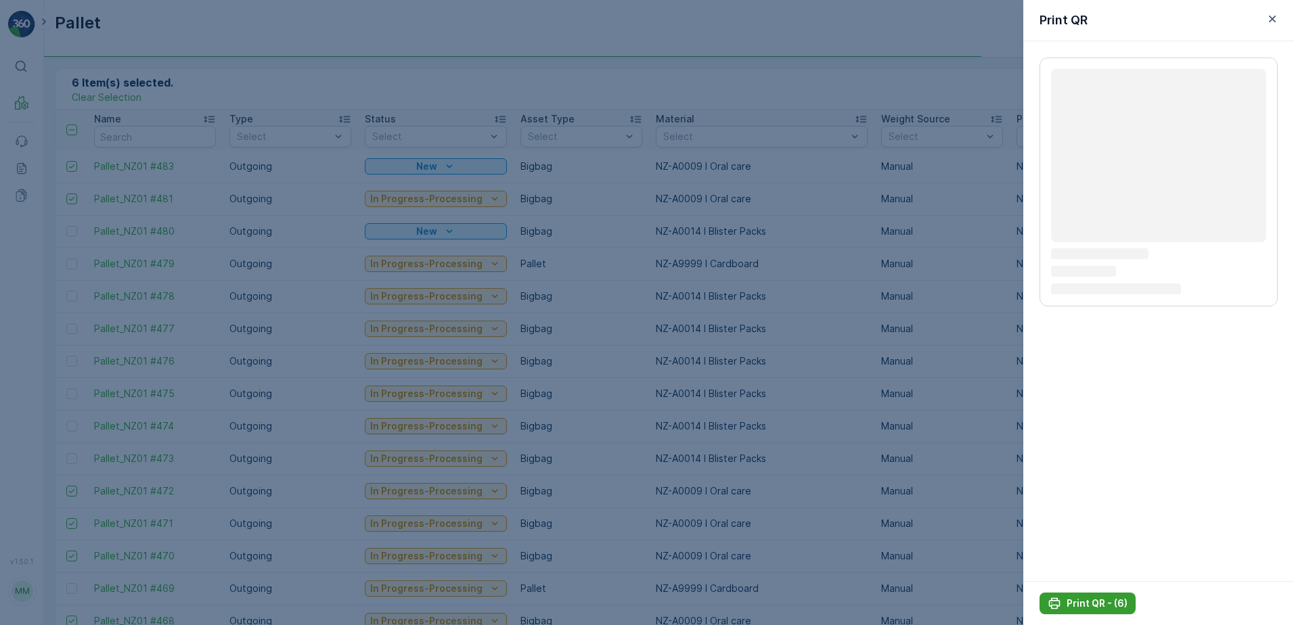
click at [1116, 602] on p "Print QR - (6)" at bounding box center [1096, 604] width 61 height 14
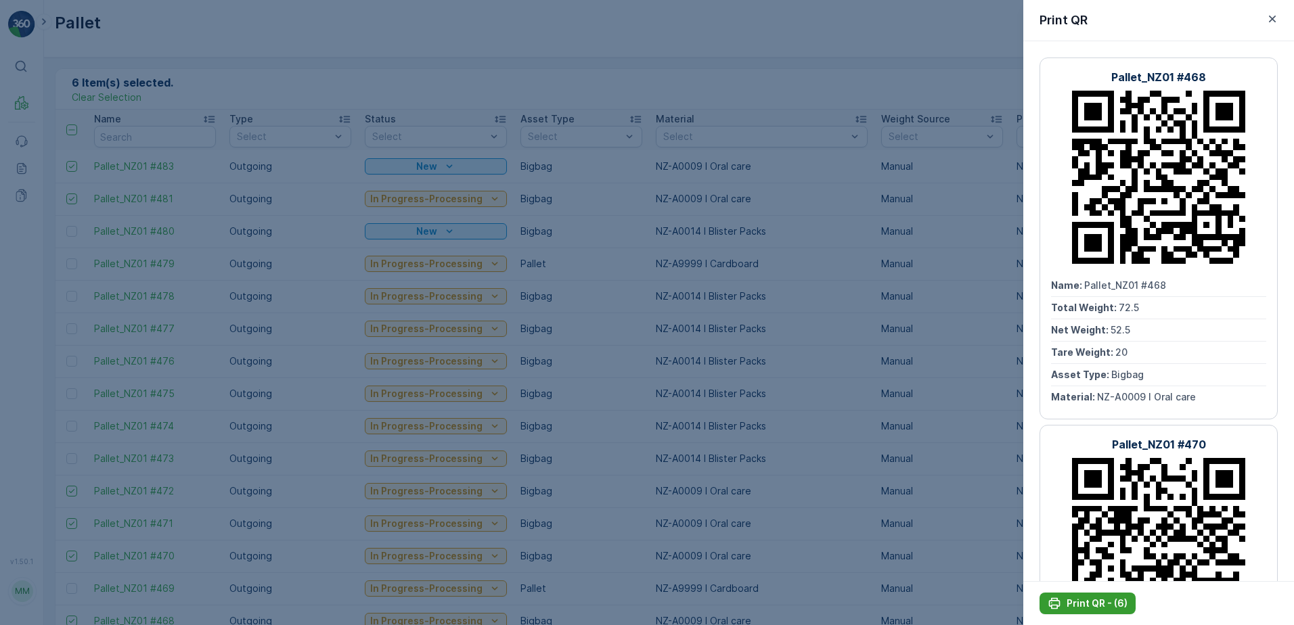
click at [1116, 602] on p "Print QR - (6)" at bounding box center [1096, 604] width 61 height 14
click at [647, 193] on div at bounding box center [647, 312] width 1294 height 625
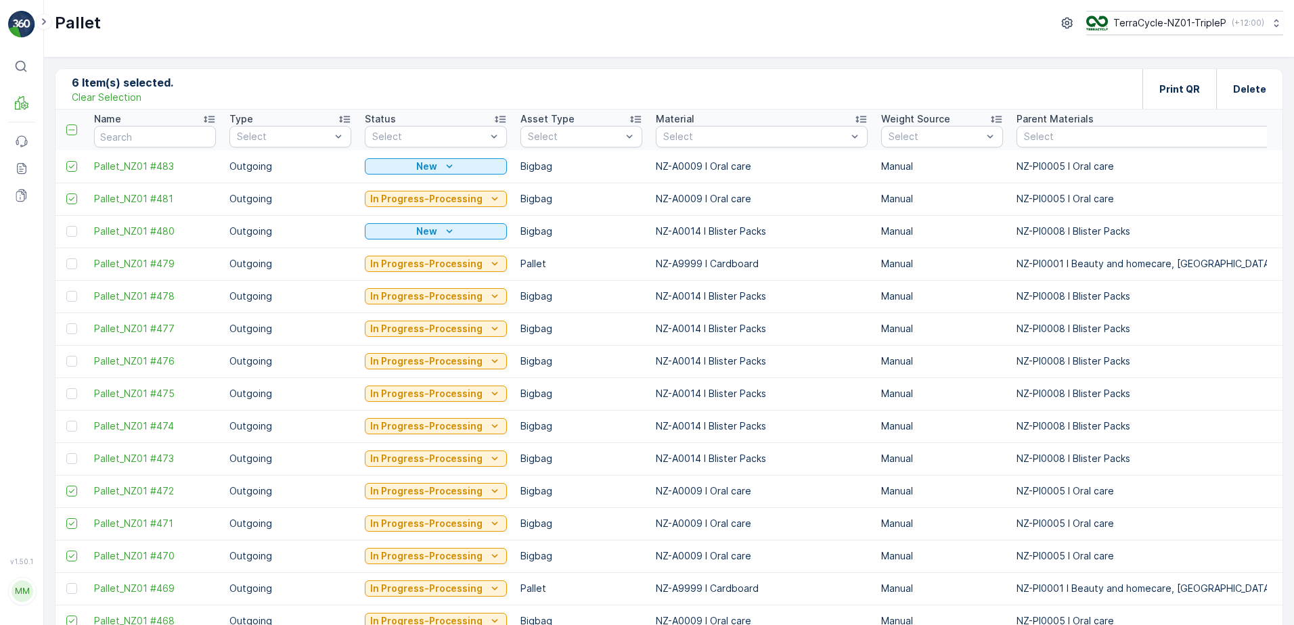
click at [123, 104] on div "6 Item(s) selected. Clear Selection Print QR Delete" at bounding box center [668, 89] width 1227 height 41
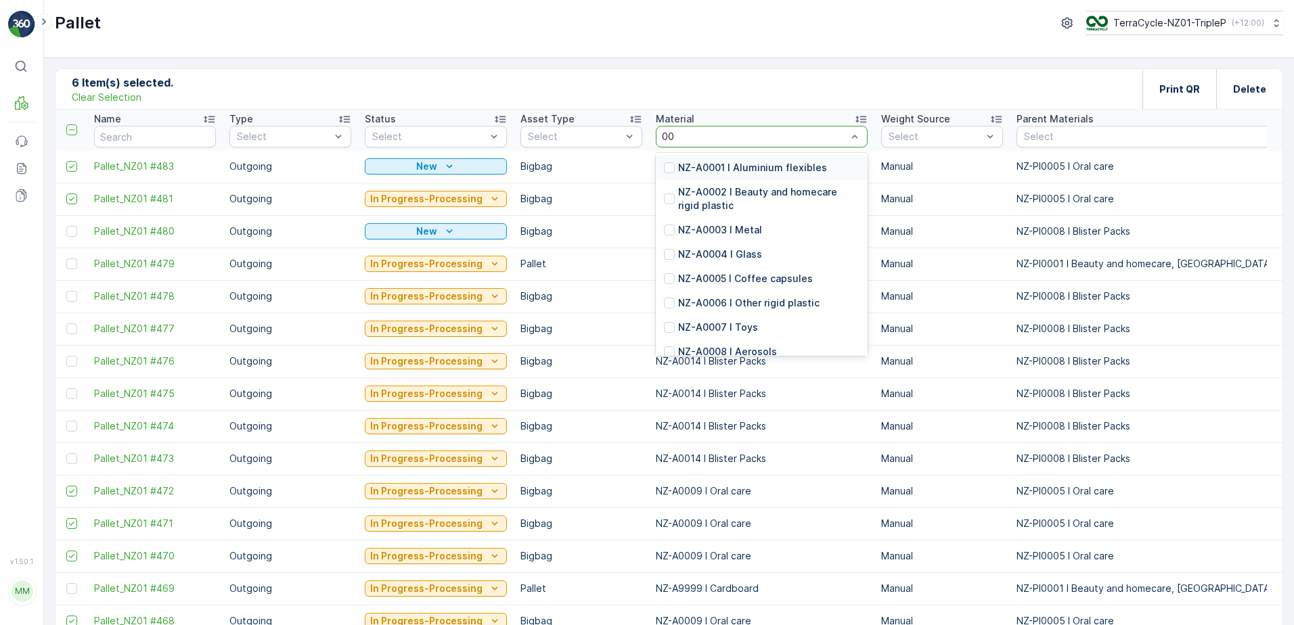
type input "009"
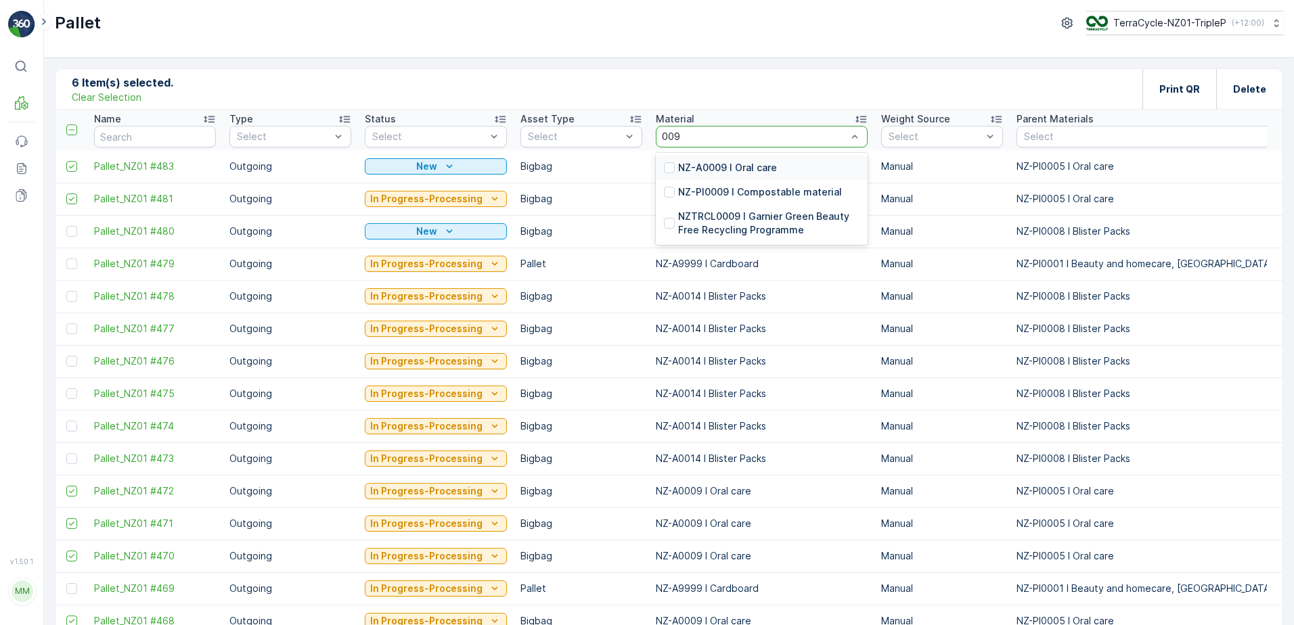
click at [726, 172] on p "NZ-A0009 I Oral care" at bounding box center [727, 168] width 99 height 14
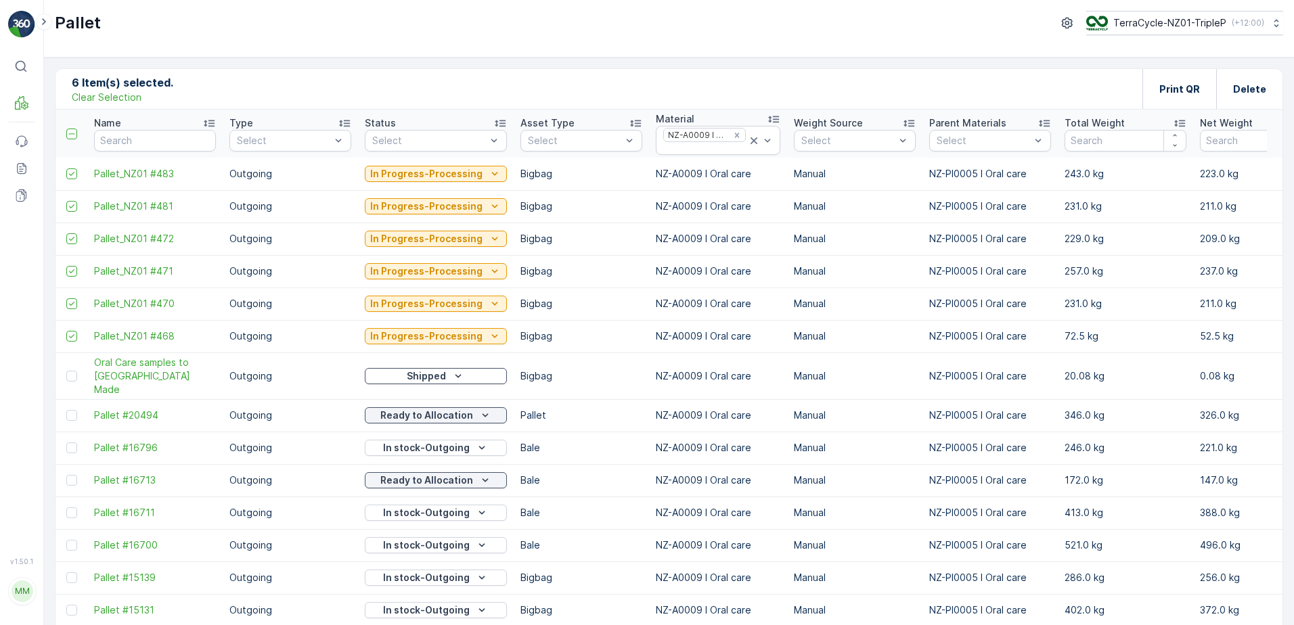
click at [107, 94] on p "Clear Selection" at bounding box center [107, 98] width 70 height 14
click at [1025, 88] on p "Clear Filters" at bounding box center [1030, 90] width 59 height 14
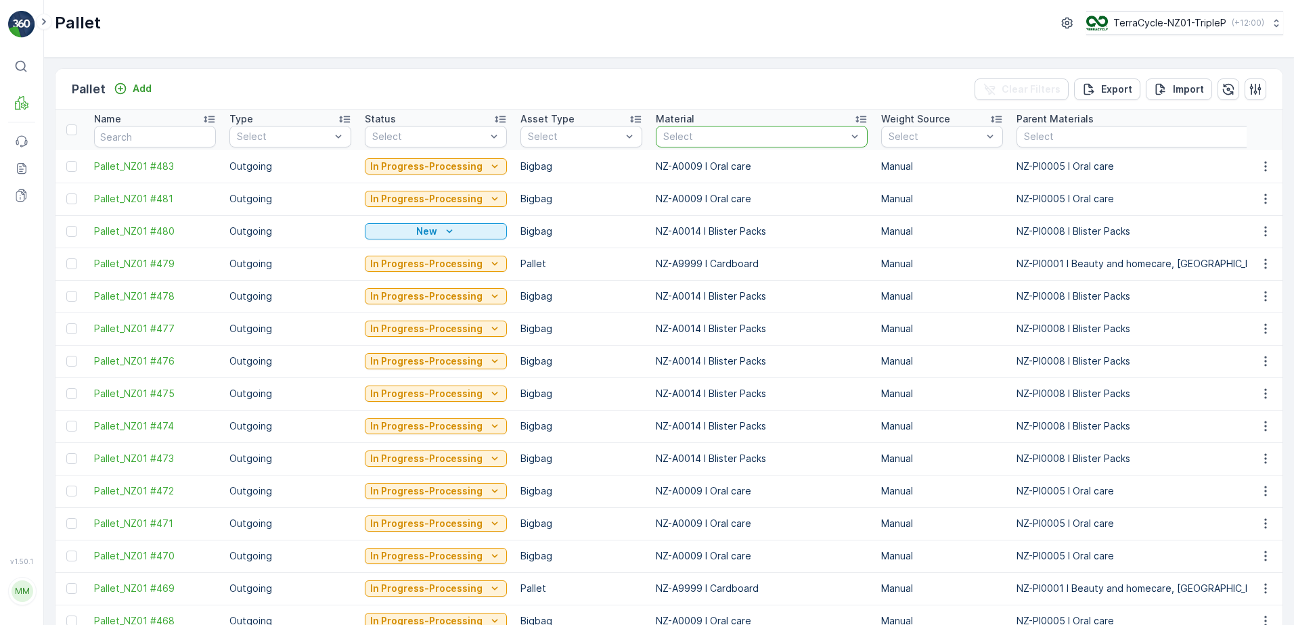
click at [679, 137] on div at bounding box center [755, 136] width 186 height 11
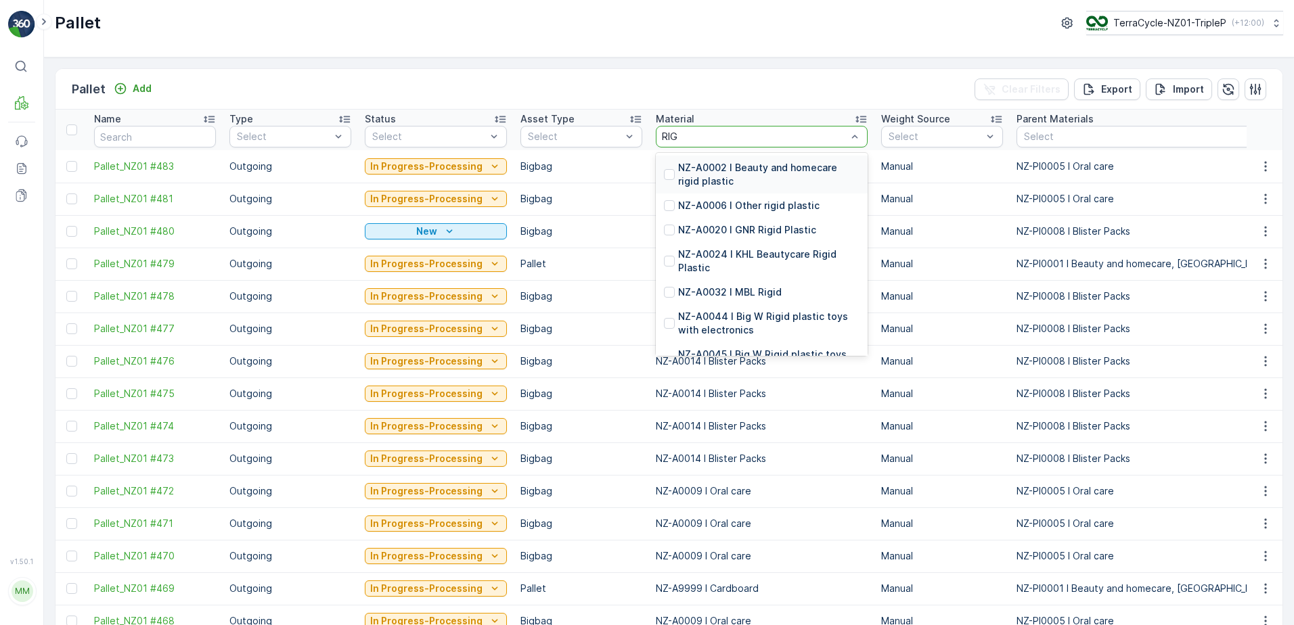
type input "RIGI"
click at [749, 174] on p "NZ-A0002 I Beauty and homecare rigid plastic" at bounding box center [768, 174] width 181 height 27
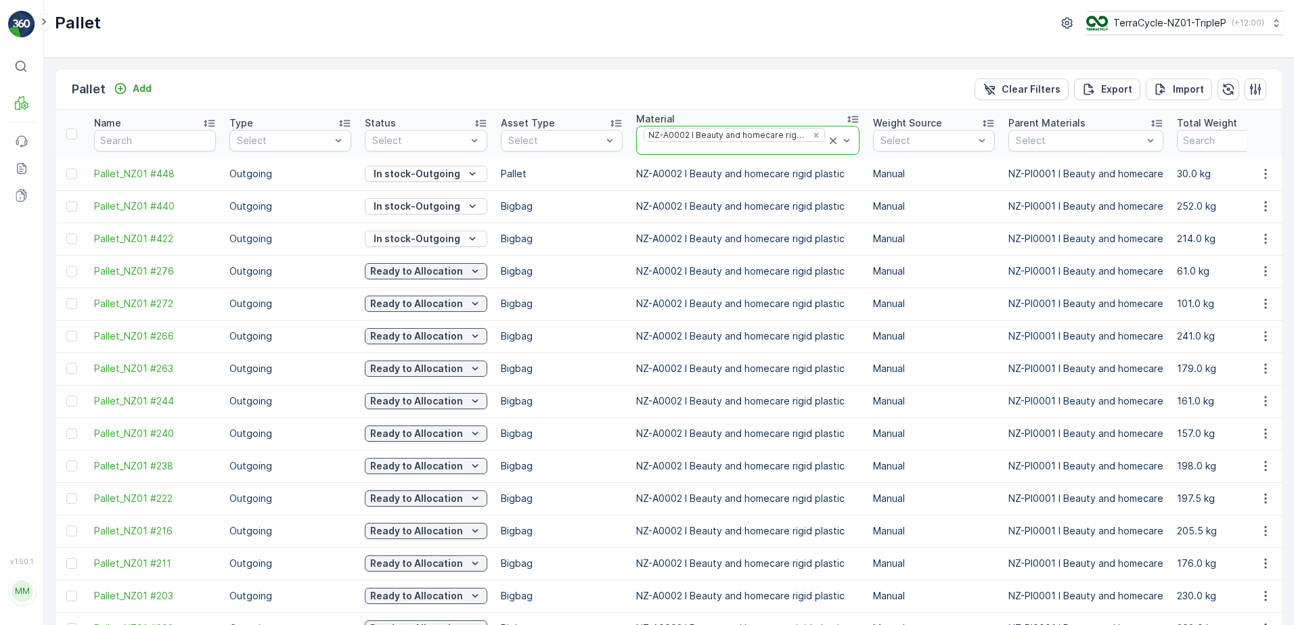
click at [740, 147] on div at bounding box center [734, 148] width 184 height 11
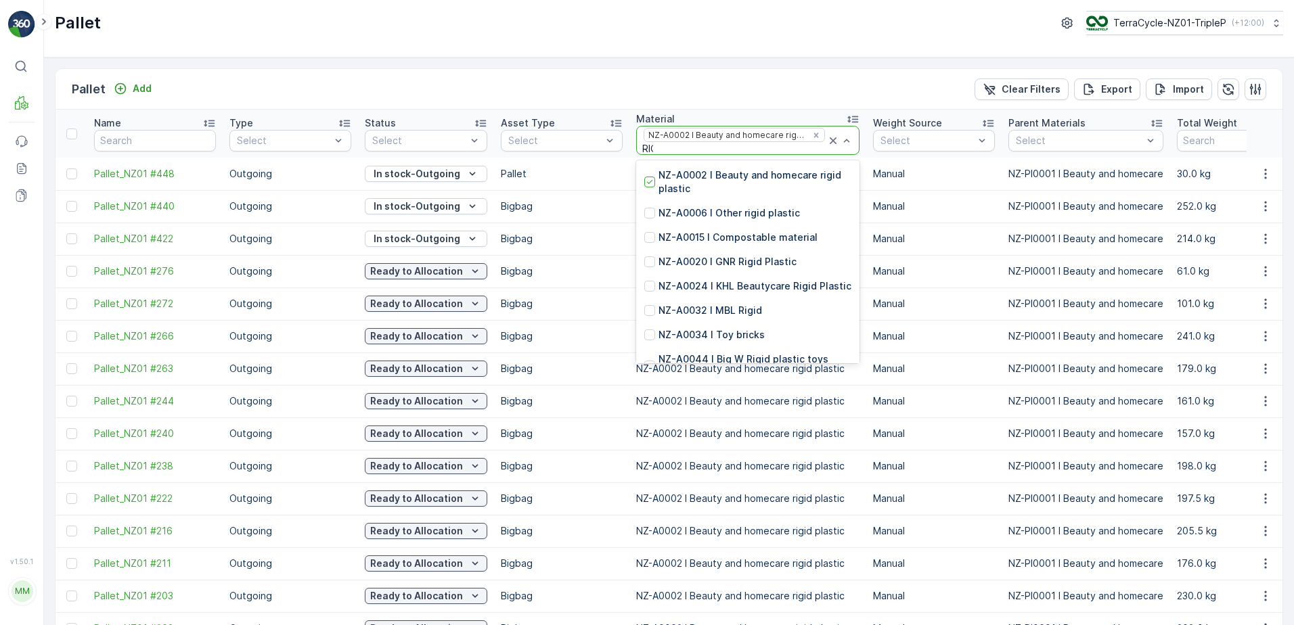
type input "RIGI"
click at [718, 205] on div "NZ-A0006 I Other rigid plastic" at bounding box center [747, 213] width 223 height 24
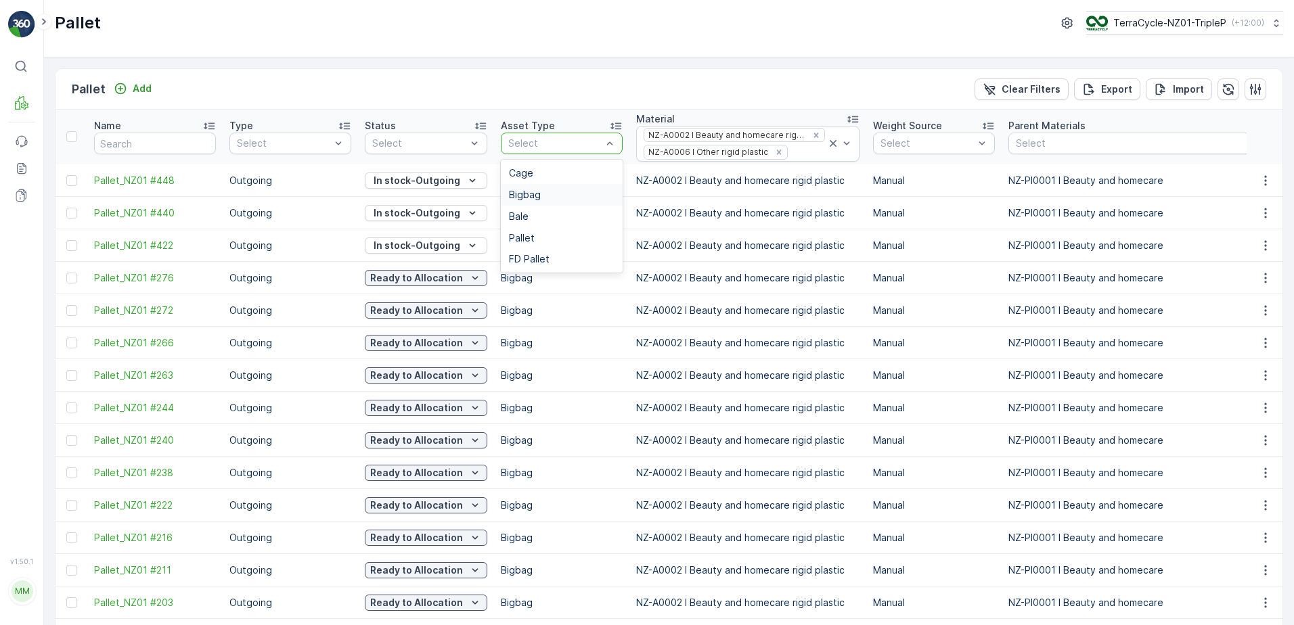
click at [531, 191] on span "Bigbag" at bounding box center [525, 194] width 32 height 11
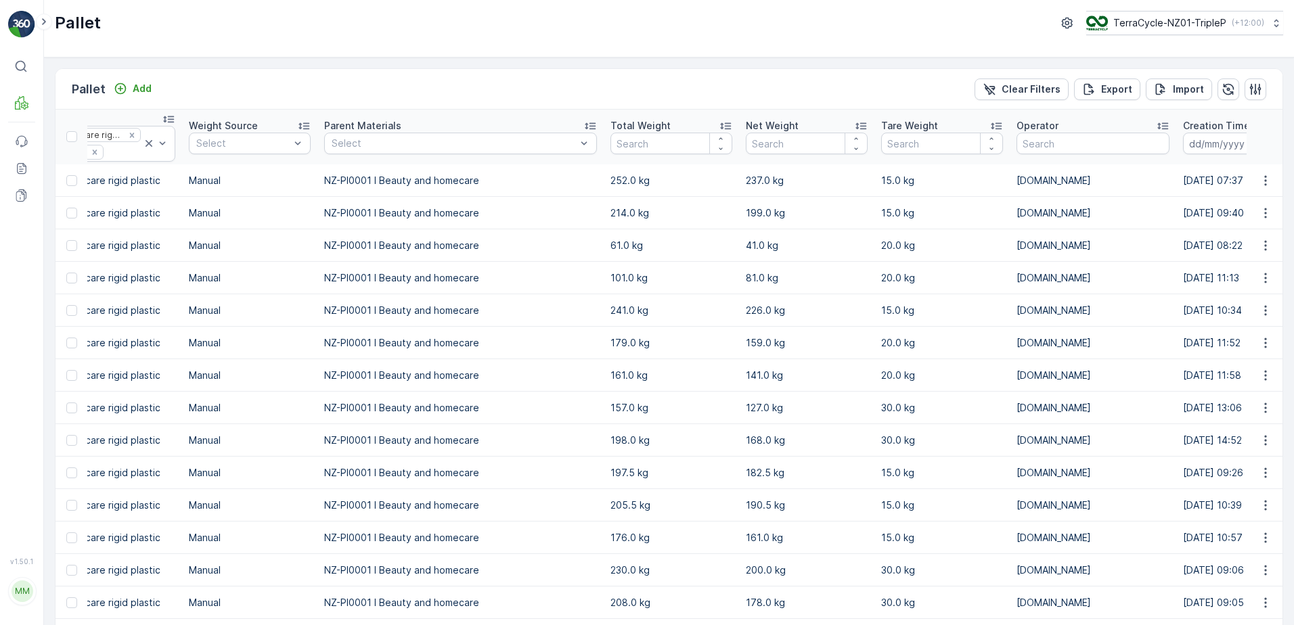
click at [692, 125] on div "Total Weight" at bounding box center [671, 126] width 122 height 14
click at [690, 125] on div "Total Weight" at bounding box center [671, 126] width 122 height 14
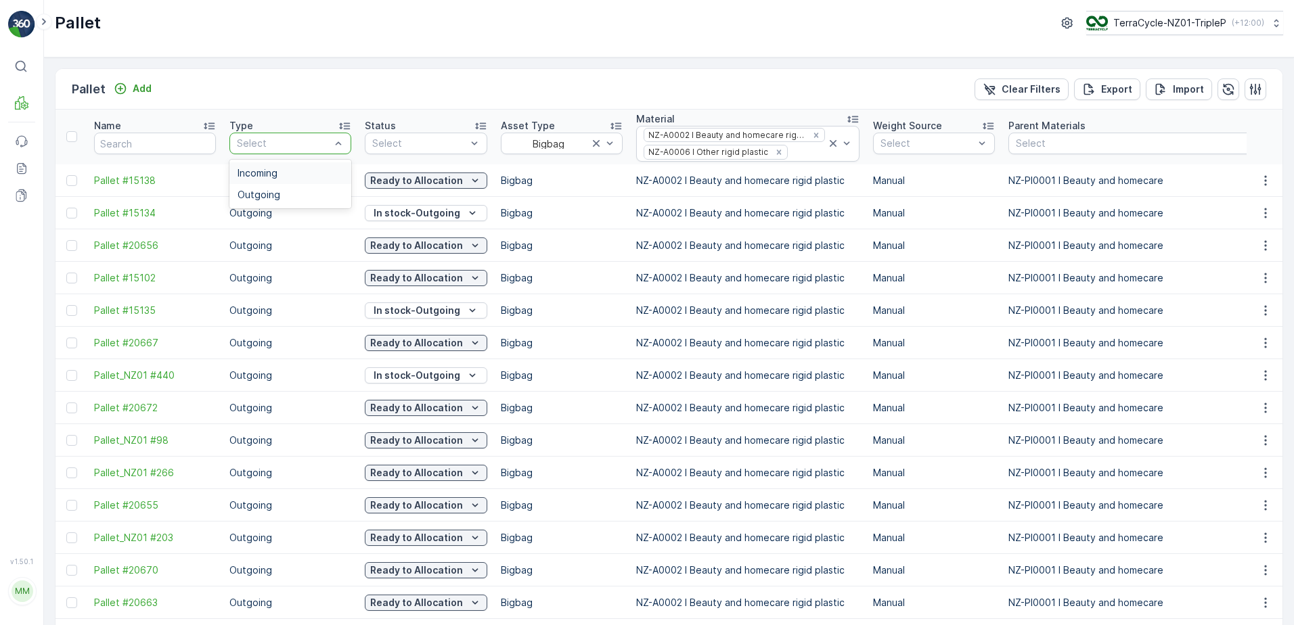
click at [290, 174] on div "Incoming" at bounding box center [291, 173] width 106 height 11
click at [321, 195] on div "Outgoing" at bounding box center [291, 194] width 106 height 11
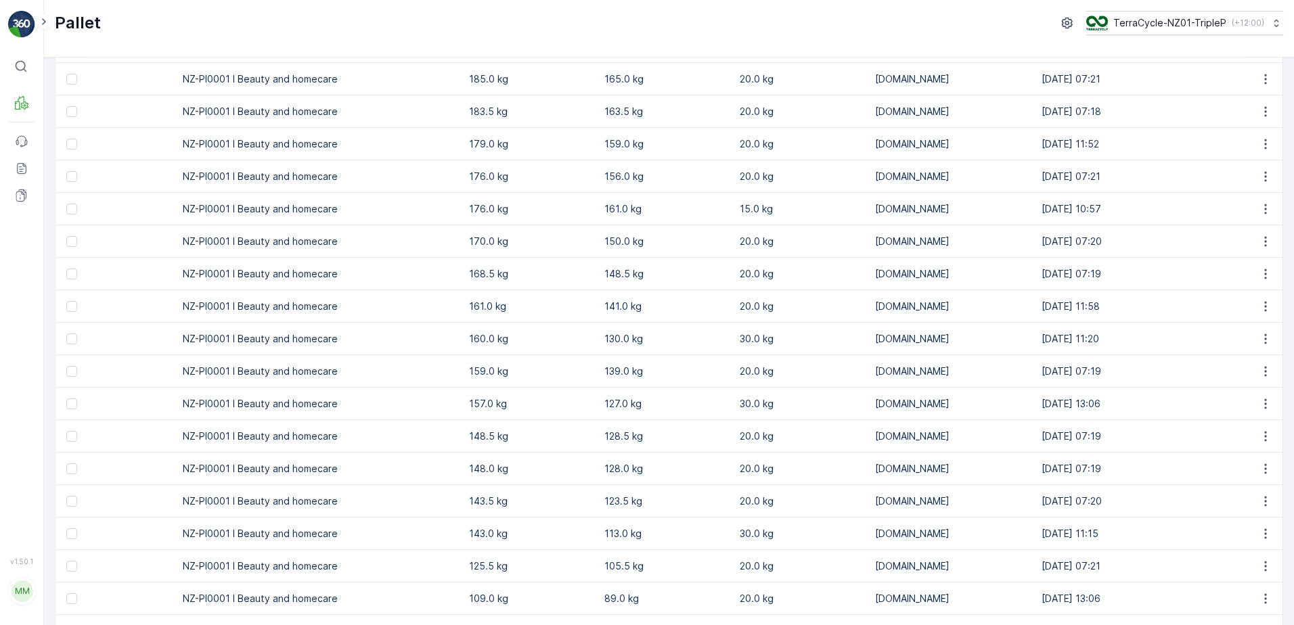
scroll to position [1026, 0]
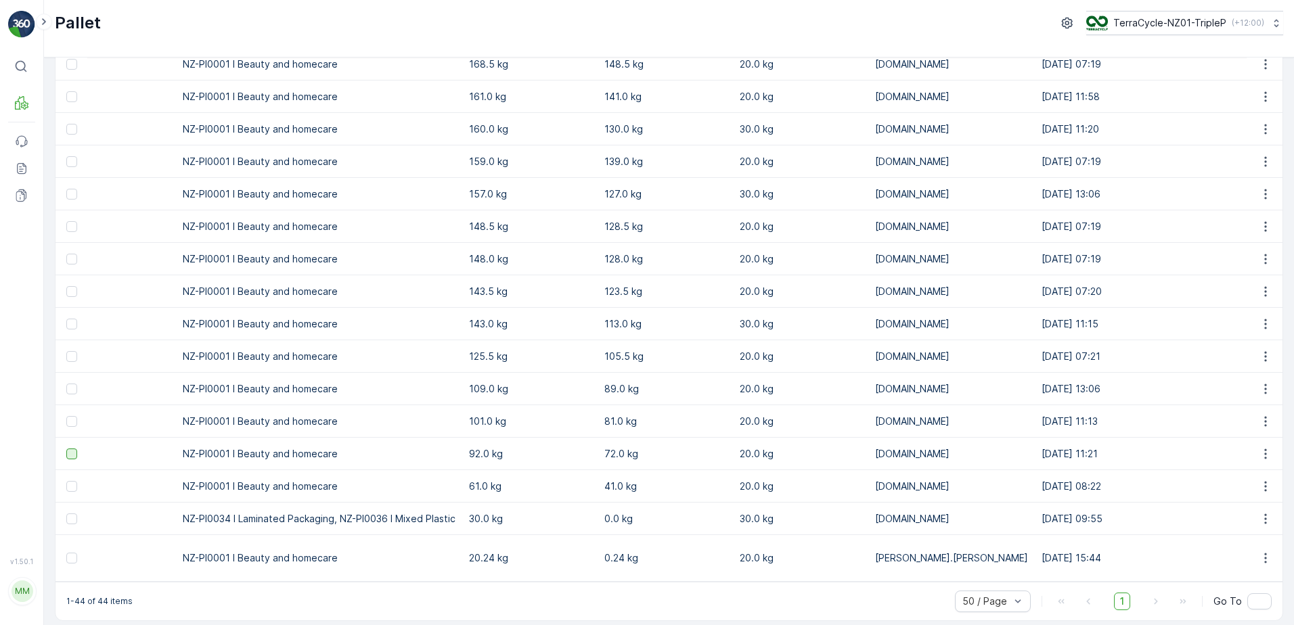
click at [71, 454] on div at bounding box center [71, 454] width 11 height 11
click at [66, 449] on input "checkbox" at bounding box center [66, 449] width 0 height 0
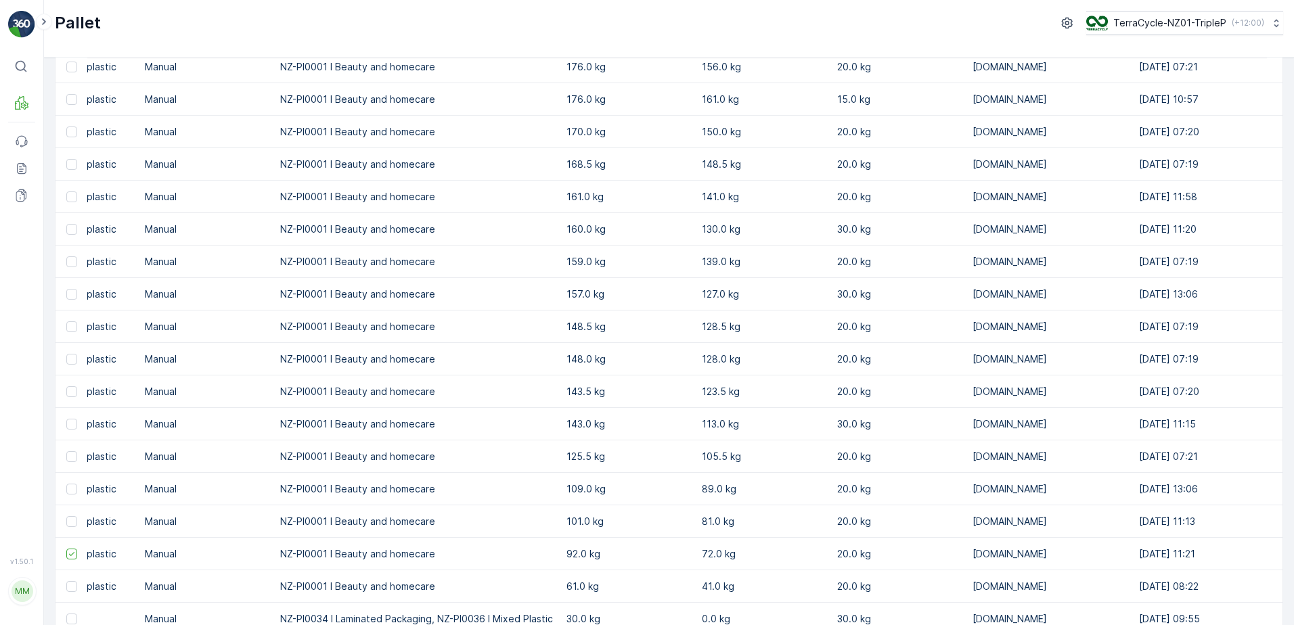
scroll to position [891, 0]
click at [71, 196] on div at bounding box center [71, 199] width 11 height 11
click at [66, 194] on input "checkbox" at bounding box center [66, 194] width 0 height 0
click at [77, 231] on div at bounding box center [73, 232] width 14 height 11
click at [66, 227] on input "checkbox" at bounding box center [66, 227] width 0 height 0
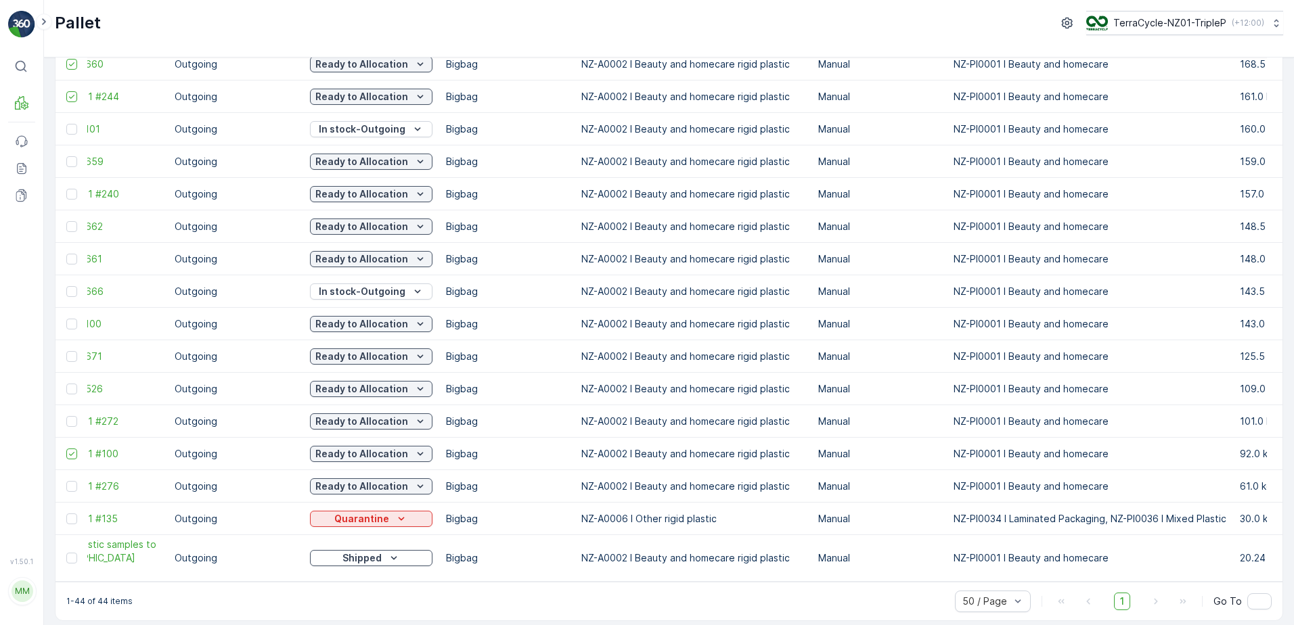
scroll to position [0, 0]
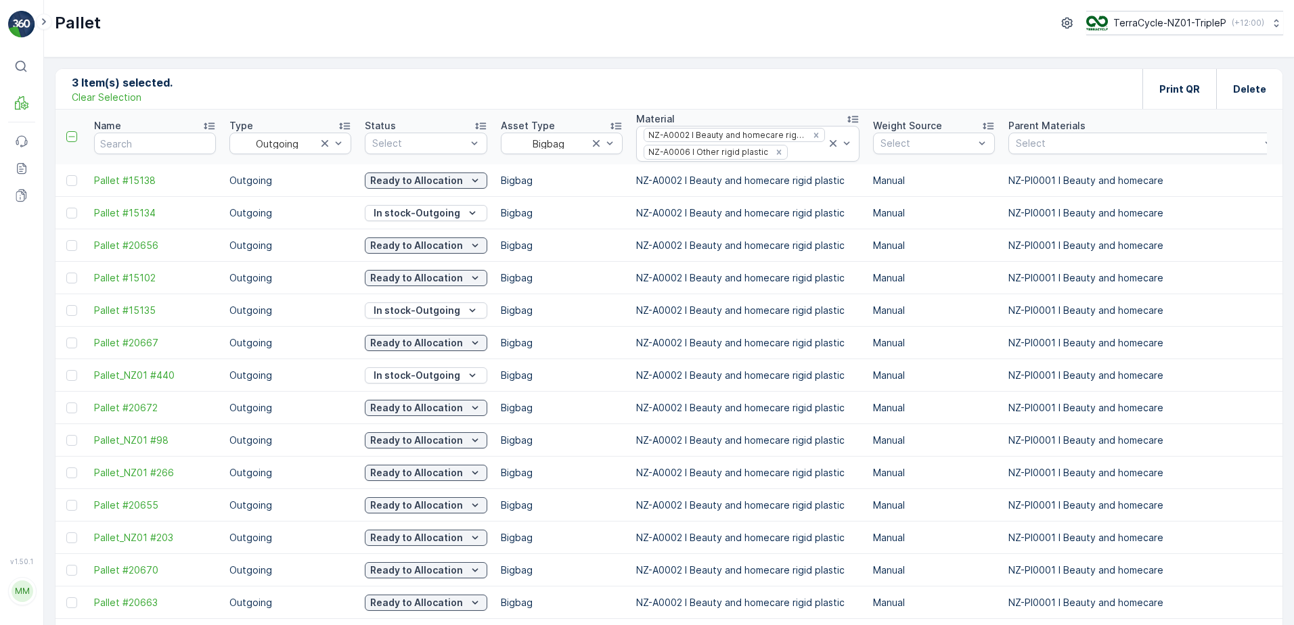
drag, startPoint x: 135, startPoint y: 92, endPoint x: 194, endPoint y: 3, distance: 107.0
click at [135, 92] on p "Clear Selection" at bounding box center [107, 98] width 70 height 14
